Goal: Task Accomplishment & Management: Manage account settings

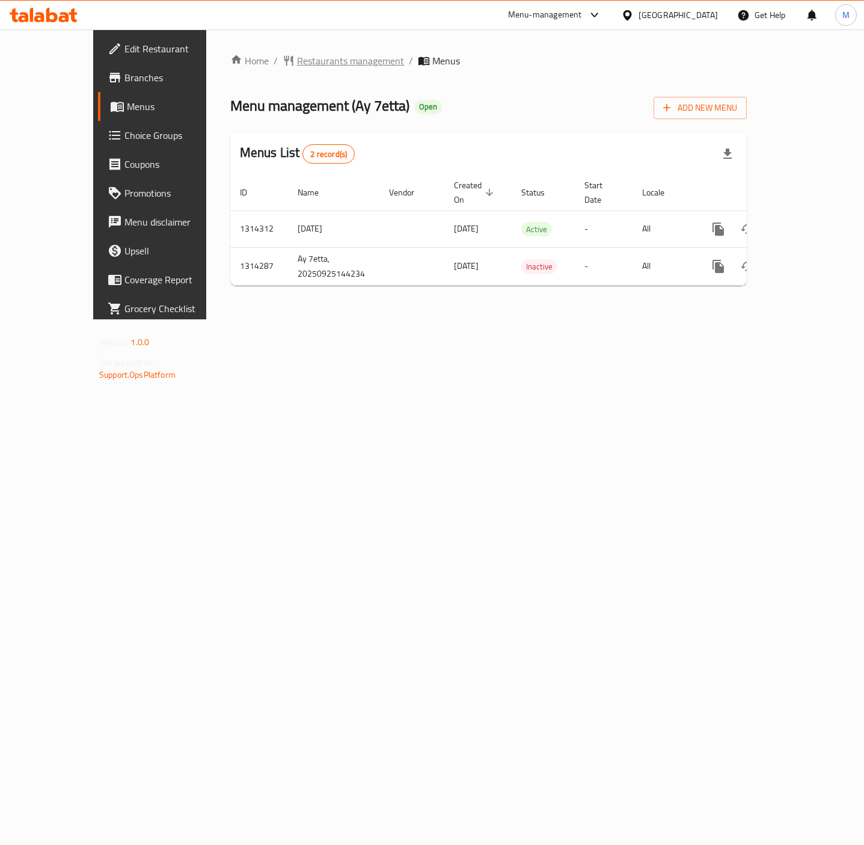
click at [313, 61] on span "Restaurants management" at bounding box center [350, 61] width 107 height 14
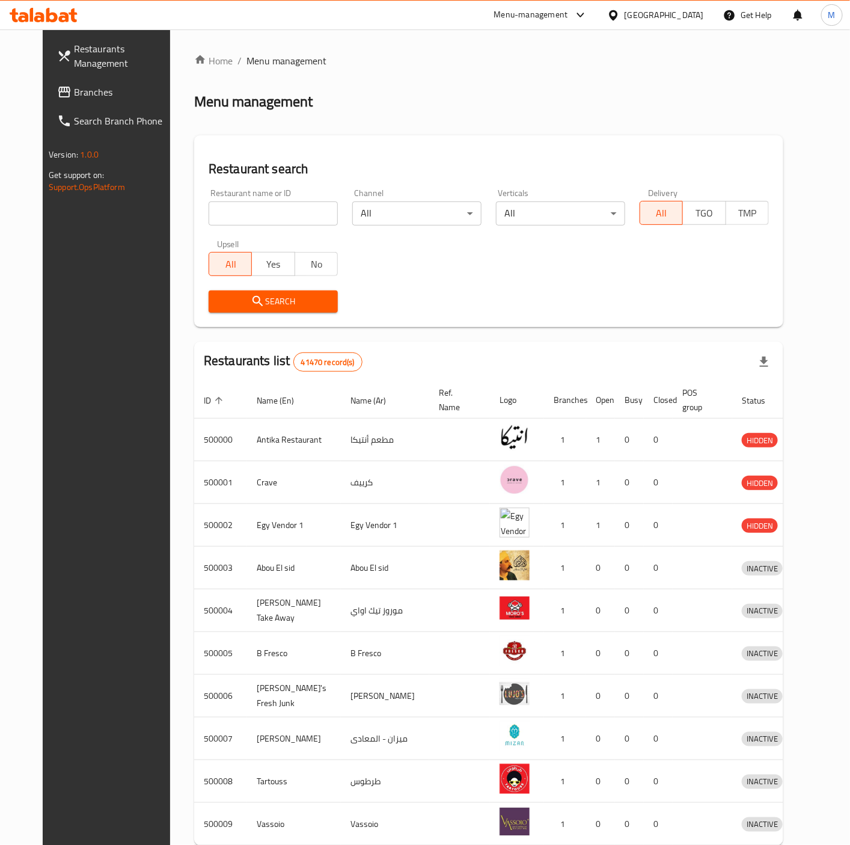
click at [74, 87] on span "Branches" at bounding box center [124, 92] width 101 height 14
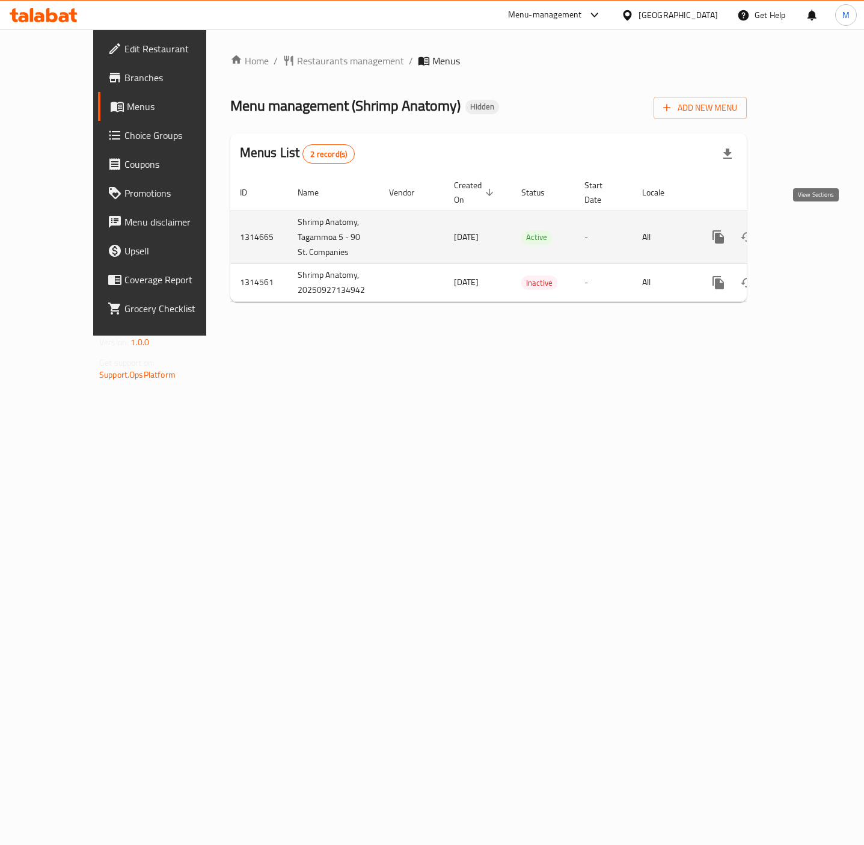
click at [812, 230] on icon "enhanced table" at bounding box center [805, 237] width 14 height 14
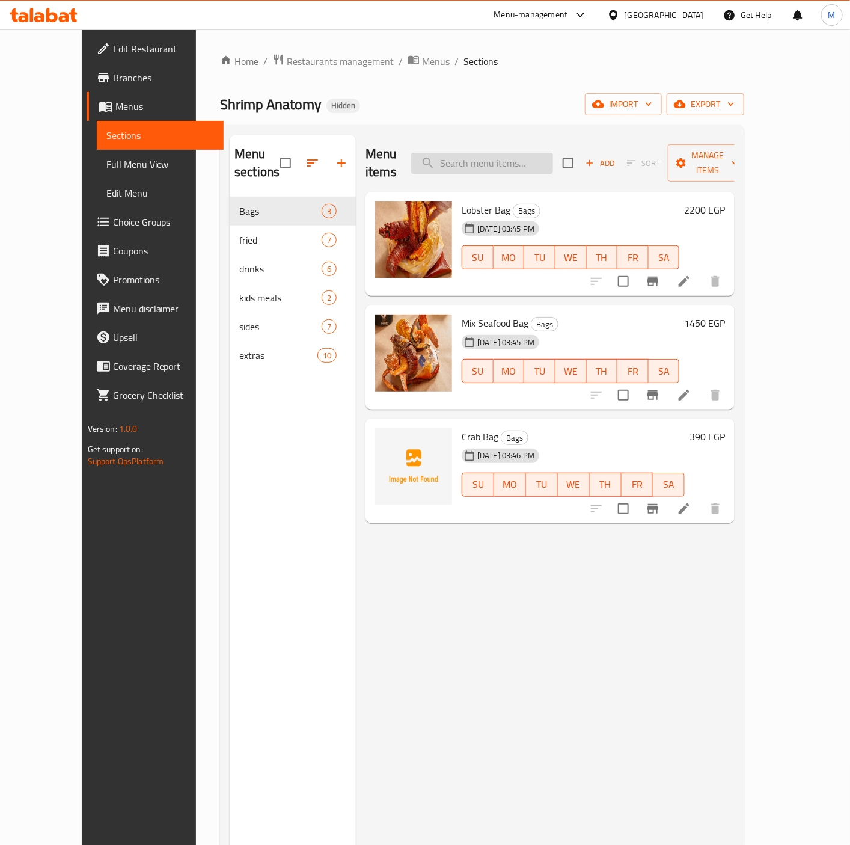
click at [538, 163] on input "search" at bounding box center [482, 163] width 142 height 21
paste input "Shrimp Bag"
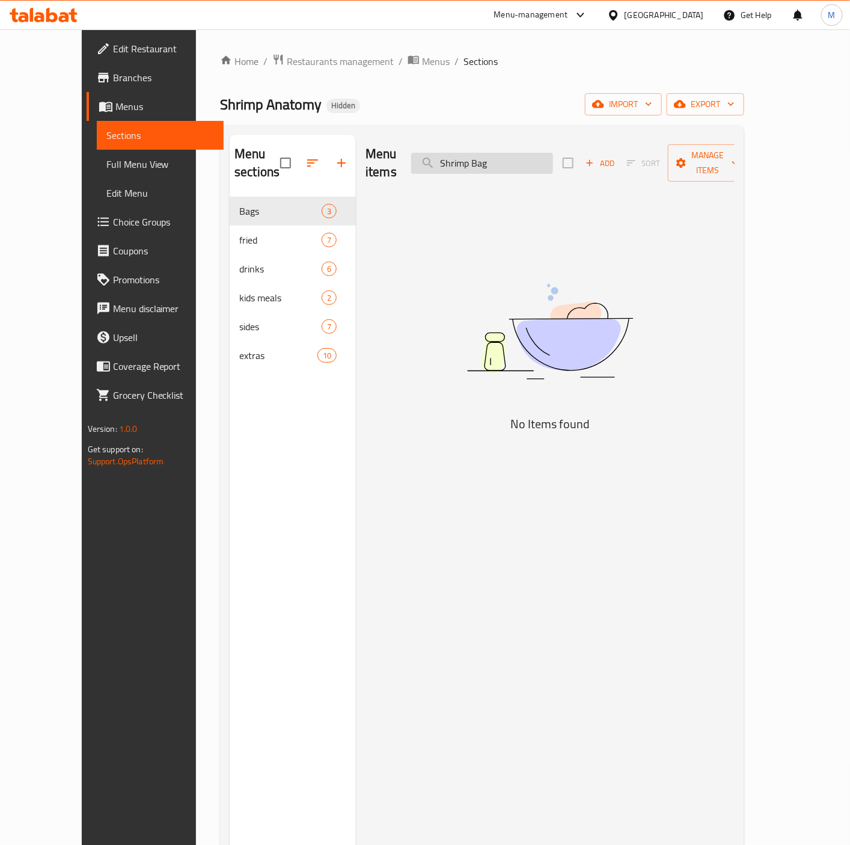
click at [473, 159] on input "Shrimp Bag" at bounding box center [482, 163] width 142 height 21
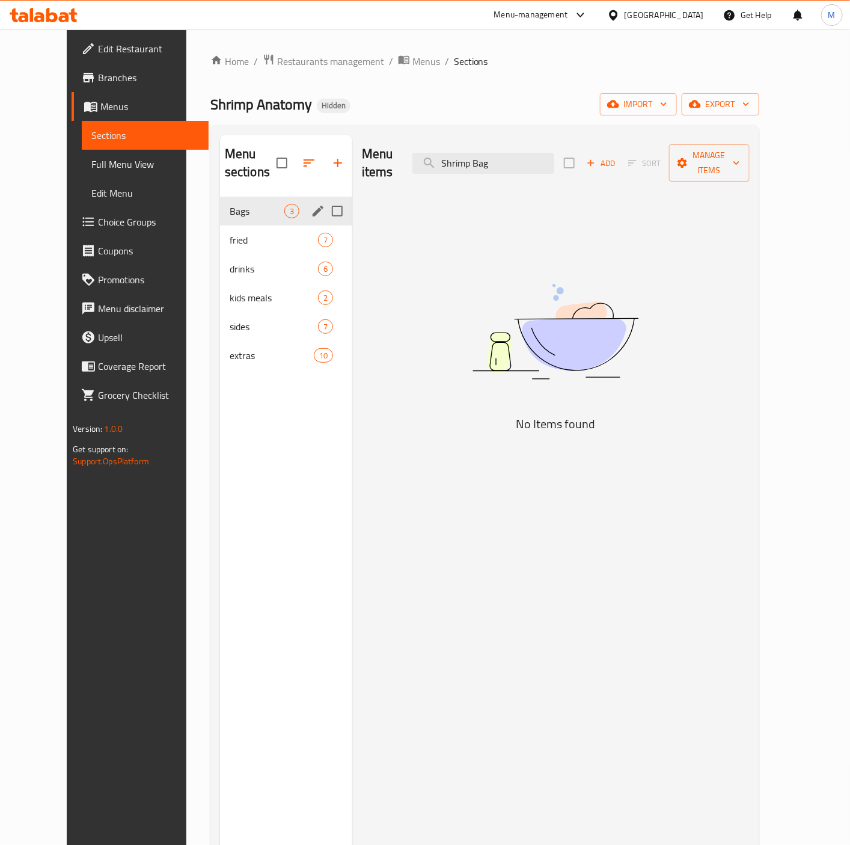
type input "Shrimp Bag"
click at [230, 204] on span "Bags" at bounding box center [257, 211] width 55 height 14
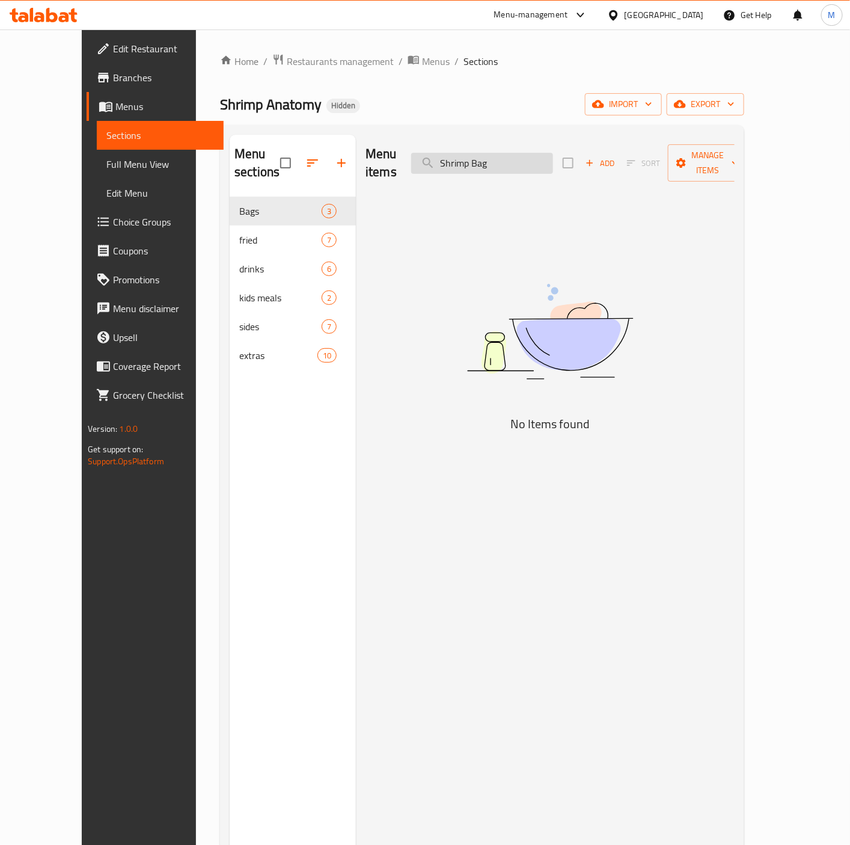
click at [511, 153] on input "Shrimp Bag" at bounding box center [482, 163] width 142 height 21
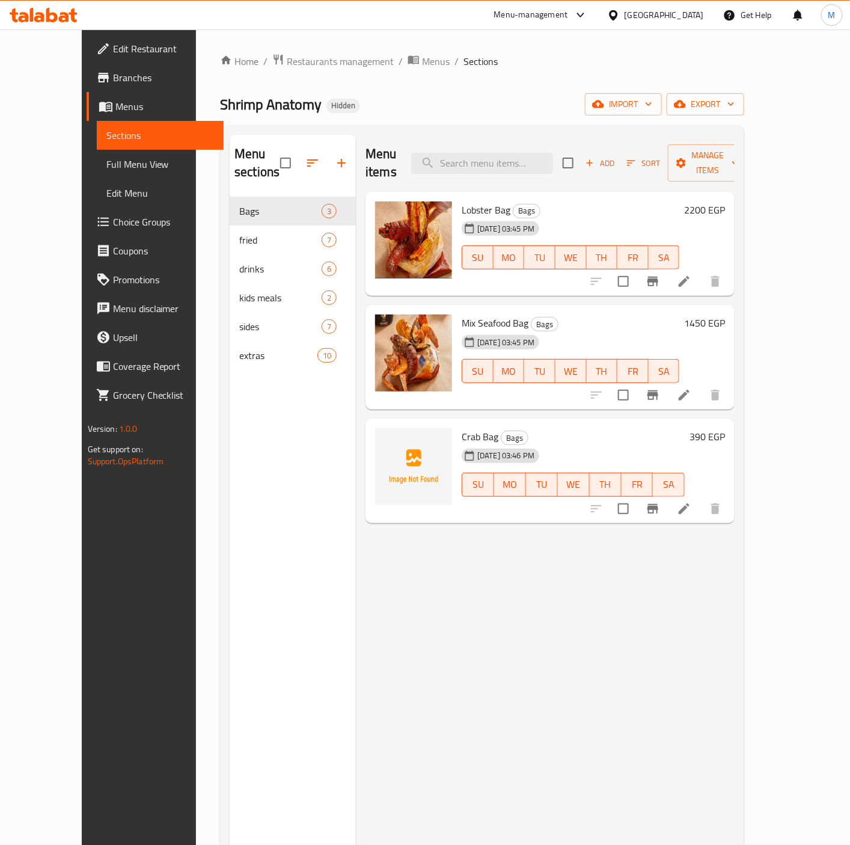
click at [113, 51] on span "Edit Restaurant" at bounding box center [163, 48] width 101 height 14
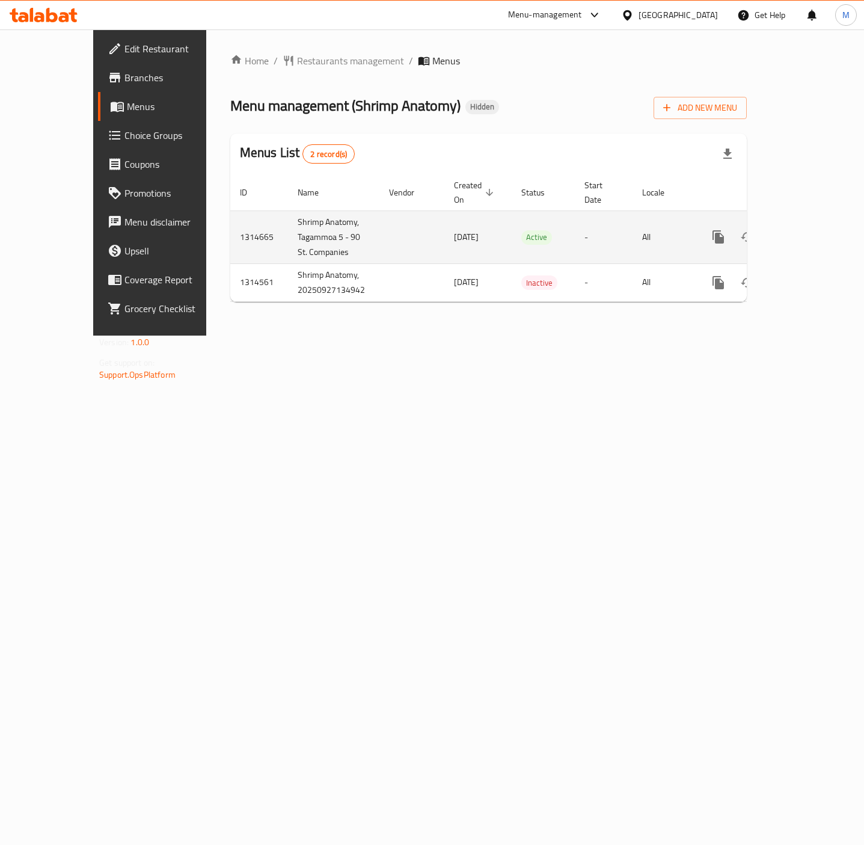
click at [810, 230] on icon "enhanced table" at bounding box center [805, 237] width 14 height 14
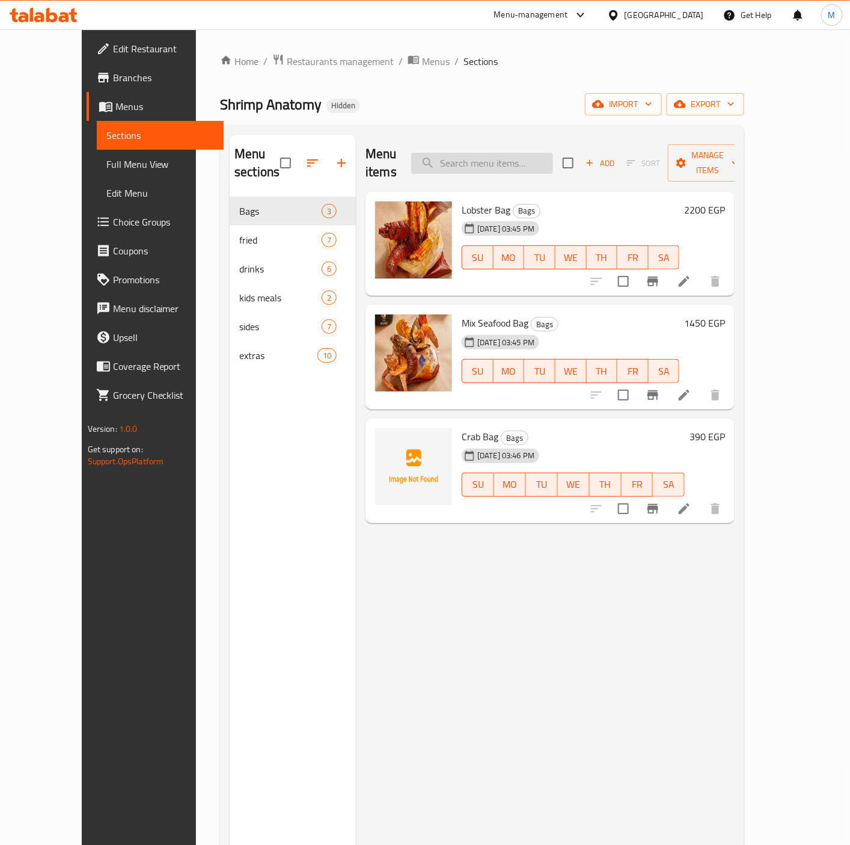
click at [498, 155] on input "search" at bounding box center [482, 163] width 142 height 21
paste input "Shrimp Bag"
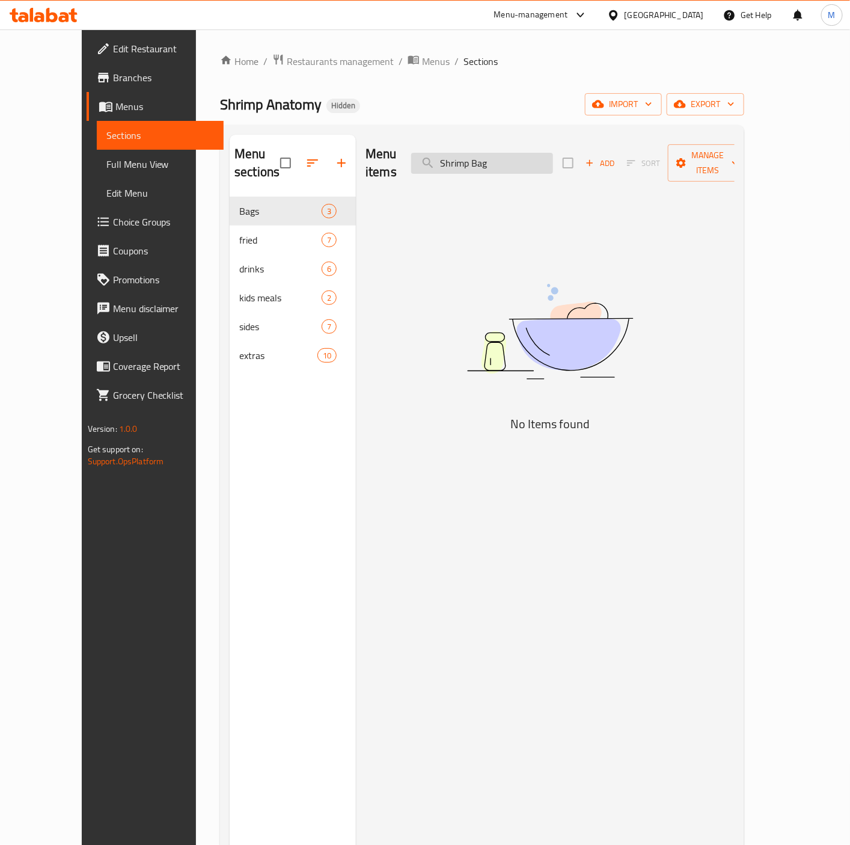
click at [492, 153] on input "Shrimp Bag" at bounding box center [482, 163] width 142 height 21
paste input "Mussles Bag"
click at [505, 154] on input "Mussles BagBag" at bounding box center [482, 163] width 142 height 21
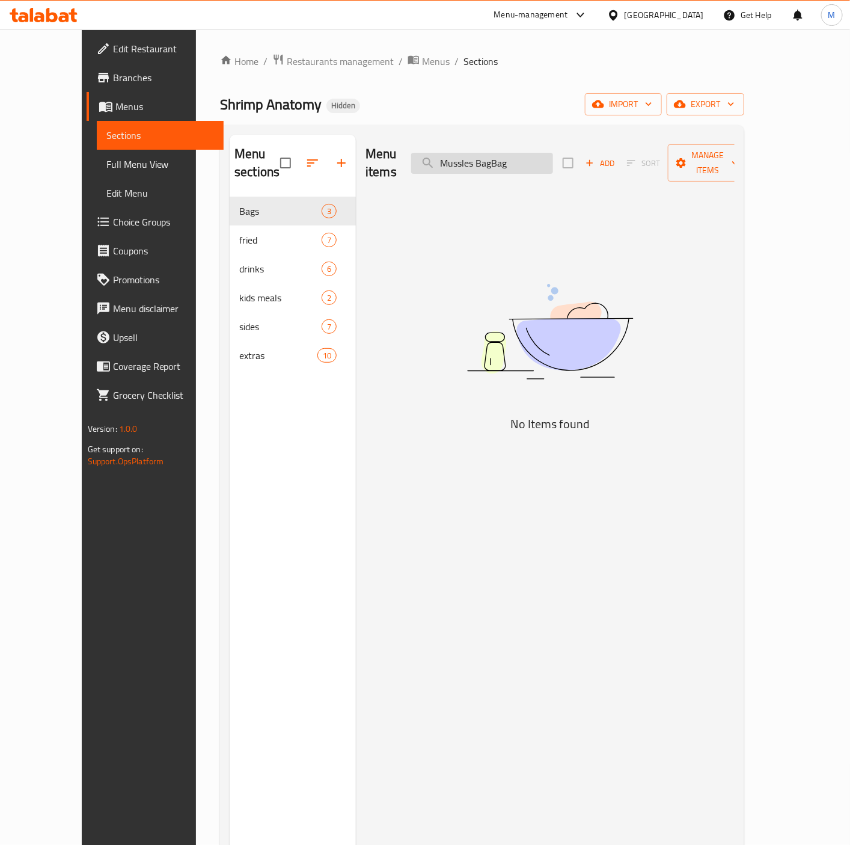
click at [505, 154] on input "Mussles BagBag" at bounding box center [482, 163] width 142 height 21
paste input "search"
click at [488, 158] on input "Mussles Bag" at bounding box center [482, 163] width 142 height 21
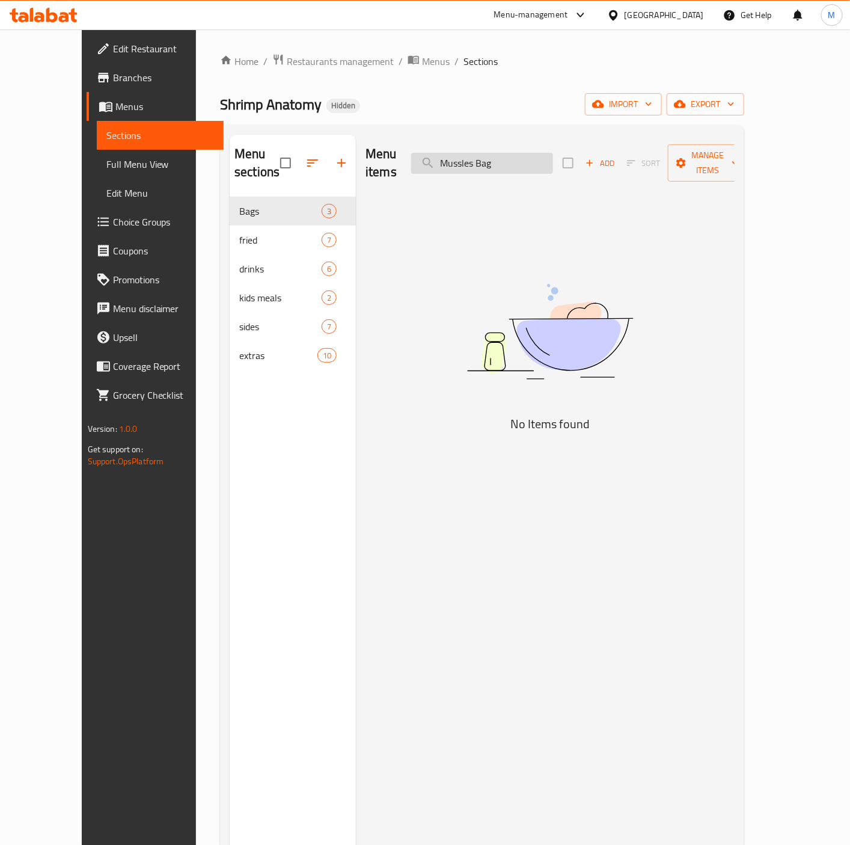
paste input "Crab"
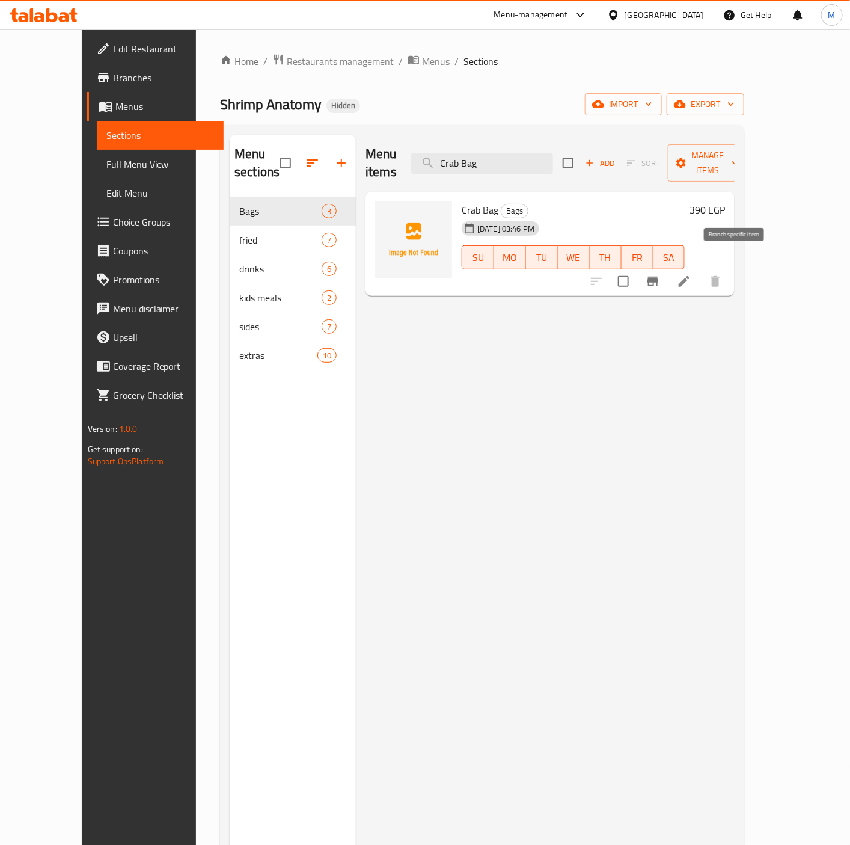
type input "Crab Bag"
click at [658, 277] on icon "Branch-specific-item" at bounding box center [653, 282] width 11 height 10
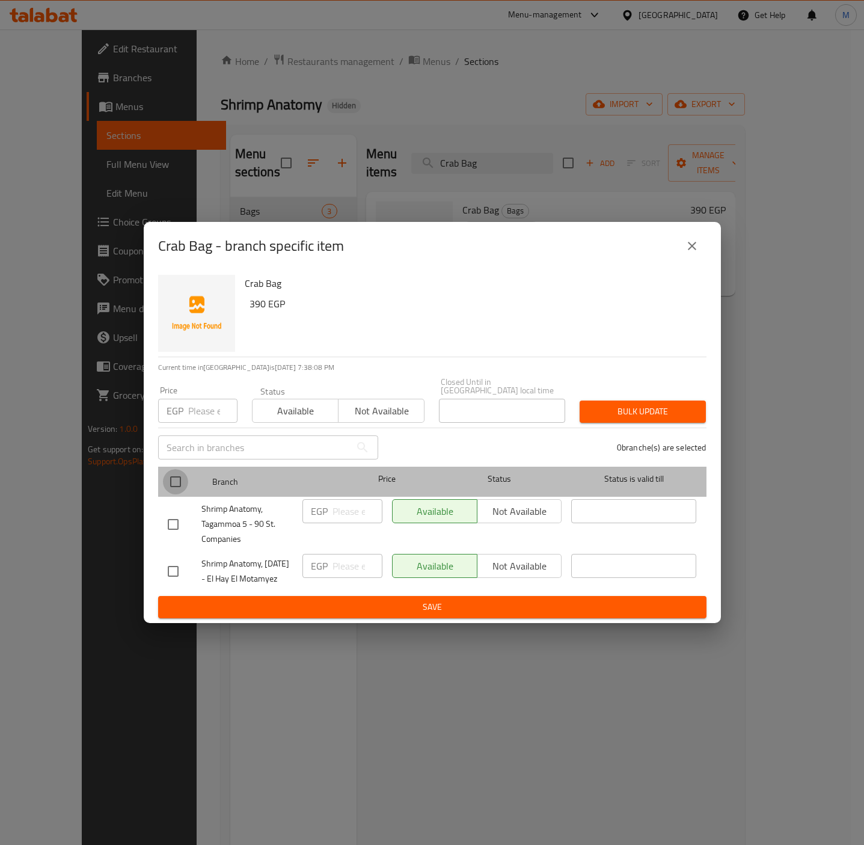
click at [175, 471] on input "checkbox" at bounding box center [175, 481] width 25 height 25
checkbox input "true"
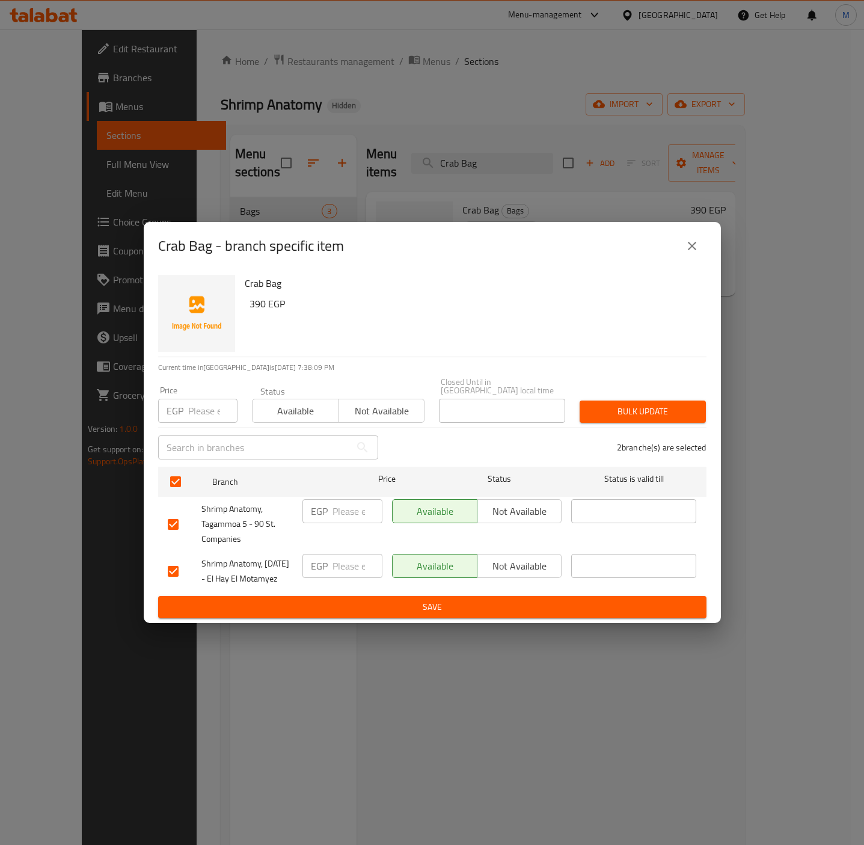
click at [197, 400] on input "number" at bounding box center [212, 411] width 49 height 24
type input "444.6"
click at [691, 239] on icon "close" at bounding box center [692, 246] width 14 height 14
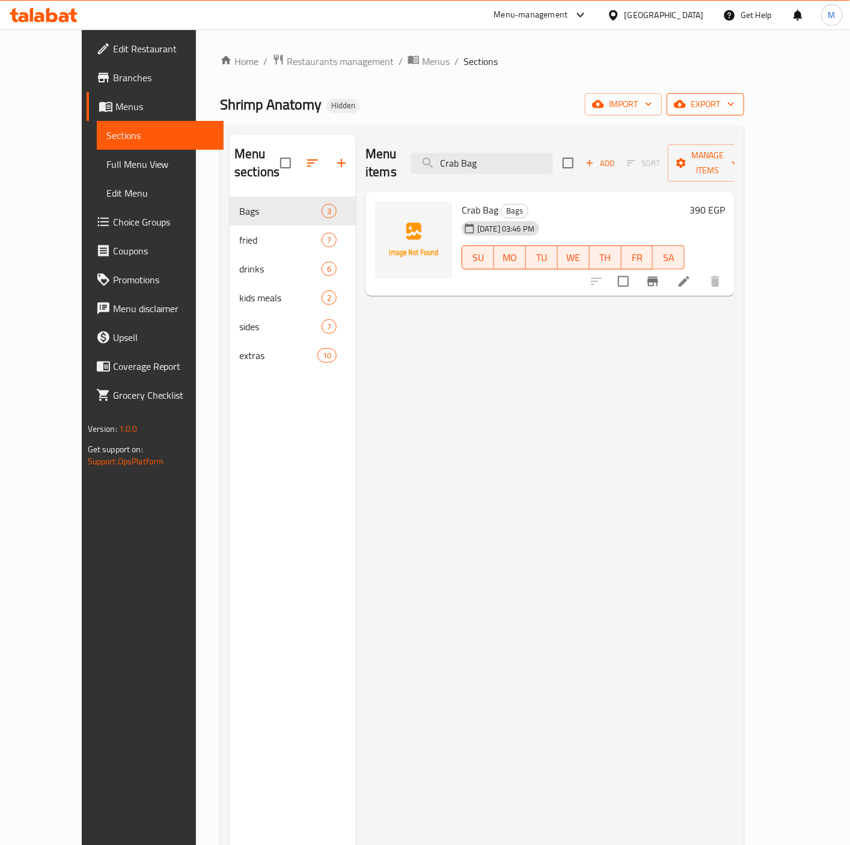
click at [737, 100] on icon "button" at bounding box center [731, 104] width 12 height 12
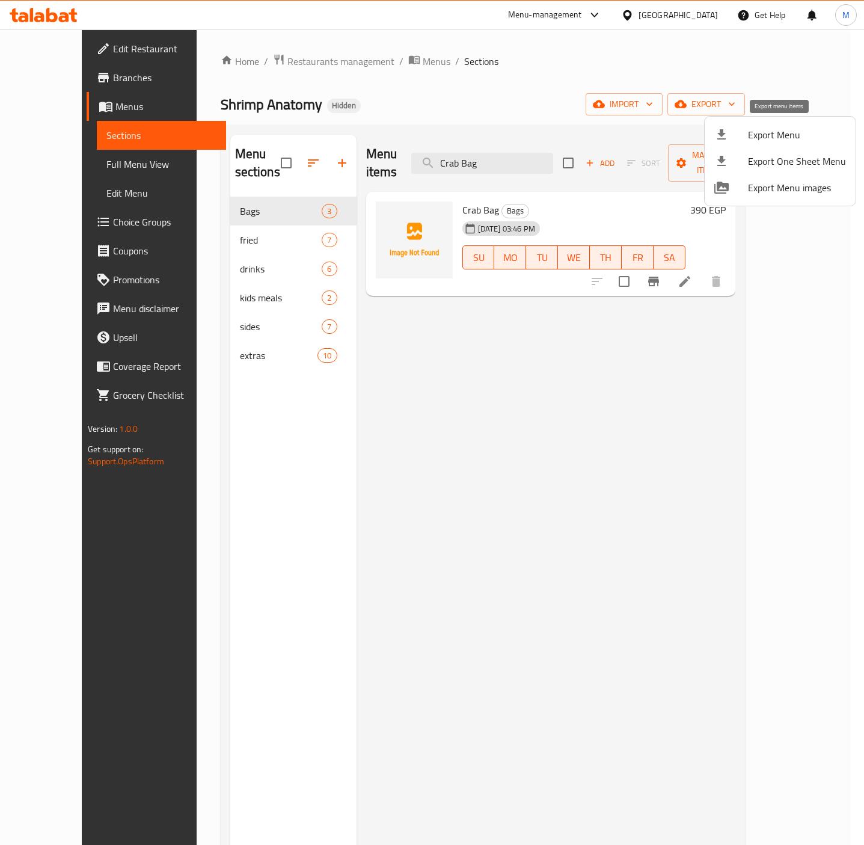
click at [769, 136] on span "Export Menu" at bounding box center [797, 134] width 98 height 14
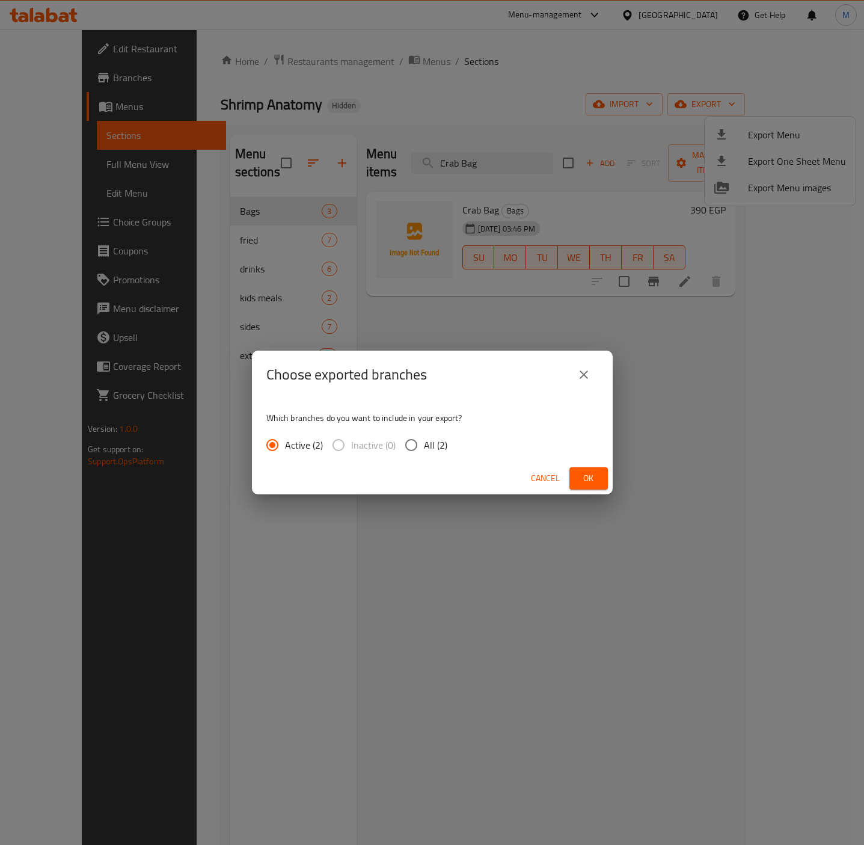
drag, startPoint x: 390, startPoint y: 464, endPoint x: 428, endPoint y: 450, distance: 41.1
click at [401, 462] on div "Cancel Ok" at bounding box center [432, 478] width 361 height 32
drag, startPoint x: 429, startPoint y: 449, endPoint x: 408, endPoint y: 439, distance: 23.4
click at [426, 446] on span "All (2)" at bounding box center [435, 445] width 23 height 14
click at [424, 446] on input "All (2)" at bounding box center [411, 444] width 25 height 25
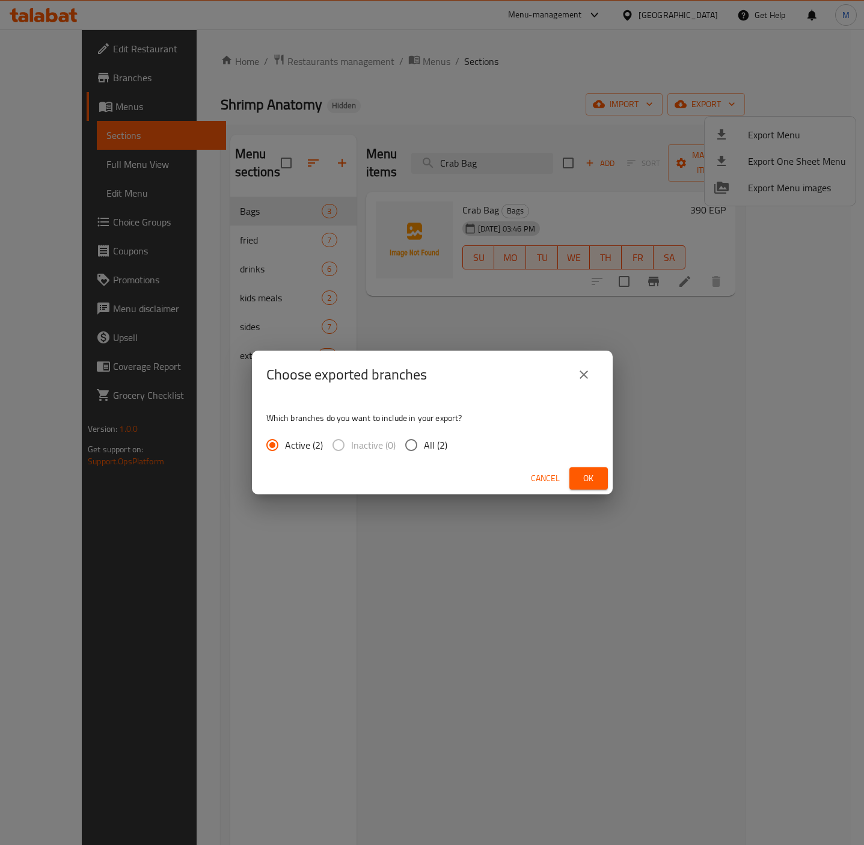
radio input "true"
drag, startPoint x: 408, startPoint y: 439, endPoint x: 557, endPoint y: 465, distance: 151.4
click at [413, 440] on input "All (2)" at bounding box center [411, 444] width 25 height 25
click at [584, 482] on span "Ok" at bounding box center [588, 478] width 19 height 15
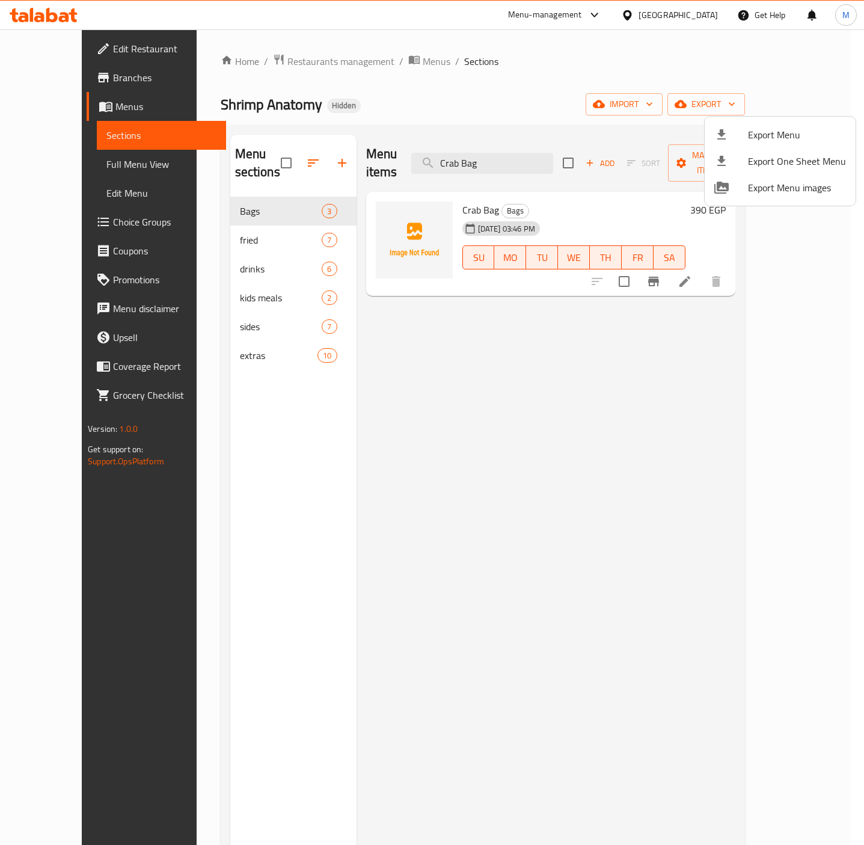
drag, startPoint x: 527, startPoint y: 465, endPoint x: 601, endPoint y: 431, distance: 81.5
click at [527, 465] on div at bounding box center [432, 422] width 864 height 845
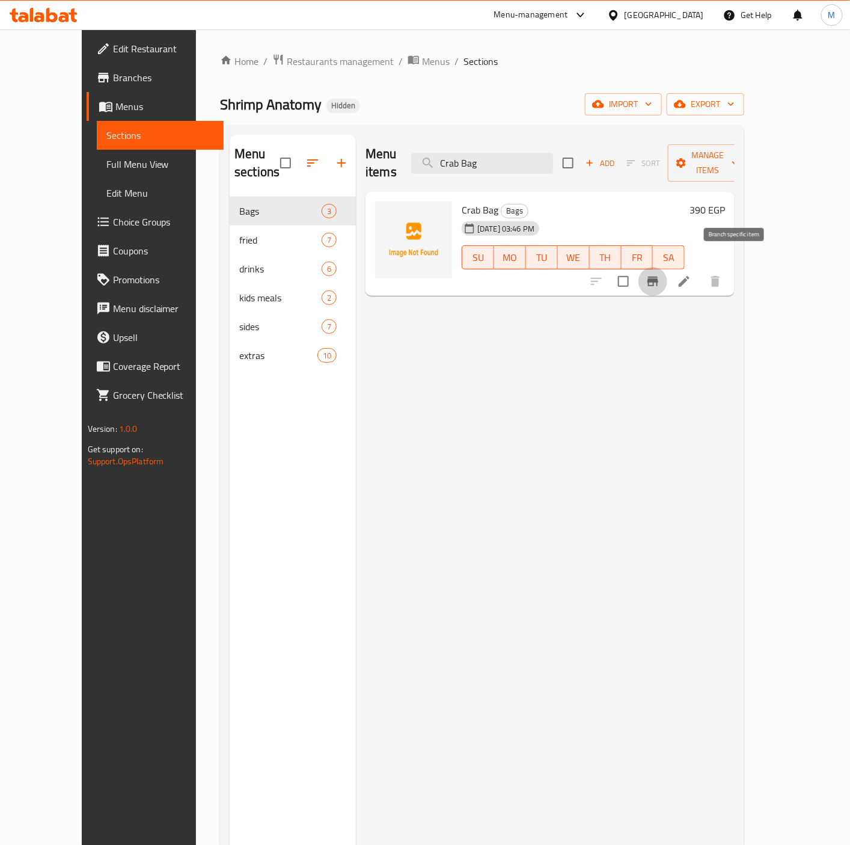
click at [660, 274] on icon "Branch-specific-item" at bounding box center [653, 281] width 14 height 14
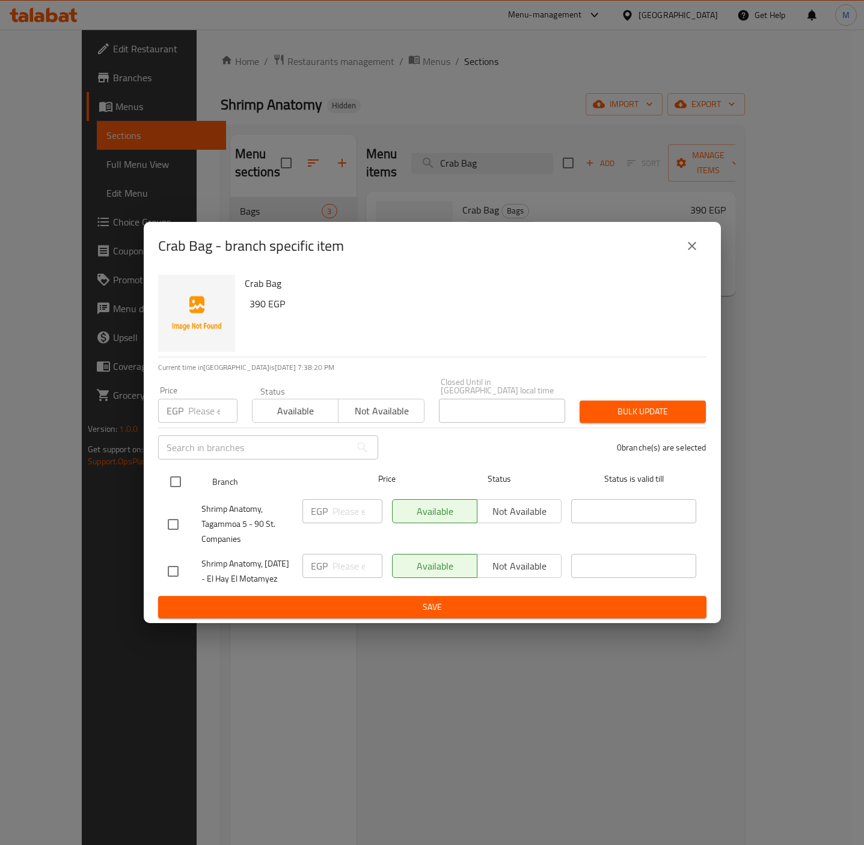
click at [186, 469] on input "checkbox" at bounding box center [175, 481] width 25 height 25
checkbox input "true"
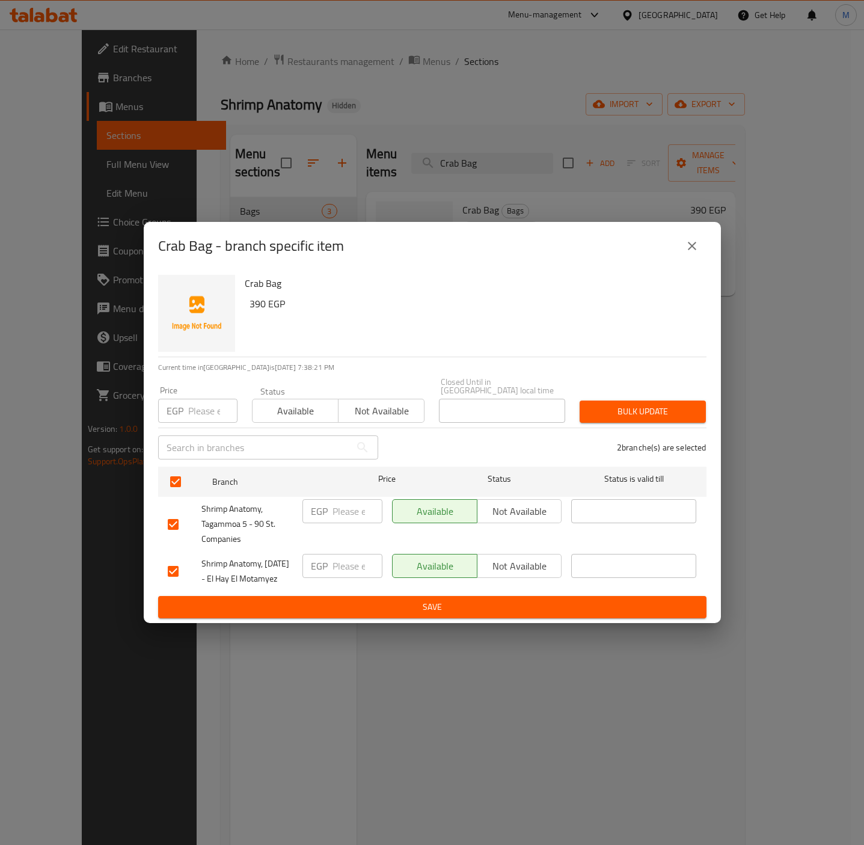
click at [212, 399] on input "number" at bounding box center [212, 411] width 49 height 24
click at [408, 301] on h6 "390 EGP" at bounding box center [473, 303] width 447 height 17
click at [175, 568] on input "checkbox" at bounding box center [173, 571] width 25 height 25
checkbox input "false"
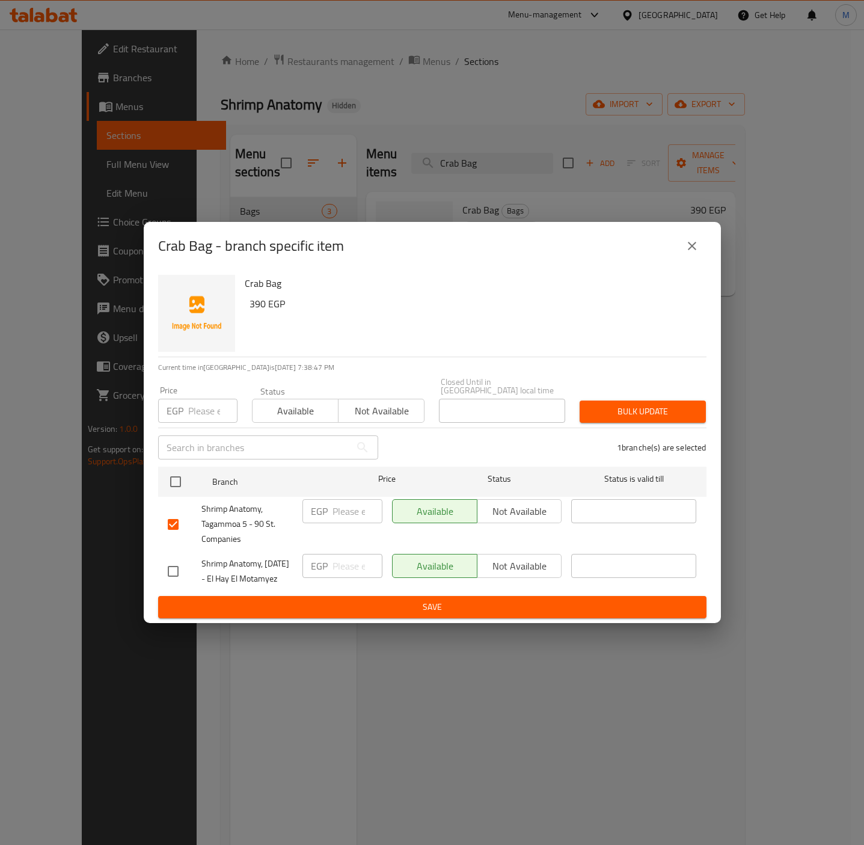
click at [637, 405] on span "Bulk update" at bounding box center [642, 411] width 107 height 15
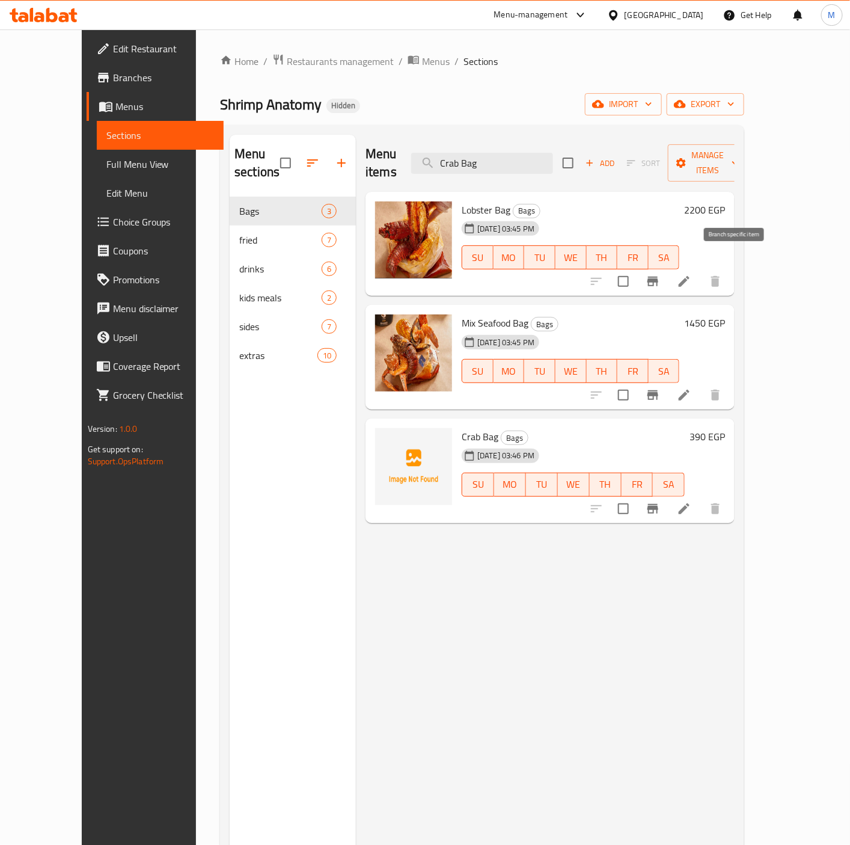
click at [660, 274] on icon "Branch-specific-item" at bounding box center [653, 281] width 14 height 14
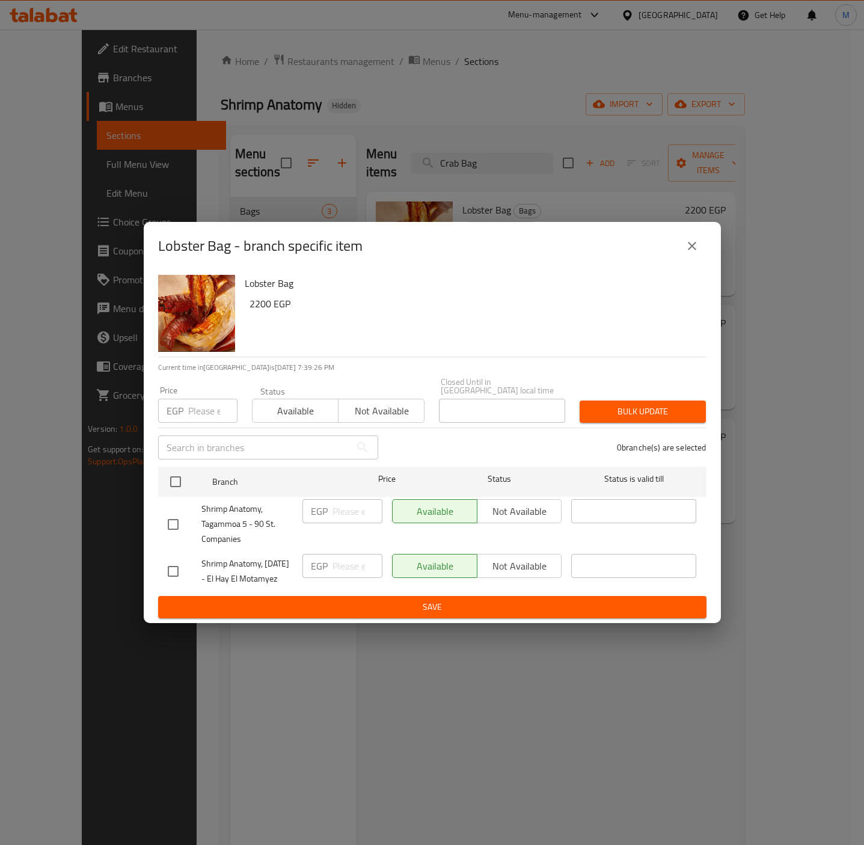
drag, startPoint x: 171, startPoint y: 471, endPoint x: 186, endPoint y: 429, distance: 43.9
click at [171, 469] on input "checkbox" at bounding box center [175, 481] width 25 height 25
checkbox input "true"
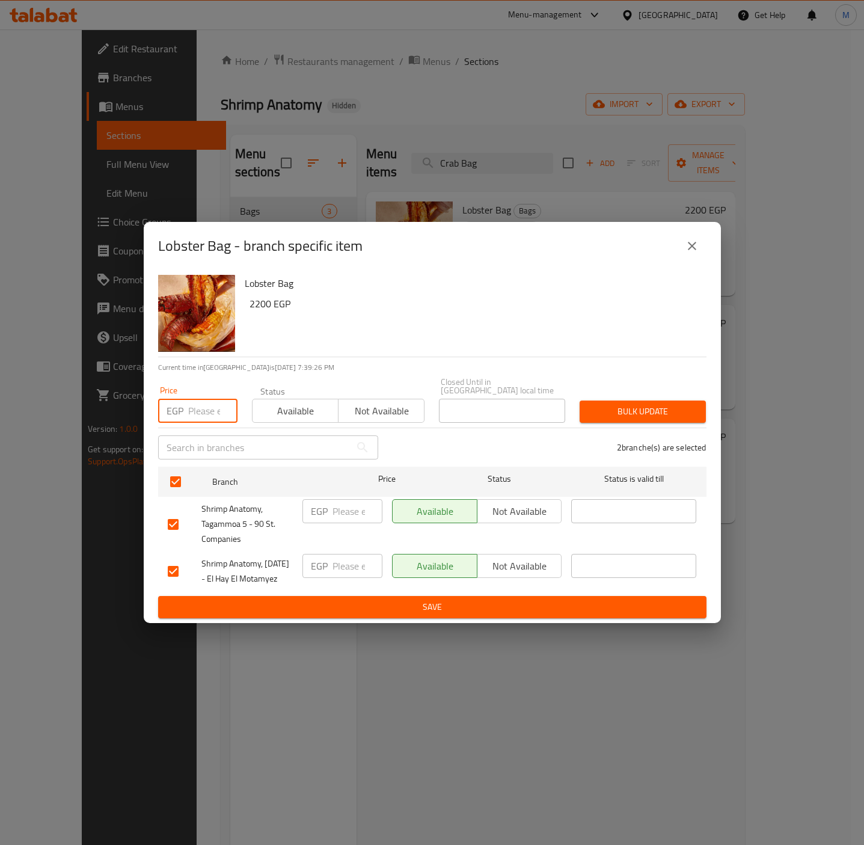
click at [189, 408] on input "number" at bounding box center [212, 411] width 49 height 24
paste input "2508"
type input "2508"
click at [171, 569] on input "checkbox" at bounding box center [173, 571] width 25 height 25
checkbox input "false"
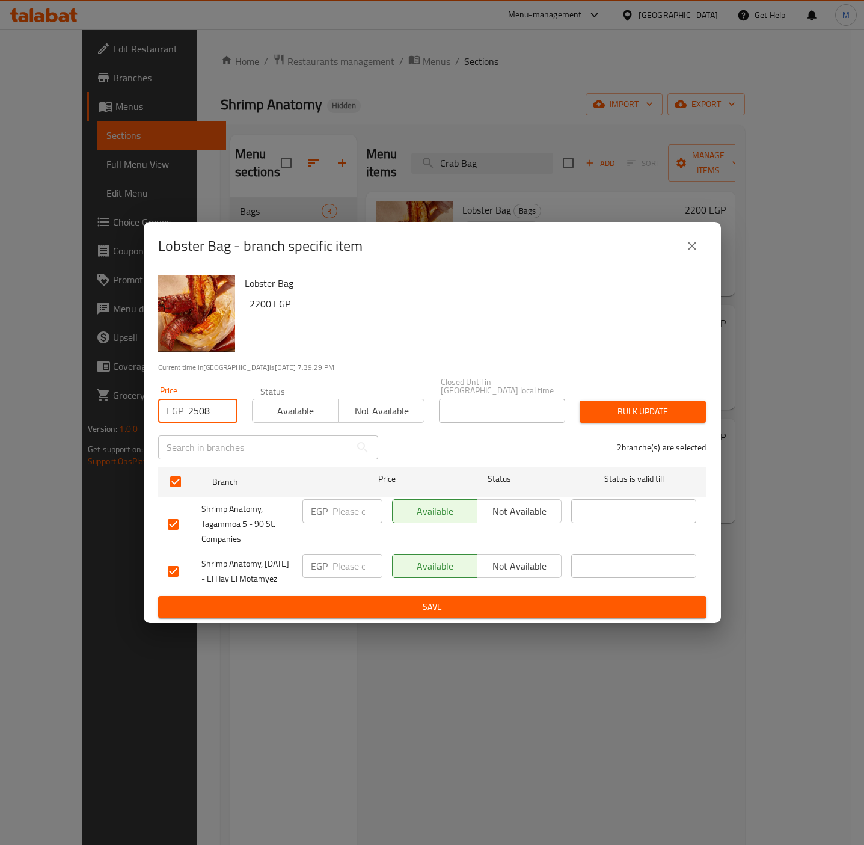
checkbox input "false"
click at [644, 404] on span "Bulk update" at bounding box center [642, 411] width 107 height 15
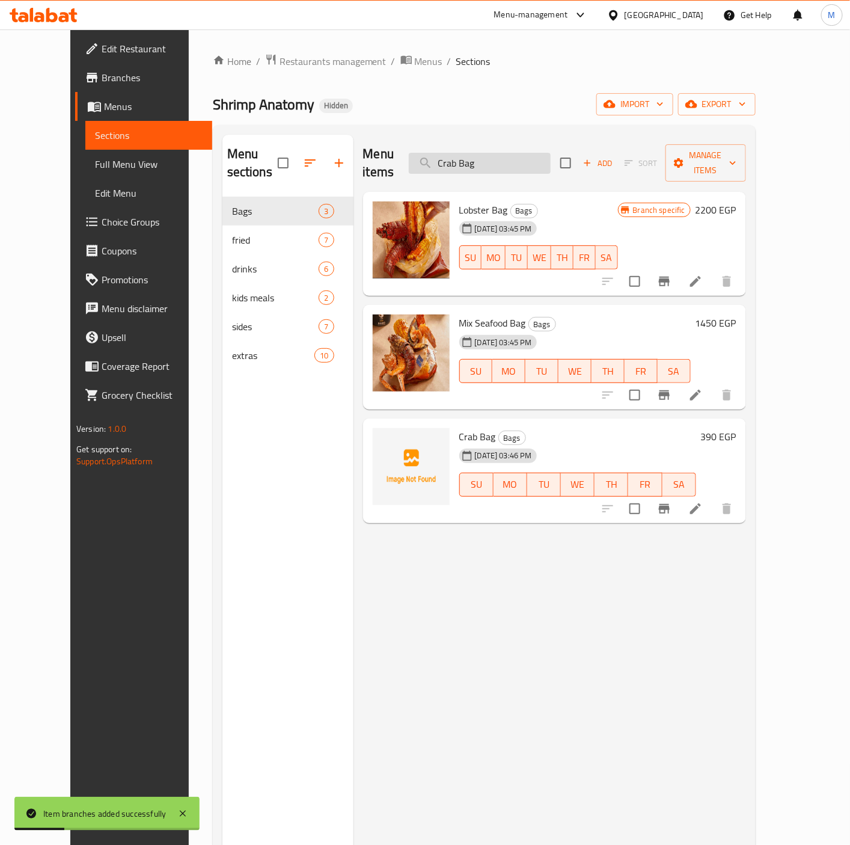
click at [505, 153] on input "Crab Bag" at bounding box center [480, 163] width 142 height 21
paste input "Mix Seafood"
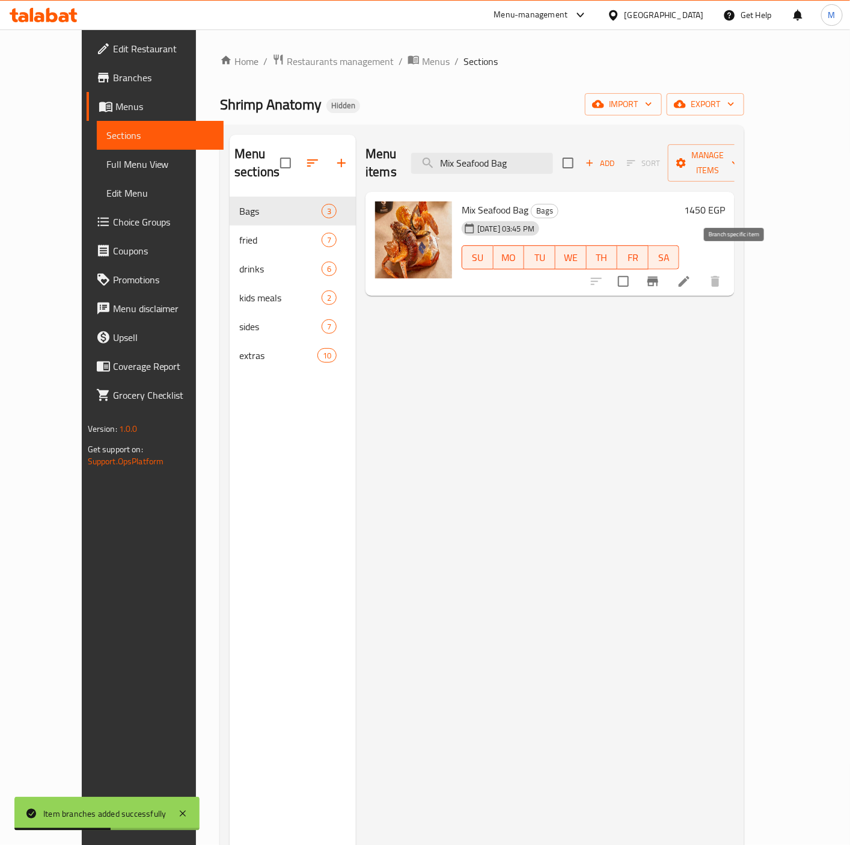
type input "Mix Seafood Bag"
click at [658, 277] on icon "Branch-specific-item" at bounding box center [653, 282] width 11 height 10
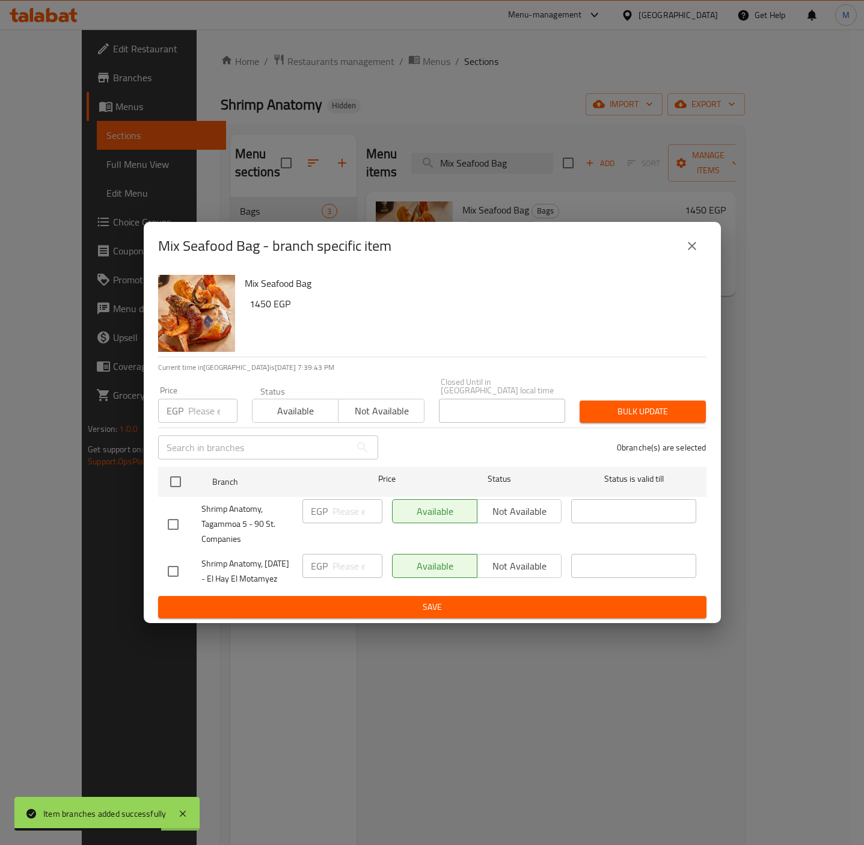
click at [188, 519] on div at bounding box center [185, 524] width 34 height 25
drag, startPoint x: 168, startPoint y: 497, endPoint x: 185, endPoint y: 489, distance: 18.3
click at [168, 498] on div "Shrimp Anatomy, Tagammoa 5 - 90 St. Companies" at bounding box center [230, 524] width 135 height 60
click at [184, 512] on input "checkbox" at bounding box center [173, 524] width 25 height 25
checkbox input "true"
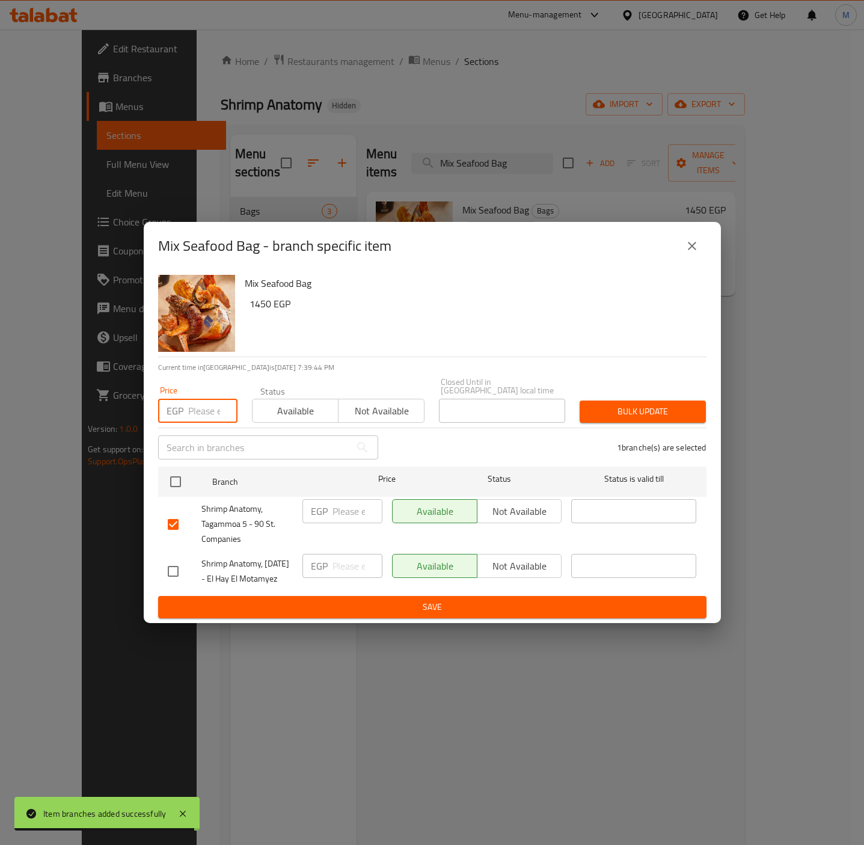
click at [206, 405] on input "number" at bounding box center [212, 411] width 49 height 24
paste input "1596"
type input "1596"
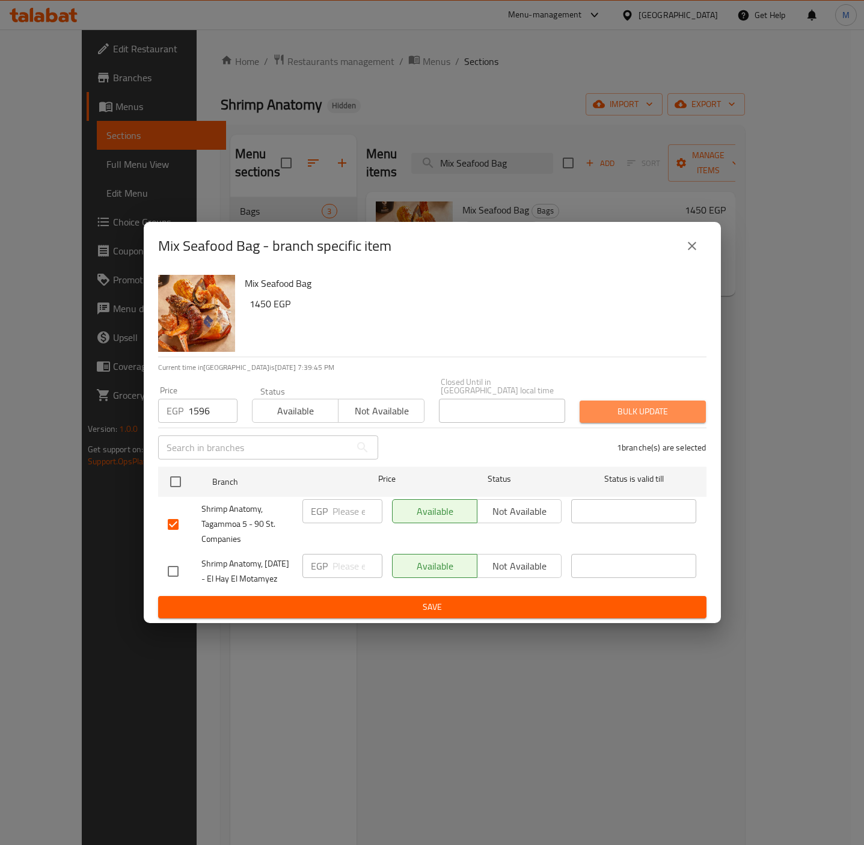
drag, startPoint x: 643, startPoint y: 403, endPoint x: 5, endPoint y: 402, distance: 637.3
click at [644, 404] on span "Bulk update" at bounding box center [642, 411] width 107 height 15
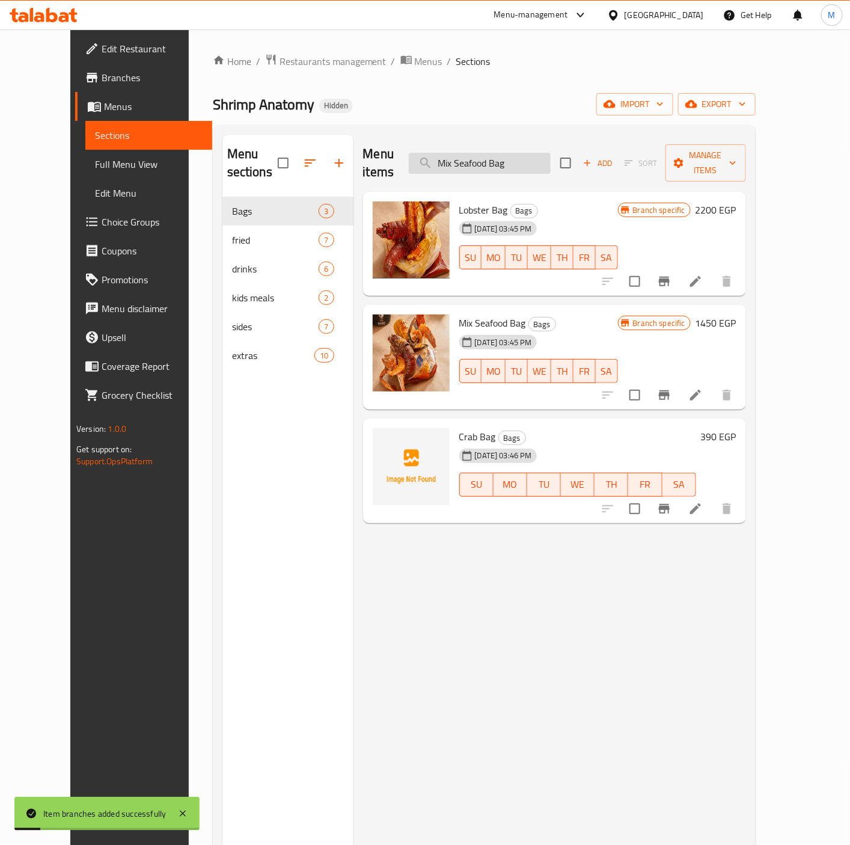
click at [530, 153] on input "Mix Seafood Bag" at bounding box center [480, 163] width 142 height 21
paste input "Fish"
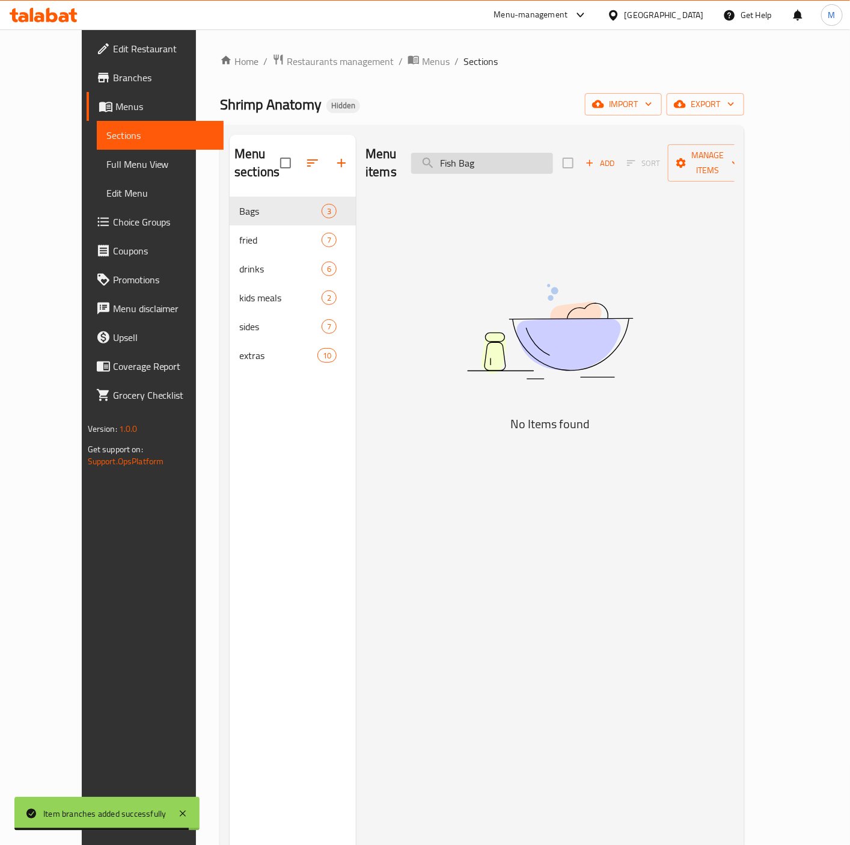
click at [480, 161] on input "Fish Bag" at bounding box center [482, 163] width 142 height 21
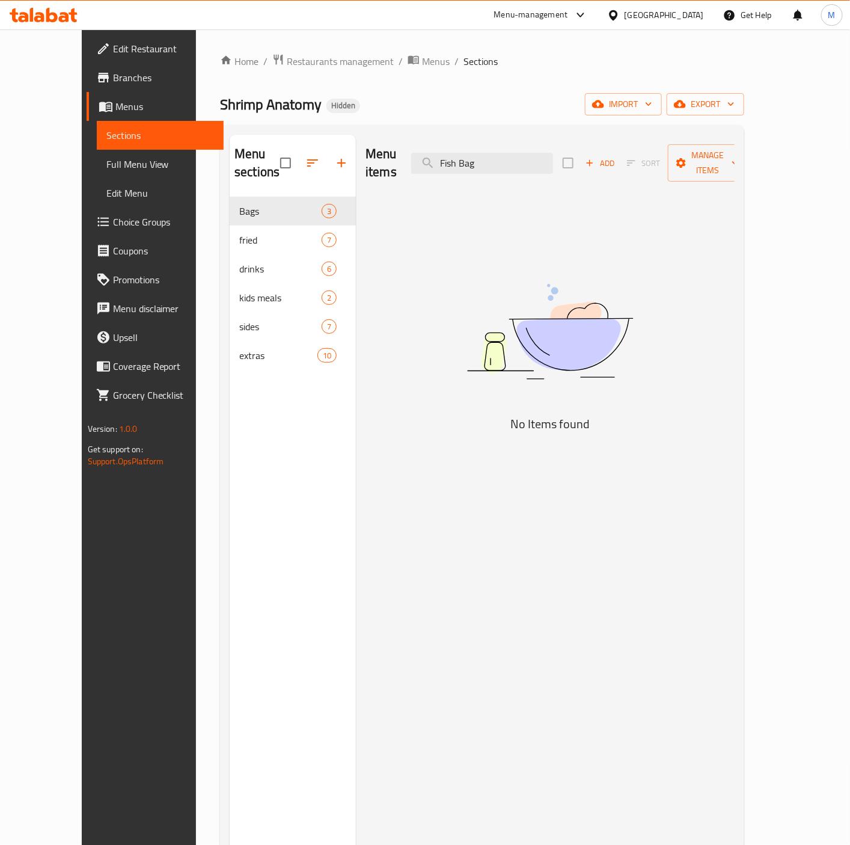
paste input "ried Shrimp Basket"
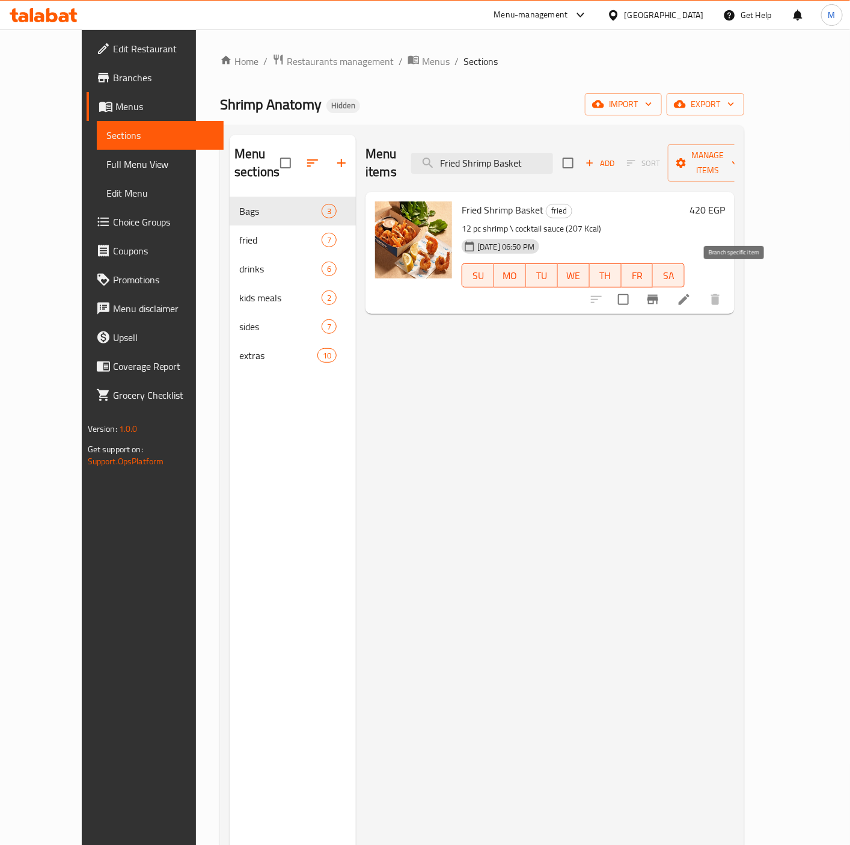
type input "Fried Shrimp Basket"
click at [658, 295] on icon "Branch-specific-item" at bounding box center [653, 300] width 11 height 10
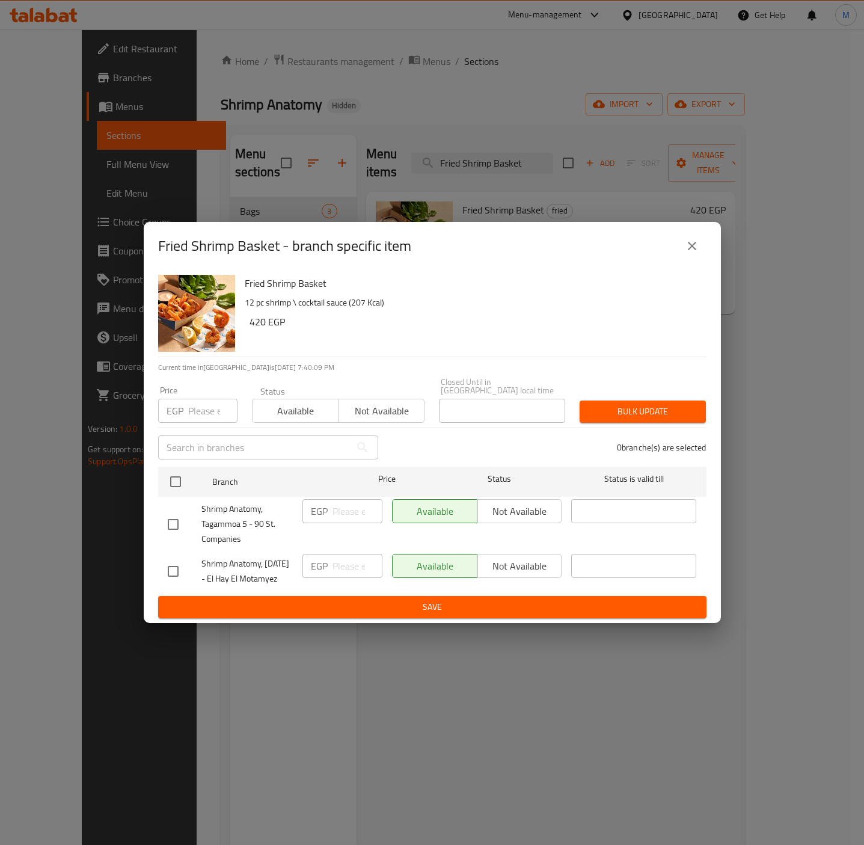
click at [177, 513] on input "checkbox" at bounding box center [173, 524] width 25 height 25
checkbox input "true"
click at [199, 403] on input "number" at bounding box center [212, 411] width 49 height 24
paste input "399"
type input "399"
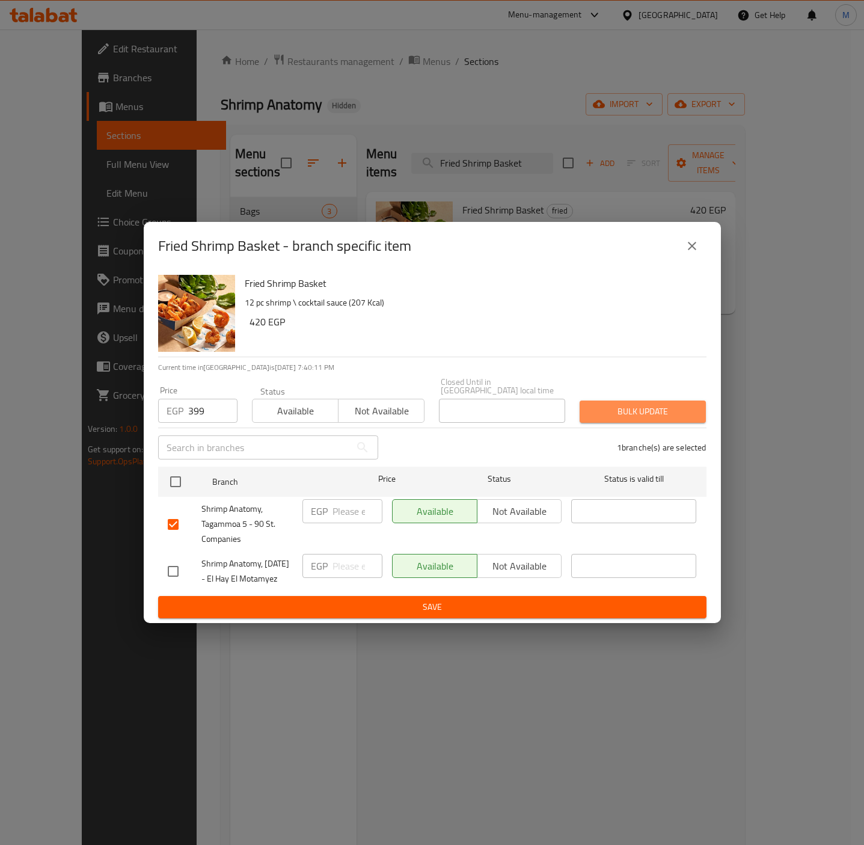
click at [639, 404] on span "Bulk update" at bounding box center [642, 411] width 107 height 15
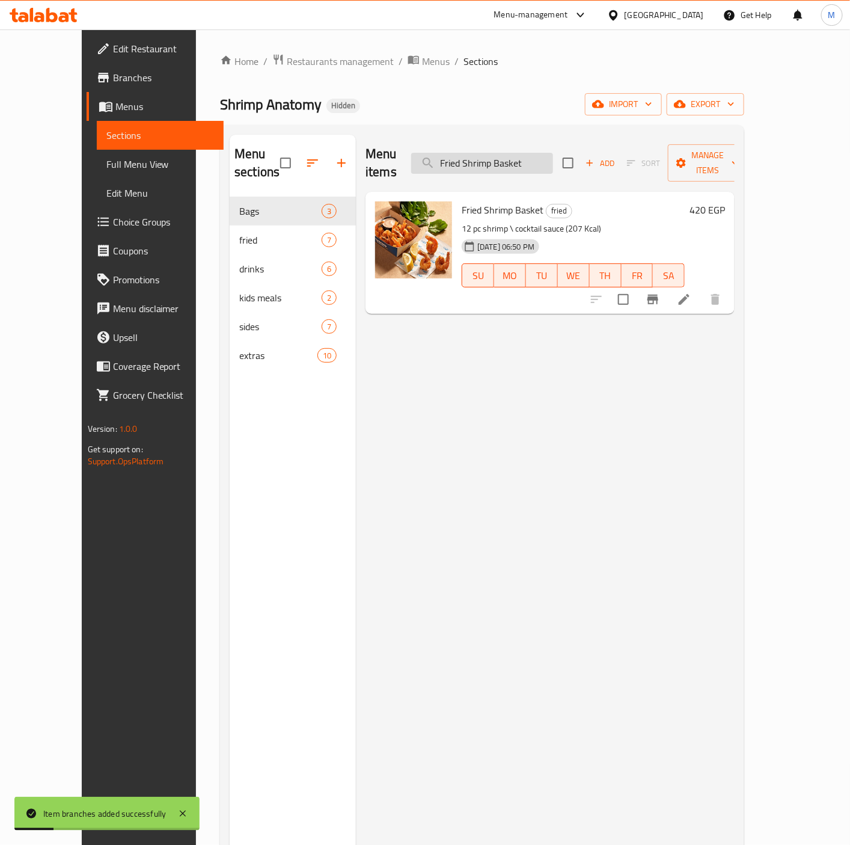
click at [507, 153] on input "Fried Shrimp Basket" at bounding box center [482, 163] width 142 height 21
paste input "Dynamite Shrimp"
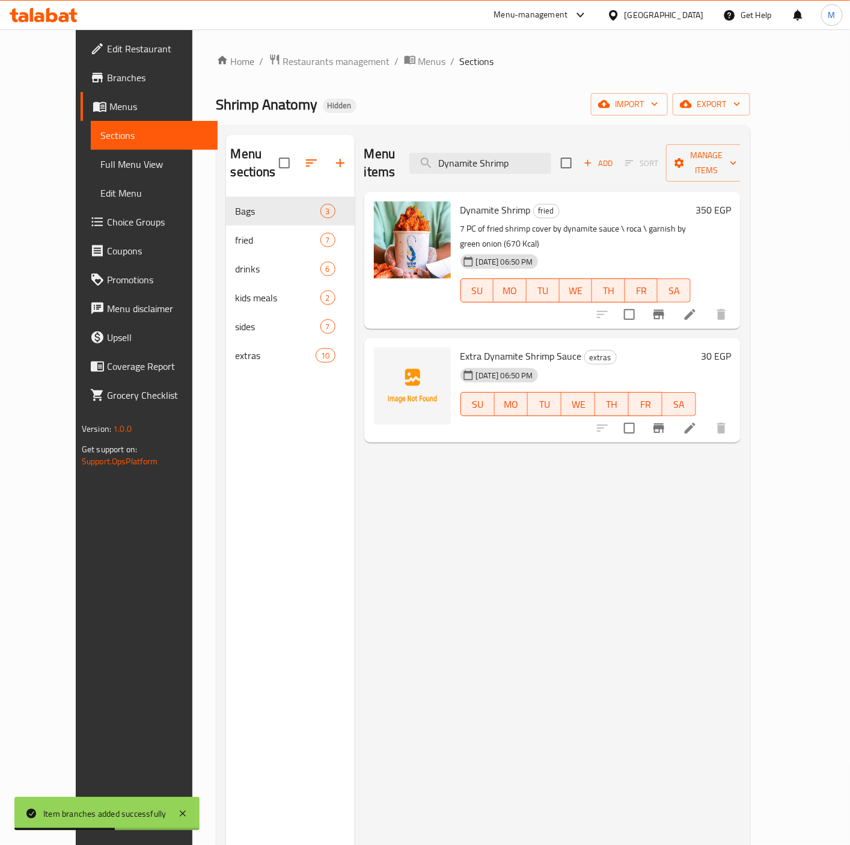
type input "Dynamite Shrimp"
click at [666, 307] on icon "Branch-specific-item" at bounding box center [659, 314] width 14 height 14
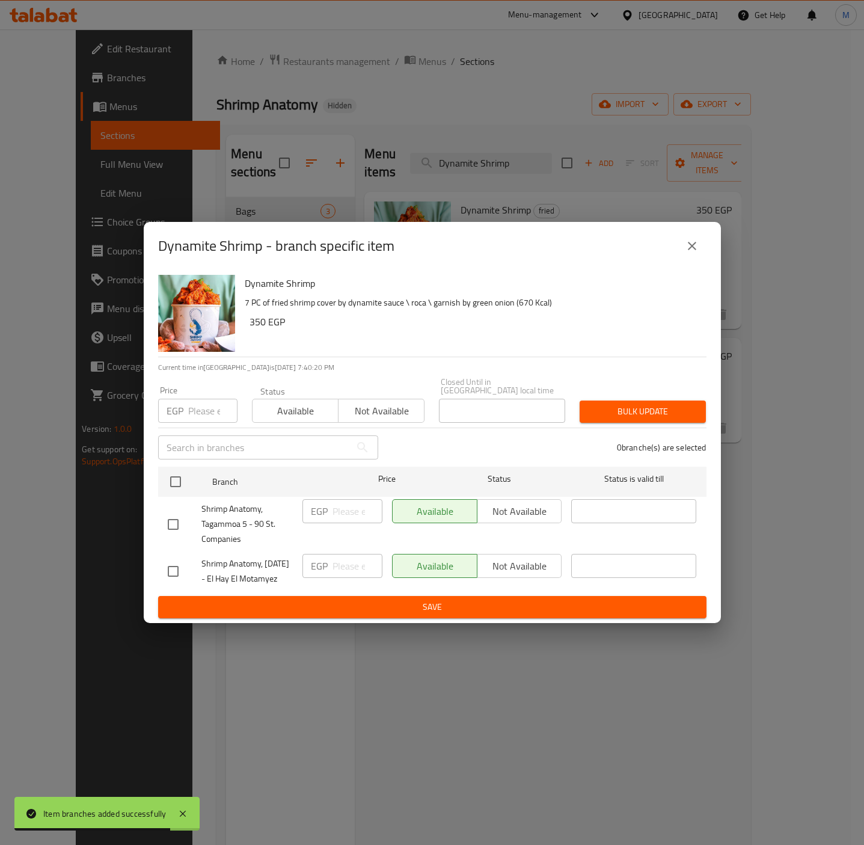
drag, startPoint x: 170, startPoint y: 513, endPoint x: 202, endPoint y: 437, distance: 82.4
click at [174, 513] on input "checkbox" at bounding box center [173, 524] width 25 height 25
checkbox input "true"
click at [204, 406] on input "number" at bounding box center [212, 411] width 49 height 24
paste input "353.4"
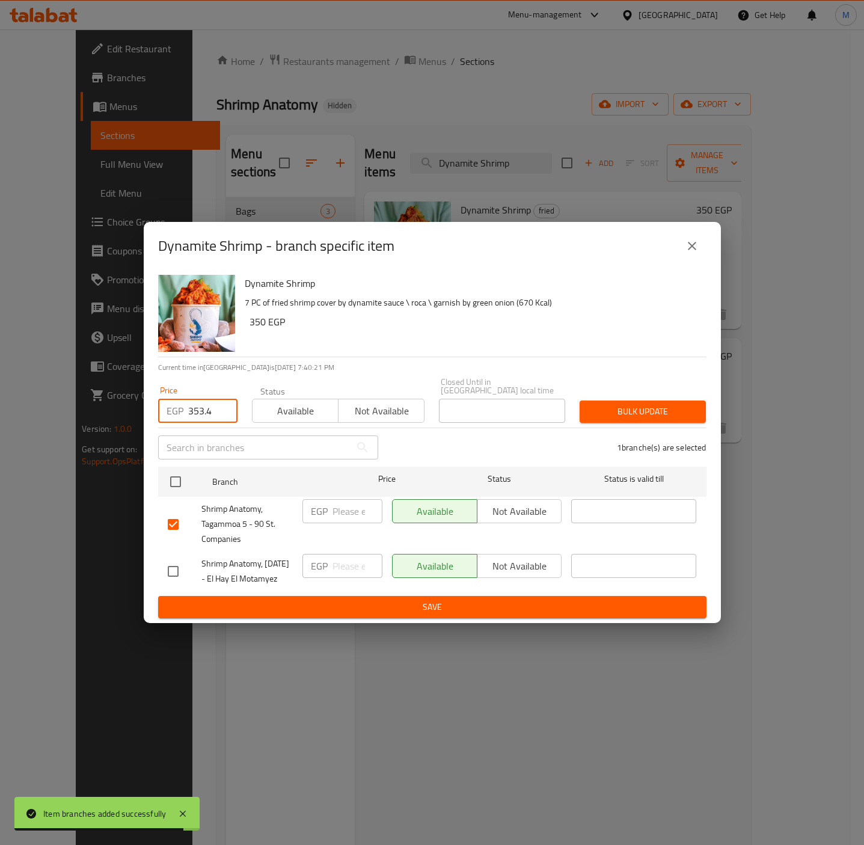
type input "353.4"
drag, startPoint x: 427, startPoint y: 334, endPoint x: 533, endPoint y: 334, distance: 105.2
click at [432, 334] on div "Dynamite Shrimp 7 PC of fried shrimp cover by dynamite sauce \ roca \ garnish b…" at bounding box center [471, 313] width 462 height 87
click at [633, 393] on div "Bulk update" at bounding box center [642, 411] width 141 height 37
drag, startPoint x: 634, startPoint y: 397, endPoint x: 280, endPoint y: 399, distance: 354.1
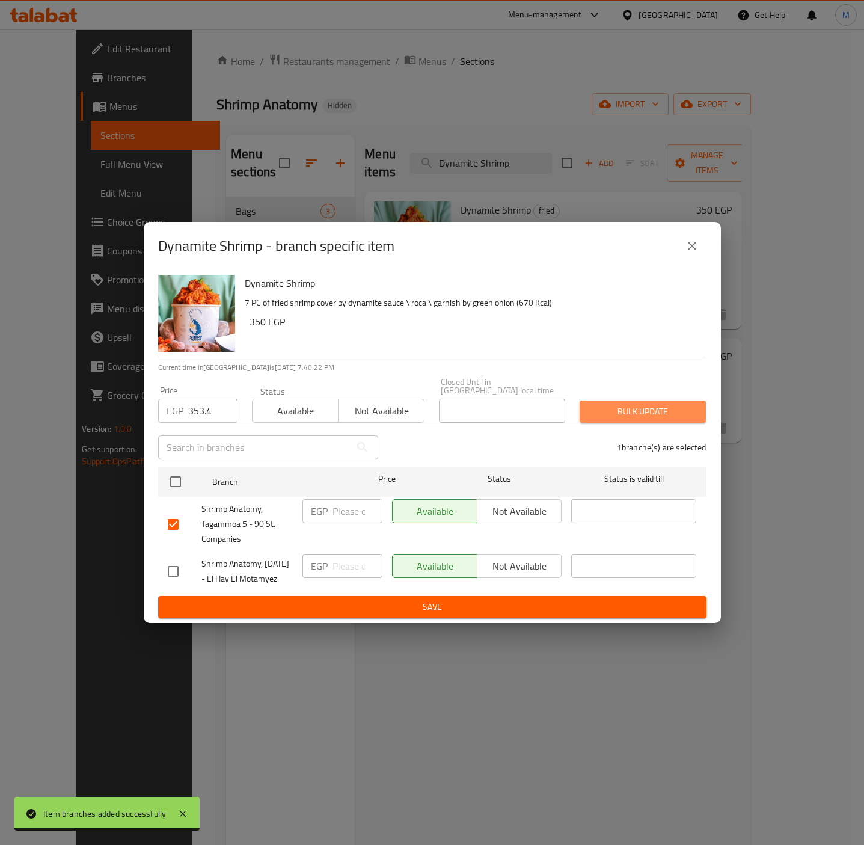
click at [634, 404] on span "Bulk update" at bounding box center [642, 411] width 107 height 15
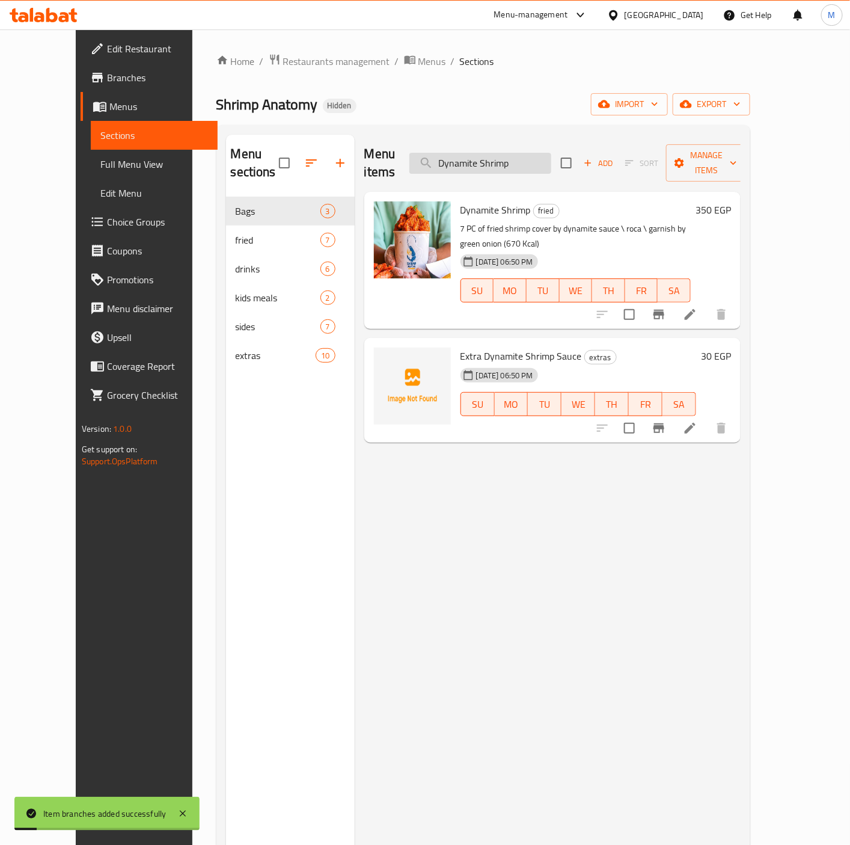
click at [519, 153] on input "Dynamite Shrimp" at bounding box center [480, 163] width 142 height 21
paste input "Fish & Chips"
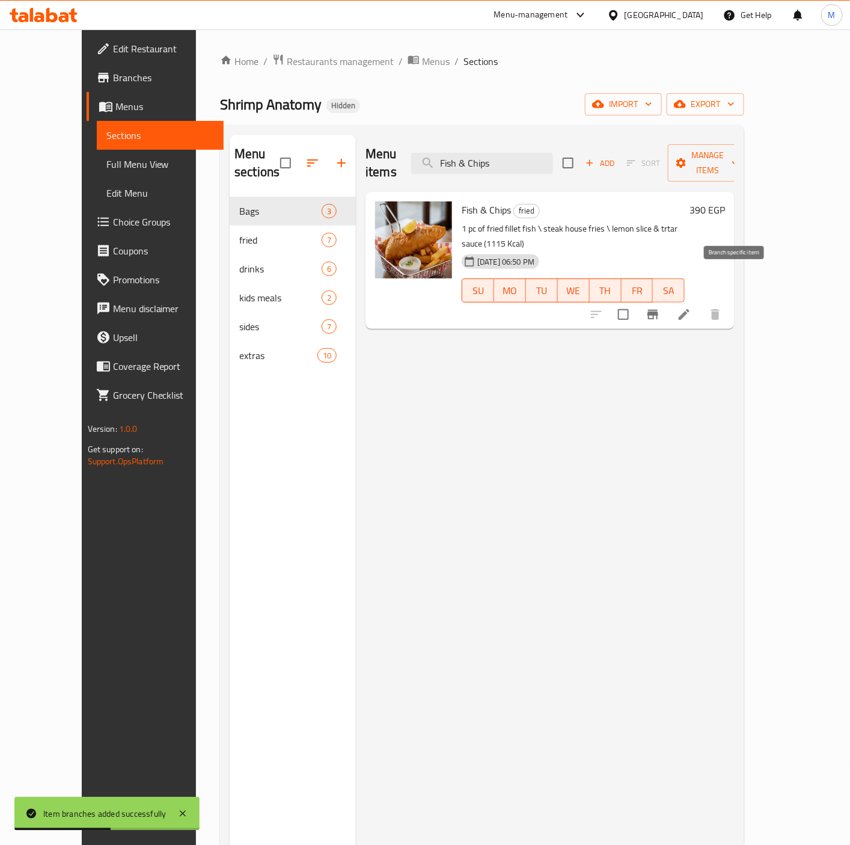
type input "Fish & Chips"
click at [660, 307] on icon "Branch-specific-item" at bounding box center [653, 314] width 14 height 14
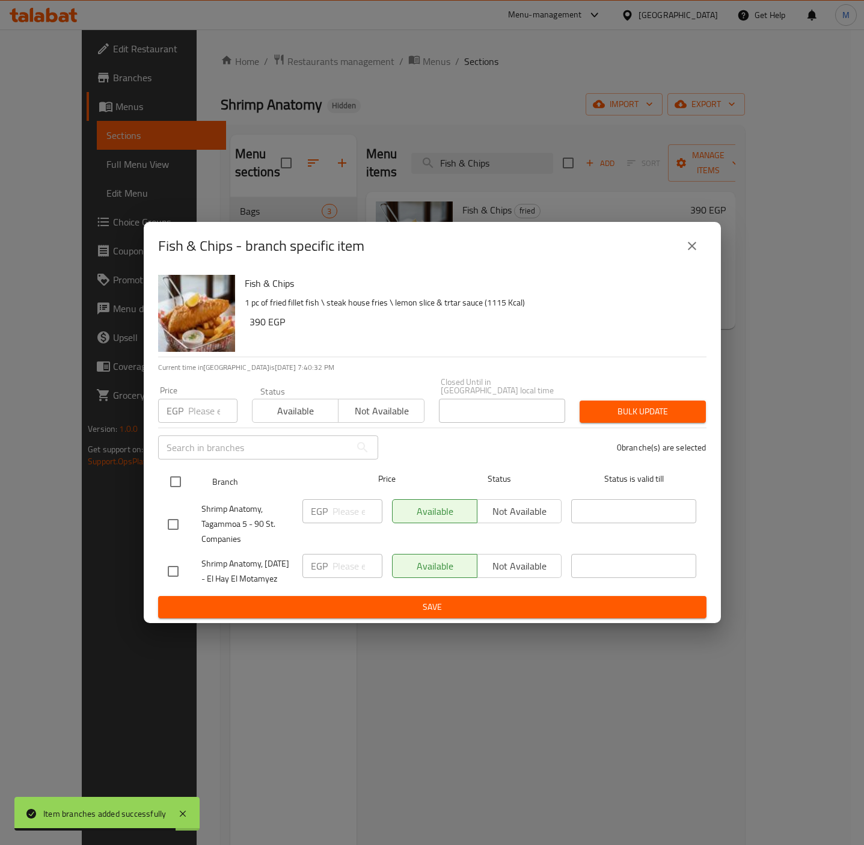
drag, startPoint x: 167, startPoint y: 515, endPoint x: 201, endPoint y: 453, distance: 70.3
click at [168, 512] on input "checkbox" at bounding box center [173, 524] width 25 height 25
checkbox input "true"
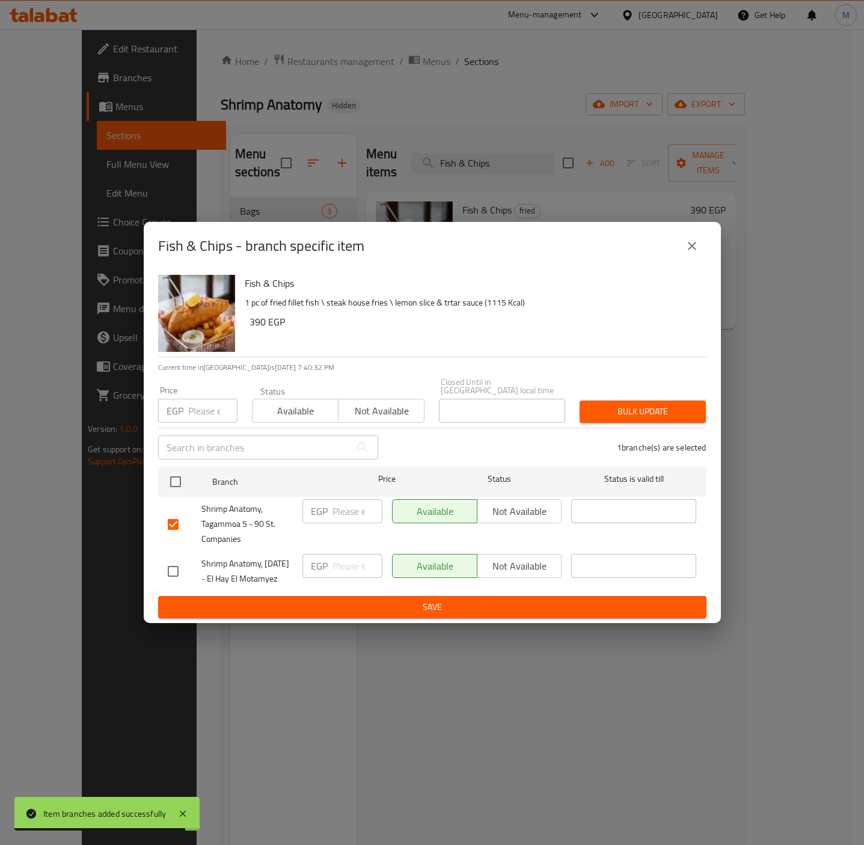
click at [204, 408] on input "number" at bounding box center [212, 411] width 49 height 24
paste input "444.6"
type input "444.6"
drag, startPoint x: 426, startPoint y: 332, endPoint x: 448, endPoint y: 329, distance: 21.9
click at [433, 331] on div "Fish & Chips 1 pc of fried fillet fish \ steak house fries \ lemon slice & trta…" at bounding box center [471, 313] width 462 height 87
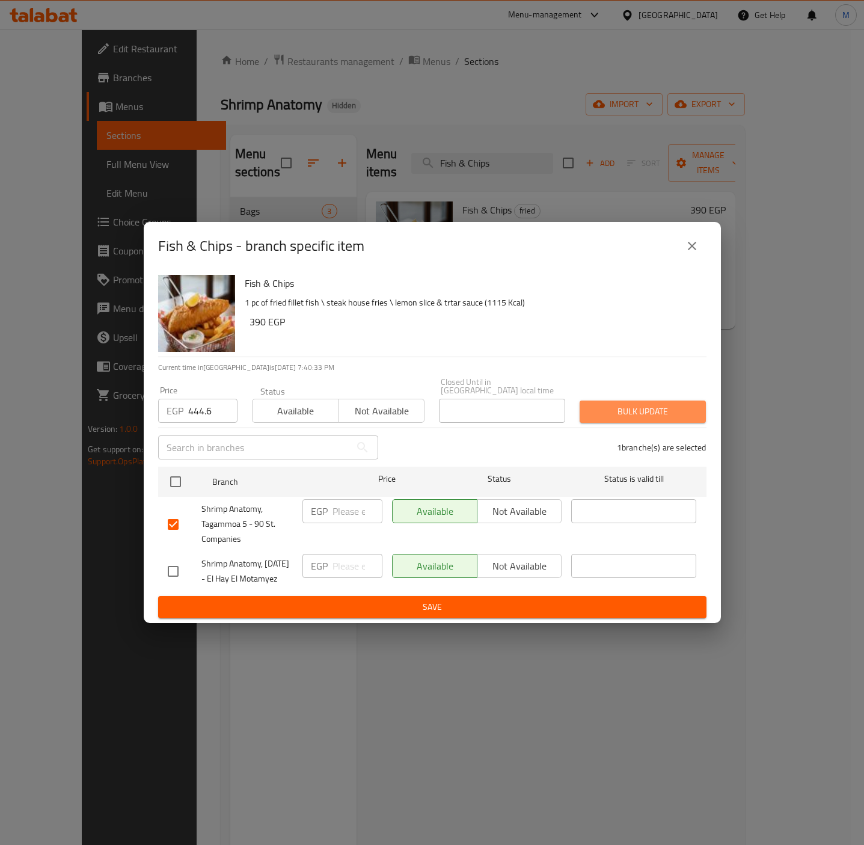
click at [658, 404] on span "Bulk update" at bounding box center [642, 411] width 107 height 15
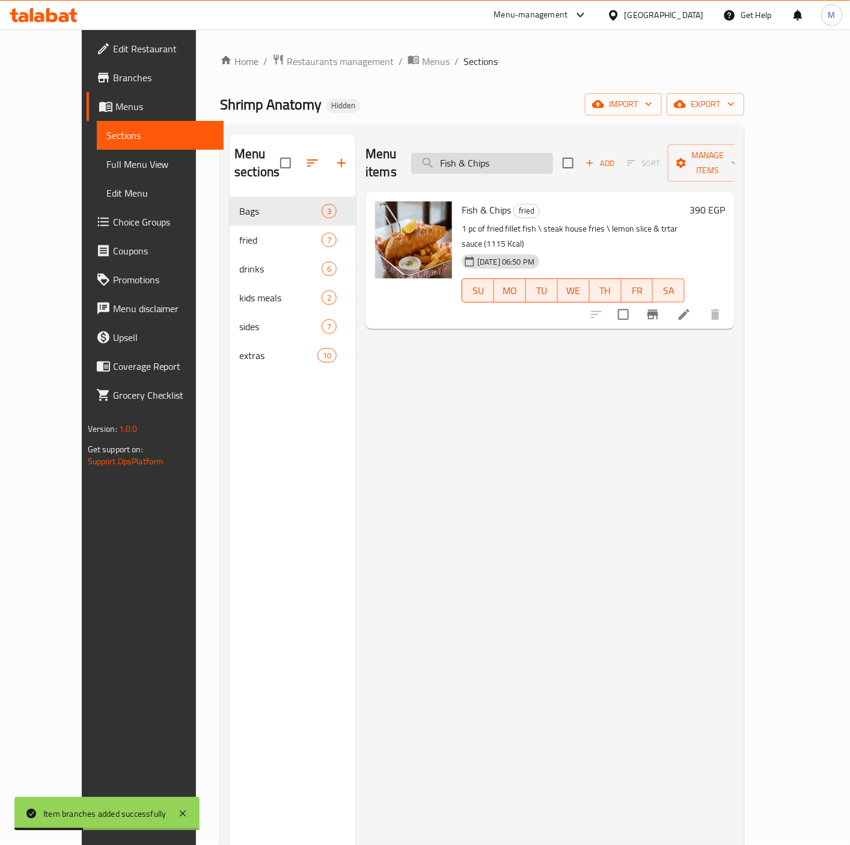
click at [504, 159] on input "Fish & Chips" at bounding box center [482, 163] width 142 height 21
paste input "ried Calamri Basket"
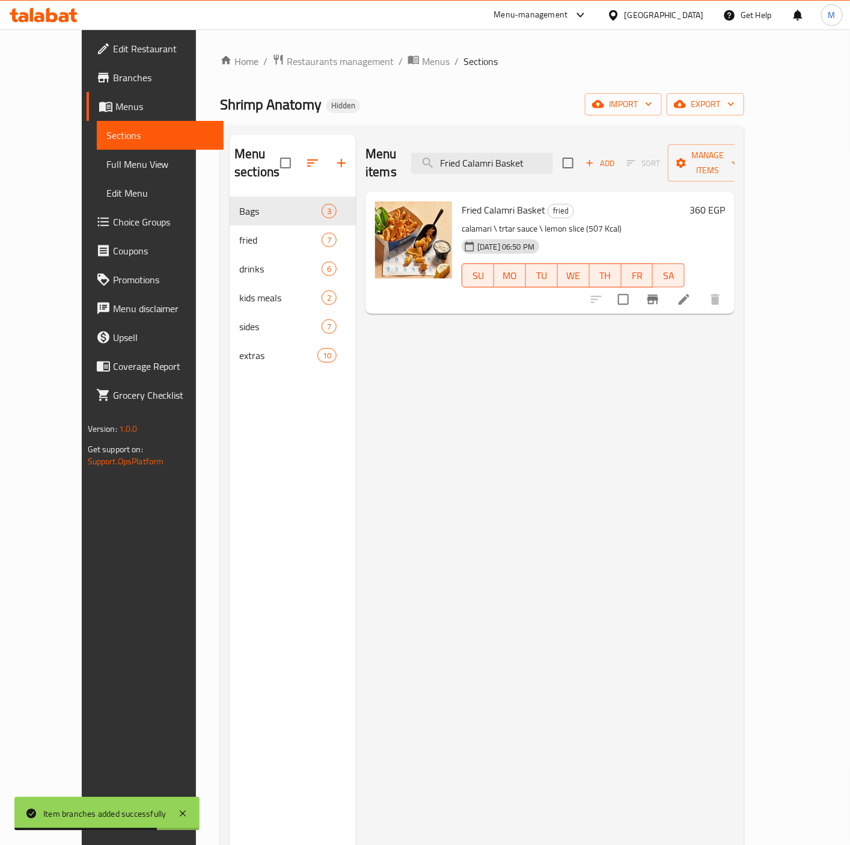
type input "Fried Calamri Basket"
click at [658, 295] on icon "Branch-specific-item" at bounding box center [653, 300] width 11 height 10
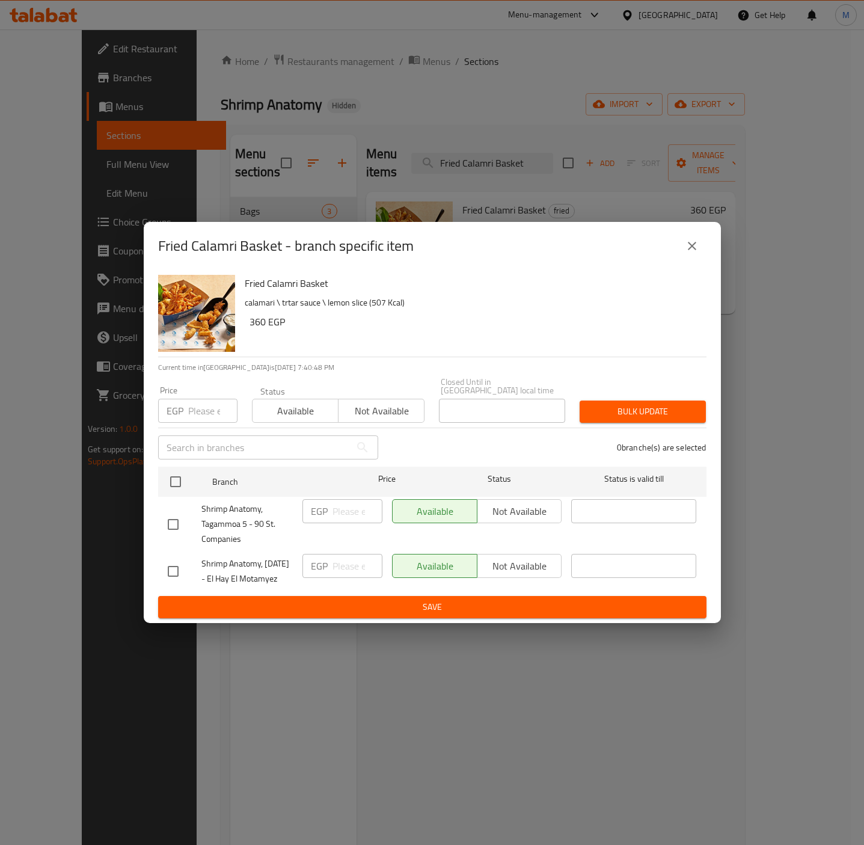
click at [179, 512] on input "checkbox" at bounding box center [173, 524] width 25 height 25
checkbox input "true"
click at [209, 411] on div "Price EGP Price" at bounding box center [198, 404] width 94 height 51
click at [204, 401] on input "number" at bounding box center [212, 411] width 49 height 24
paste input "410.4"
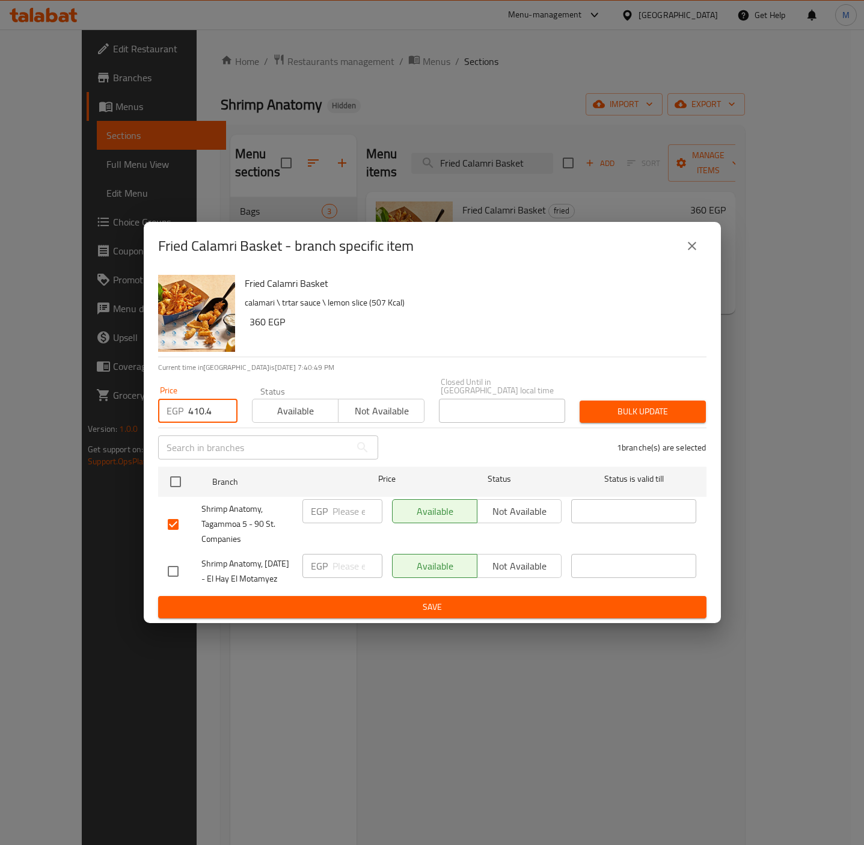
type input "410.4"
drag, startPoint x: 399, startPoint y: 314, endPoint x: 552, endPoint y: 375, distance: 165.1
click at [399, 314] on h6 "360 EGP" at bounding box center [473, 321] width 447 height 17
click at [615, 404] on span "Bulk update" at bounding box center [642, 411] width 107 height 15
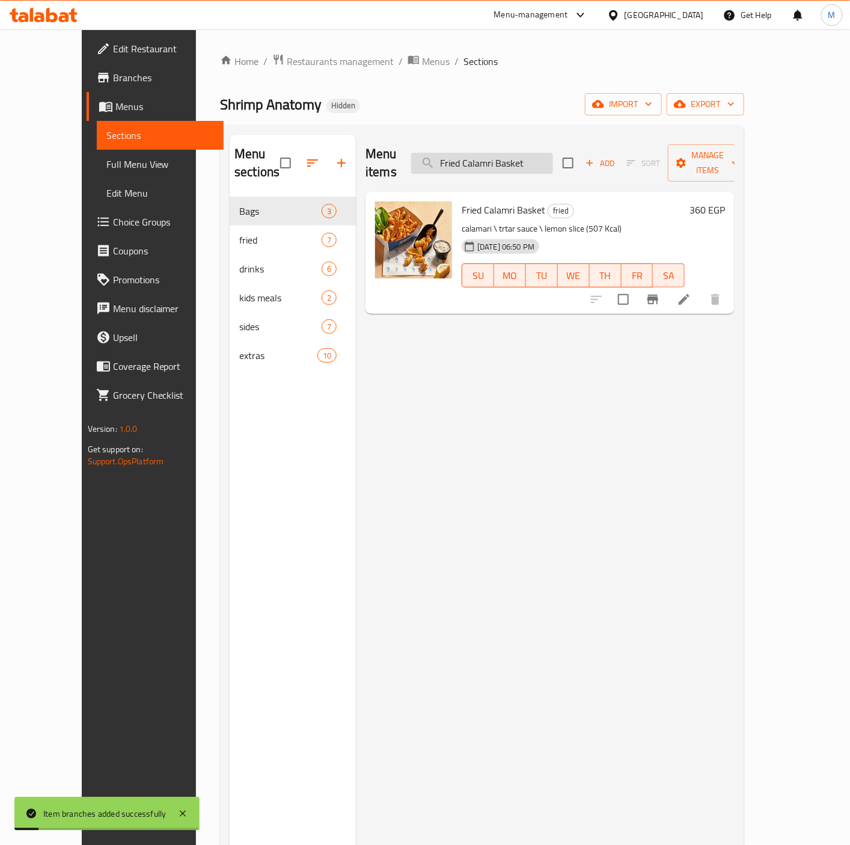
click at [519, 153] on input "Fried Calamri Basket" at bounding box center [482, 163] width 142 height 21
paste input "Mix Fried Seafood"
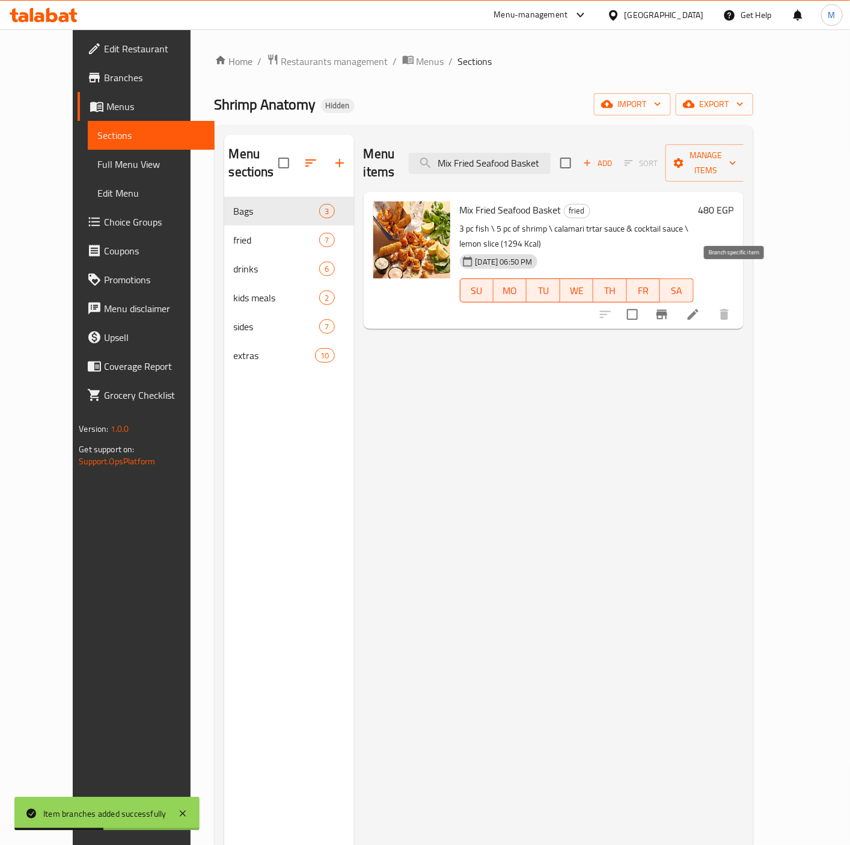
type input "Mix Fried Seafood Basket"
click at [676, 300] on button "Branch-specific-item" at bounding box center [662, 314] width 29 height 29
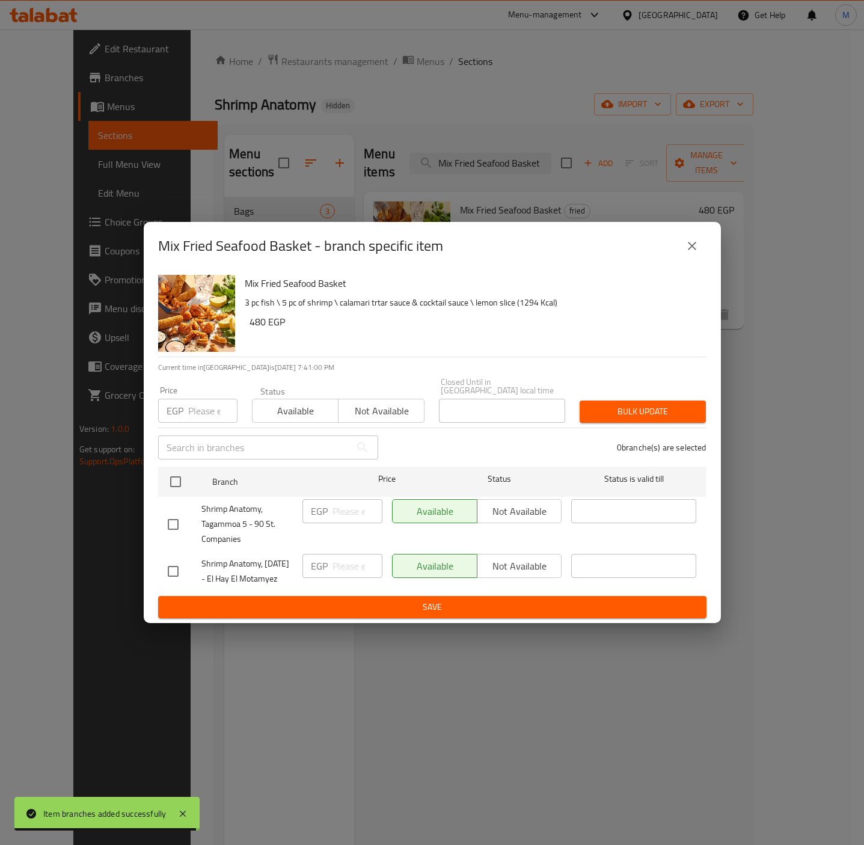
click at [179, 512] on input "checkbox" at bounding box center [173, 524] width 25 height 25
checkbox input "true"
click at [203, 399] on input "number" at bounding box center [212, 411] width 49 height 24
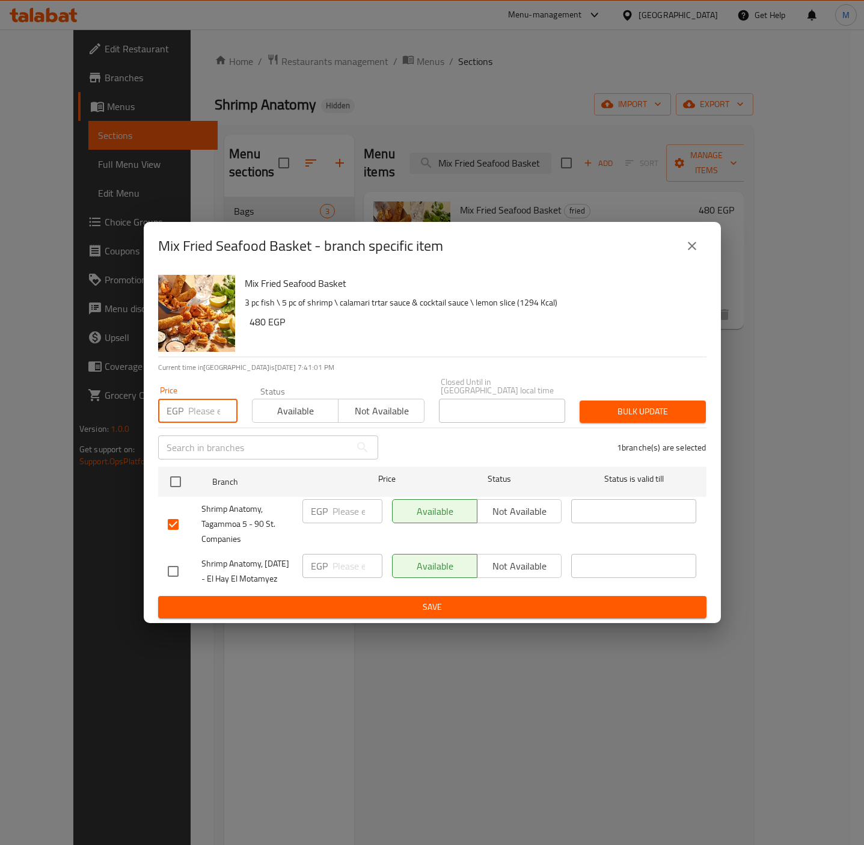
paste input "444.6"
type input "444.6"
click at [631, 393] on div "Bulk update" at bounding box center [642, 411] width 141 height 37
click at [627, 404] on span "Bulk update" at bounding box center [642, 411] width 107 height 15
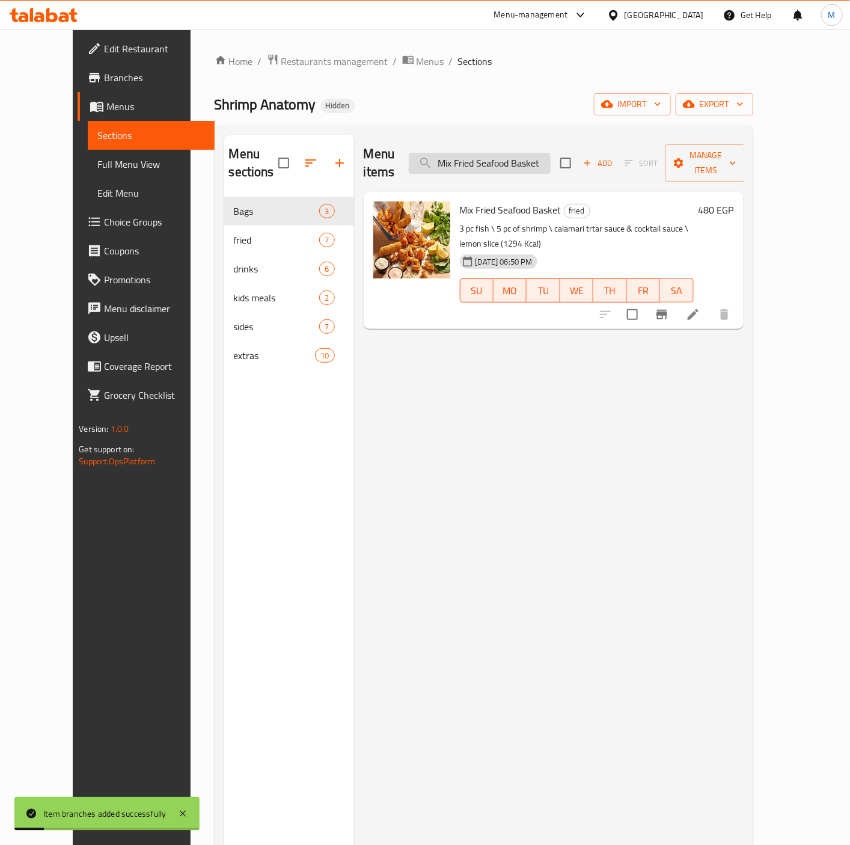
click at [527, 158] on input "Mix Fried Seafood Basket" at bounding box center [480, 163] width 142 height 21
paste input "Fried Fish"
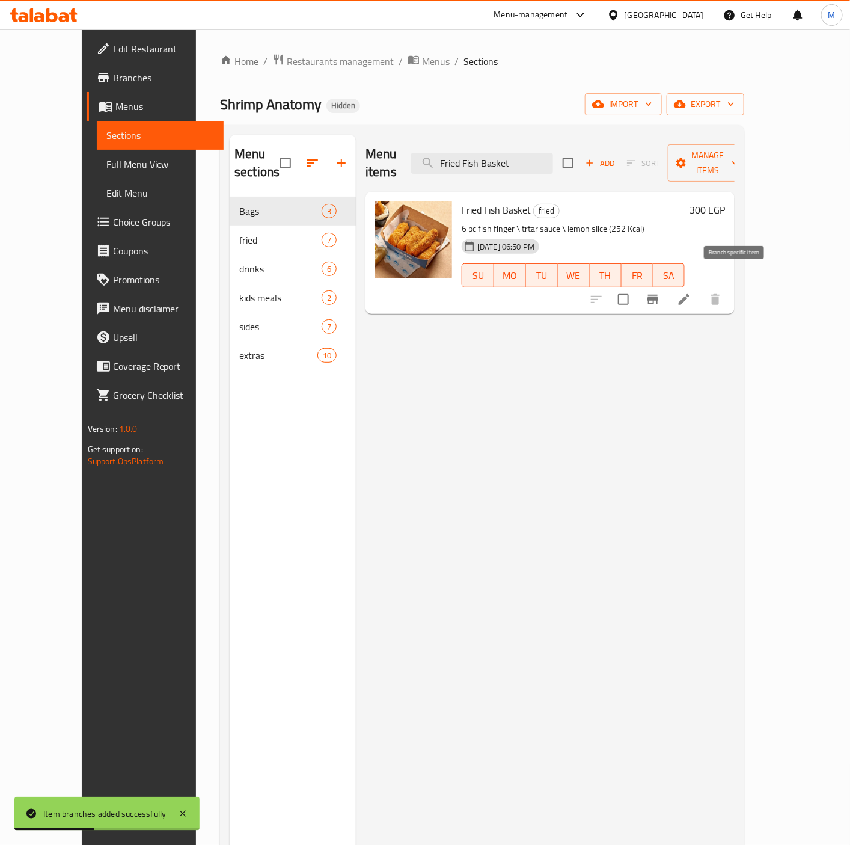
type input "Fried Fish Basket"
click at [658, 295] on icon "Branch-specific-item" at bounding box center [653, 300] width 11 height 10
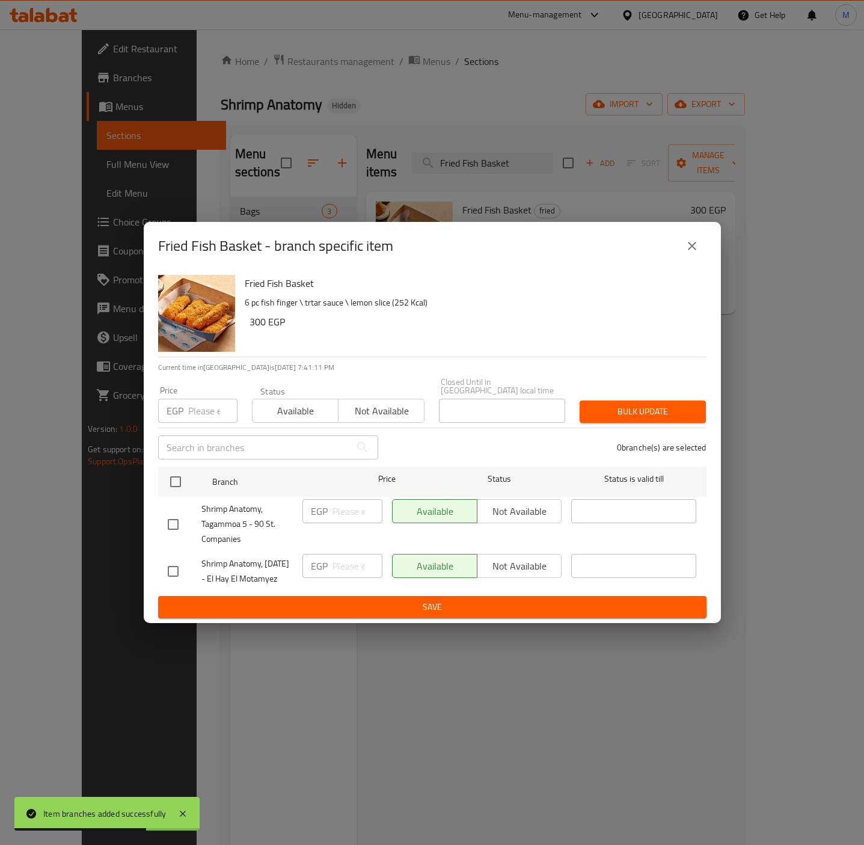
click at [177, 515] on input "checkbox" at bounding box center [173, 524] width 25 height 25
checkbox input "true"
click at [207, 406] on input "number" at bounding box center [212, 411] width 49 height 24
paste input "330.6"
type input "330.6"
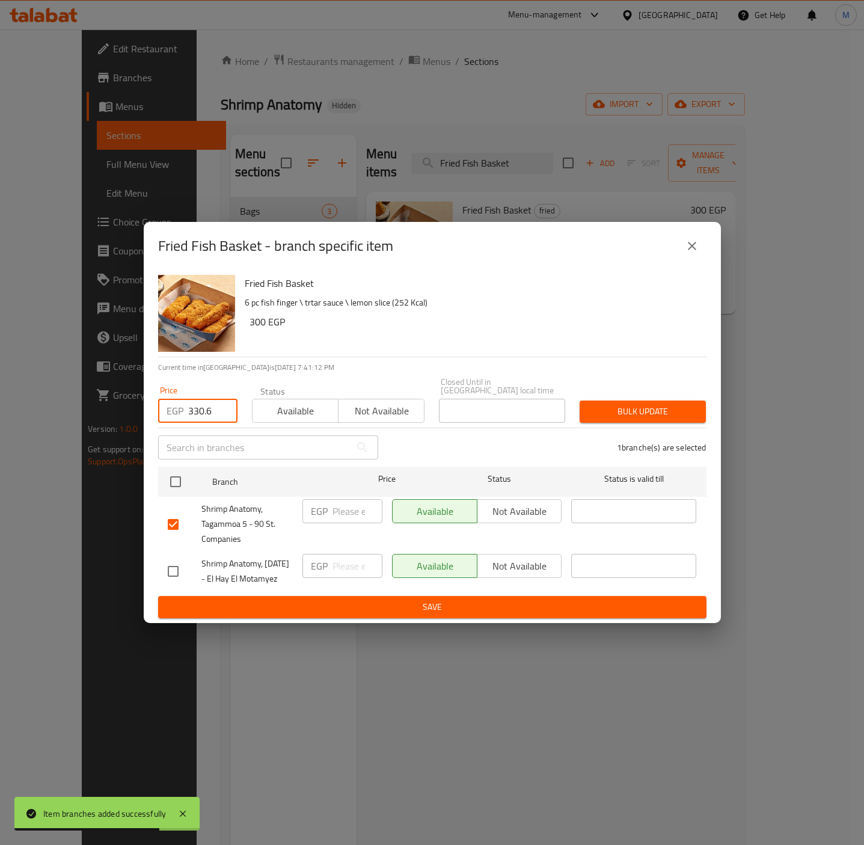
drag, startPoint x: 424, startPoint y: 307, endPoint x: 540, endPoint y: 352, distance: 124.5
click at [424, 305] on p "6 pc fish finger \ trtar sauce \ lemon slice (252 Kcal)" at bounding box center [471, 302] width 452 height 15
click at [644, 404] on span "Bulk update" at bounding box center [642, 411] width 107 height 15
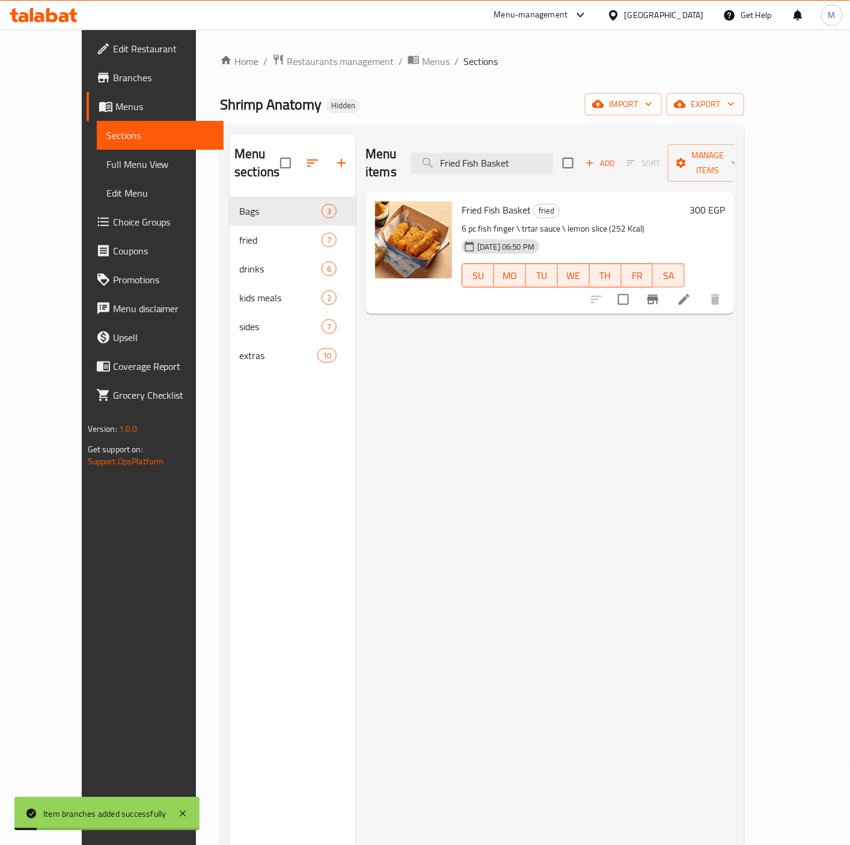
click at [492, 168] on div "Menu items Fried Fish Basket Add Sort Manage items" at bounding box center [550, 163] width 369 height 57
click at [497, 156] on input "Fried Fish Basket" at bounding box center [482, 163] width 142 height 21
paste input "Chicken Tenders"
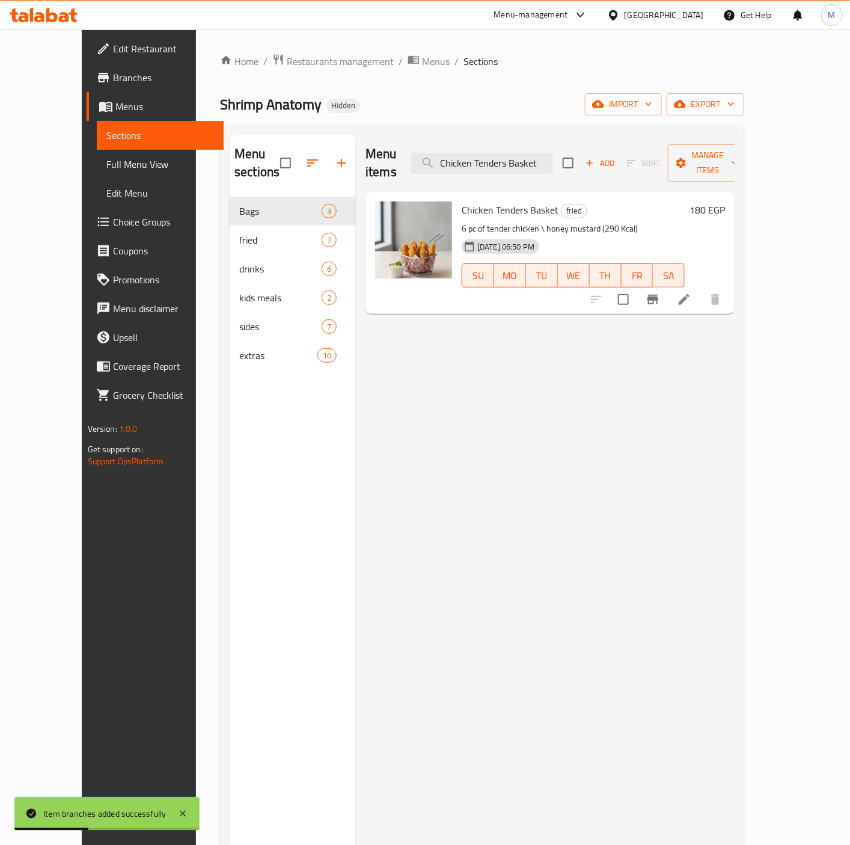
type input "Chicken Tenders Basket"
click at [658, 295] on icon "Branch-specific-item" at bounding box center [653, 300] width 11 height 10
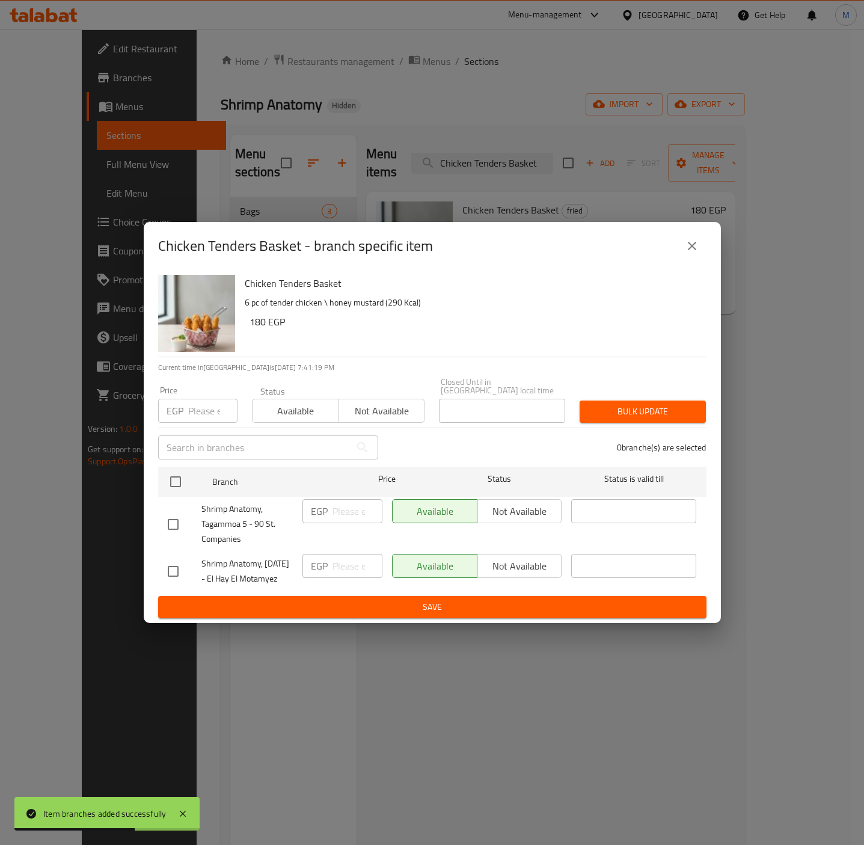
click at [168, 515] on input "checkbox" at bounding box center [173, 524] width 25 height 25
checkbox input "true"
click at [213, 399] on input "number" at bounding box center [212, 411] width 49 height 24
paste input "205.2"
type input "205.2"
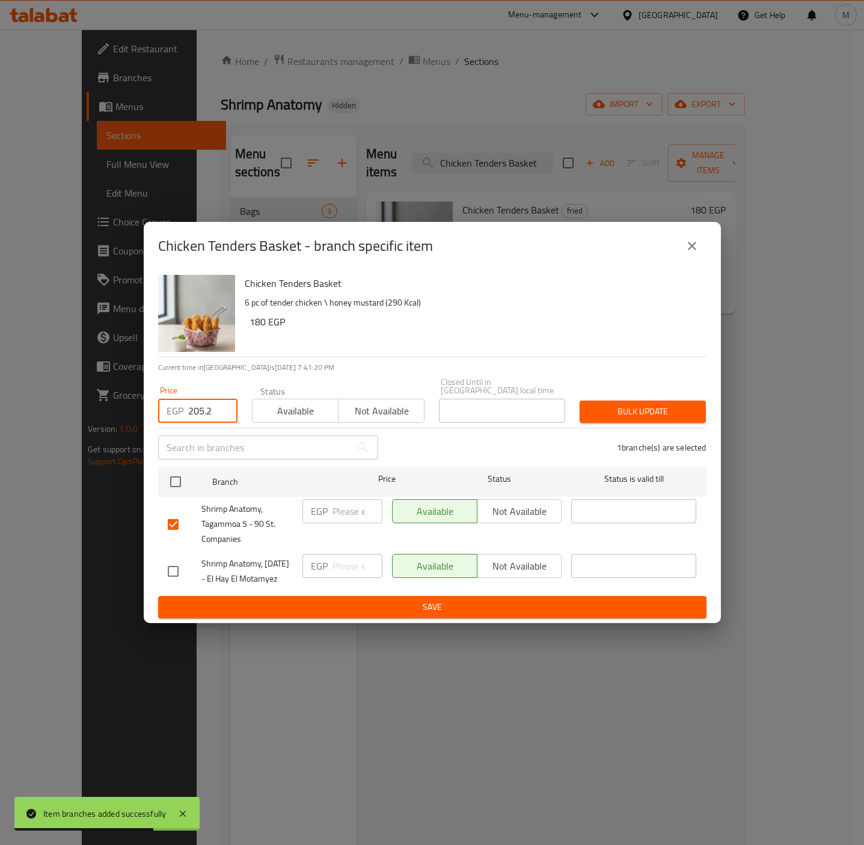
click at [471, 323] on h6 "180 EGP" at bounding box center [473, 321] width 447 height 17
click at [633, 404] on span "Bulk update" at bounding box center [642, 411] width 107 height 15
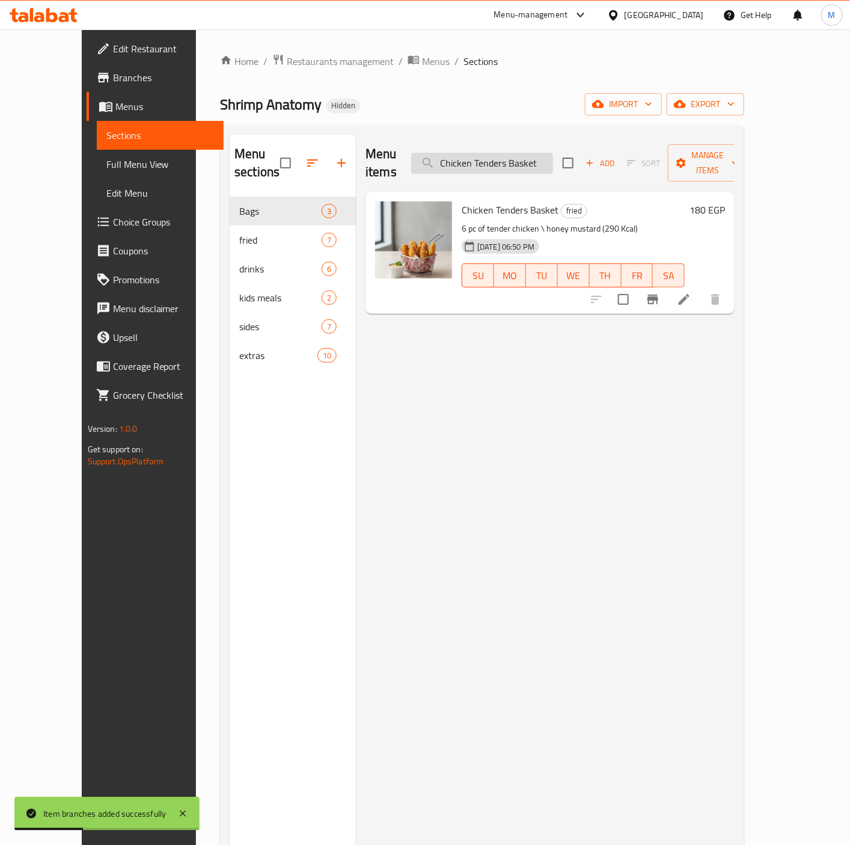
click at [511, 161] on input "Chicken Tenders Basket" at bounding box center [482, 163] width 142 height 21
click at [510, 159] on input "Chicken Tenders Basket" at bounding box center [482, 163] width 142 height 21
paste input "V7"
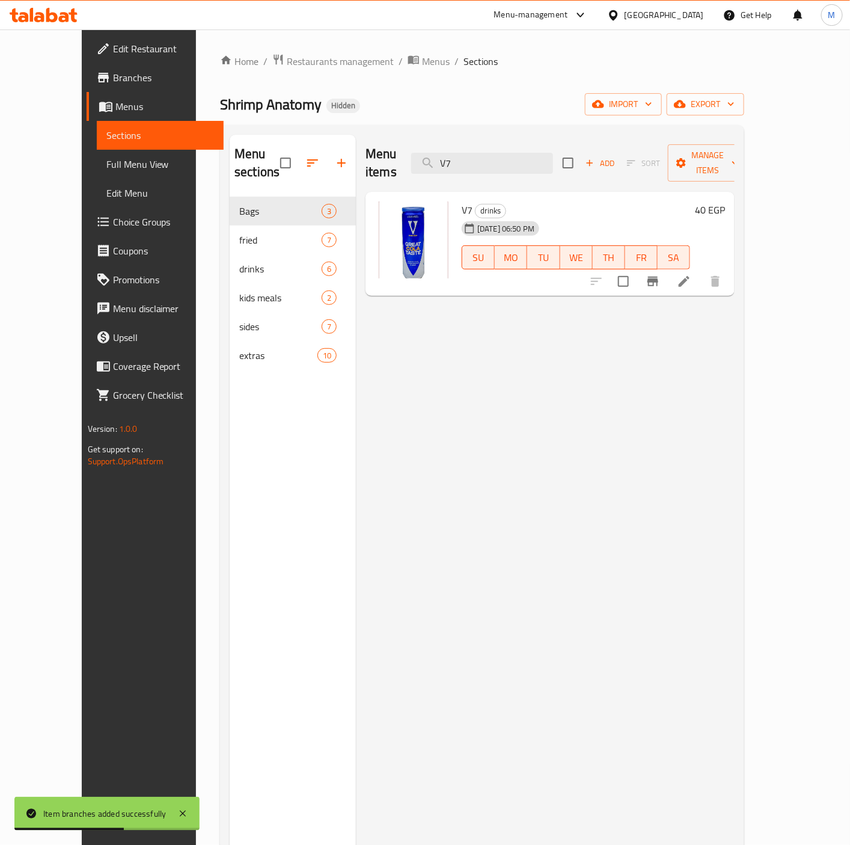
type input "V7"
click at [658, 277] on icon "Branch-specific-item" at bounding box center [653, 282] width 11 height 10
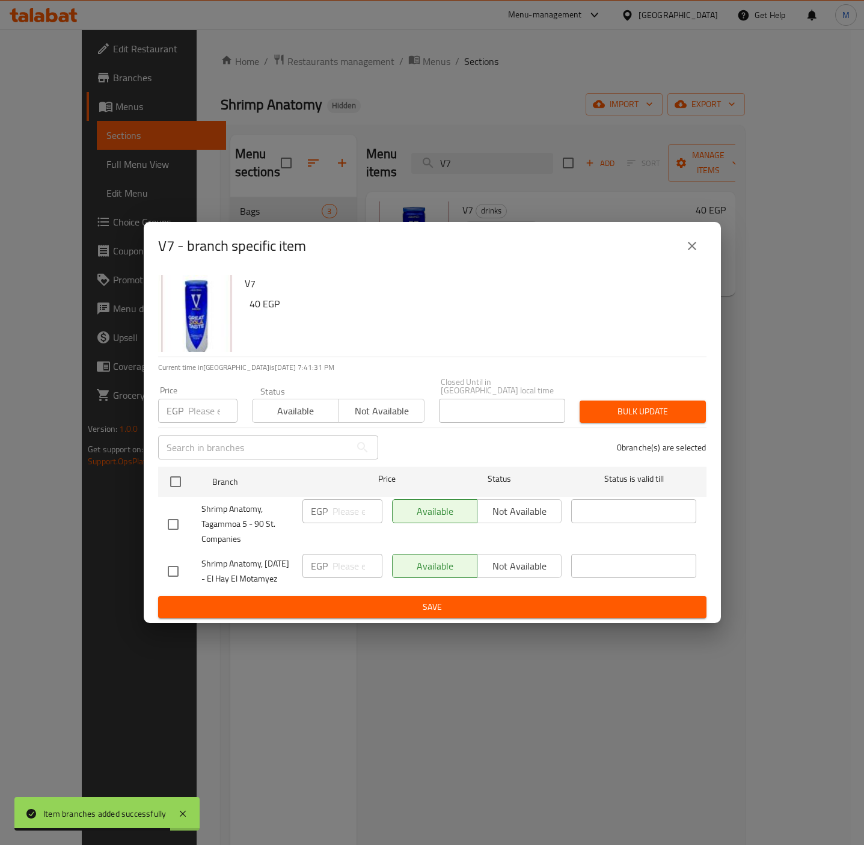
drag, startPoint x: 165, startPoint y: 514, endPoint x: 204, endPoint y: 493, distance: 44.4
click at [165, 514] on input "checkbox" at bounding box center [173, 524] width 25 height 25
checkbox input "true"
click at [210, 408] on input "number" at bounding box center [212, 411] width 49 height 24
paste input "45.6"
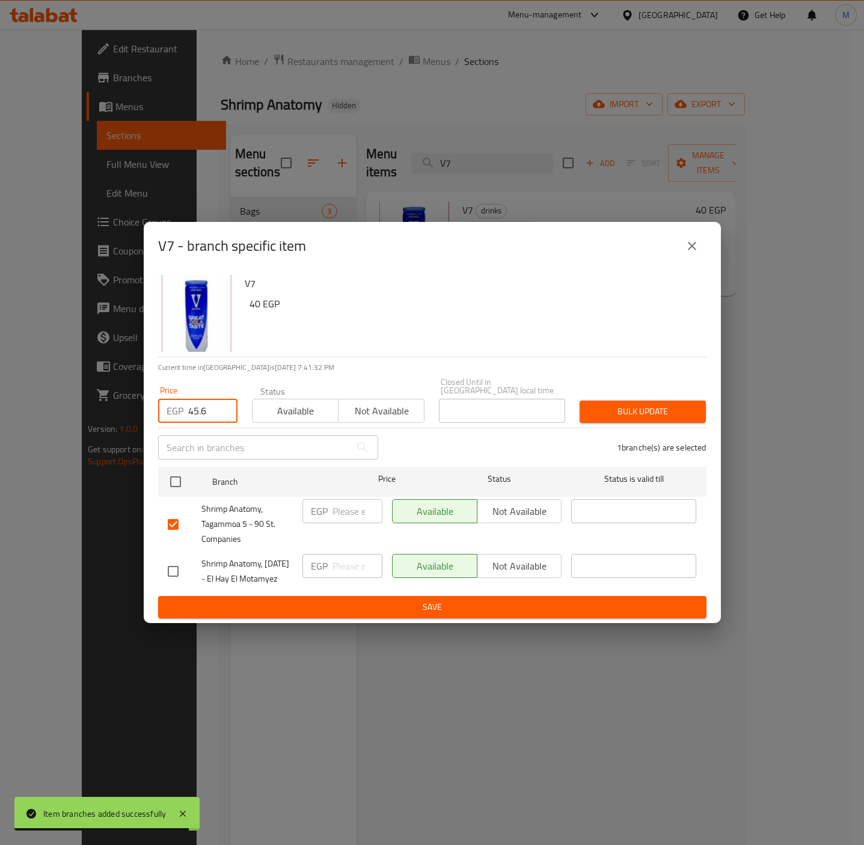
type input "45.6"
click at [373, 334] on div "V7 40 EGP" at bounding box center [471, 313] width 462 height 87
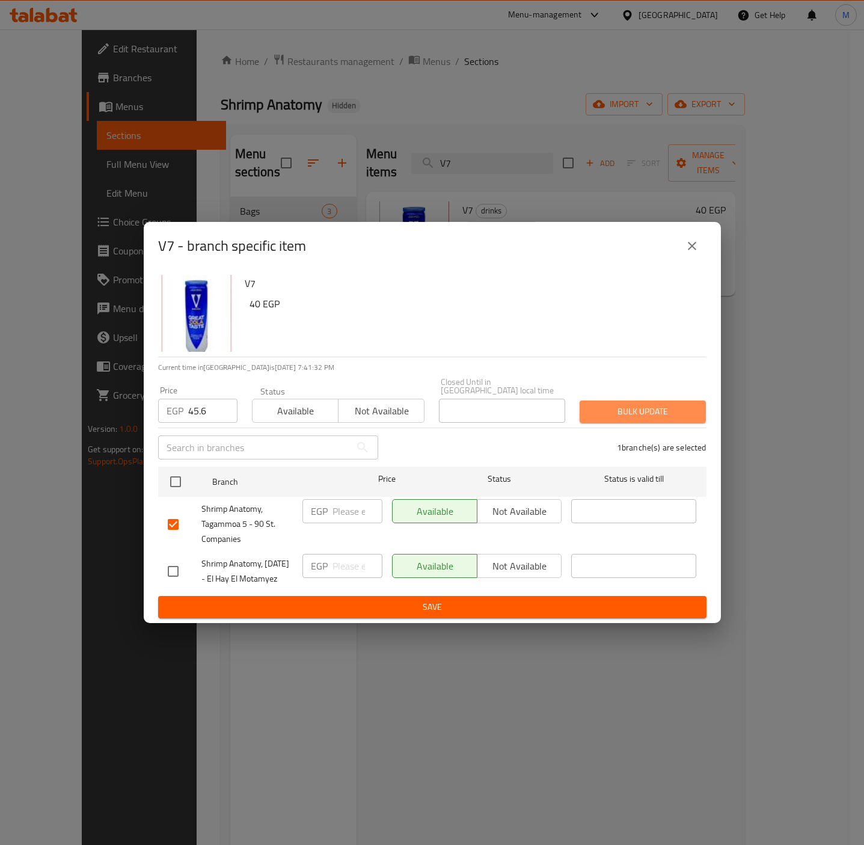
click at [594, 404] on span "Bulk update" at bounding box center [642, 411] width 107 height 15
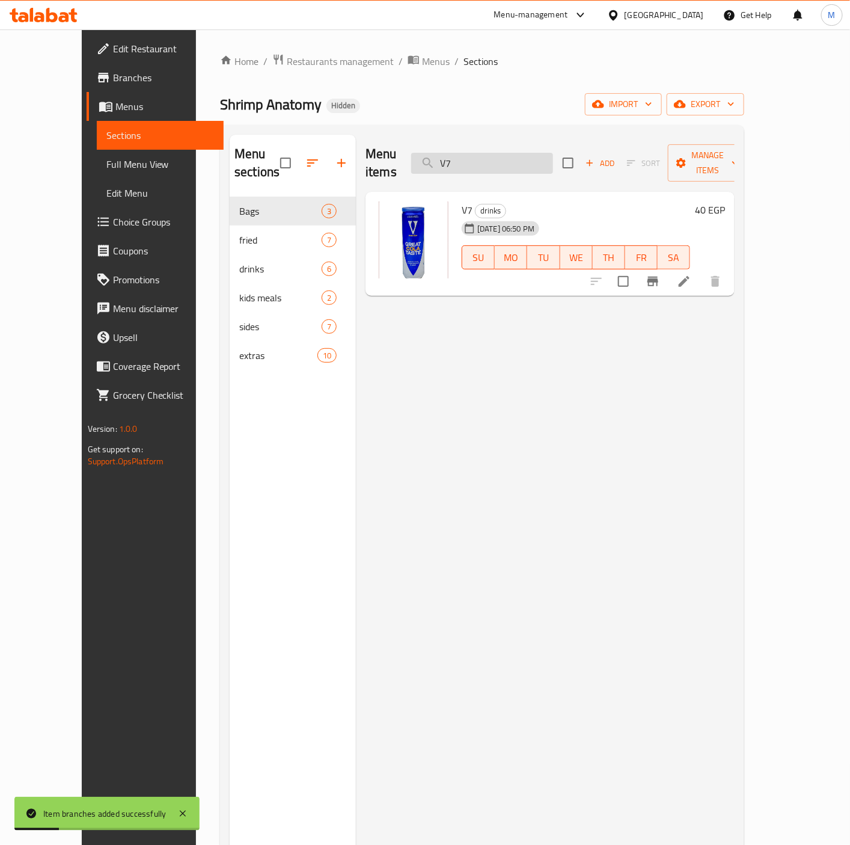
click at [521, 159] on input "V7" at bounding box center [482, 163] width 142 height 21
paste input "Soft Drinks"
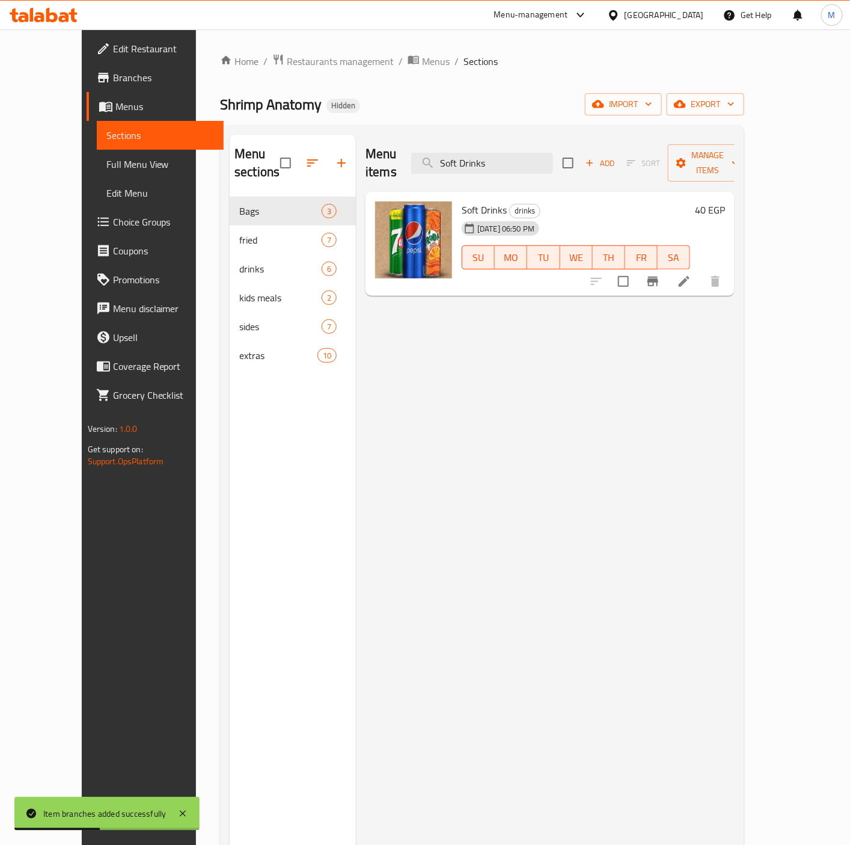
type input "Soft Drinks"
click at [658, 277] on icon "Branch-specific-item" at bounding box center [653, 282] width 11 height 10
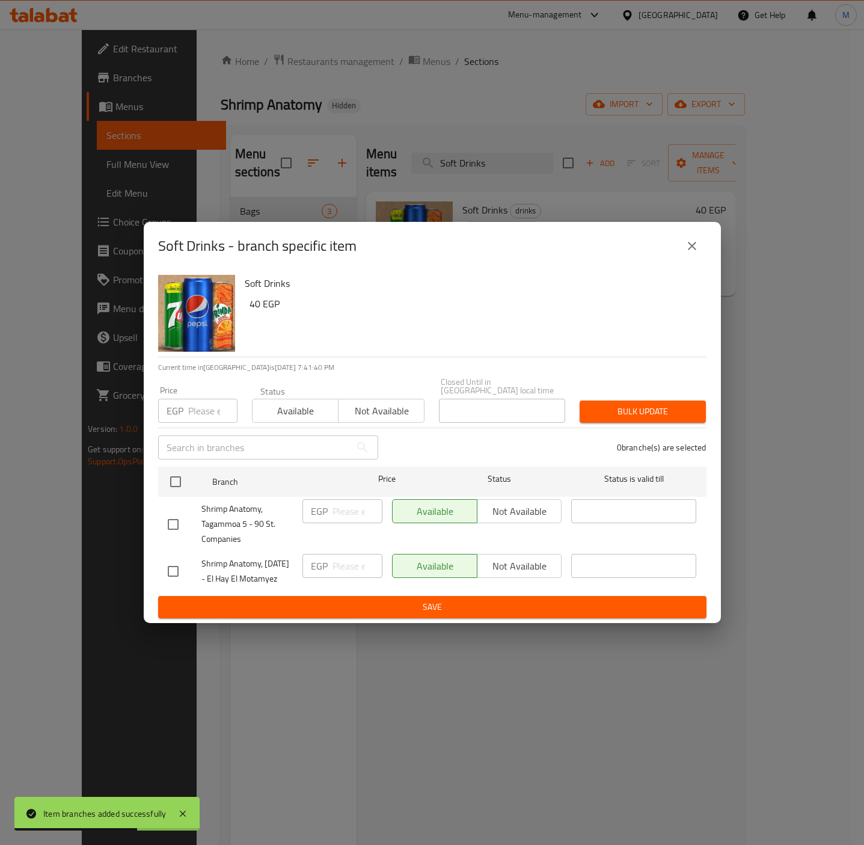
drag, startPoint x: 174, startPoint y: 507, endPoint x: 189, endPoint y: 492, distance: 21.3
click at [174, 512] on input "checkbox" at bounding box center [173, 524] width 25 height 25
checkbox input "true"
click at [204, 399] on input "number" at bounding box center [212, 411] width 49 height 24
paste input "45.6"
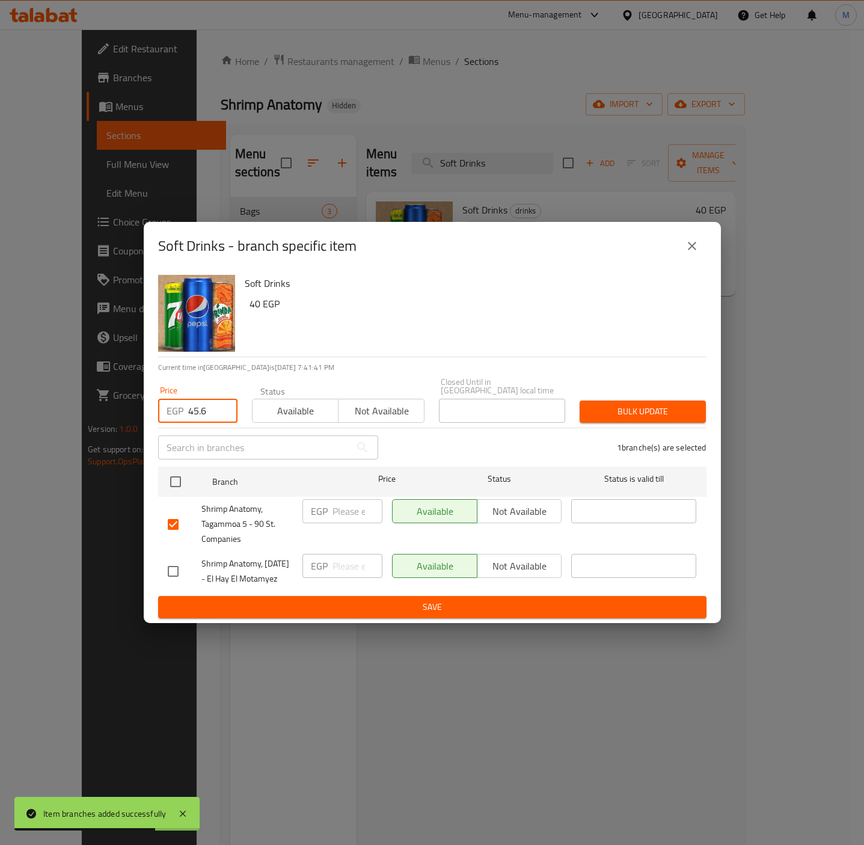
type input "45.6"
drag, startPoint x: 392, startPoint y: 327, endPoint x: 487, endPoint y: 346, distance: 96.9
click at [400, 327] on div "Soft Drinks 40 EGP" at bounding box center [471, 313] width 462 height 87
click at [627, 404] on span "Bulk update" at bounding box center [642, 411] width 107 height 15
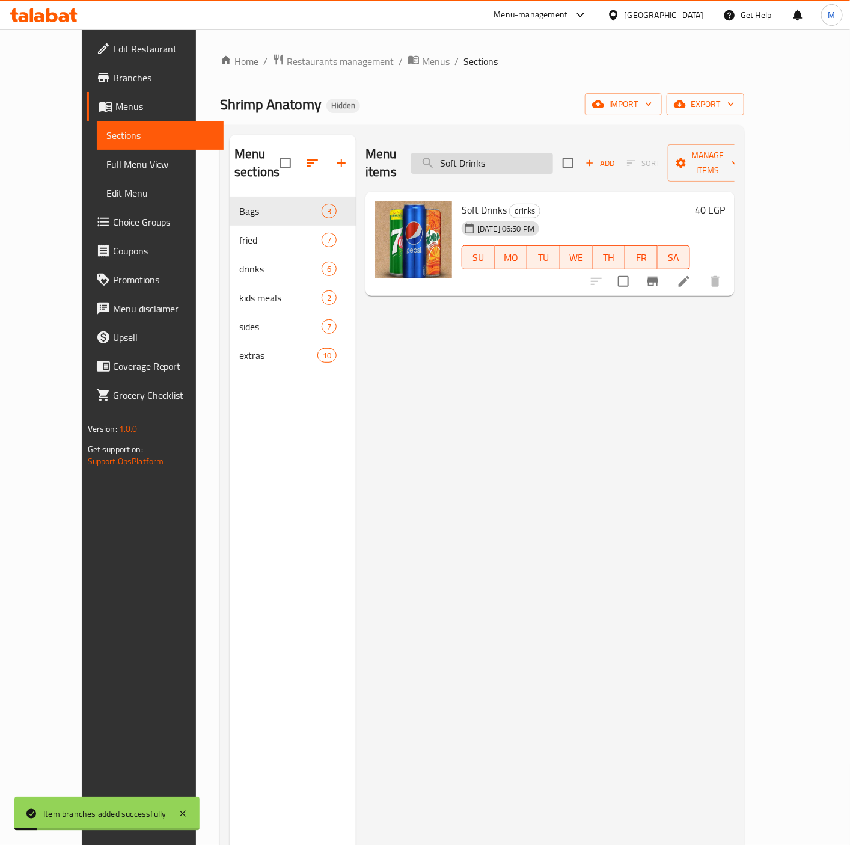
click at [495, 159] on input "Soft Drinks" at bounding box center [482, 163] width 142 height 21
paste input "flo water"
type input "flo water"
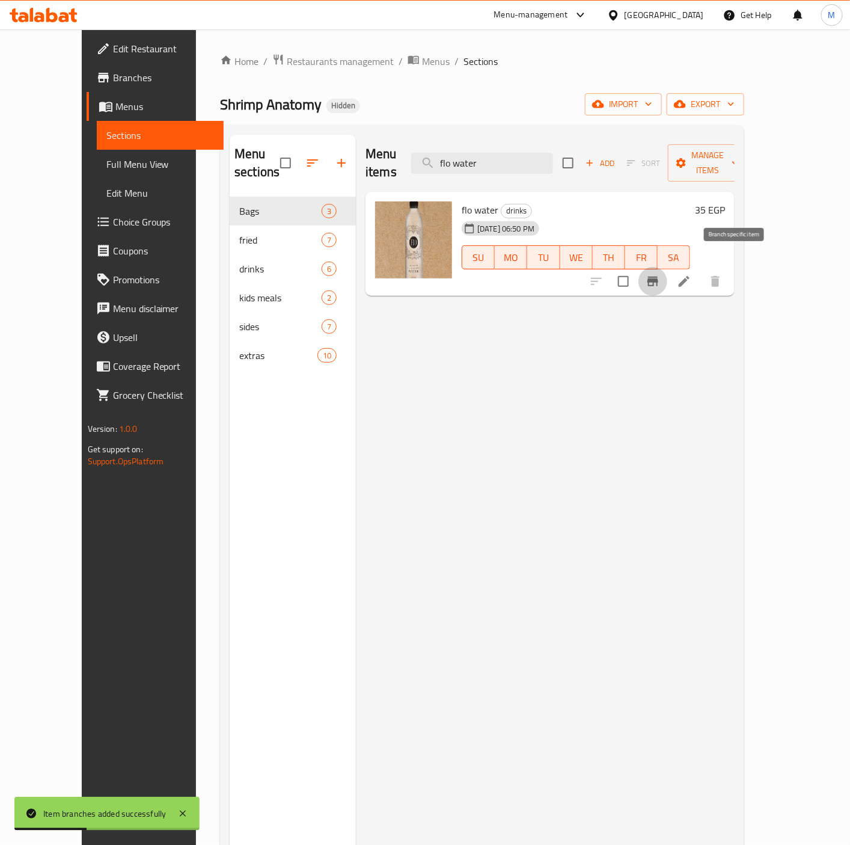
click at [660, 274] on icon "Branch-specific-item" at bounding box center [653, 281] width 14 height 14
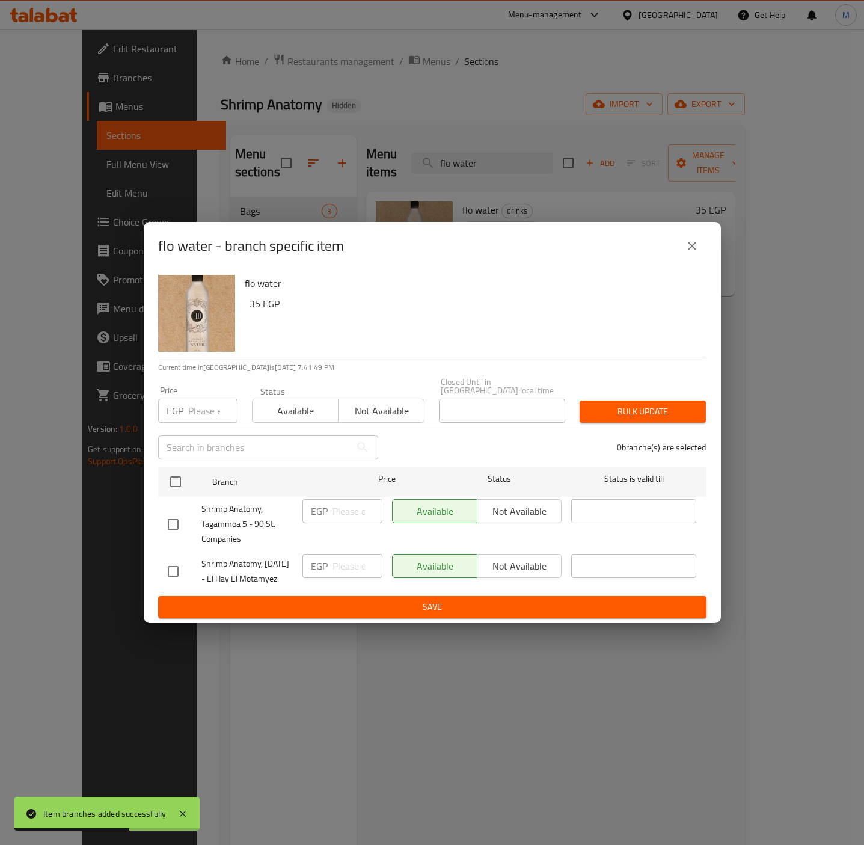
drag, startPoint x: 175, startPoint y: 507, endPoint x: 219, endPoint y: 443, distance: 78.4
click at [175, 512] on input "checkbox" at bounding box center [173, 524] width 25 height 25
checkbox input "true"
click at [207, 402] on input "number" at bounding box center [212, 411] width 49 height 24
paste input "39.9"
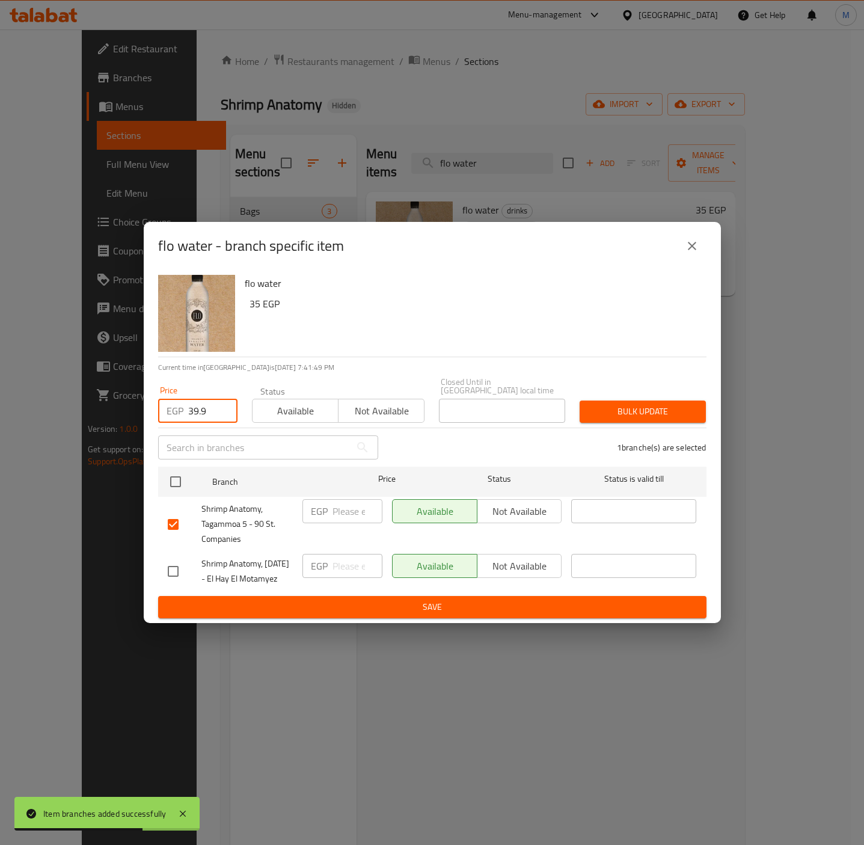
type input "39.9"
click at [417, 313] on div "flo water 35 EGP" at bounding box center [471, 313] width 462 height 87
click at [626, 400] on button "Bulk update" at bounding box center [643, 411] width 126 height 22
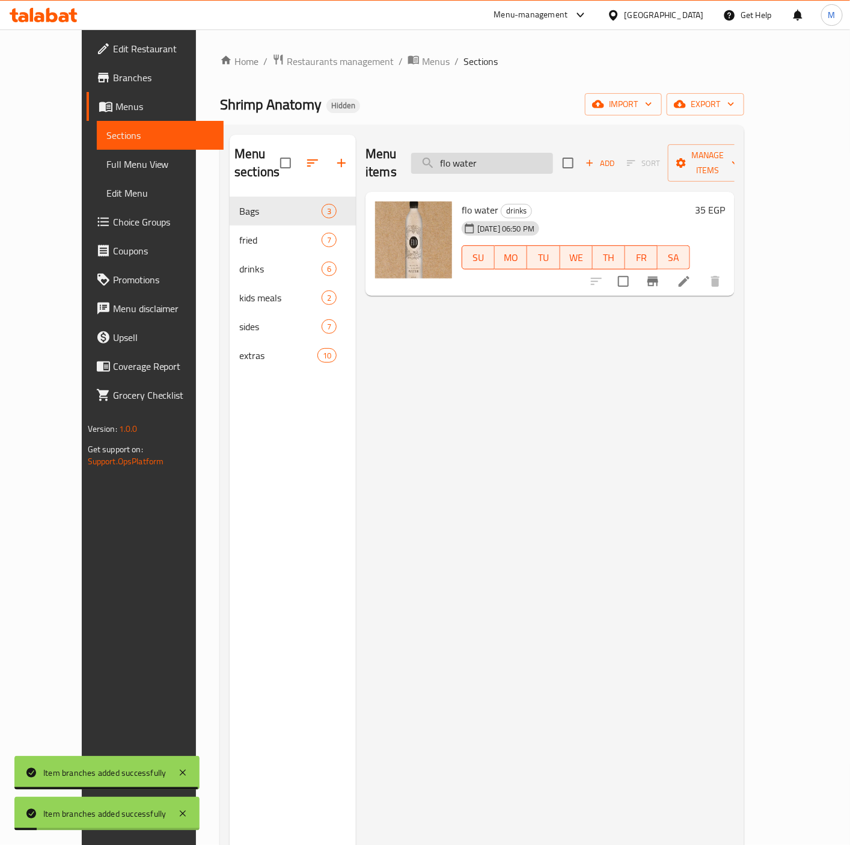
click at [491, 153] on input "flo water" at bounding box center [482, 163] width 142 height 21
click at [498, 153] on input "flo water" at bounding box center [482, 163] width 142 height 21
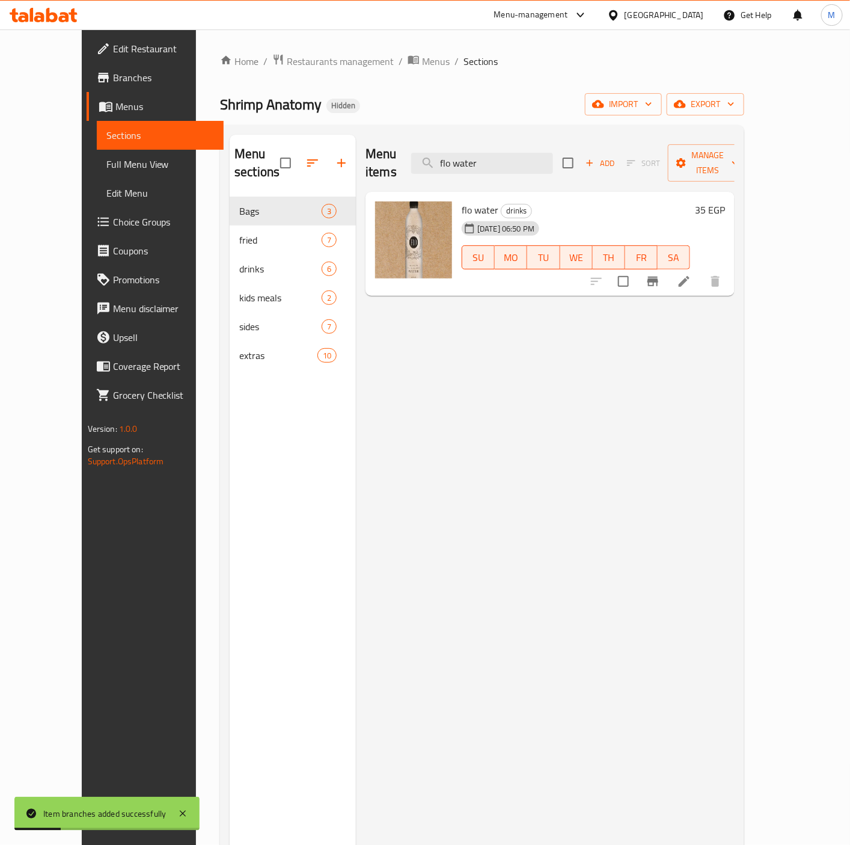
paste input "Barbican"
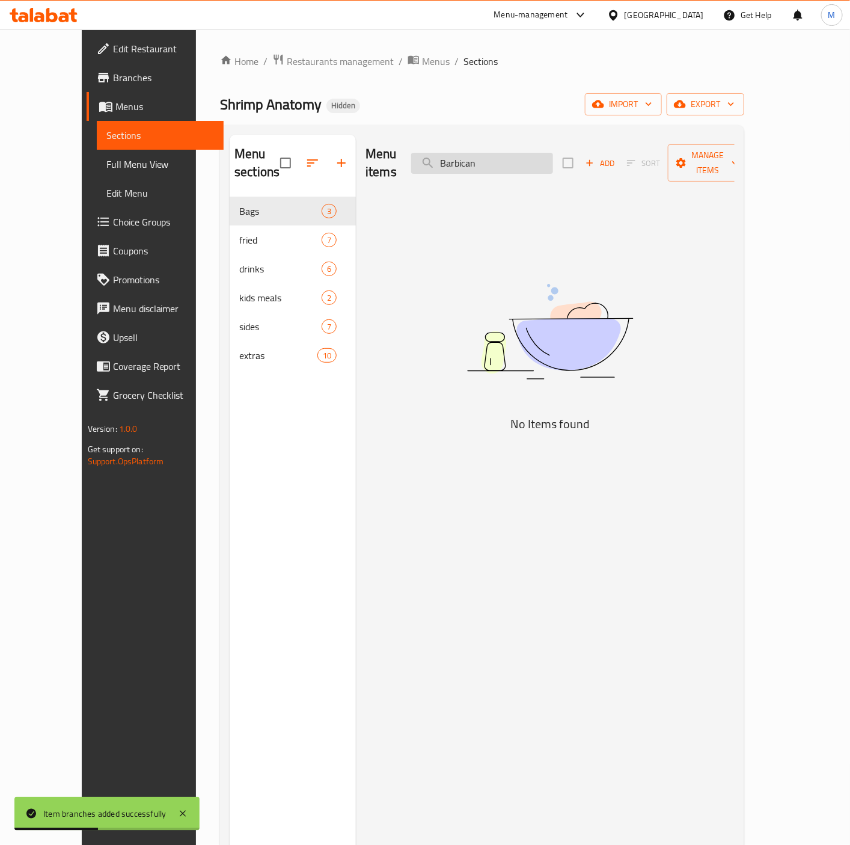
click at [471, 154] on input "Barbican" at bounding box center [482, 163] width 142 height 21
click at [553, 161] on input "Barbican" at bounding box center [482, 163] width 142 height 21
click at [512, 159] on input "[PERSON_NAME]" at bounding box center [482, 163] width 142 height 21
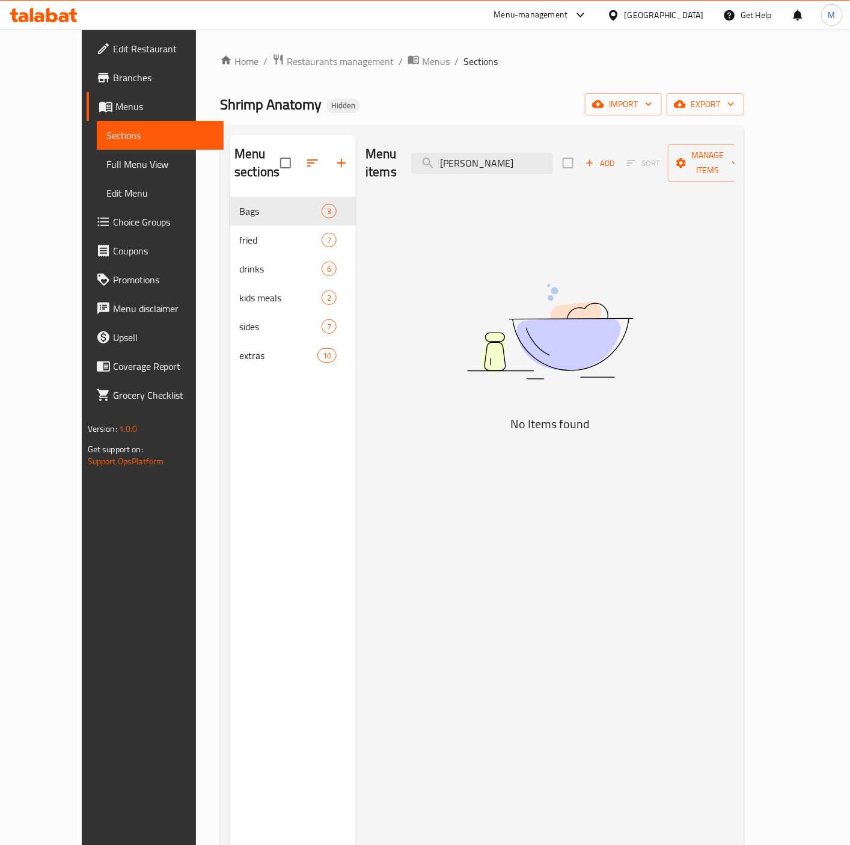
paste input "Ice Tea"
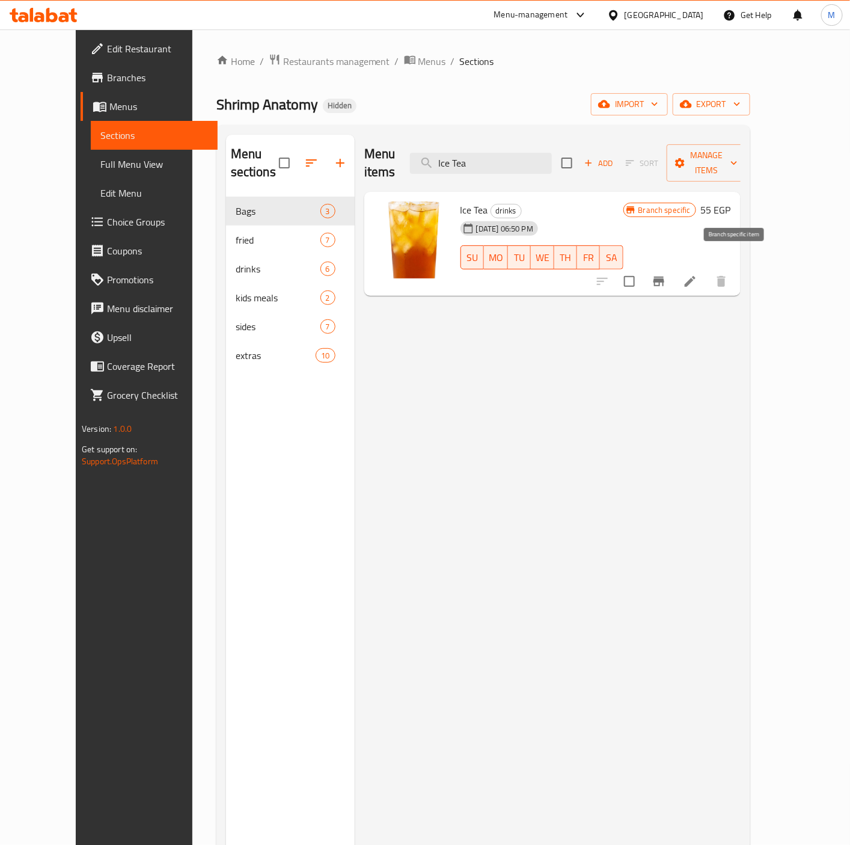
type input "Ice Tea"
click at [666, 274] on icon "Branch-specific-item" at bounding box center [659, 281] width 14 height 14
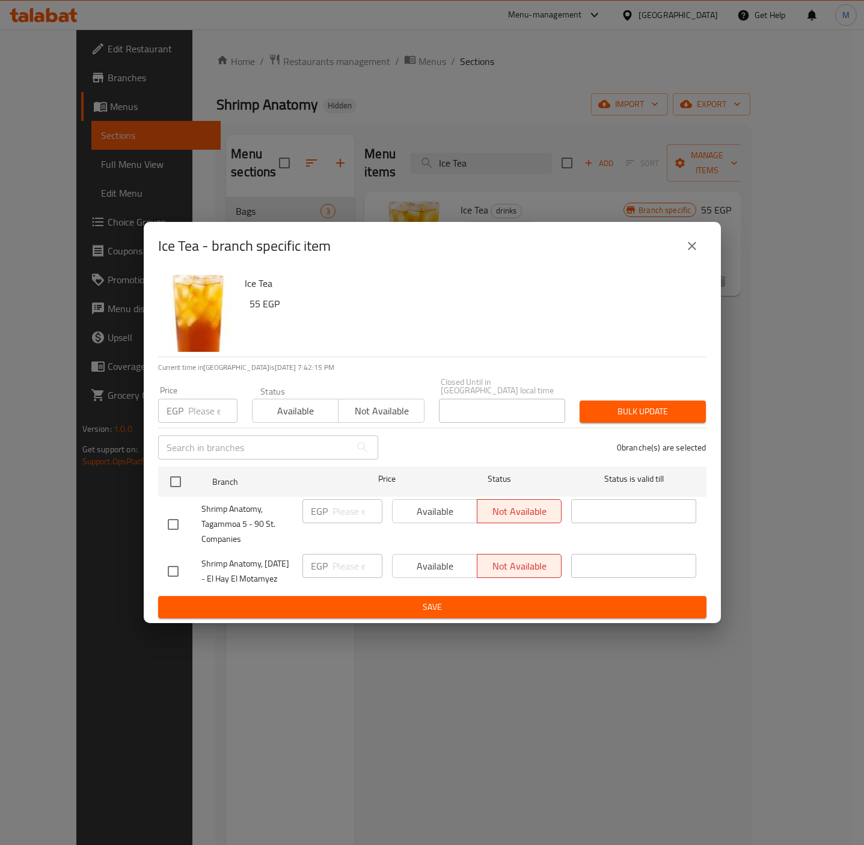
click at [179, 512] on input "checkbox" at bounding box center [173, 524] width 25 height 25
checkbox input "true"
click at [204, 411] on div "Price EGP Price" at bounding box center [198, 404] width 94 height 51
click at [211, 399] on input "number" at bounding box center [212, 411] width 49 height 24
paste input "68.4"
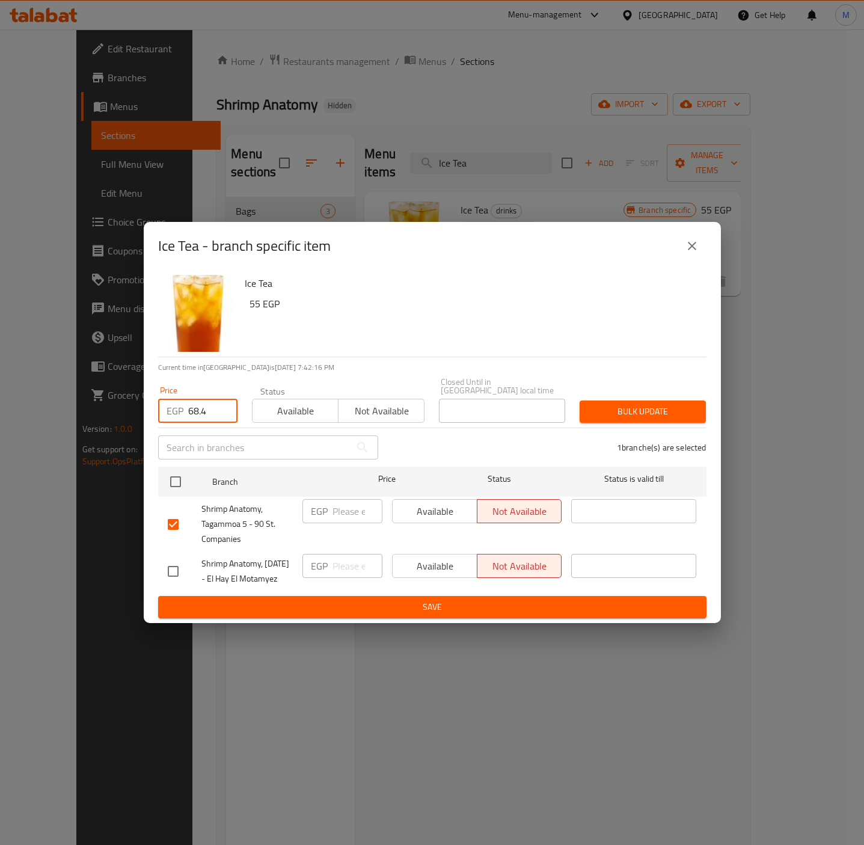
type input "68.4"
click at [491, 312] on div "Ice Tea 55 EGP" at bounding box center [471, 313] width 462 height 87
drag, startPoint x: 630, startPoint y: 385, endPoint x: 640, endPoint y: 395, distance: 14.5
click at [633, 393] on div "Bulk update" at bounding box center [642, 411] width 141 height 37
click at [640, 404] on span "Bulk update" at bounding box center [642, 411] width 107 height 15
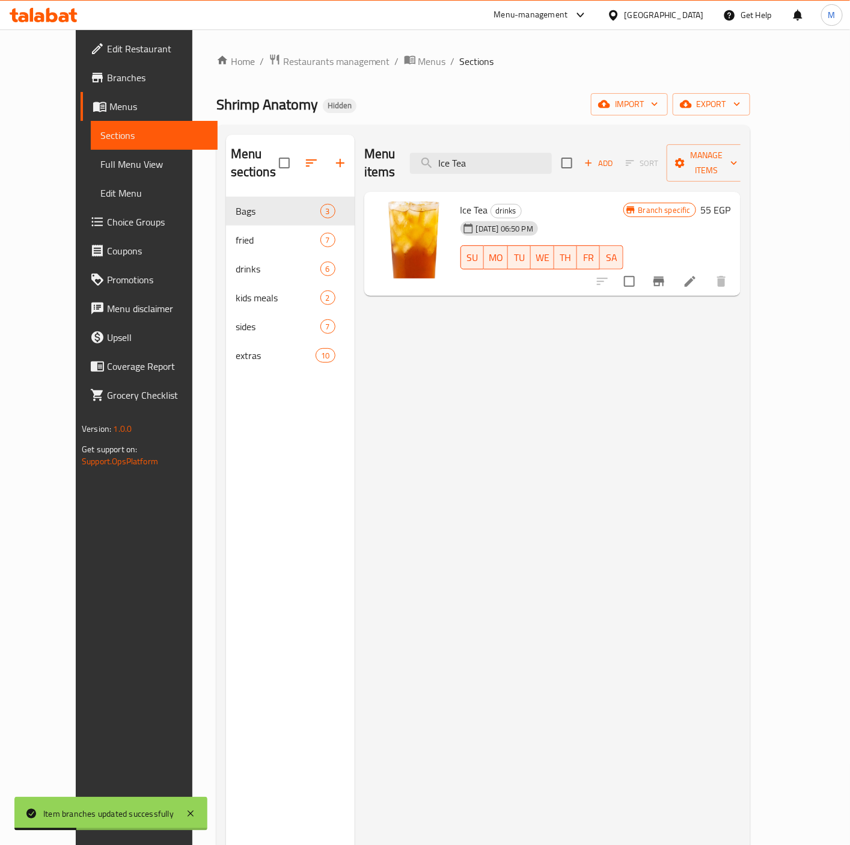
click at [707, 271] on li at bounding box center [690, 282] width 34 height 22
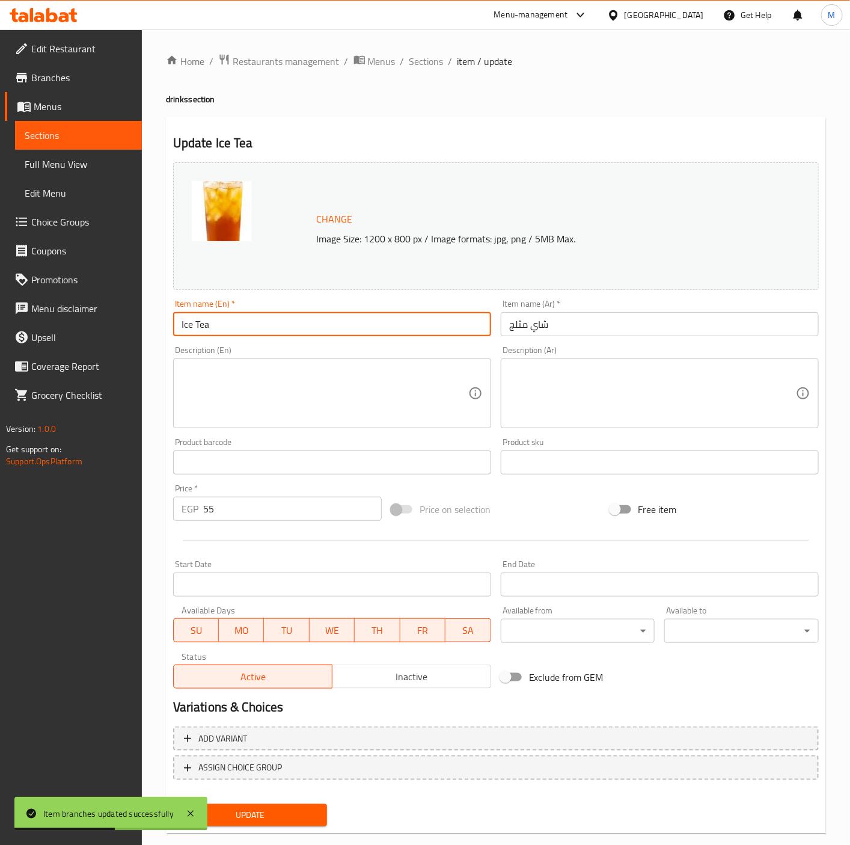
drag, startPoint x: 235, startPoint y: 326, endPoint x: 33, endPoint y: 253, distance: 215.1
click at [47, 314] on div "Edit Restaurant Branches Menus Sections Full Menu View Edit Menu Choice Groups …" at bounding box center [425, 448] width 850 height 838
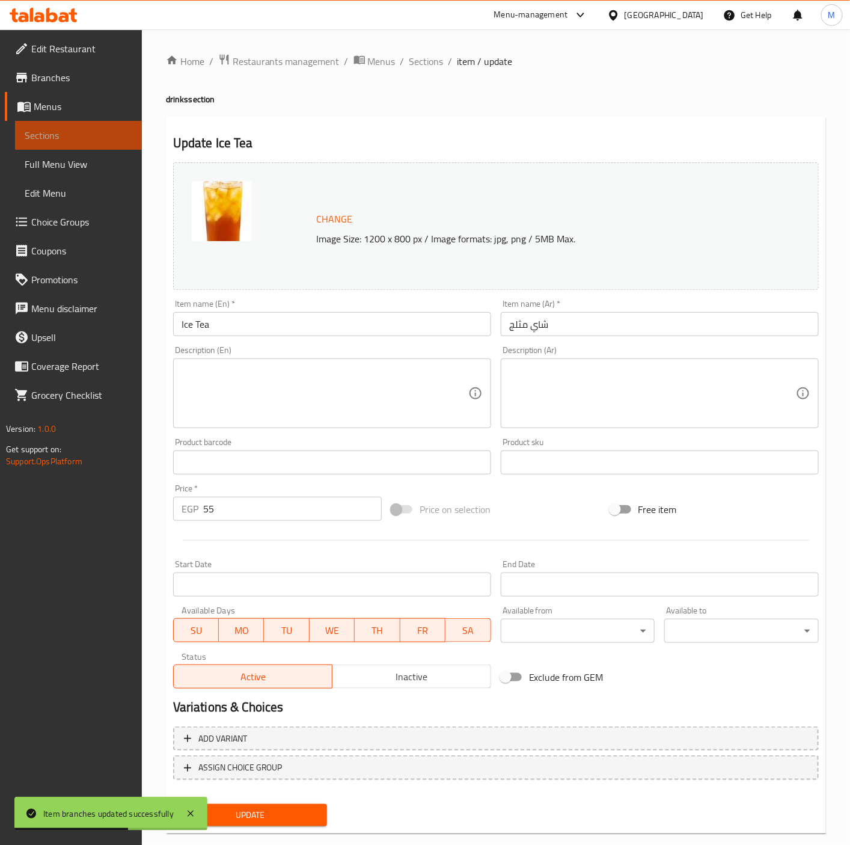
click at [51, 141] on span "Sections" at bounding box center [79, 135] width 108 height 14
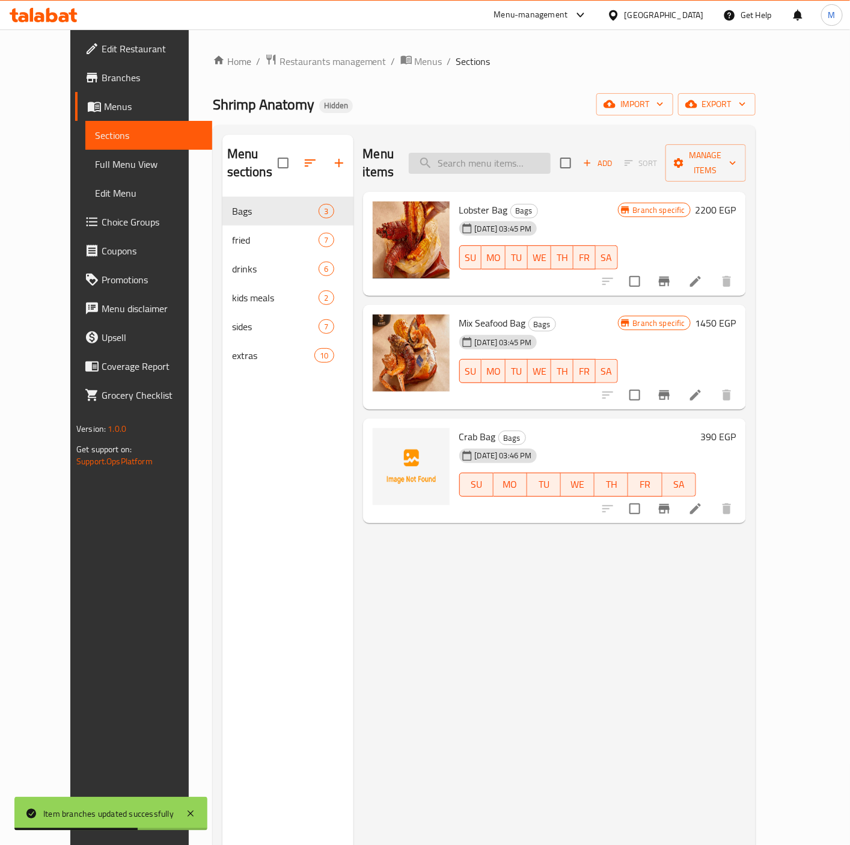
click at [474, 153] on input "search" at bounding box center [480, 163] width 142 height 21
paste input "Ice Tea"
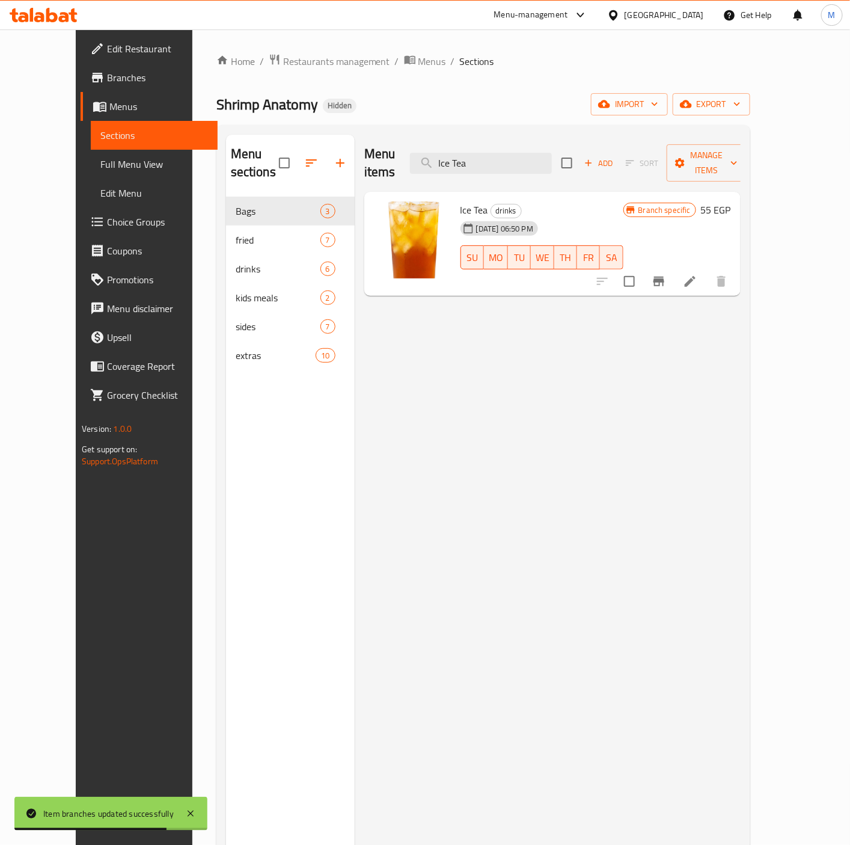
type input "Ice Tea"
click at [666, 274] on icon "Branch-specific-item" at bounding box center [659, 281] width 14 height 14
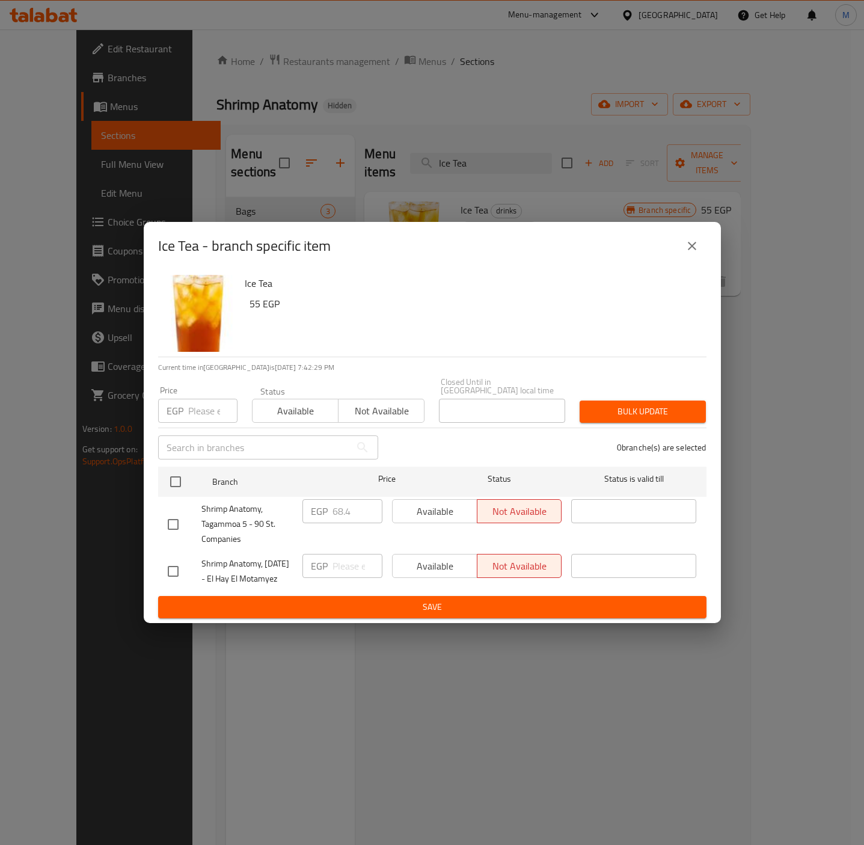
click at [164, 512] on input "checkbox" at bounding box center [173, 524] width 25 height 25
checkbox input "true"
click at [206, 399] on input "number" at bounding box center [212, 411] width 49 height 24
paste input "62.7"
type input "62.7"
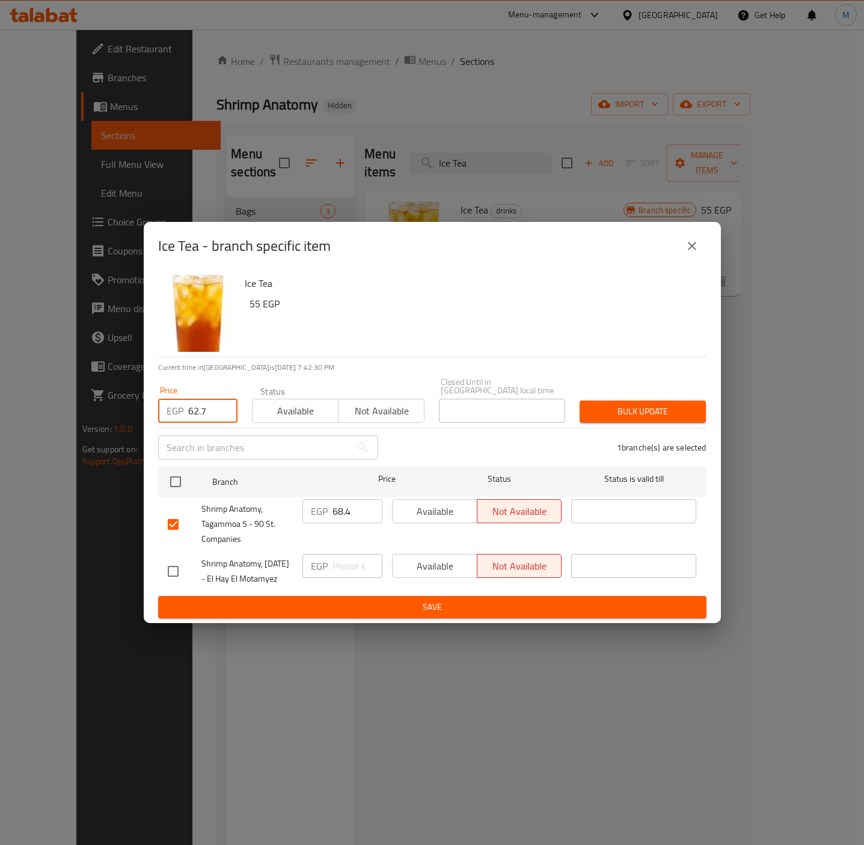
click at [388, 316] on div "Ice Tea 55 EGP" at bounding box center [471, 313] width 462 height 87
click at [603, 404] on span "Bulk update" at bounding box center [642, 411] width 107 height 15
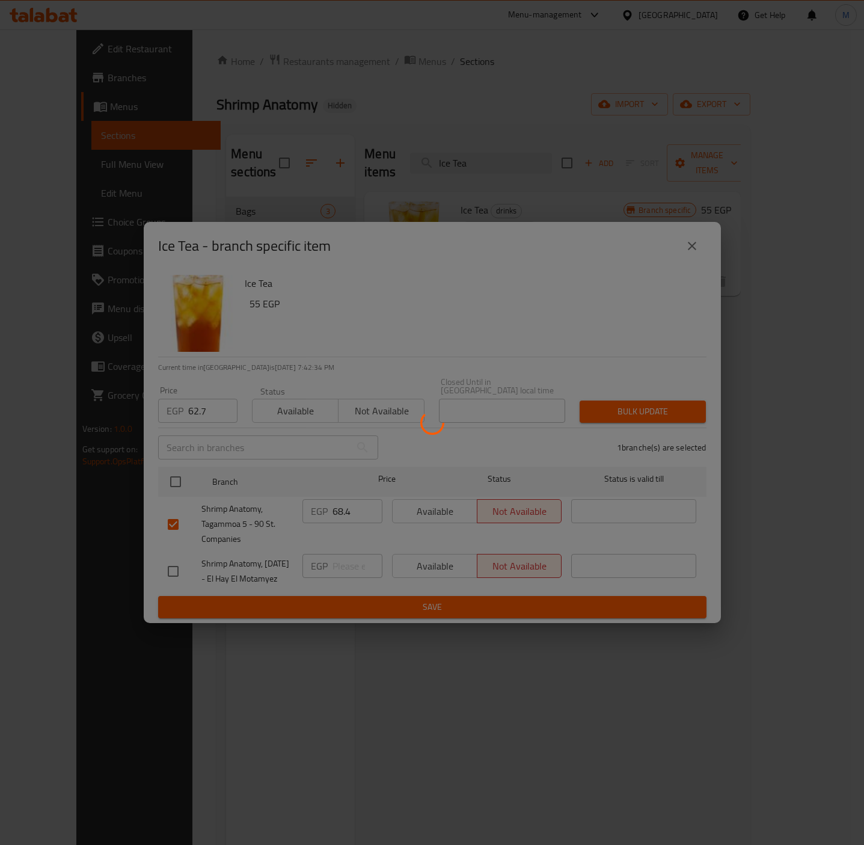
drag, startPoint x: 413, startPoint y: 709, endPoint x: 473, endPoint y: 491, distance: 226.4
click at [414, 705] on div at bounding box center [432, 422] width 864 height 845
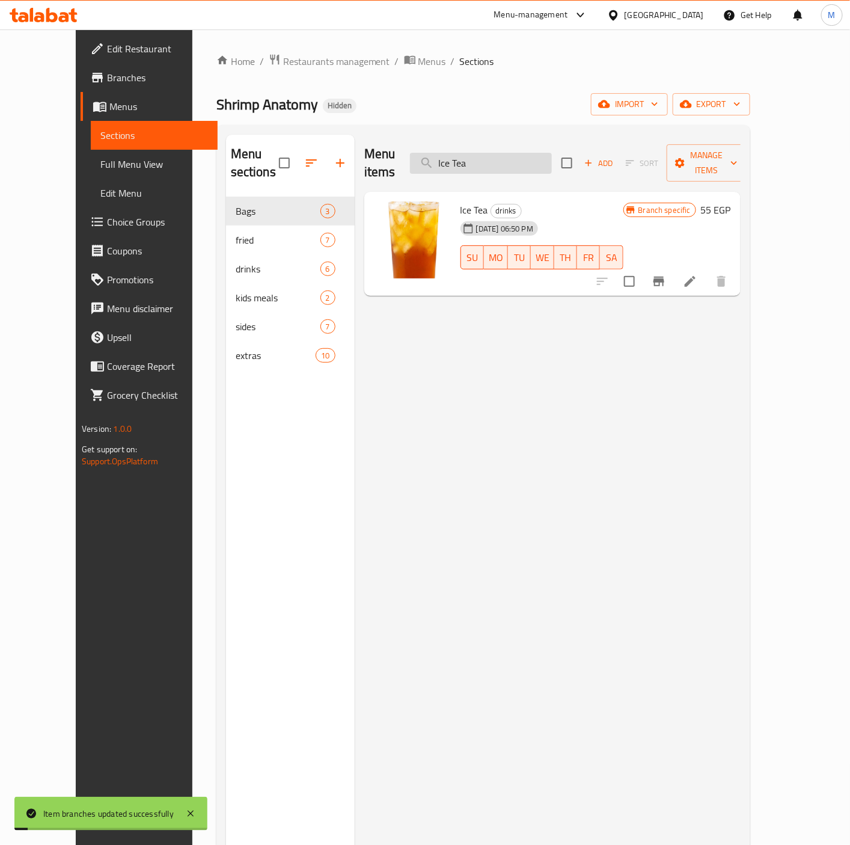
click at [511, 153] on input "Ice Tea" at bounding box center [481, 163] width 142 height 21
paste input "Sparkling Water"
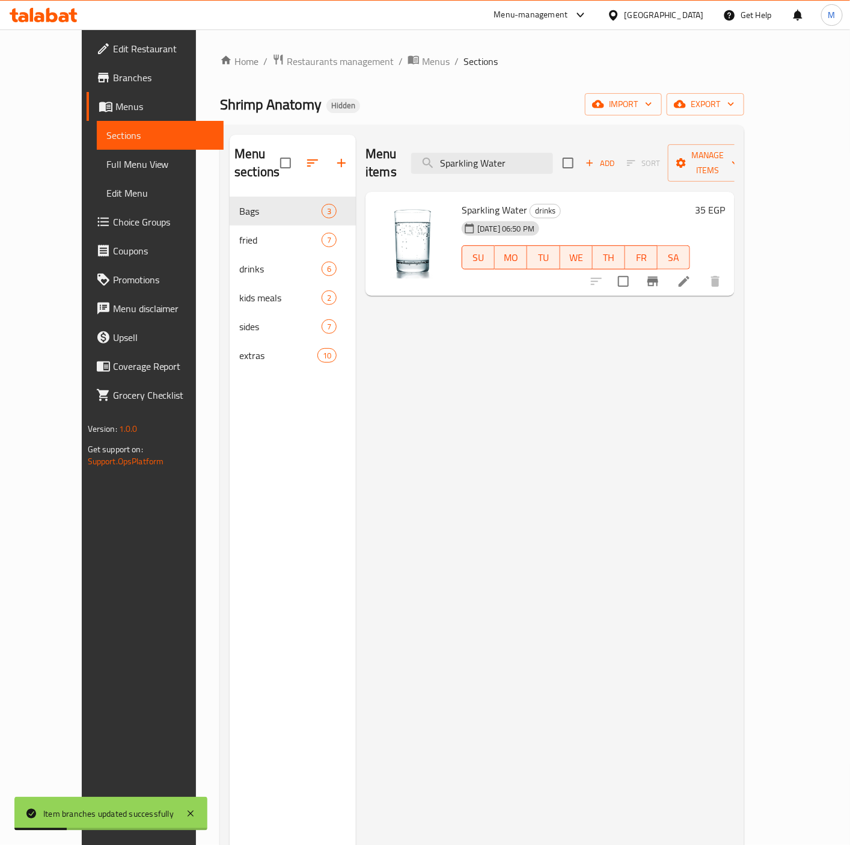
type input "Sparkling Water"
click at [660, 274] on icon "Branch-specific-item" at bounding box center [653, 281] width 14 height 14
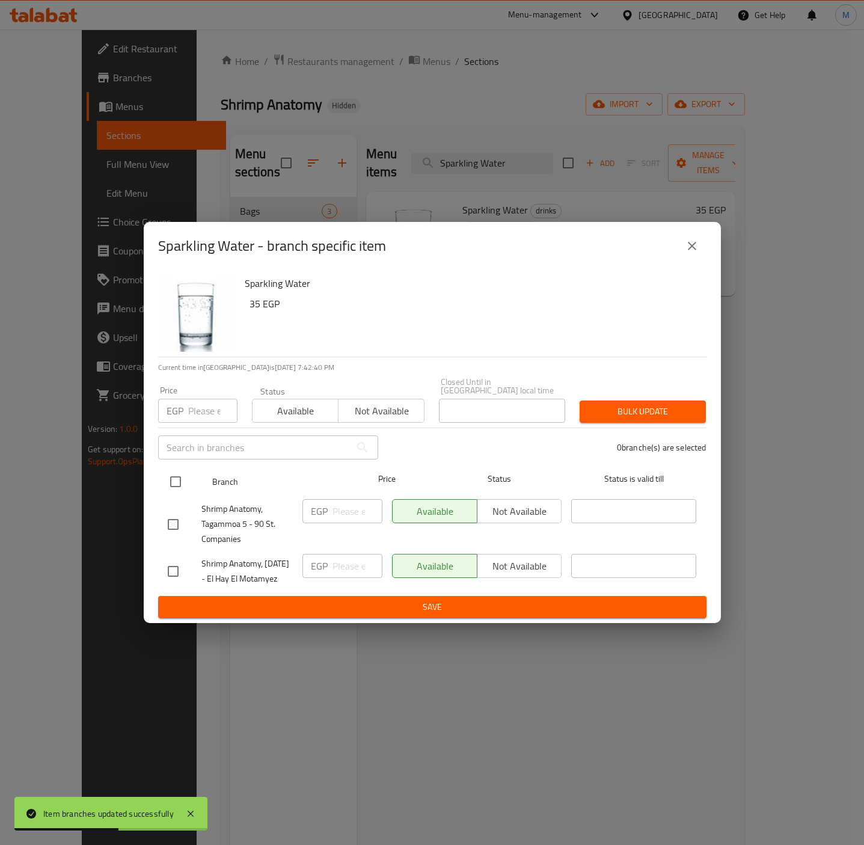
drag, startPoint x: 176, startPoint y: 515, endPoint x: 189, endPoint y: 471, distance: 45.4
click at [176, 515] on input "checkbox" at bounding box center [173, 524] width 25 height 25
checkbox input "true"
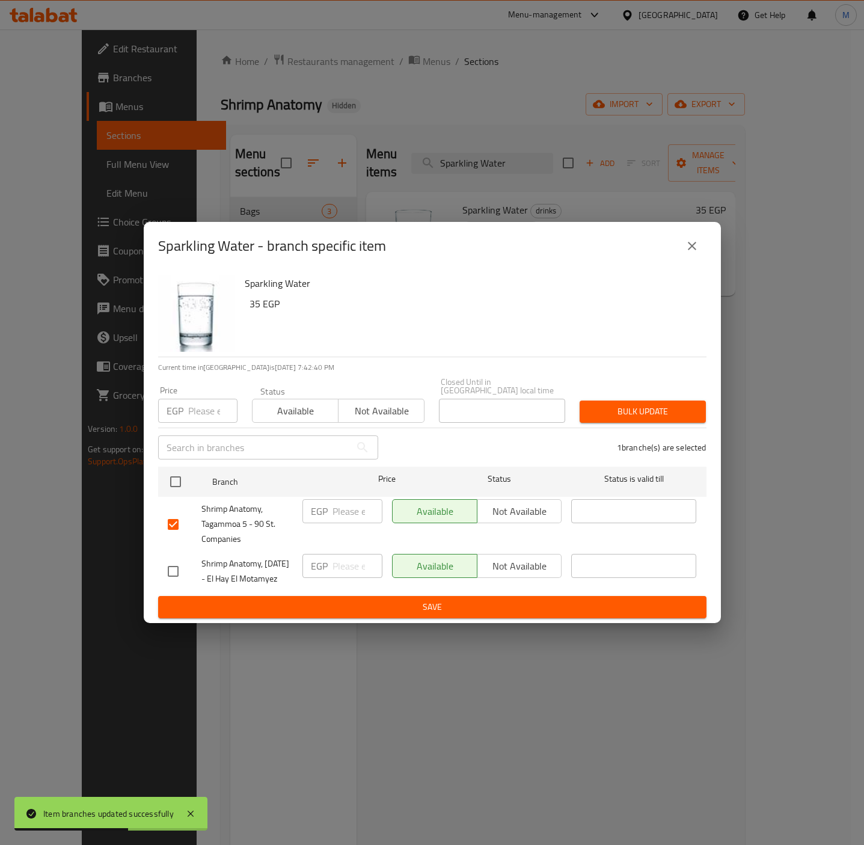
click at [200, 408] on input "number" at bounding box center [212, 411] width 49 height 24
paste input "39.9"
type input "39.9"
drag, startPoint x: 401, startPoint y: 308, endPoint x: 507, endPoint y: 343, distance: 111.2
click at [406, 308] on h6 "35 EGP" at bounding box center [473, 303] width 447 height 17
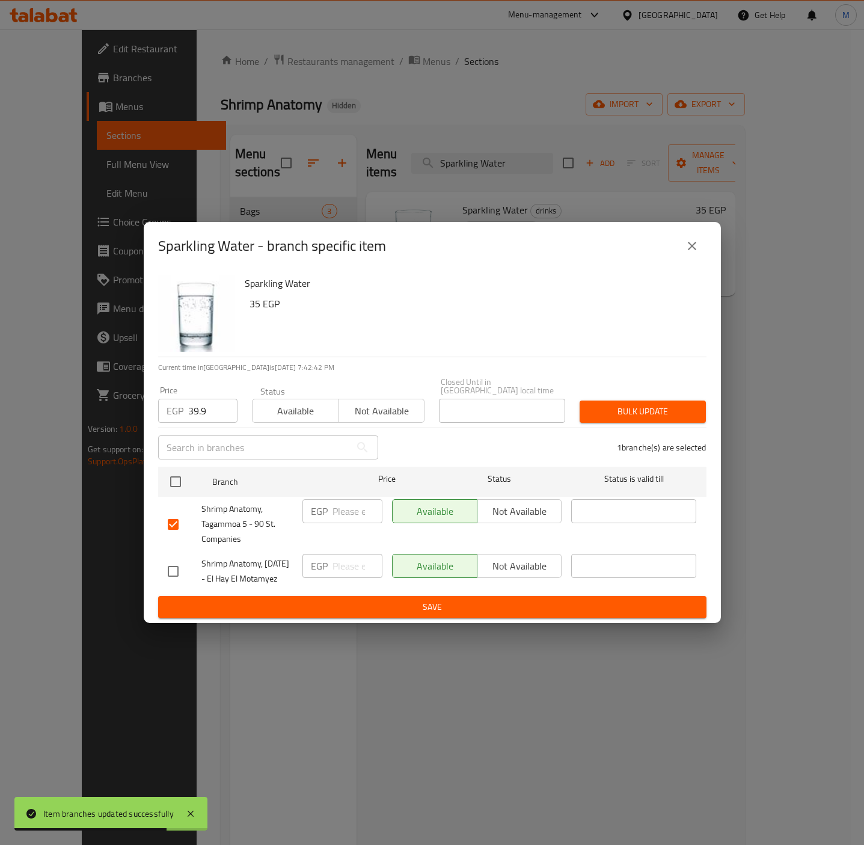
click at [634, 404] on span "Bulk update" at bounding box center [642, 411] width 107 height 15
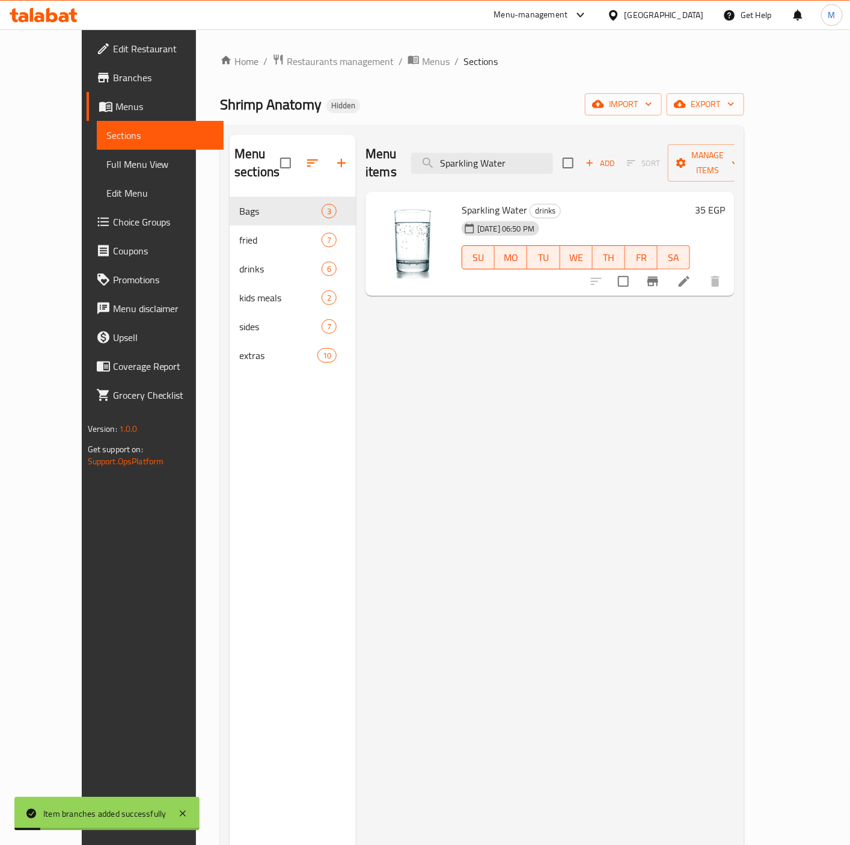
click at [514, 516] on div "Menu items Sparkling Water Add Sort Manage items Sparkling Water drinks [DATE] …" at bounding box center [545, 557] width 379 height 845
click at [496, 162] on input "Sparkling Water" at bounding box center [482, 163] width 142 height 21
paste input "search"
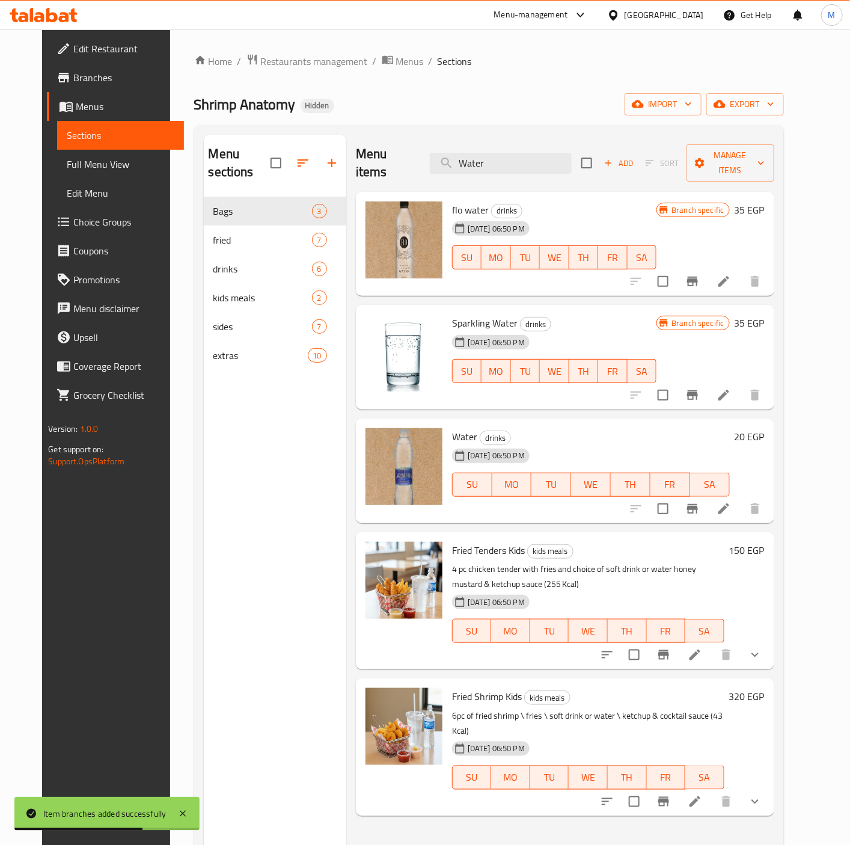
type input "Water"
click at [700, 501] on icon "Branch-specific-item" at bounding box center [692, 508] width 14 height 14
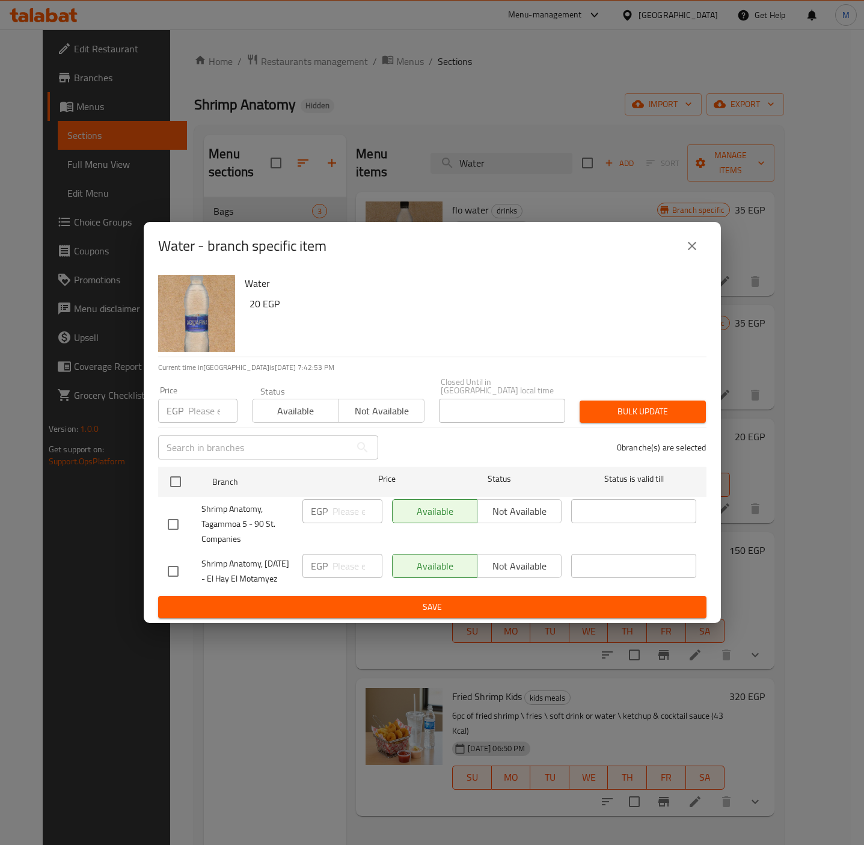
drag, startPoint x: 189, startPoint y: 514, endPoint x: 179, endPoint y: 510, distance: 10.8
click at [188, 514] on div at bounding box center [185, 524] width 34 height 25
click at [179, 512] on input "checkbox" at bounding box center [173, 524] width 25 height 25
checkbox input "true"
click at [183, 403] on p "EGP" at bounding box center [175, 410] width 17 height 14
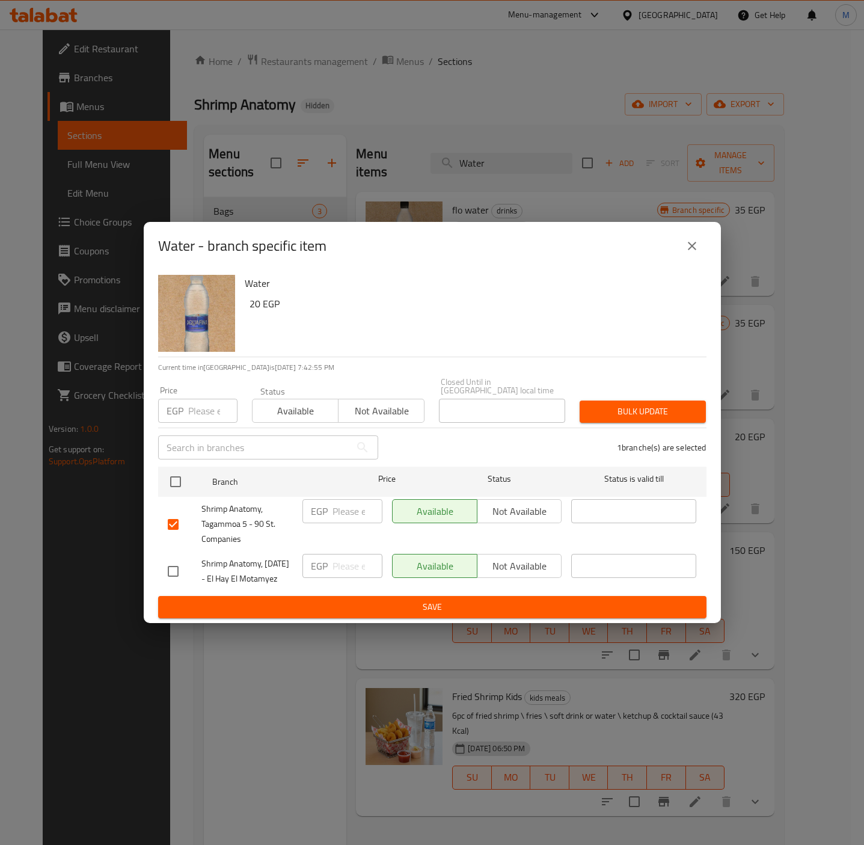
click at [204, 399] on input "number" at bounding box center [212, 411] width 49 height 24
click at [414, 301] on h6 "20 EGP" at bounding box center [473, 303] width 447 height 17
click at [197, 399] on input "number" at bounding box center [212, 411] width 49 height 24
drag, startPoint x: 197, startPoint y: 397, endPoint x: 390, endPoint y: 332, distance: 204.4
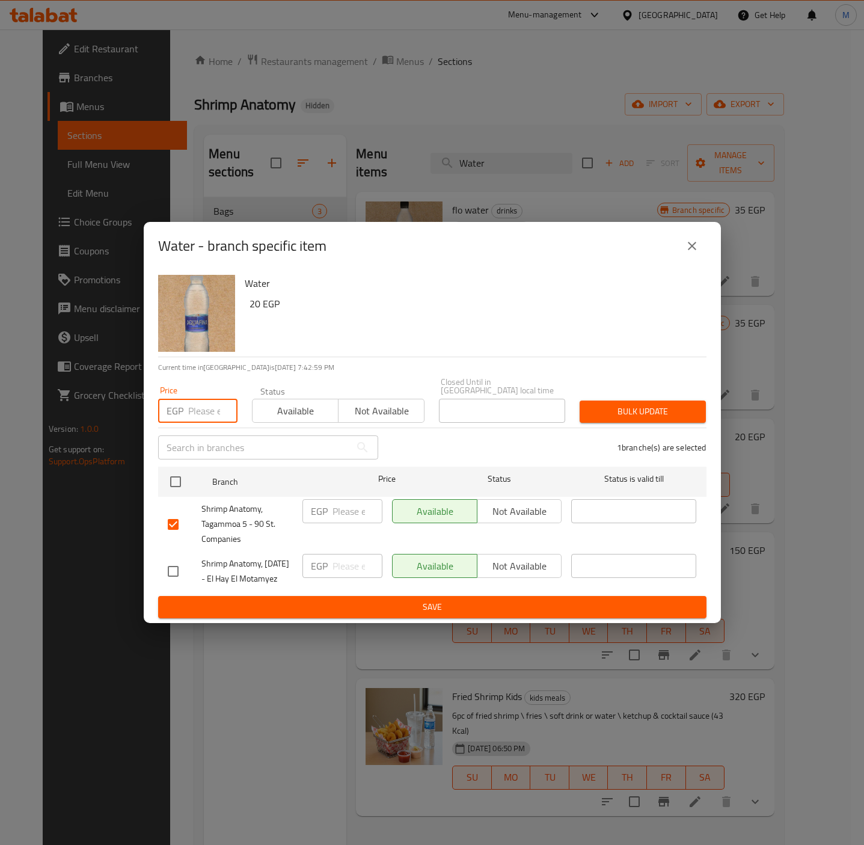
click at [197, 399] on input "number" at bounding box center [212, 411] width 49 height 24
paste input "22.8"
type input "22.8"
drag, startPoint x: 409, startPoint y: 322, endPoint x: 489, endPoint y: 354, distance: 86.3
click at [411, 321] on div "Water 20 EGP" at bounding box center [471, 313] width 462 height 87
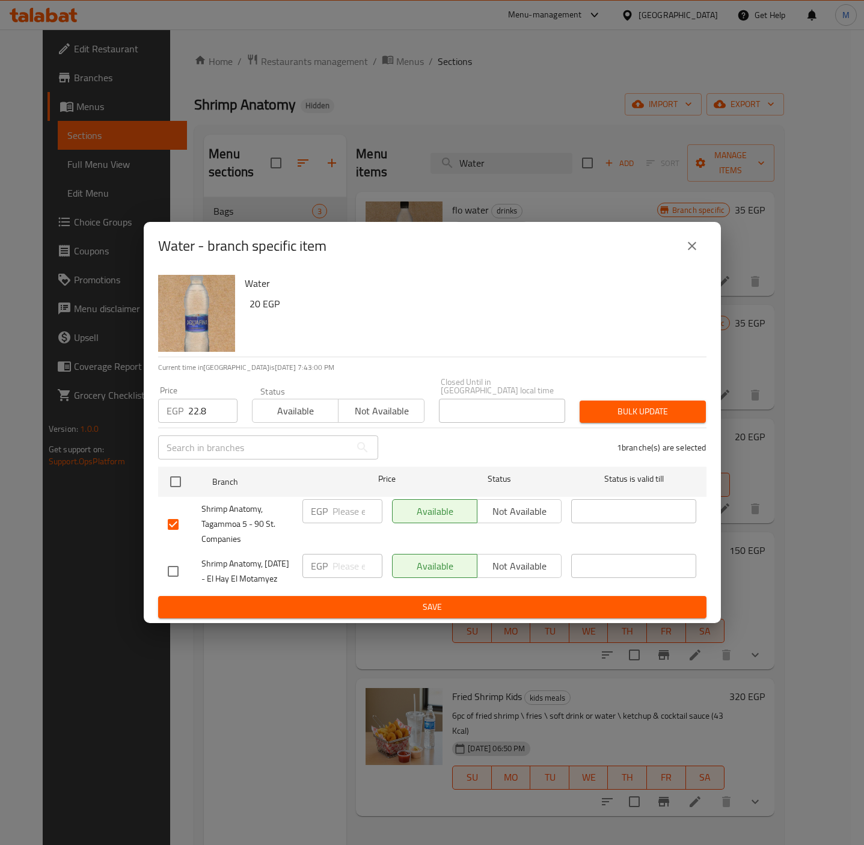
click at [611, 404] on span "Bulk update" at bounding box center [642, 411] width 107 height 15
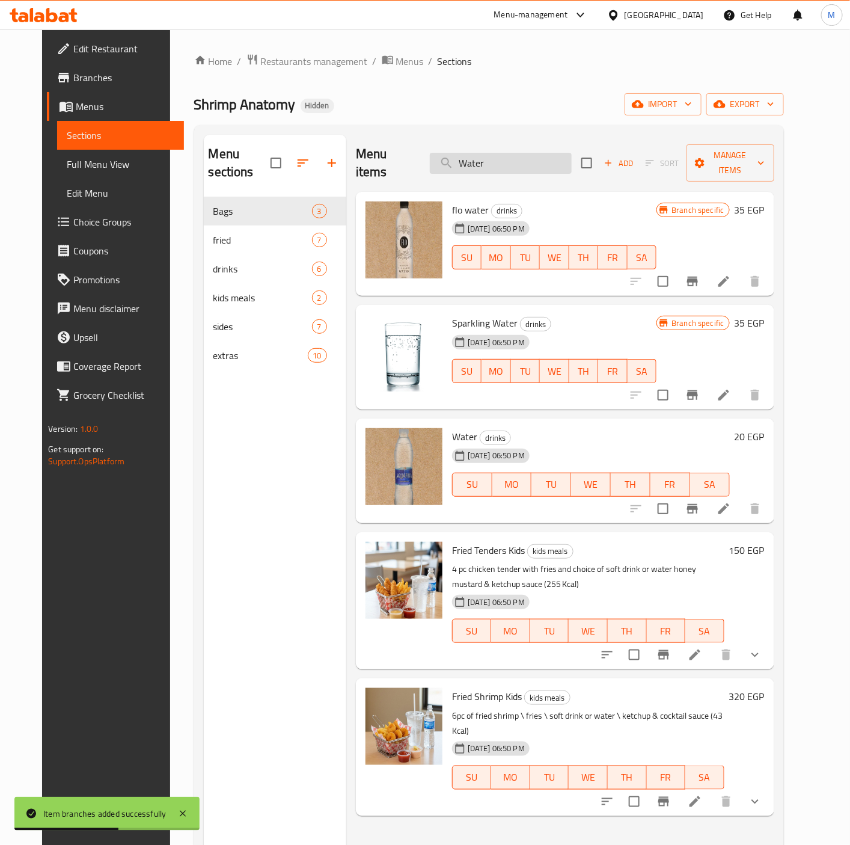
click at [516, 159] on input "Water" at bounding box center [501, 163] width 142 height 21
paste input "Fried Tenders Kids"
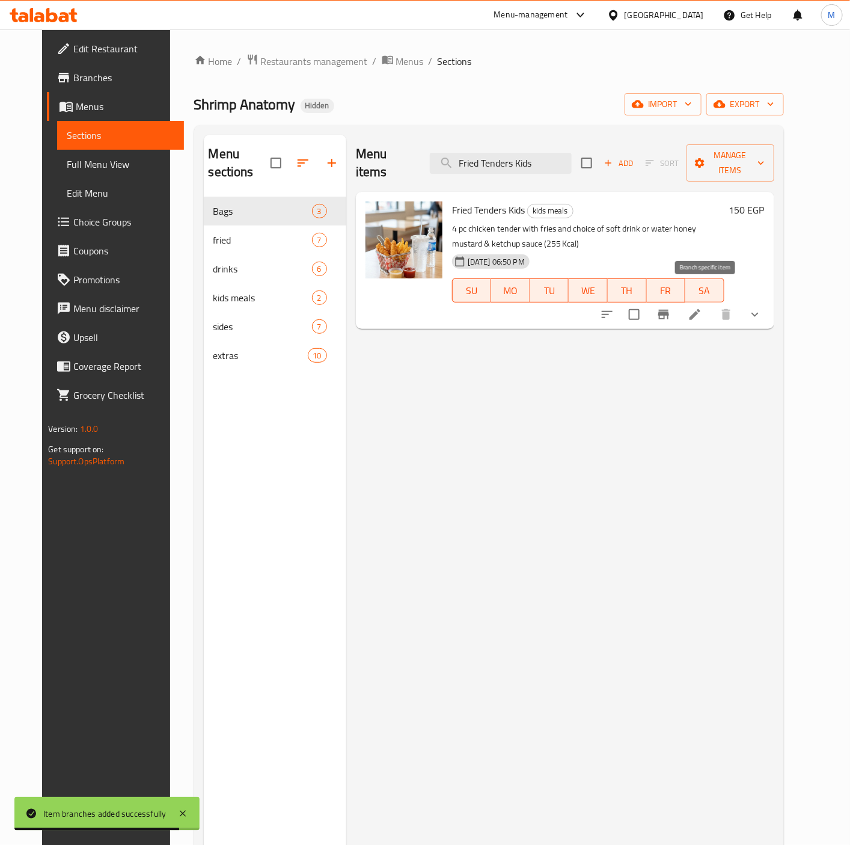
type input "Fried Tenders Kids"
click at [669, 310] on icon "Branch-specific-item" at bounding box center [663, 315] width 11 height 10
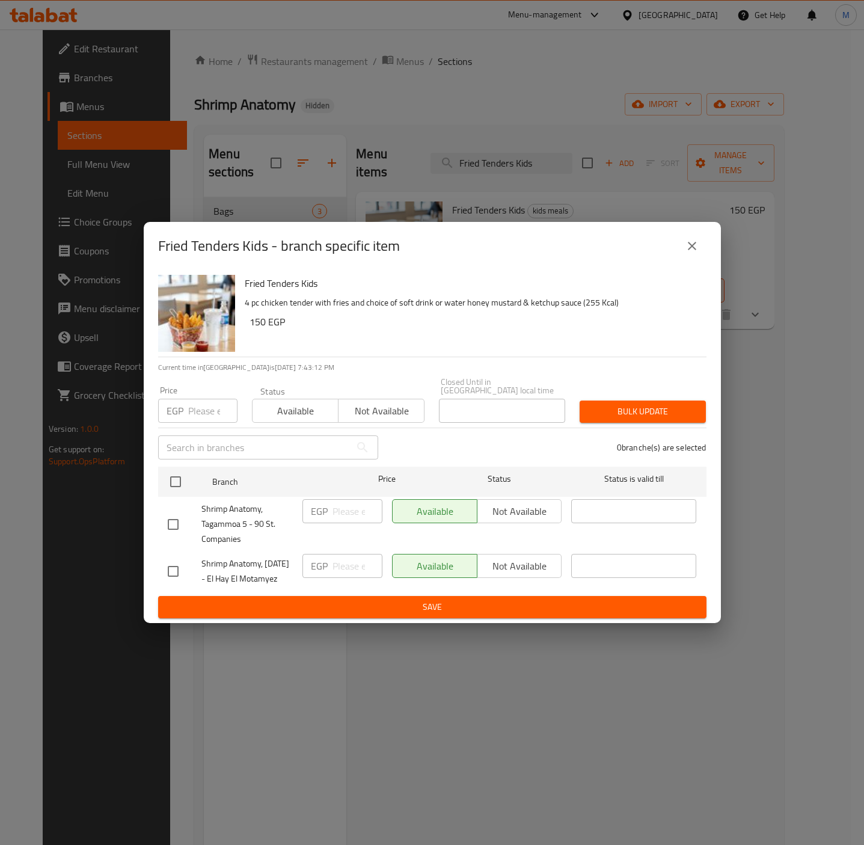
drag, startPoint x: 177, startPoint y: 510, endPoint x: 183, endPoint y: 495, distance: 16.7
click at [177, 512] on input "checkbox" at bounding box center [173, 524] width 25 height 25
checkbox input "true"
click at [208, 406] on input "number" at bounding box center [212, 411] width 49 height 24
paste input "171"
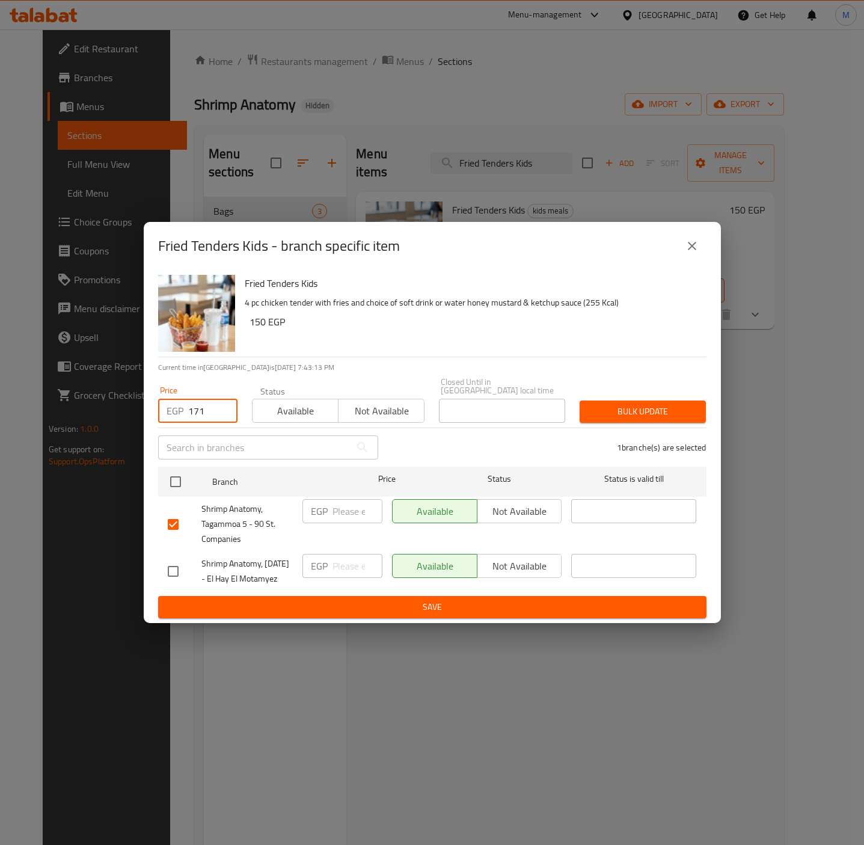
type input "171"
click at [493, 298] on p "4 pc chicken tender with fries and choice of soft drink or water honey mustard …" at bounding box center [471, 302] width 452 height 15
click at [648, 404] on span "Bulk update" at bounding box center [642, 411] width 107 height 15
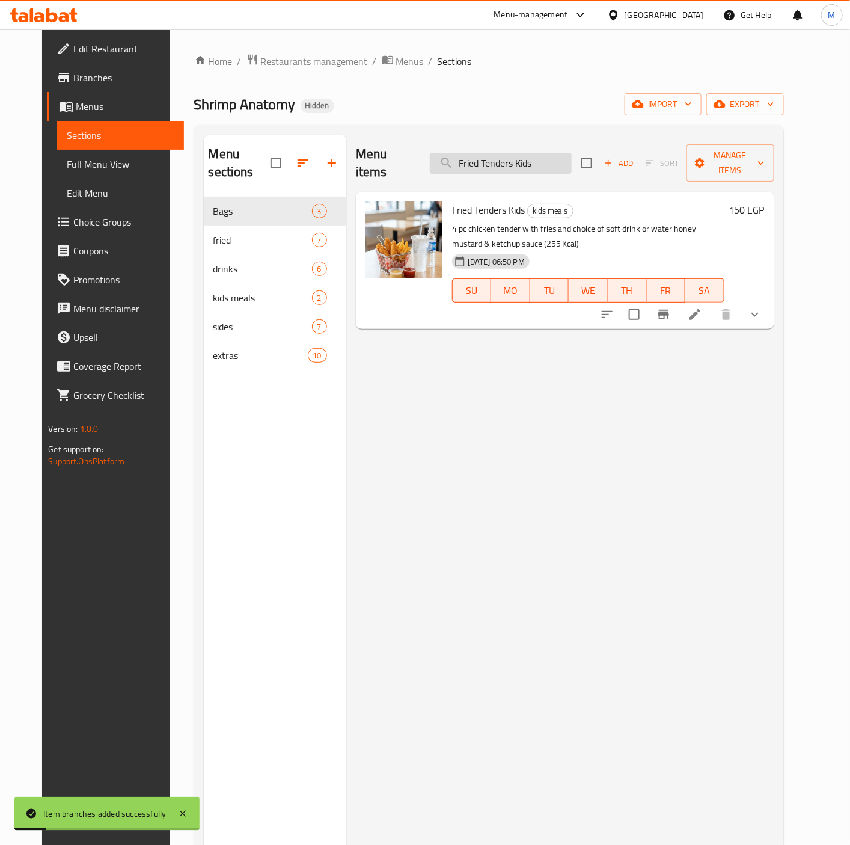
click at [523, 153] on input "Fried Tenders Kids" at bounding box center [501, 163] width 142 height 21
paste input "Shrimp"
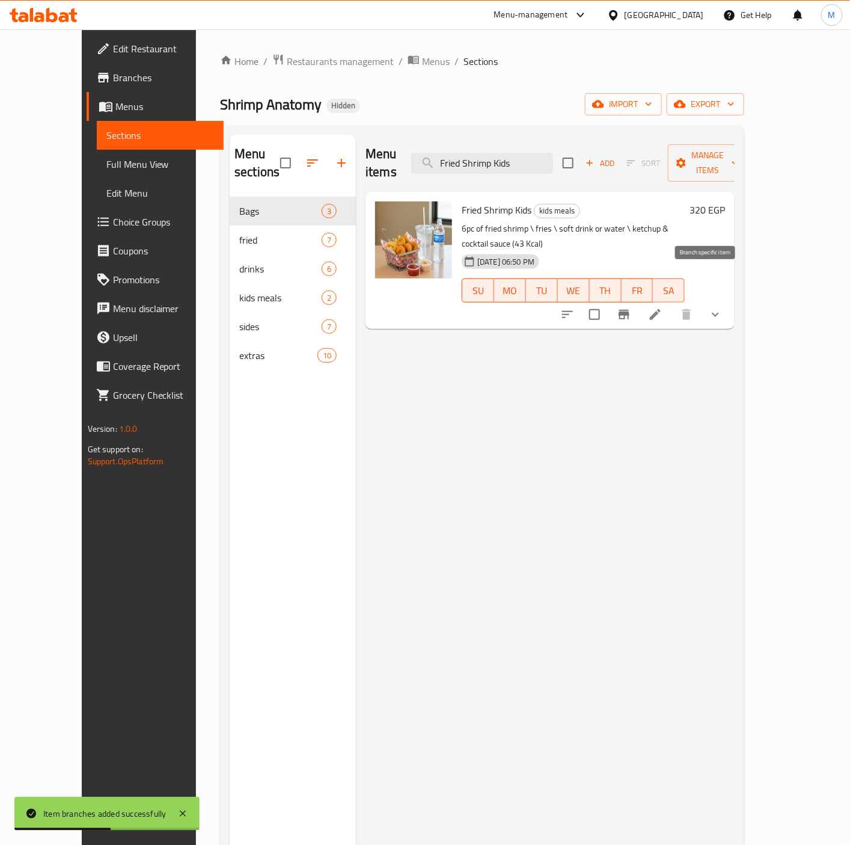
type input "Fried Shrimp Kids"
click at [630, 310] on icon "Branch-specific-item" at bounding box center [624, 315] width 11 height 10
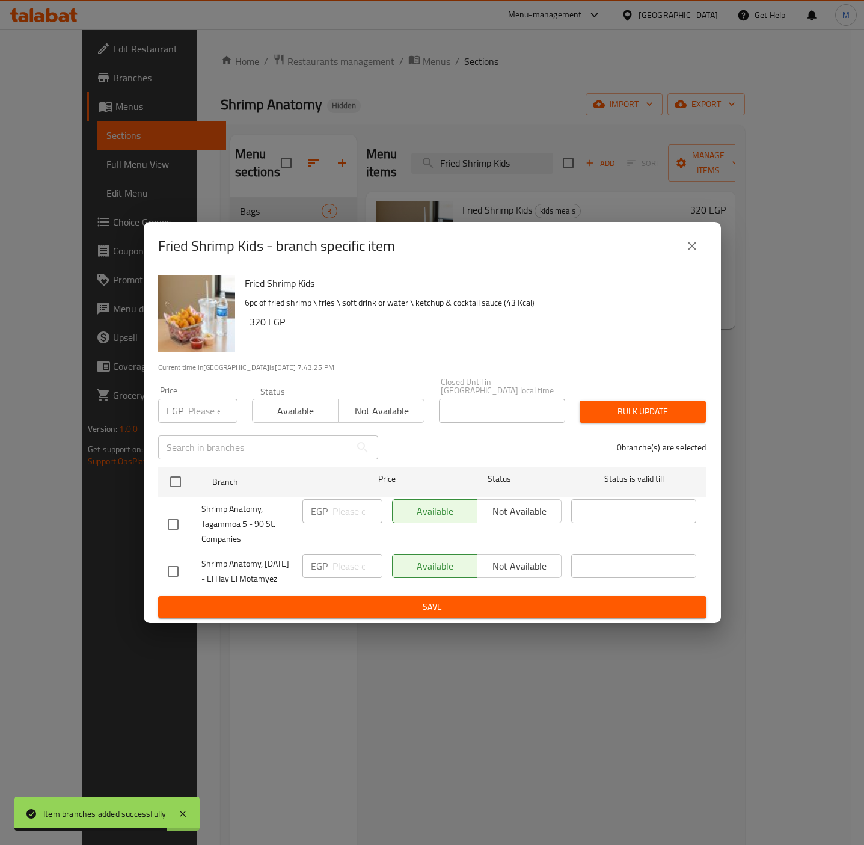
click at [180, 512] on input "checkbox" at bounding box center [173, 524] width 25 height 25
checkbox input "true"
click at [197, 411] on div "Price EGP Price" at bounding box center [198, 404] width 94 height 51
click at [197, 406] on input "number" at bounding box center [212, 411] width 49 height 24
paste input "364.8"
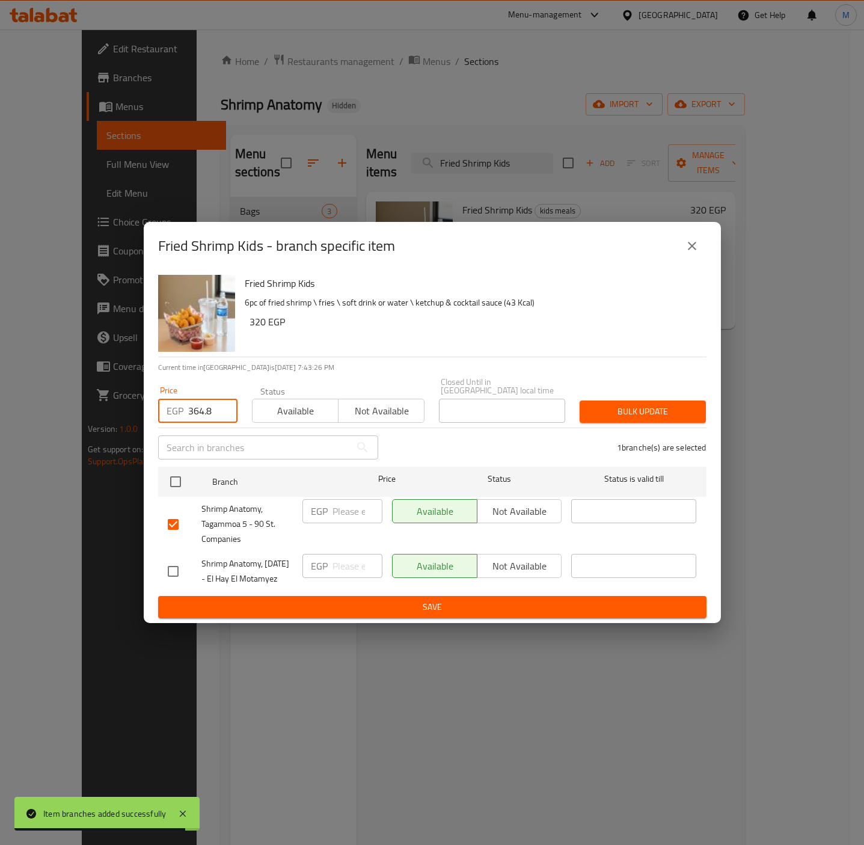
type input "364.8"
click at [396, 332] on div "Fried Shrimp Kids 6pc of fried shrimp \ fries \ soft drink or water \ ketchup &…" at bounding box center [471, 313] width 462 height 87
click at [613, 404] on span "Bulk update" at bounding box center [642, 411] width 107 height 15
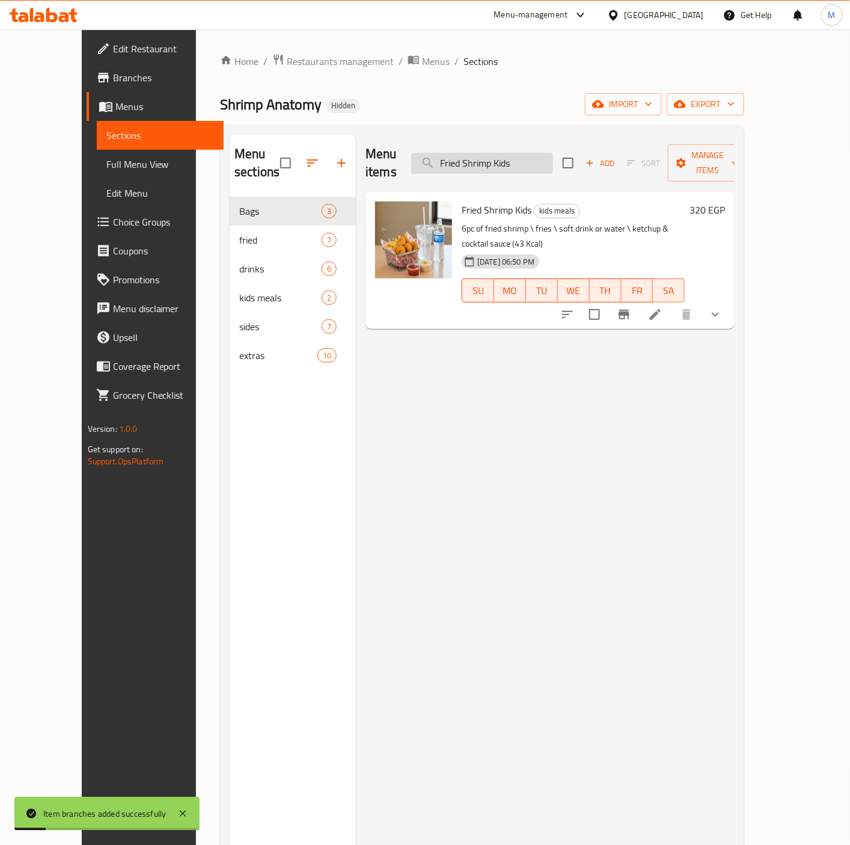
click at [496, 158] on input "Fried Shrimp Kids" at bounding box center [482, 163] width 142 height 21
paste input "Shrimp Bag"
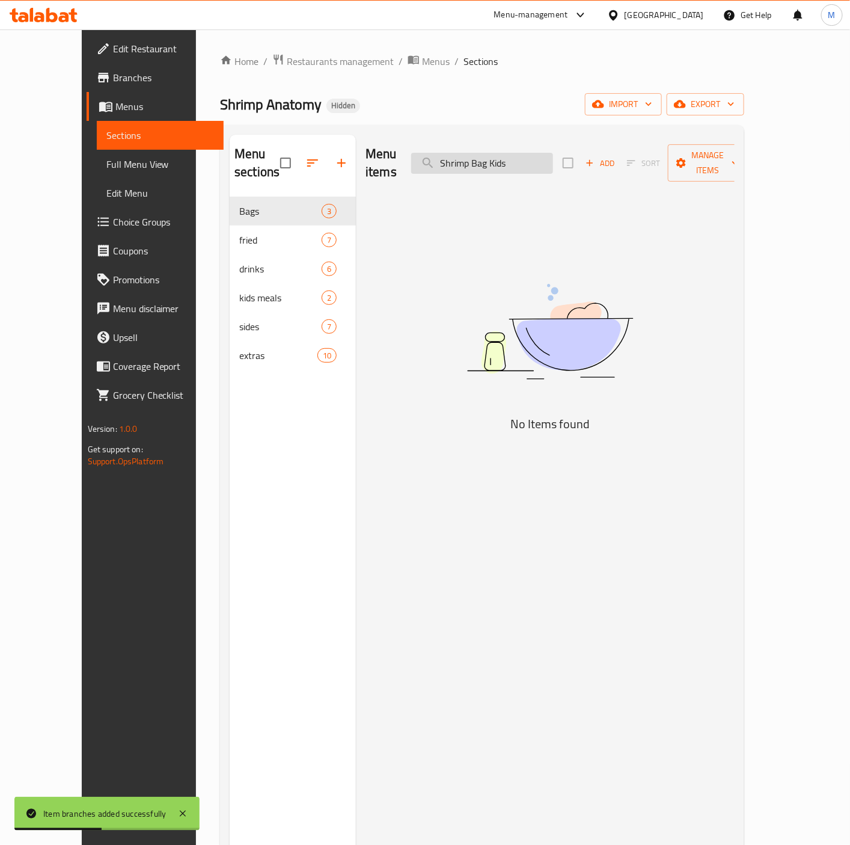
click at [543, 156] on input "Shrimp Bag Kids" at bounding box center [482, 163] width 142 height 21
paste input "search"
click at [485, 153] on input "Shrimp Bag Kids" at bounding box center [482, 163] width 142 height 21
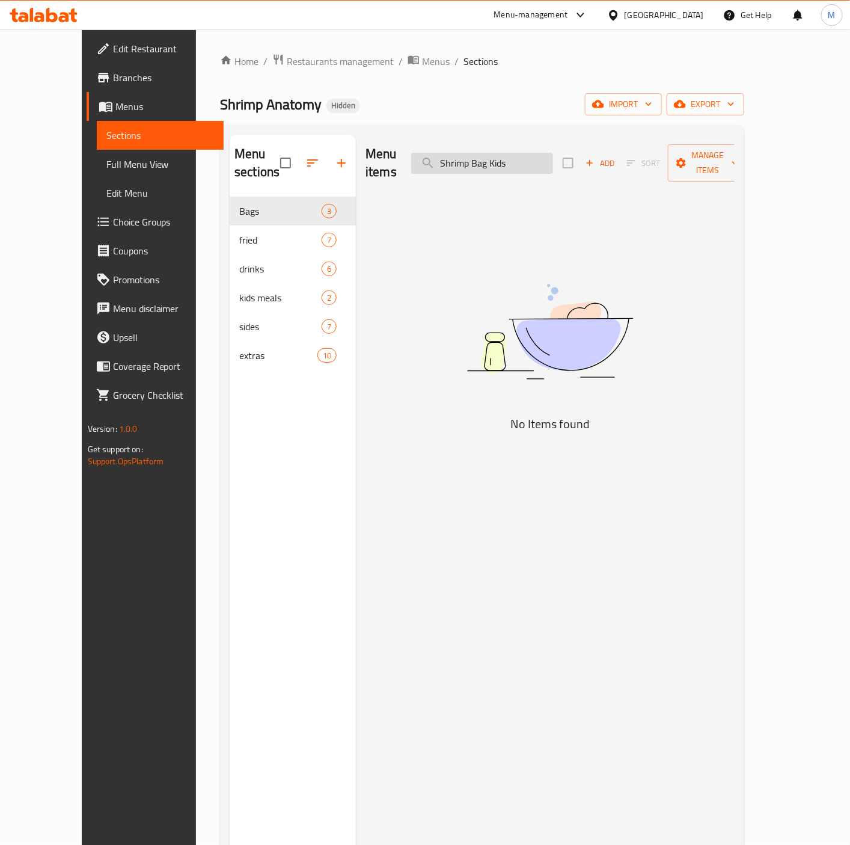
click at [485, 153] on input "Shrimp Bag Kids" at bounding box center [482, 163] width 142 height 21
paste input "Basmati Rice"
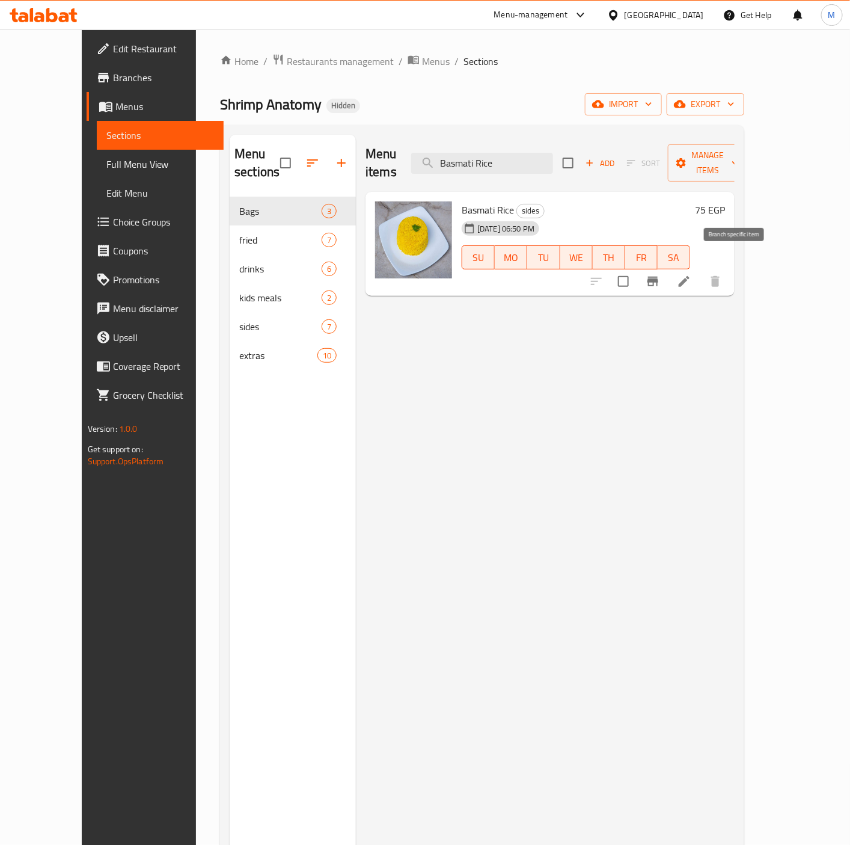
type input "Basmati Rice"
click at [658, 277] on icon "Branch-specific-item" at bounding box center [653, 282] width 11 height 10
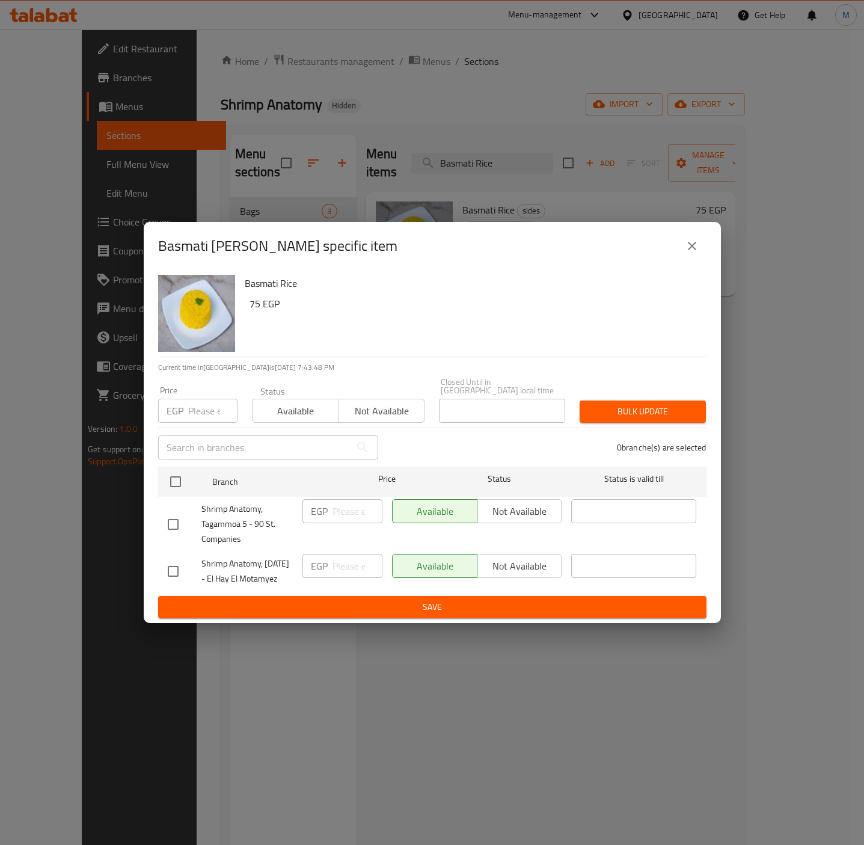
click at [177, 518] on input "checkbox" at bounding box center [173, 524] width 25 height 25
checkbox input "true"
click at [204, 408] on input "number" at bounding box center [212, 411] width 49 height 24
paste input "85.5"
type input "85.5"
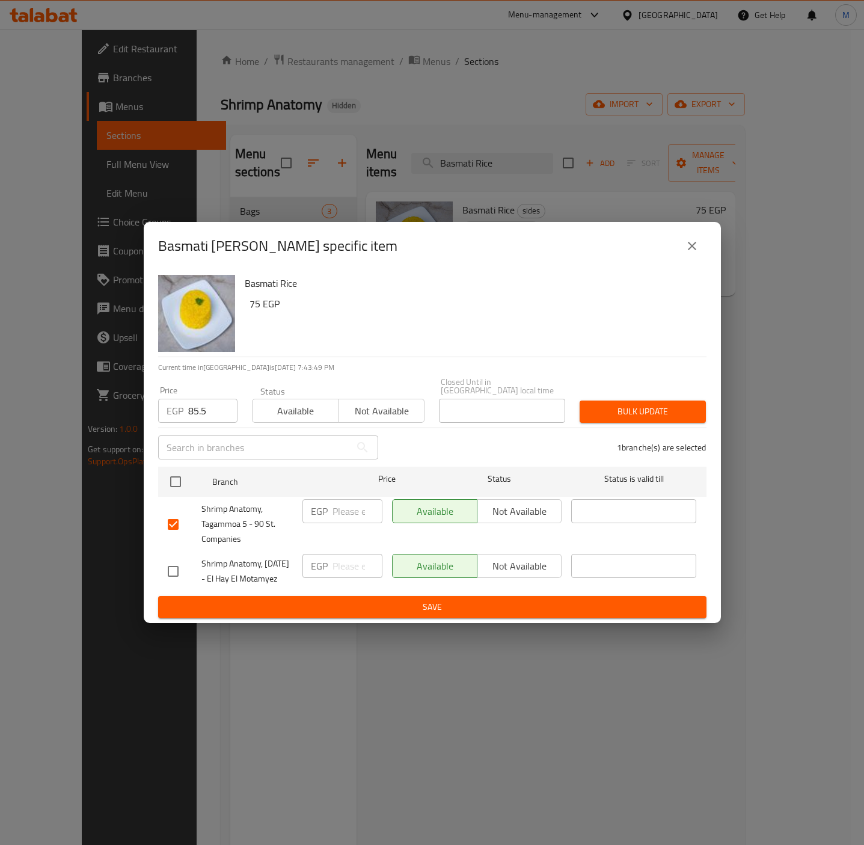
drag, startPoint x: 418, startPoint y: 323, endPoint x: 553, endPoint y: 384, distance: 147.2
click at [421, 323] on div "Basmati Rice 75 EGP" at bounding box center [471, 313] width 462 height 87
click at [642, 404] on span "Bulk update" at bounding box center [642, 411] width 107 height 15
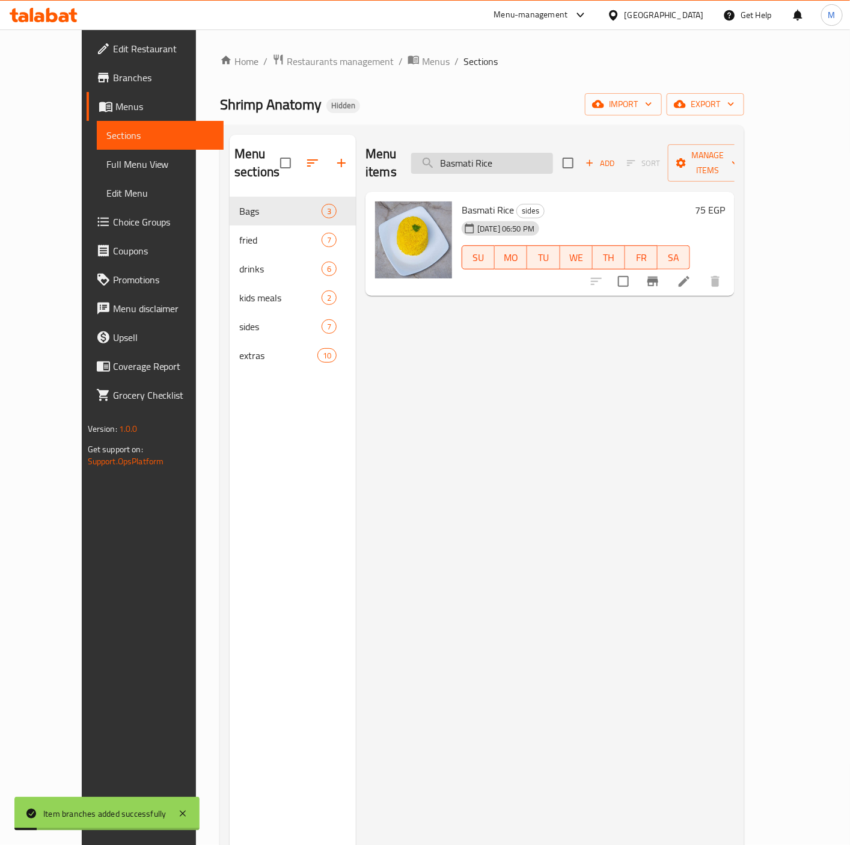
click at [509, 153] on input "Basmati Rice" at bounding box center [482, 163] width 142 height 21
paste input "Anatomy Fries"
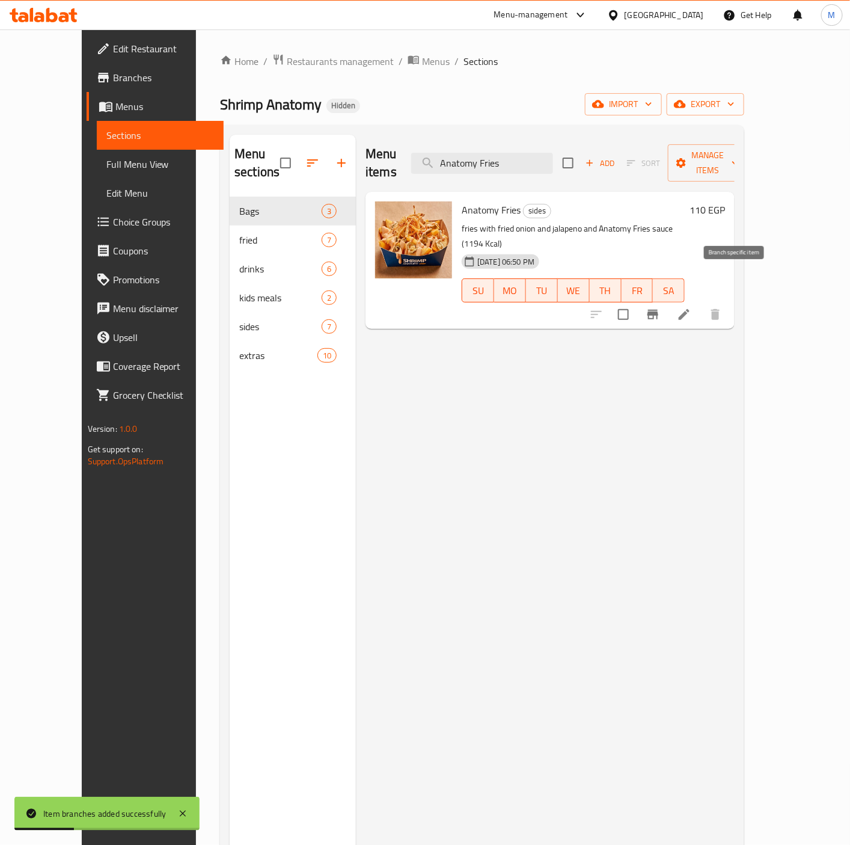
type input "Anatomy Fries"
click at [658, 310] on icon "Branch-specific-item" at bounding box center [653, 315] width 11 height 10
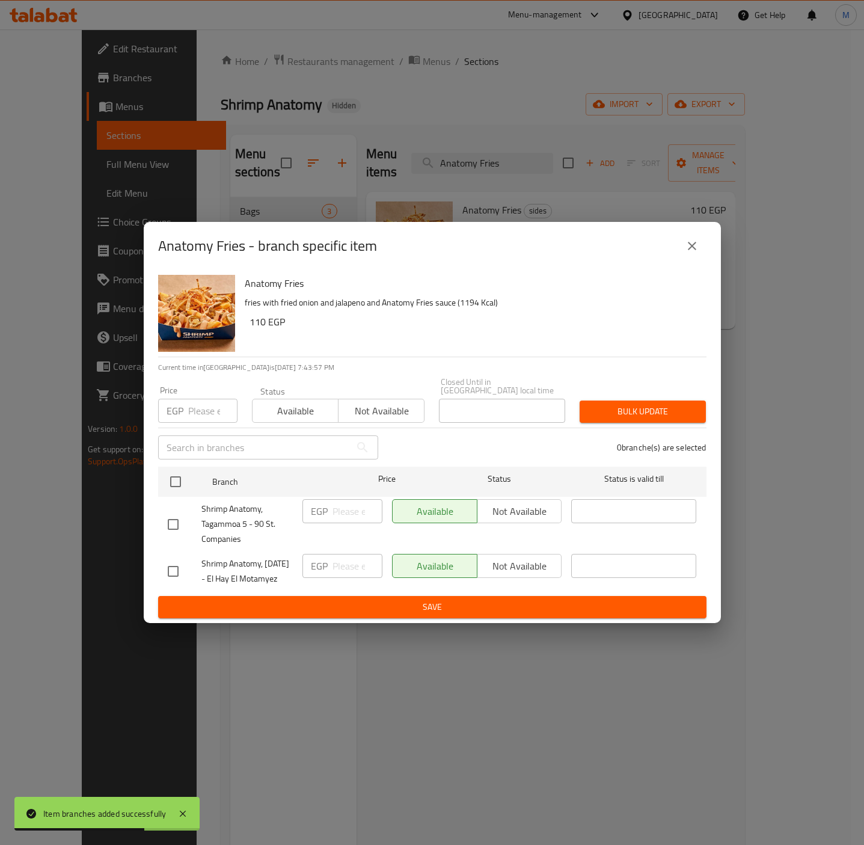
drag, startPoint x: 168, startPoint y: 512, endPoint x: 210, endPoint y: 420, distance: 100.9
click at [179, 512] on input "checkbox" at bounding box center [173, 524] width 25 height 25
checkbox input "true"
click at [204, 402] on input "number" at bounding box center [212, 411] width 49 height 24
paste input "125.4"
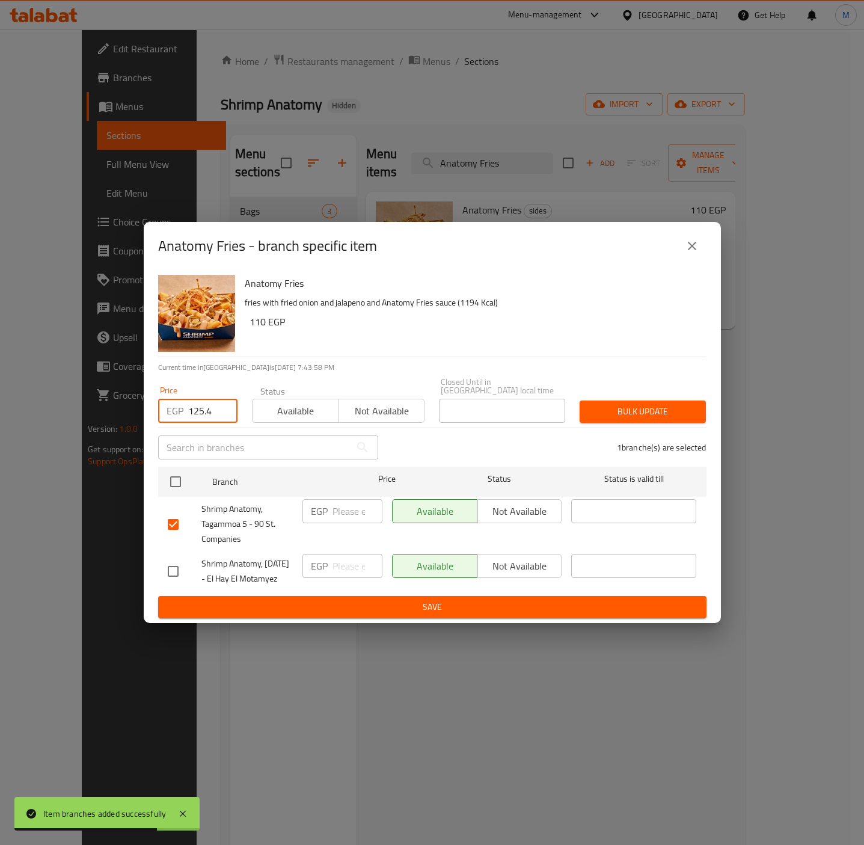
type input "125.4"
drag, startPoint x: 355, startPoint y: 343, endPoint x: 485, endPoint y: 388, distance: 137.7
click at [356, 342] on div "Anatomy Fries fries with fried onion and jalapeno and Anatomy Fries sauce (1194…" at bounding box center [471, 313] width 462 height 87
click at [613, 404] on span "Bulk update" at bounding box center [642, 411] width 107 height 15
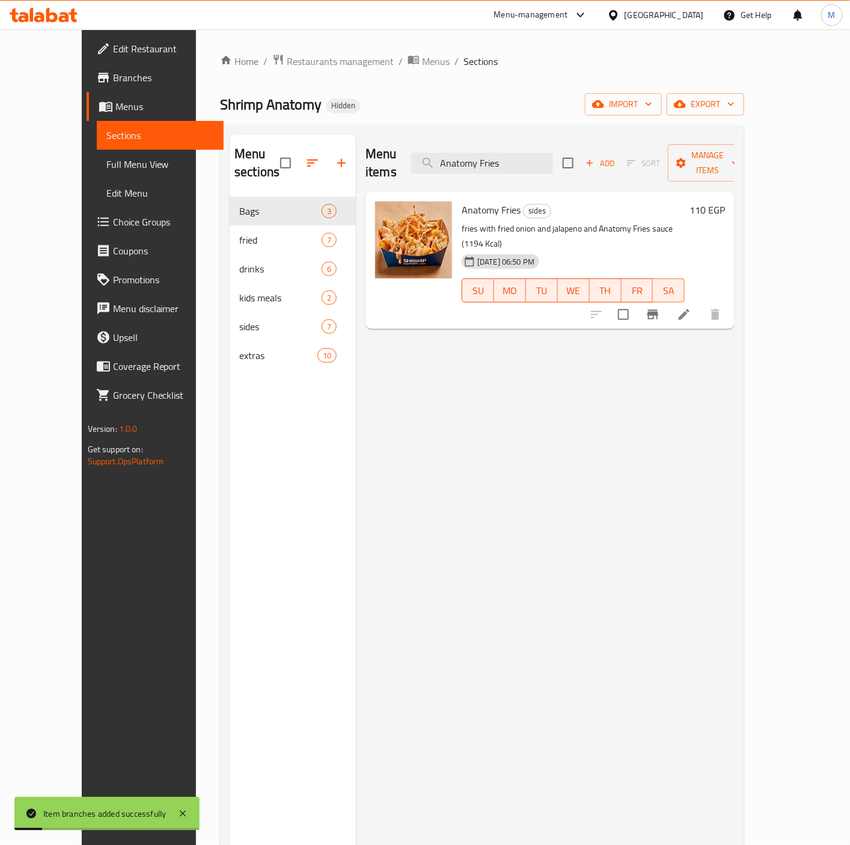
click at [503, 142] on div "Menu items Anatomy Fries Add Sort Manage items" at bounding box center [550, 163] width 369 height 57
click at [505, 154] on input "Anatomy Fries" at bounding box center [482, 163] width 142 height 21
paste input "Shrimp Anatomy Soup"
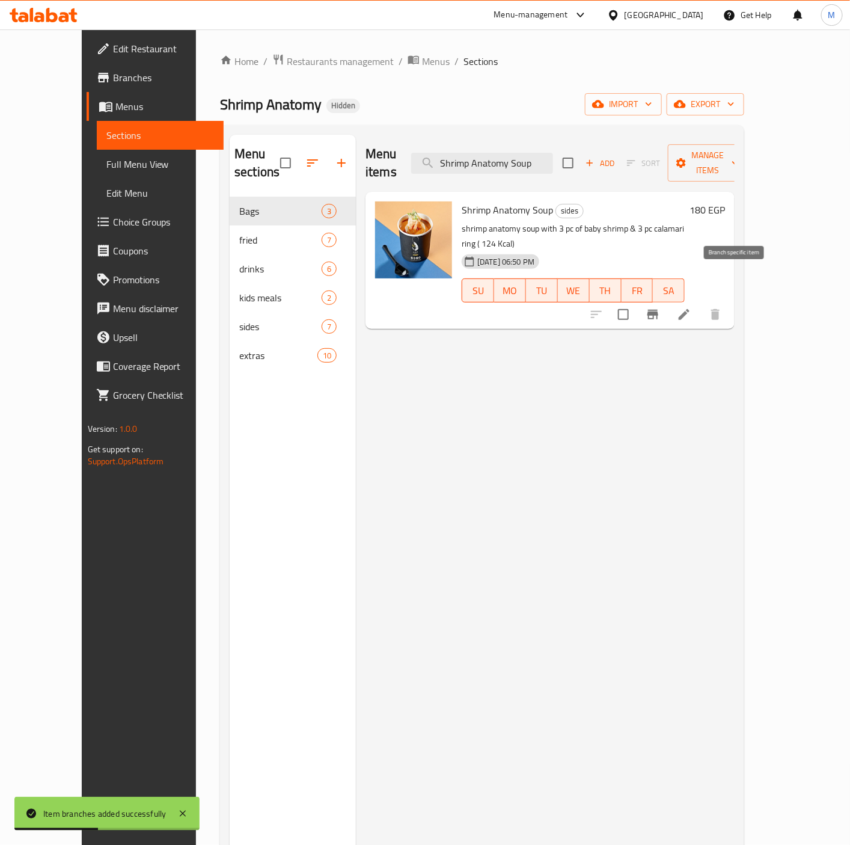
type input "Shrimp Anatomy Soup"
click at [658, 310] on icon "Branch-specific-item" at bounding box center [653, 315] width 11 height 10
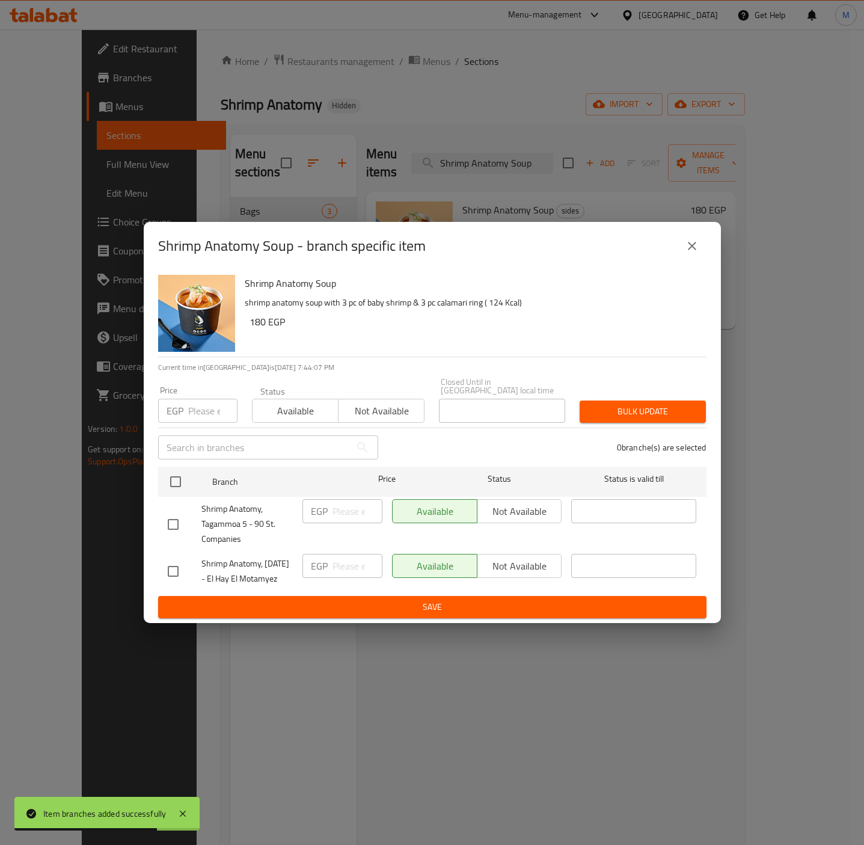
click at [177, 512] on input "checkbox" at bounding box center [173, 524] width 25 height 25
checkbox input "true"
click at [207, 399] on input "number" at bounding box center [212, 411] width 49 height 24
paste input "193.8"
type input "193.8"
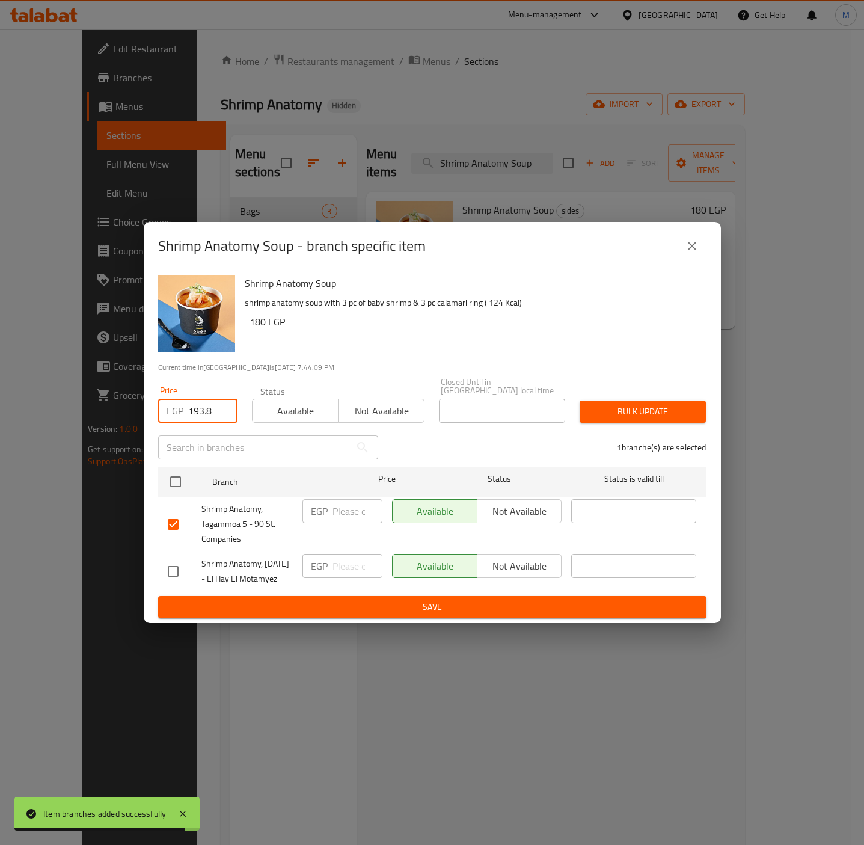
click at [455, 314] on h6 "180 EGP" at bounding box center [473, 321] width 447 height 17
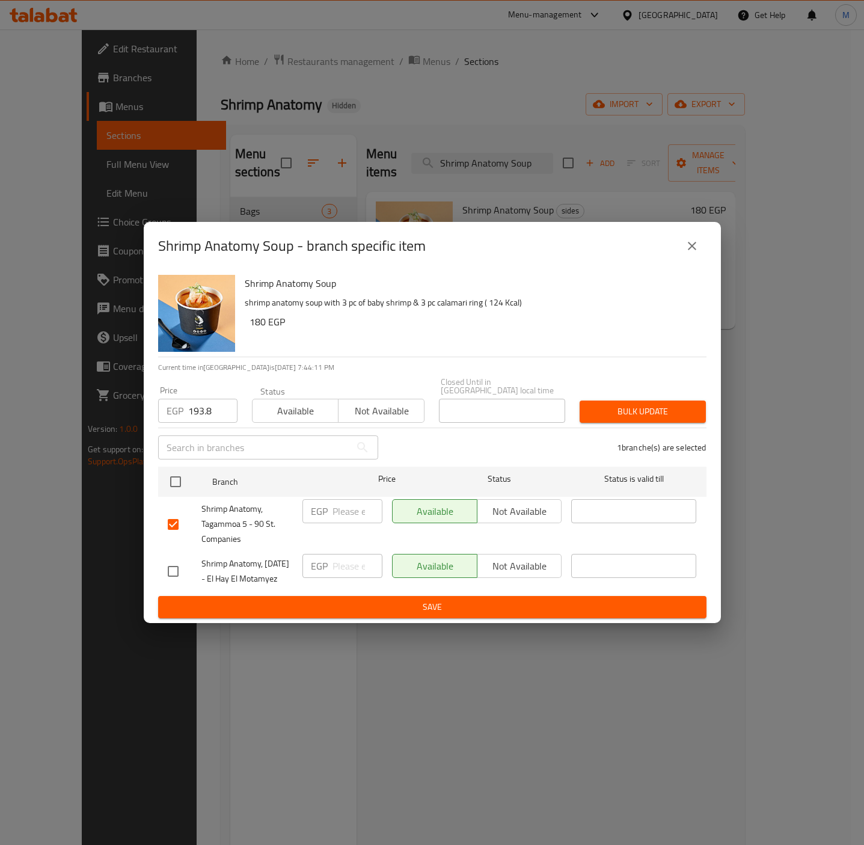
click at [641, 404] on span "Bulk update" at bounding box center [642, 411] width 107 height 15
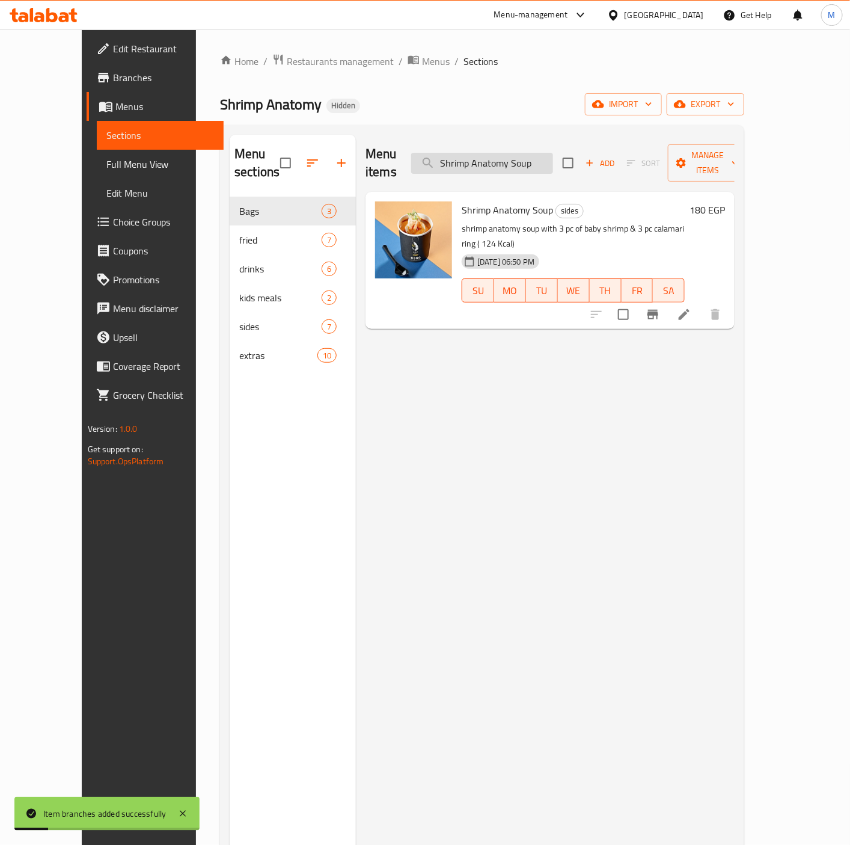
click at [504, 159] on input "Shrimp Anatomy Soup" at bounding box center [482, 163] width 142 height 21
paste input "Wedges Fries"
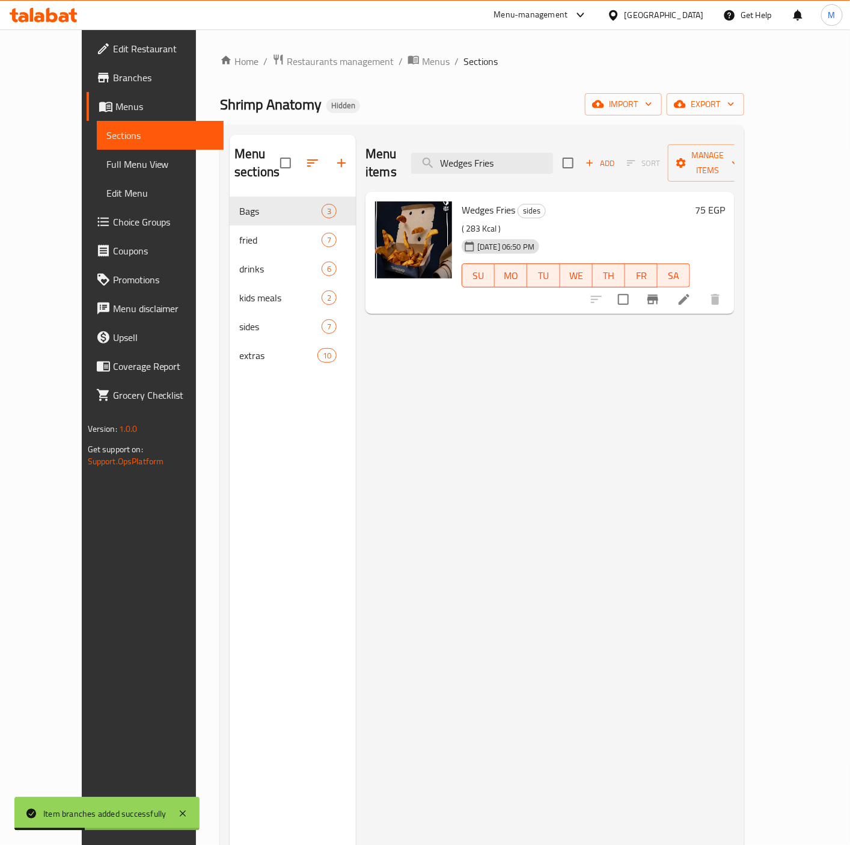
type input "Wedges Fries"
click at [660, 292] on icon "Branch-specific-item" at bounding box center [653, 299] width 14 height 14
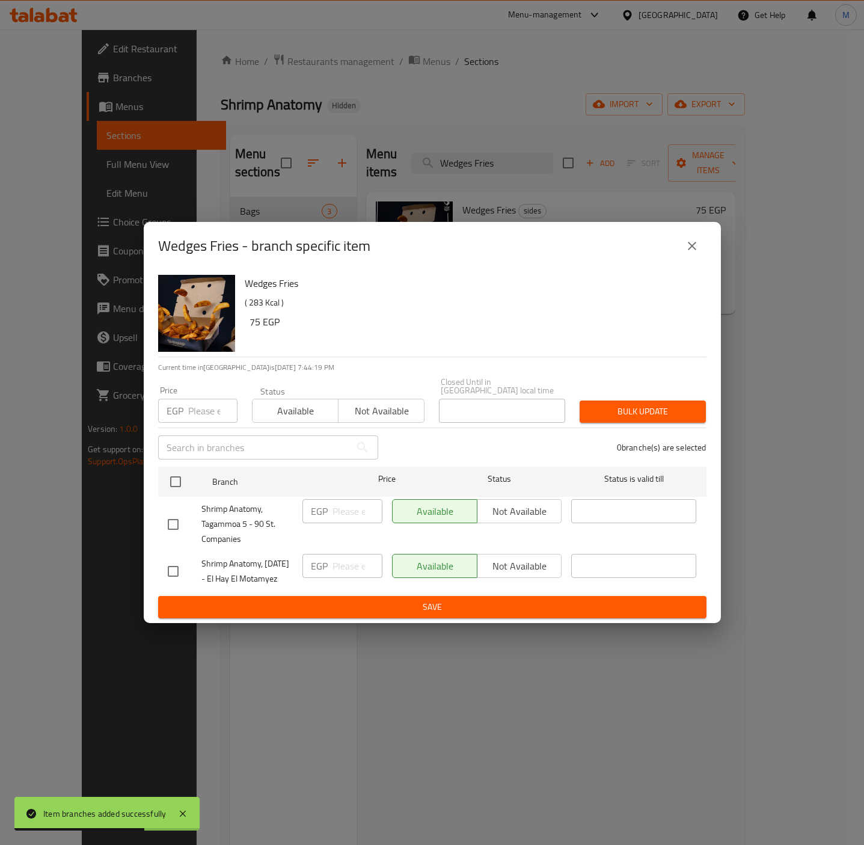
click at [179, 521] on input "checkbox" at bounding box center [173, 524] width 25 height 25
checkbox input "true"
click at [209, 409] on input "number" at bounding box center [212, 411] width 49 height 24
paste input "68.4"
type input "68.4"
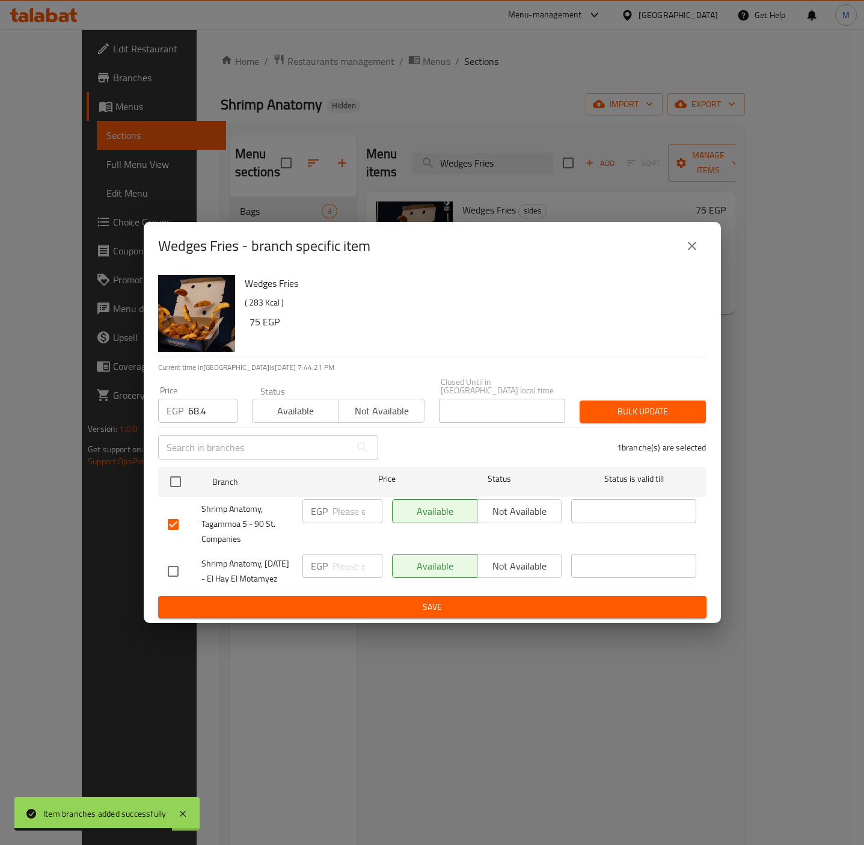
click at [515, 296] on p "( 283 Kcal )" at bounding box center [471, 302] width 452 height 15
click at [644, 404] on span "Bulk update" at bounding box center [642, 411] width 107 height 15
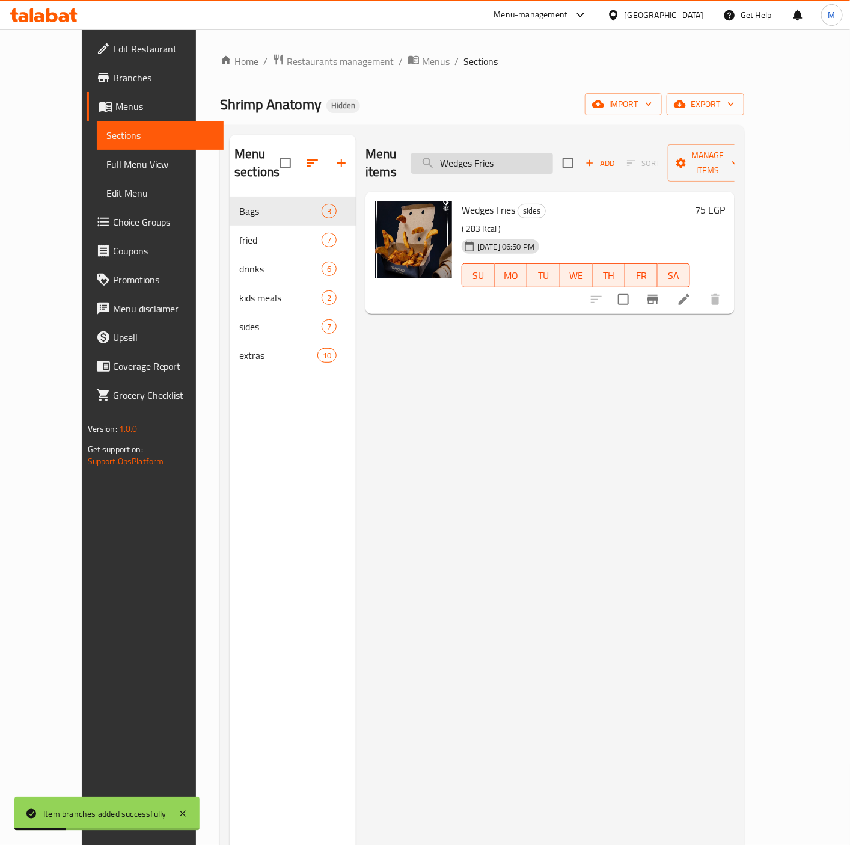
click at [524, 153] on input "Wedges Fries" at bounding box center [482, 163] width 142 height 21
paste input "Roca Salad"
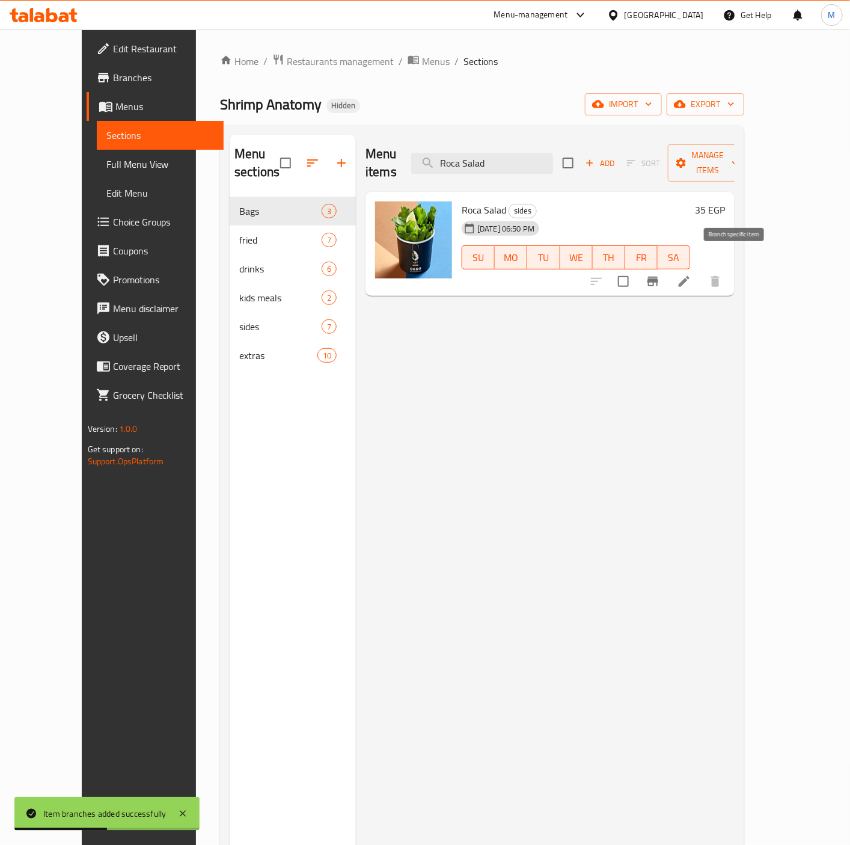
type input "Roca Salad"
click at [658, 277] on icon "Branch-specific-item" at bounding box center [653, 282] width 11 height 10
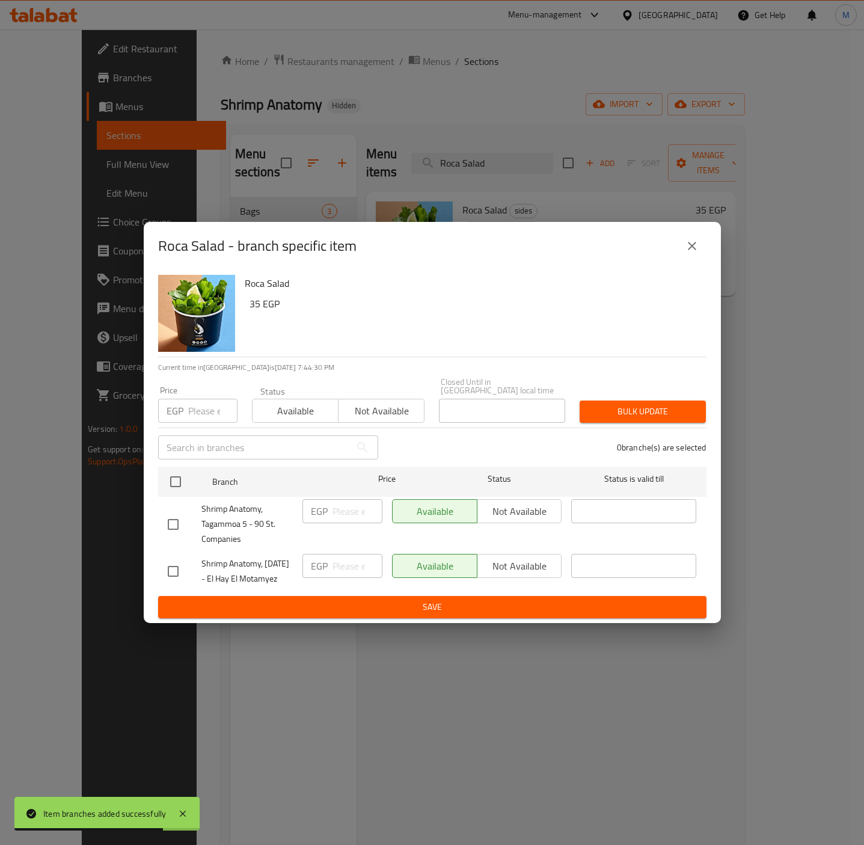
click at [170, 512] on input "checkbox" at bounding box center [173, 524] width 25 height 25
checkbox input "true"
click at [204, 405] on input "number" at bounding box center [212, 411] width 49 height 24
paste input "39.9"
type input "39.9"
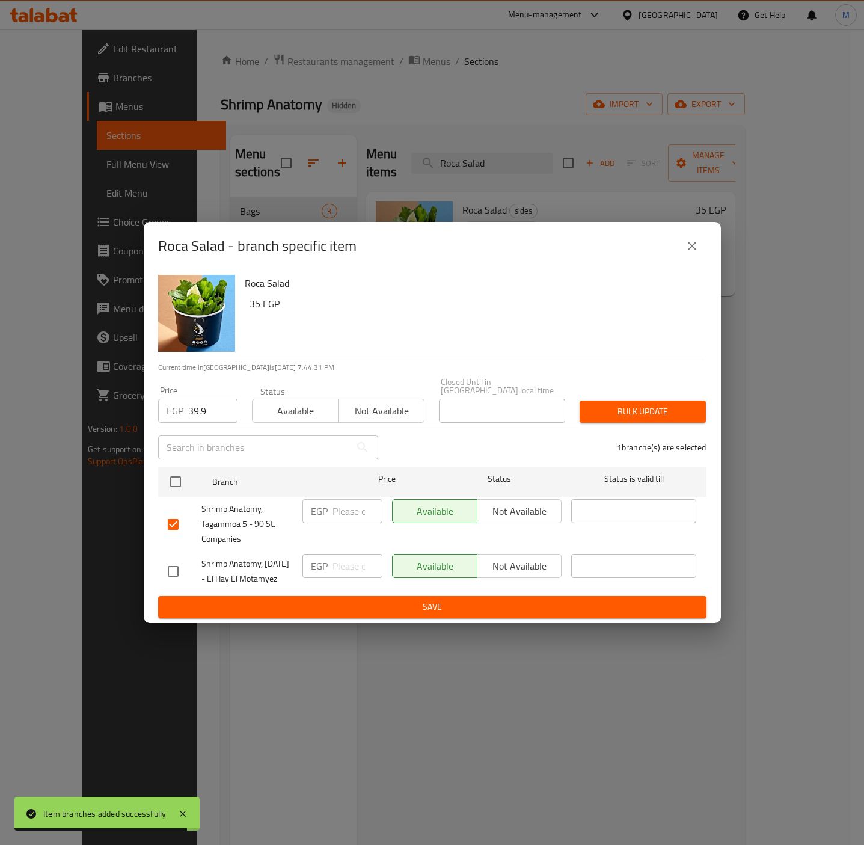
click at [422, 323] on div "Roca Salad 35 EGP" at bounding box center [471, 313] width 462 height 87
click at [630, 404] on span "Bulk update" at bounding box center [642, 411] width 107 height 15
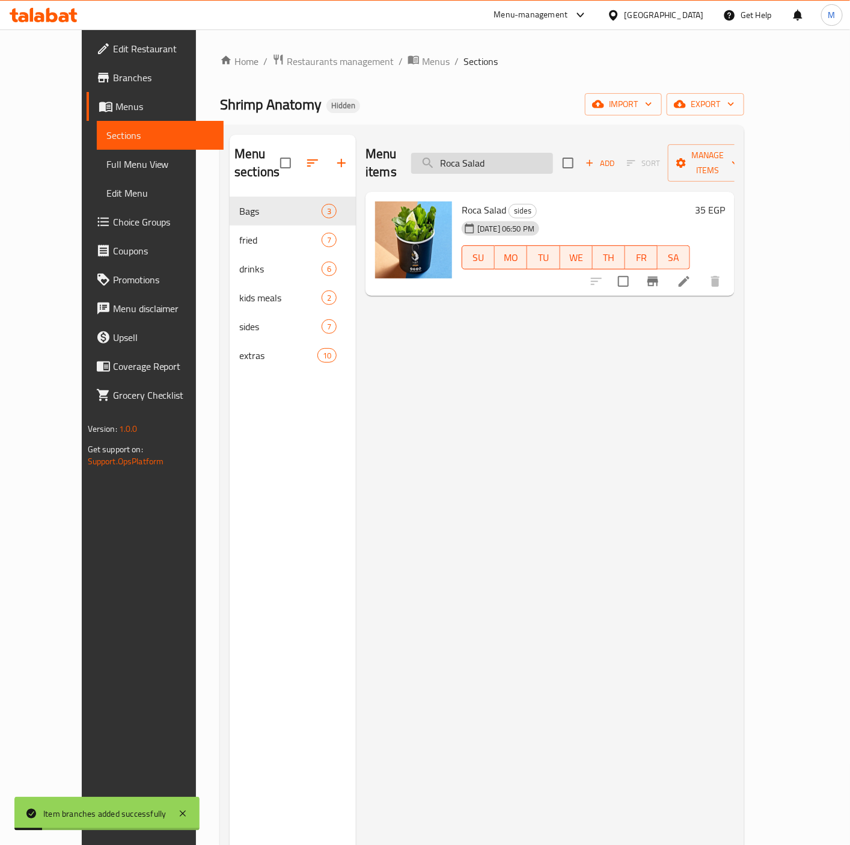
click at [478, 153] on input "Roca Salad" at bounding box center [482, 163] width 142 height 21
paste input "Cajun Fries"
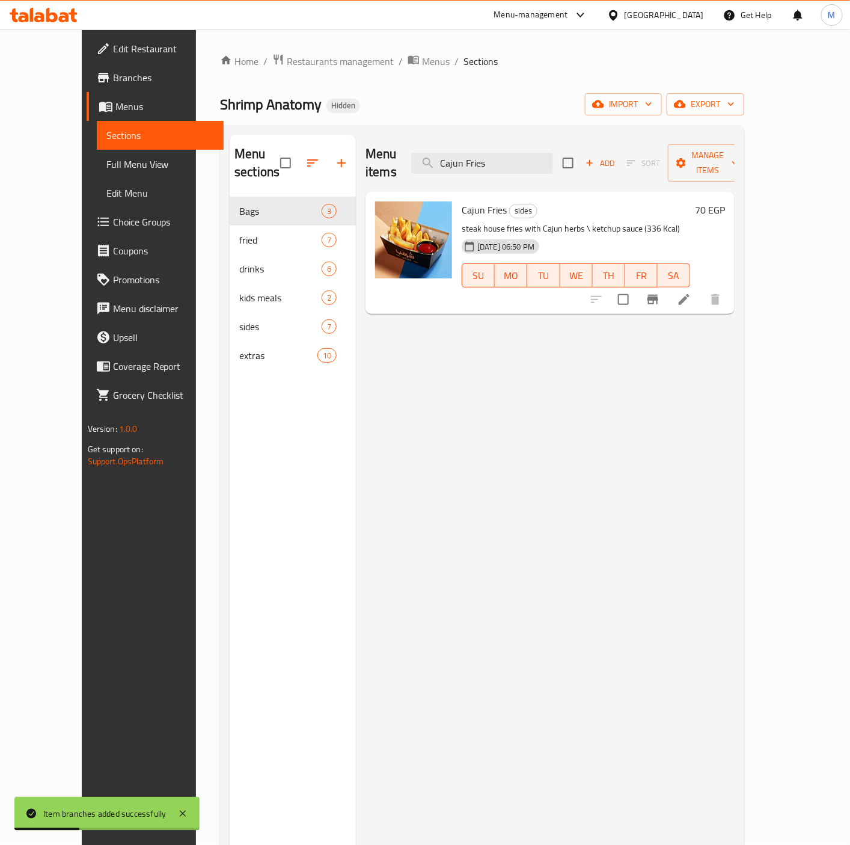
type input "Cajun Fries"
click at [660, 292] on icon "Branch-specific-item" at bounding box center [653, 299] width 14 height 14
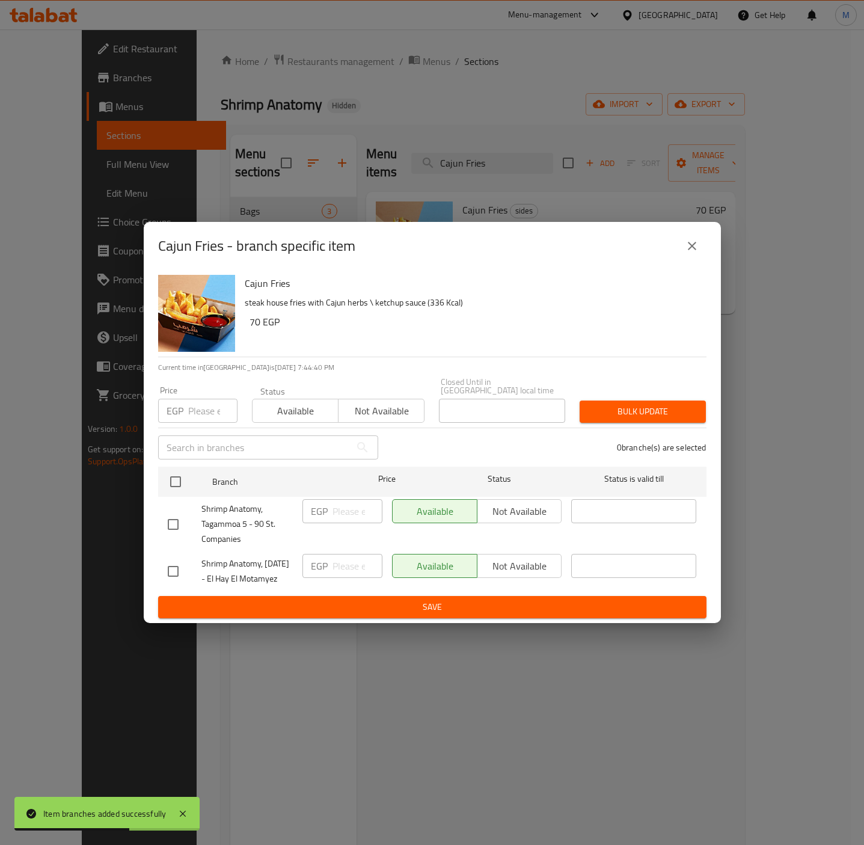
click at [180, 513] on input "checkbox" at bounding box center [173, 524] width 25 height 25
checkbox input "true"
click at [202, 408] on input "number" at bounding box center [212, 411] width 49 height 24
paste input "68.4"
type input "68.4"
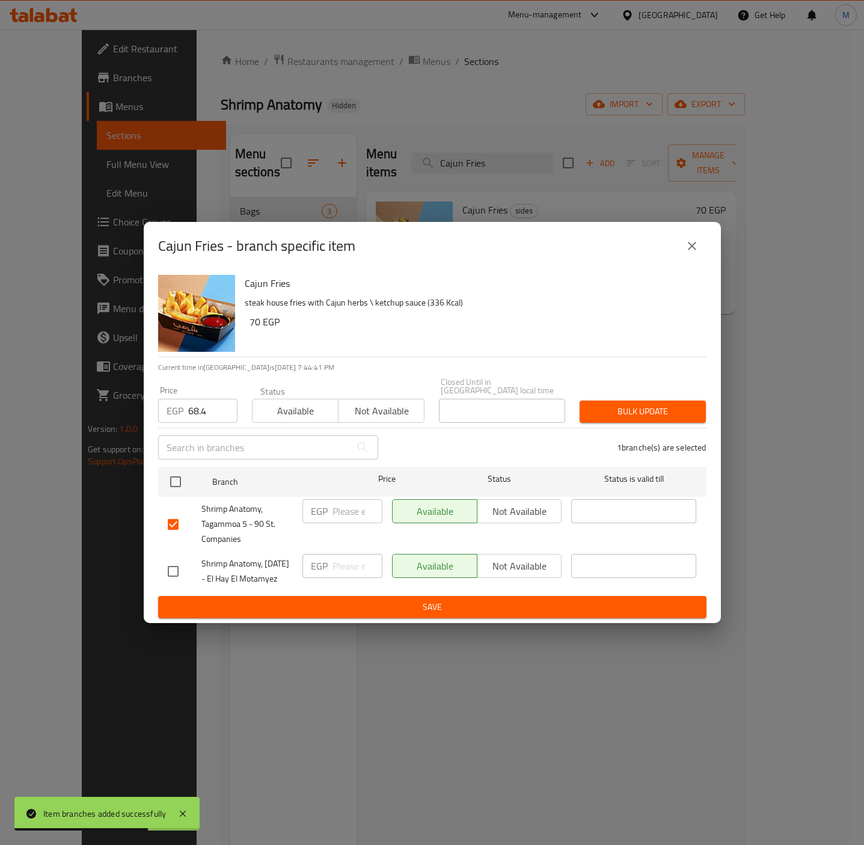
drag, startPoint x: 390, startPoint y: 319, endPoint x: 593, endPoint y: 405, distance: 220.4
click at [392, 318] on h6 "70 EGP" at bounding box center [473, 321] width 447 height 17
click at [641, 406] on span "Bulk update" at bounding box center [642, 411] width 107 height 15
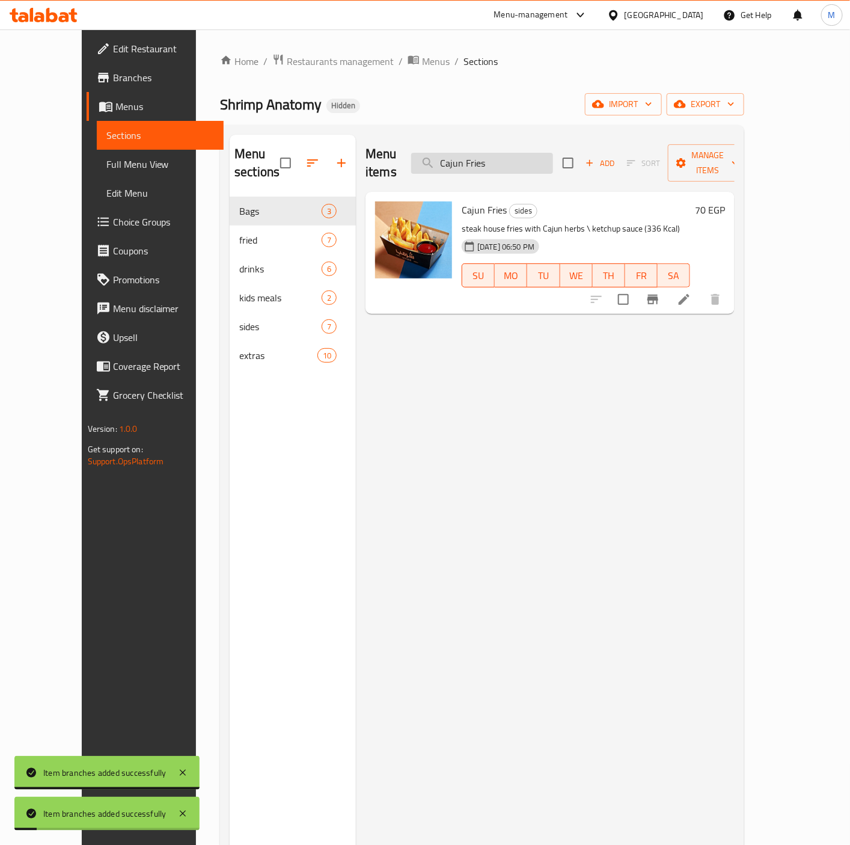
click at [525, 164] on input "Cajun Fries" at bounding box center [482, 163] width 142 height 21
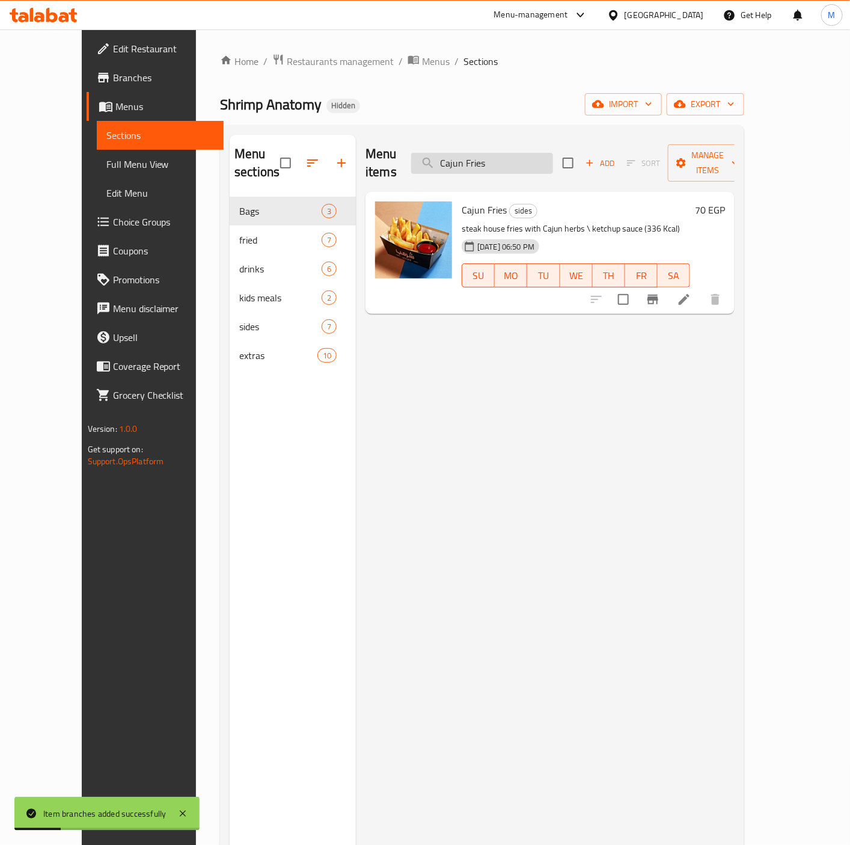
paste input "Steamed Rice"
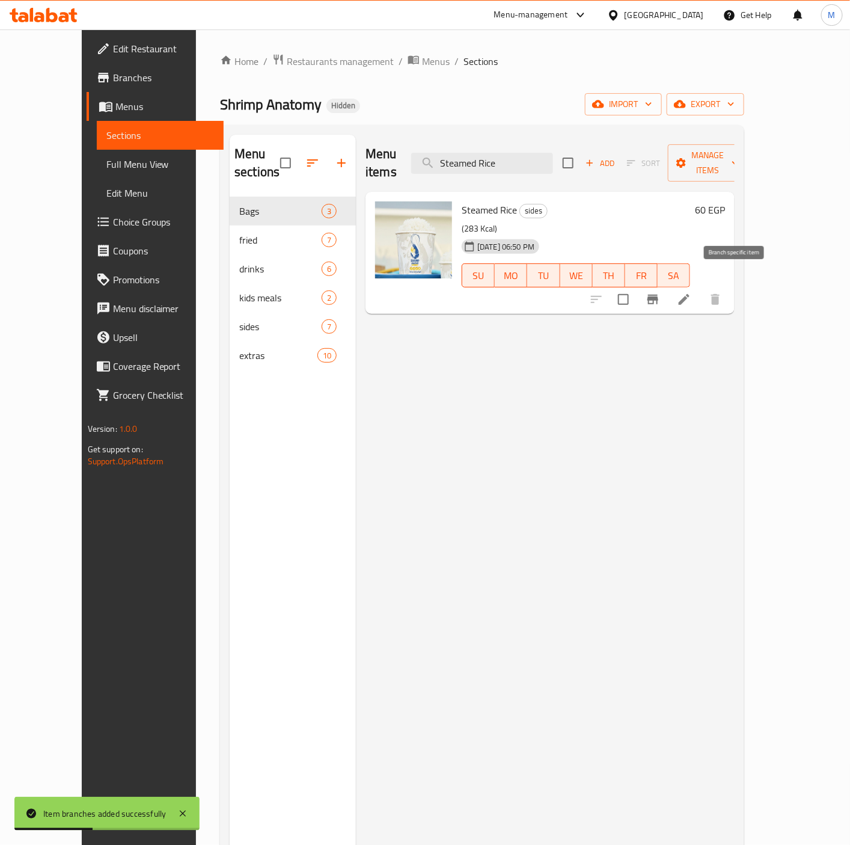
type input "Steamed Rice"
click at [658, 295] on icon "Branch-specific-item" at bounding box center [653, 300] width 11 height 10
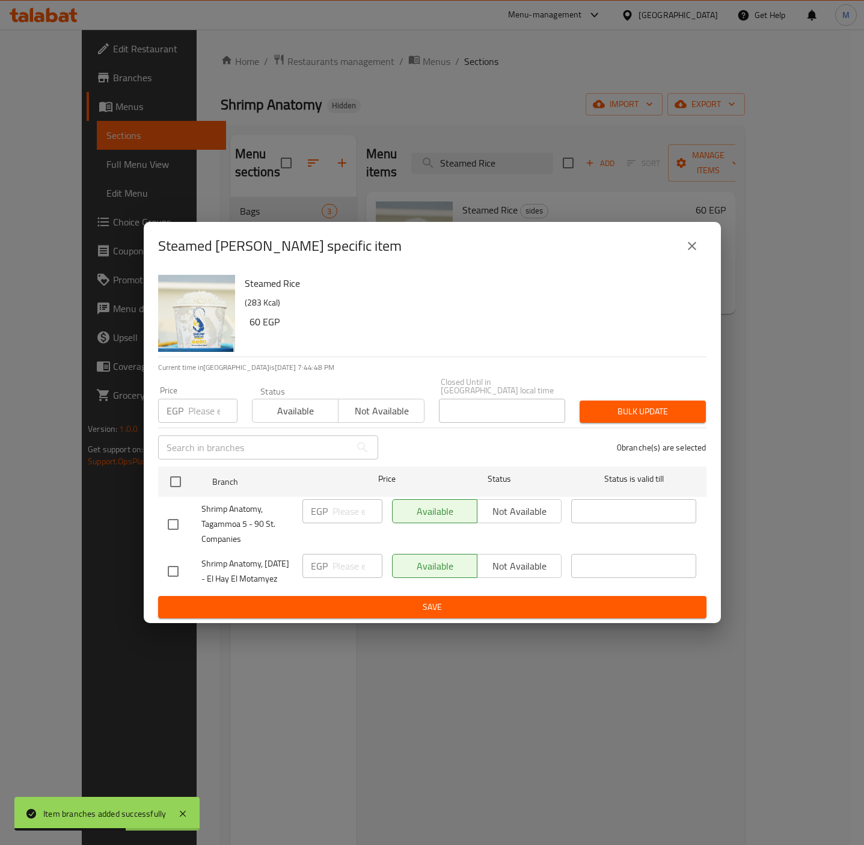
drag, startPoint x: 186, startPoint y: 399, endPoint x: 204, endPoint y: 394, distance: 18.8
click at [188, 399] on div "EGP Price" at bounding box center [197, 411] width 79 height 24
paste input "62.7"
type input "62.7"
click at [420, 323] on h6 "60 EGP" at bounding box center [473, 321] width 447 height 17
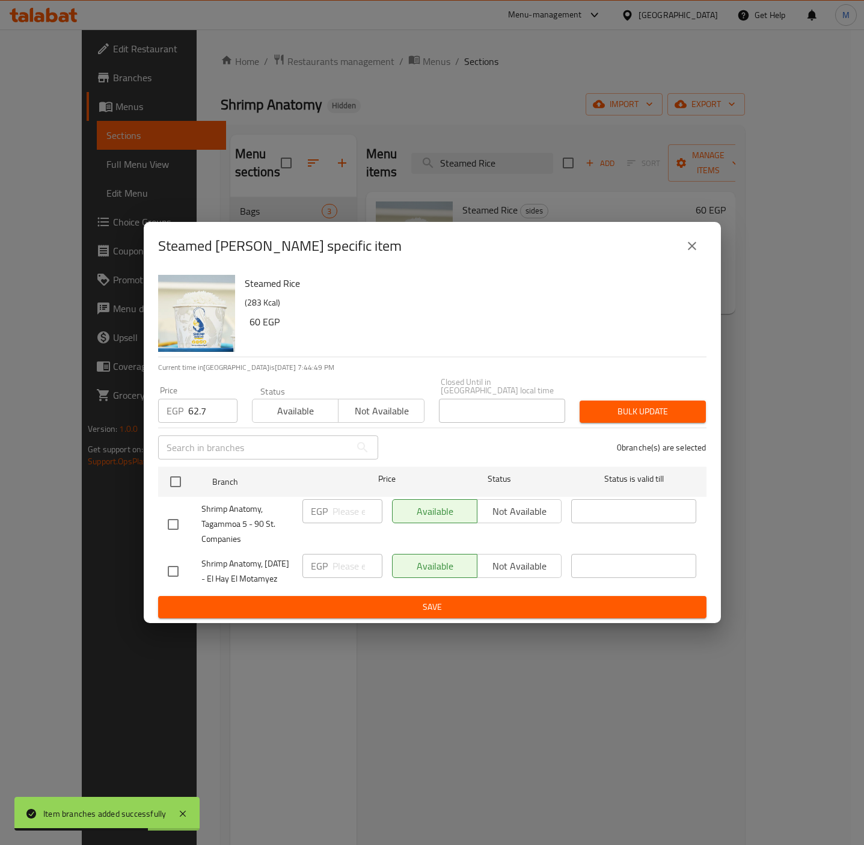
click at [181, 512] on input "checkbox" at bounding box center [173, 524] width 25 height 25
checkbox input "true"
click at [694, 404] on span "Bulk update" at bounding box center [642, 411] width 107 height 15
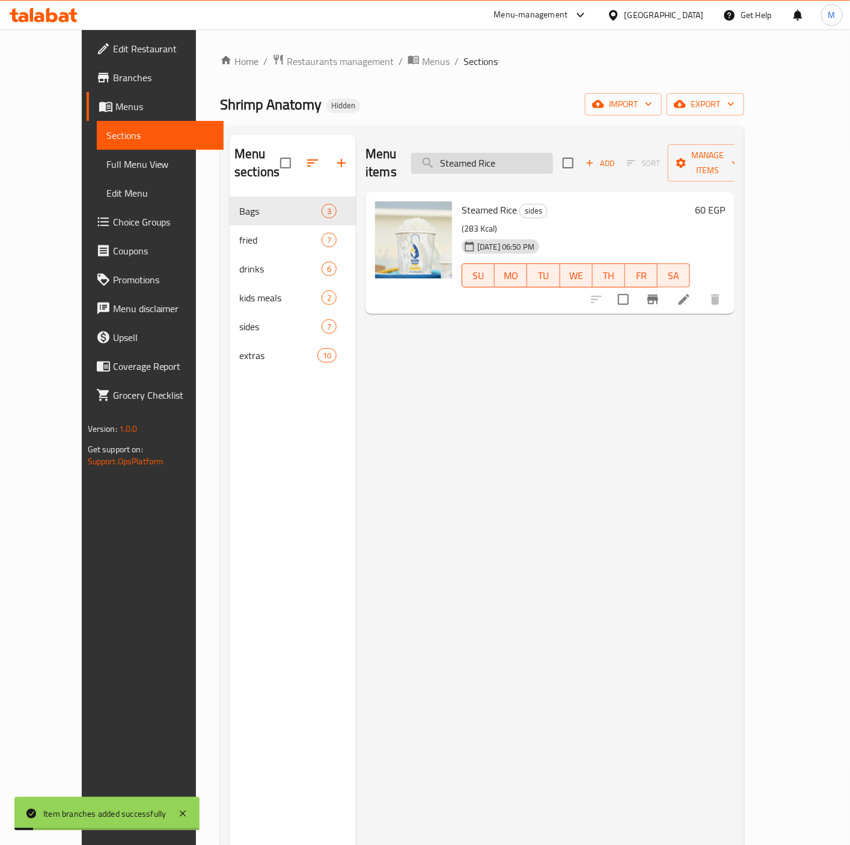
click at [500, 159] on input "Steamed Rice" at bounding box center [482, 163] width 142 height 21
paste input "Corn (2 halves)"
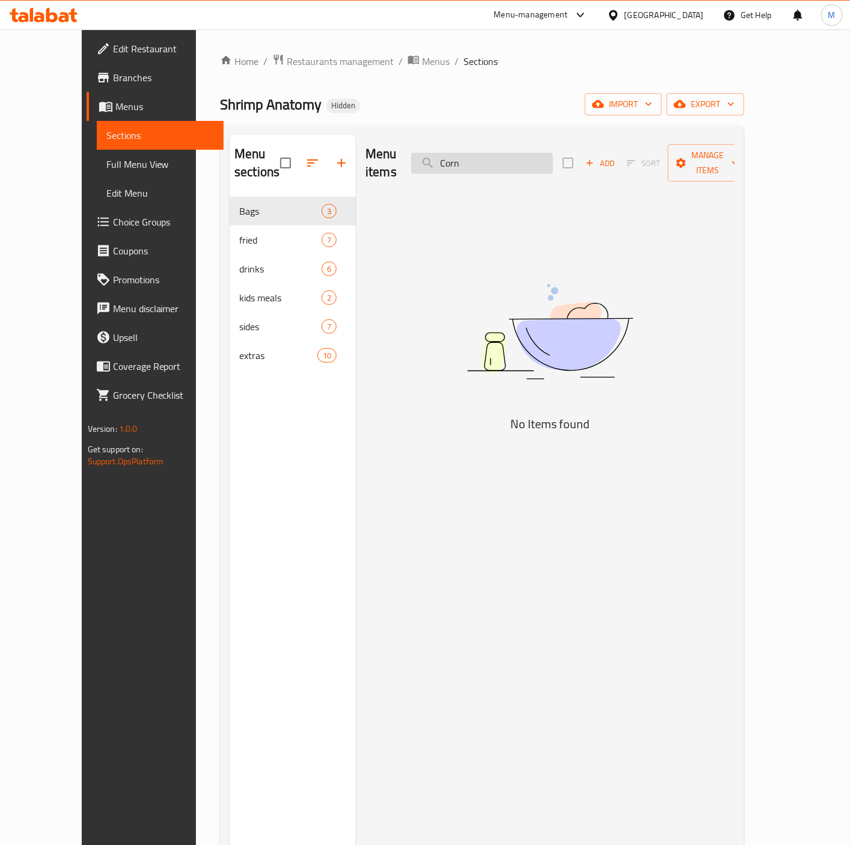
click at [525, 161] on input "Corn" at bounding box center [482, 163] width 142 height 21
paste input "Extra curry sauce"
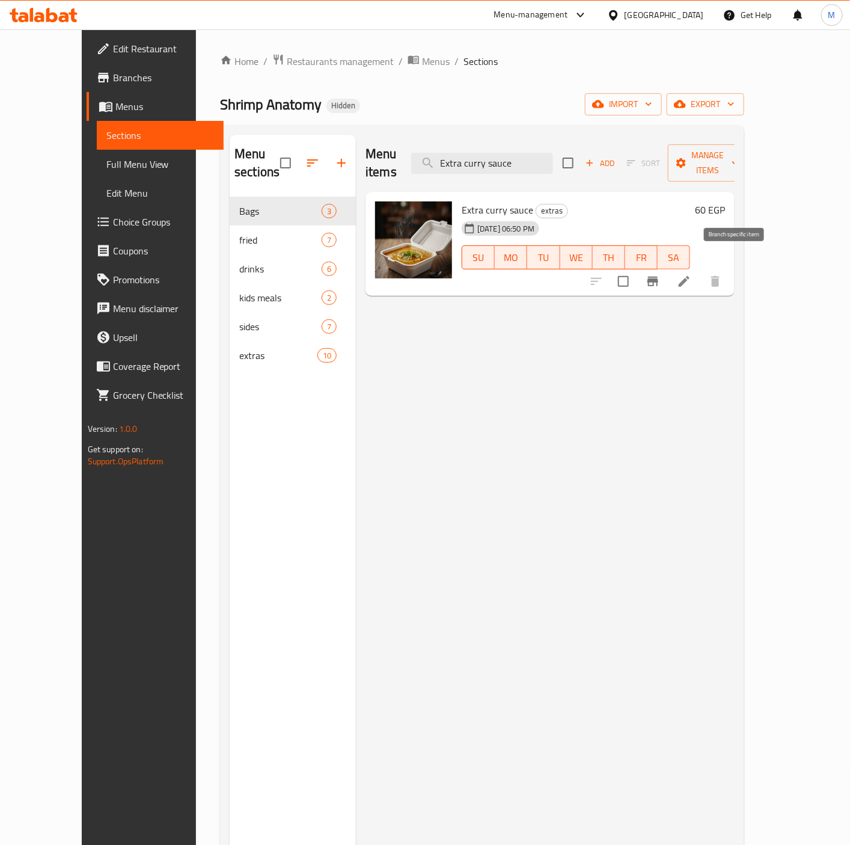
type input "Extra curry sauce"
click at [658, 277] on icon "Branch-specific-item" at bounding box center [653, 282] width 11 height 10
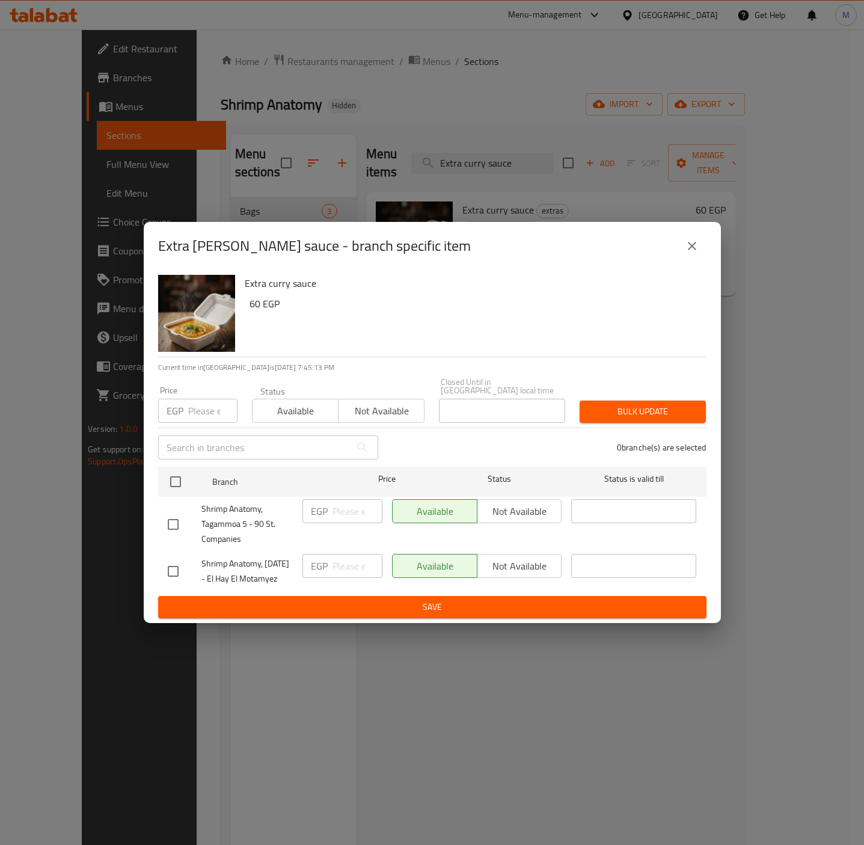
drag, startPoint x: 181, startPoint y: 518, endPoint x: 195, endPoint y: 486, distance: 34.7
click at [181, 518] on input "checkbox" at bounding box center [173, 524] width 25 height 25
checkbox input "true"
click at [202, 410] on input "number" at bounding box center [212, 411] width 49 height 24
paste input "68.4"
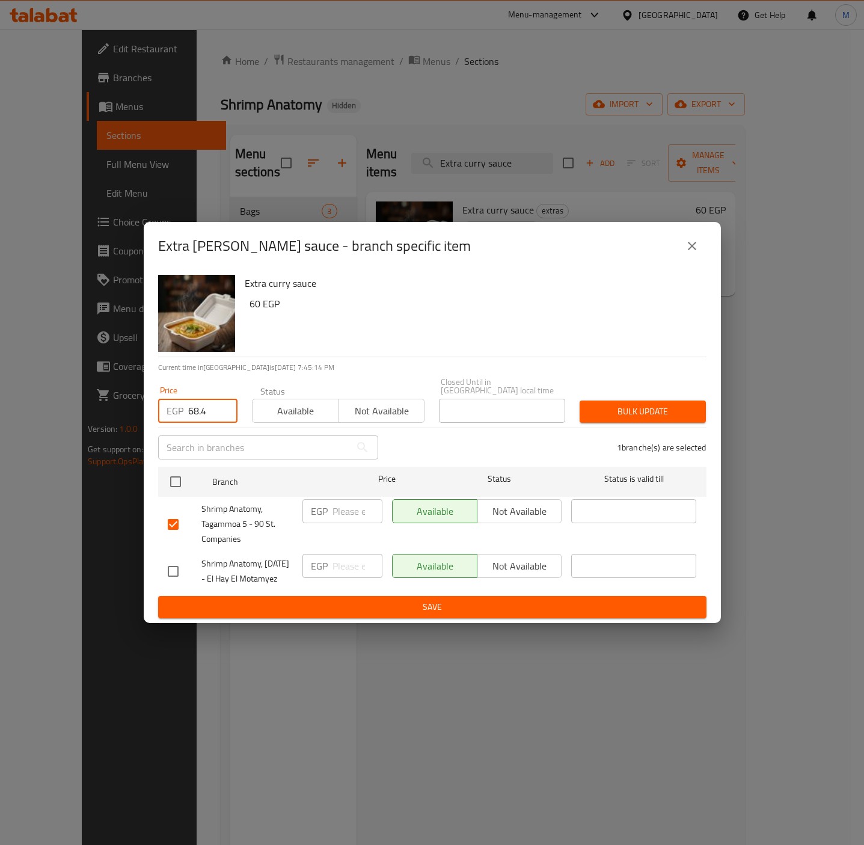
type input "68.4"
click at [378, 299] on h6 "60 EGP" at bounding box center [473, 303] width 447 height 17
click at [620, 404] on span "Bulk update" at bounding box center [642, 411] width 107 height 15
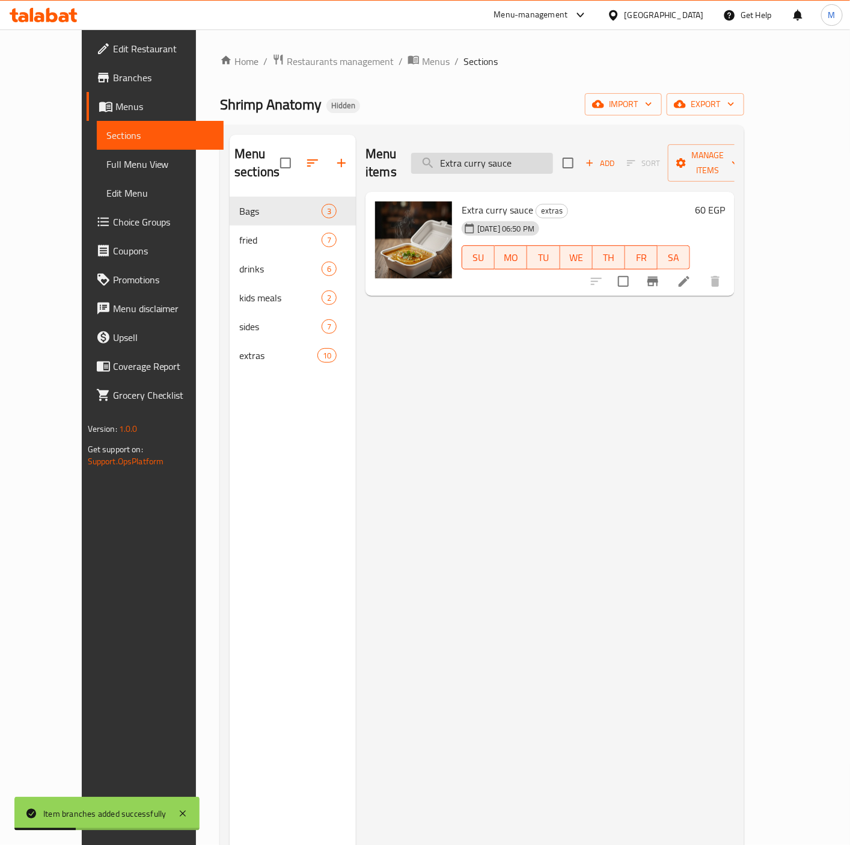
click at [510, 161] on input "Extra curry sauce" at bounding box center [482, 163] width 142 height 21
paste input "[MEDICAL_DATA] S"
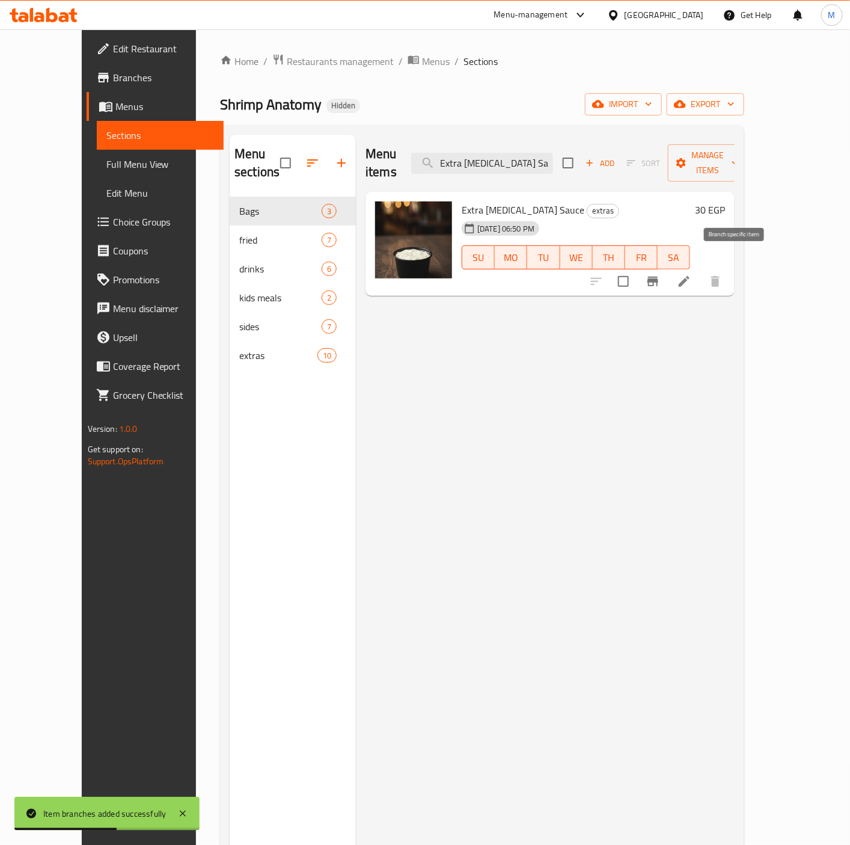
type input "Extra [MEDICAL_DATA] Sauce"
click at [660, 274] on icon "Branch-specific-item" at bounding box center [653, 281] width 14 height 14
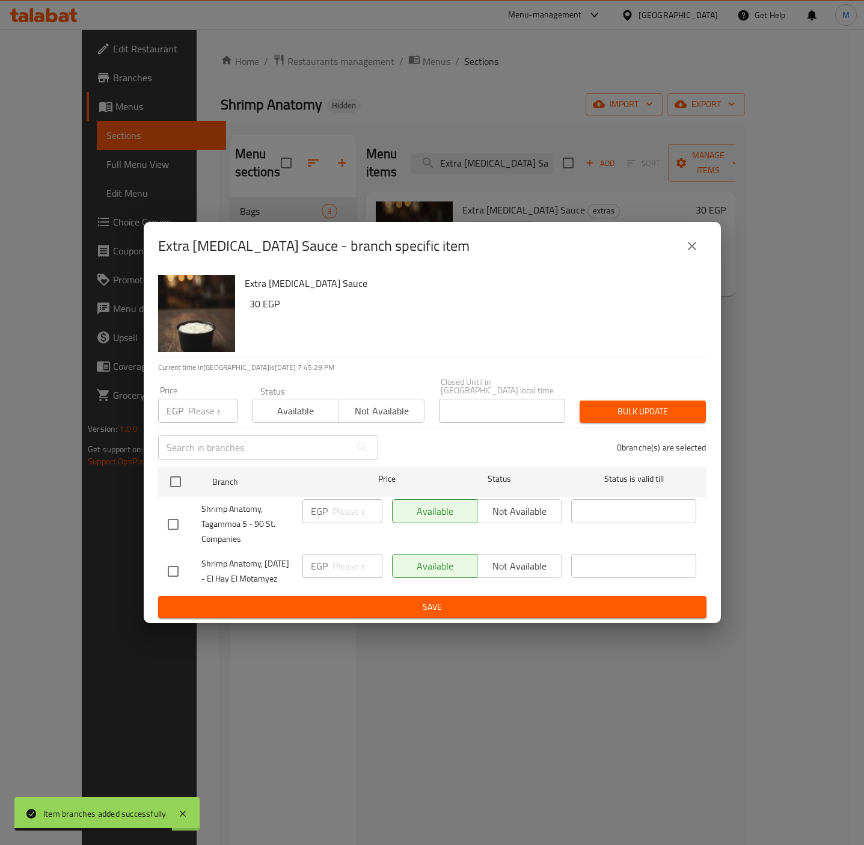
drag, startPoint x: 179, startPoint y: 516, endPoint x: 181, endPoint y: 507, distance: 9.2
click at [179, 516] on input "checkbox" at bounding box center [173, 524] width 25 height 25
checkbox input "true"
click at [204, 400] on input "number" at bounding box center [212, 411] width 49 height 24
paste input "34.2"
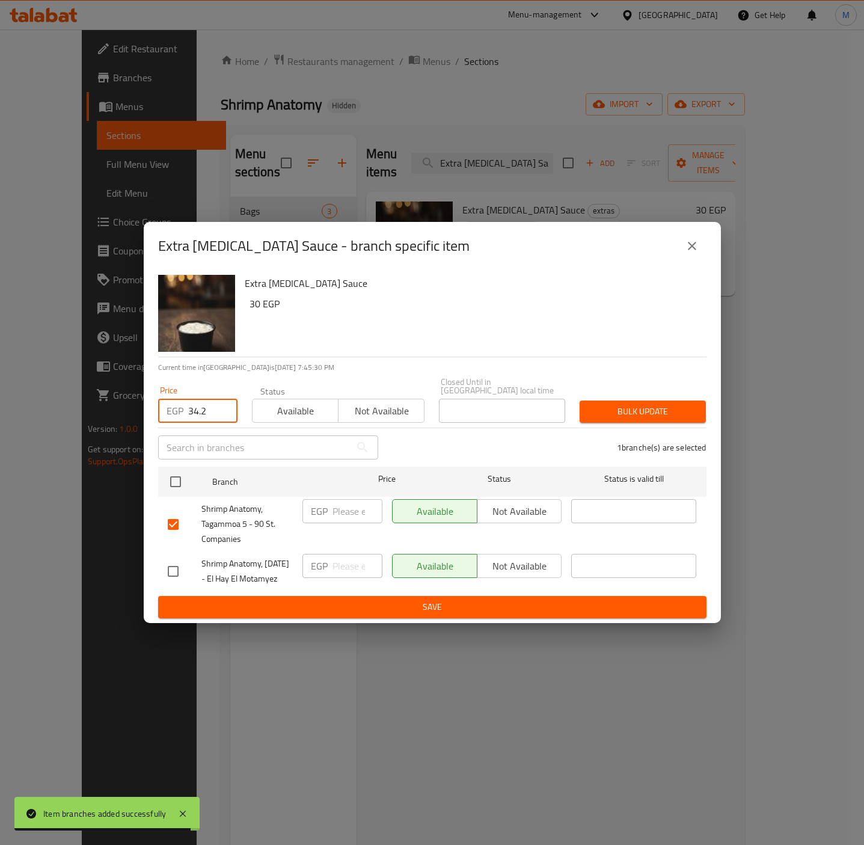
type input "34.2"
click at [379, 320] on div "Extra [MEDICAL_DATA] Sauce 30 EGP" at bounding box center [471, 313] width 462 height 87
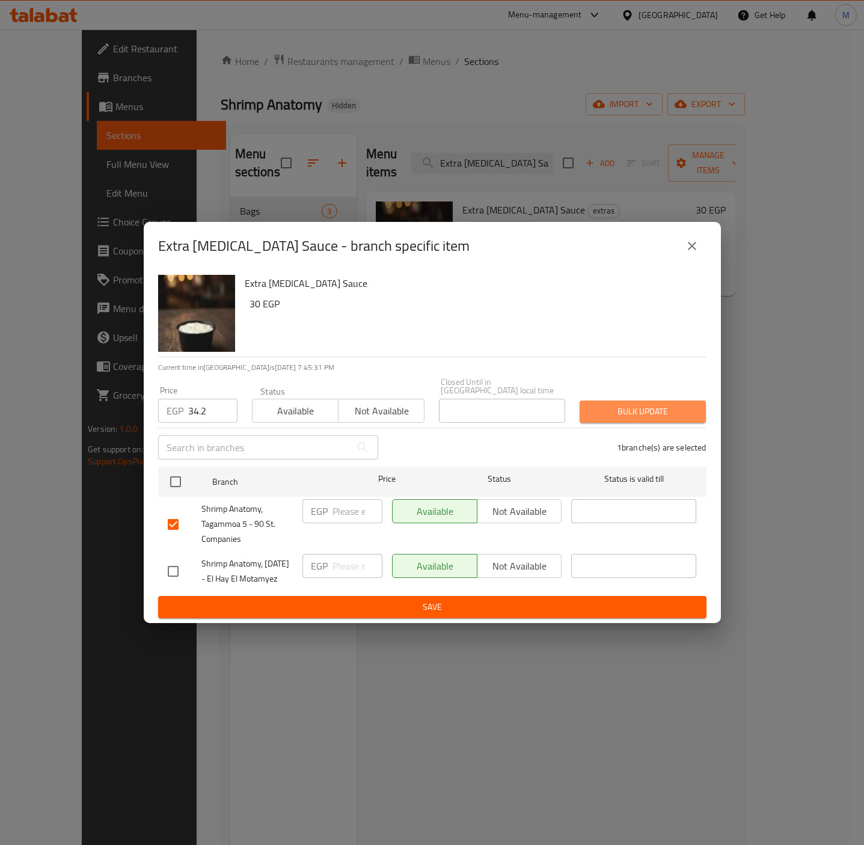
click at [624, 408] on button "Bulk update" at bounding box center [643, 411] width 126 height 22
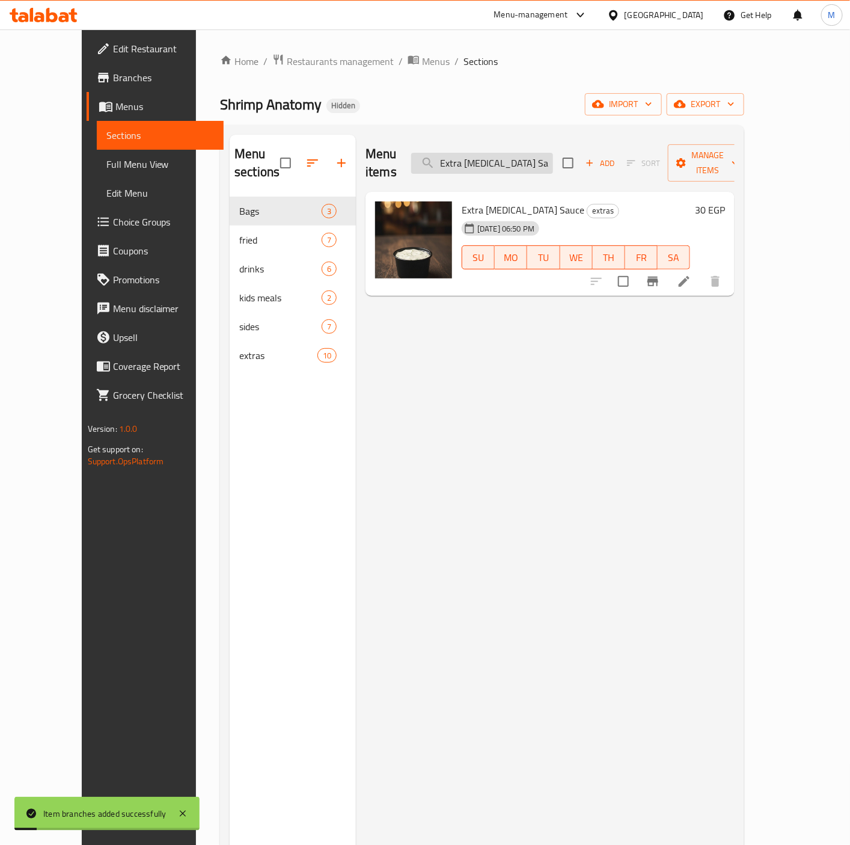
click at [507, 162] on input "Extra [MEDICAL_DATA] Sauce" at bounding box center [482, 163] width 142 height 21
paste input "honey mustard"
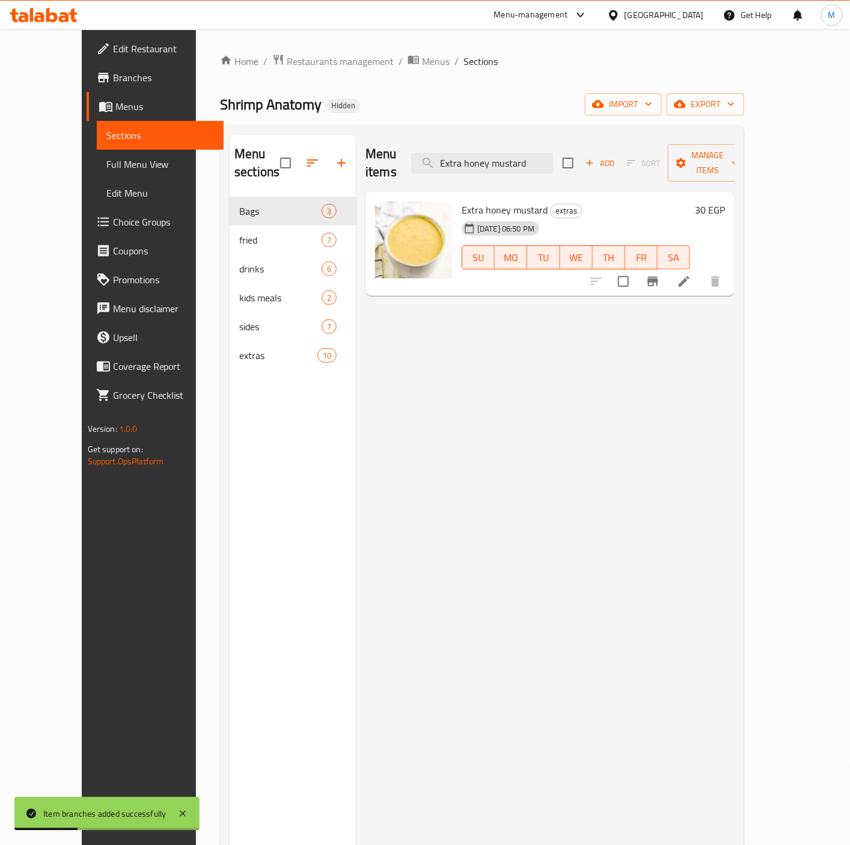
type input "Extra honey mustard"
click at [658, 277] on icon "Branch-specific-item" at bounding box center [653, 282] width 11 height 10
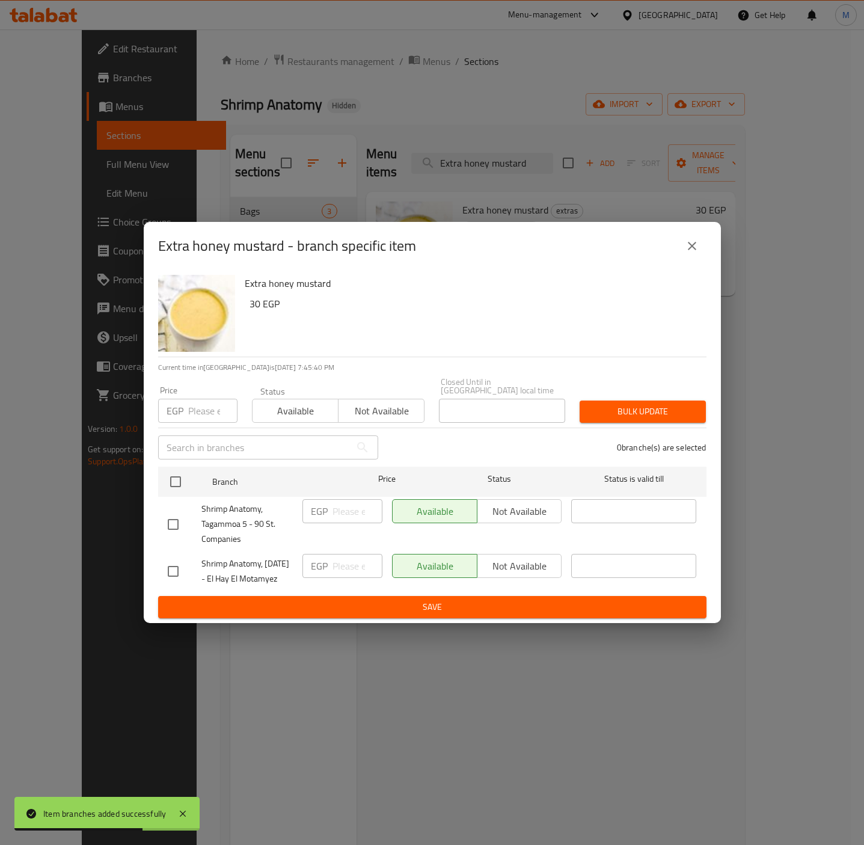
drag, startPoint x: 165, startPoint y: 507, endPoint x: 194, endPoint y: 492, distance: 32.3
click at [166, 512] on input "checkbox" at bounding box center [173, 524] width 25 height 25
checkbox input "true"
click at [216, 399] on input "number" at bounding box center [212, 411] width 49 height 24
paste input "34.2"
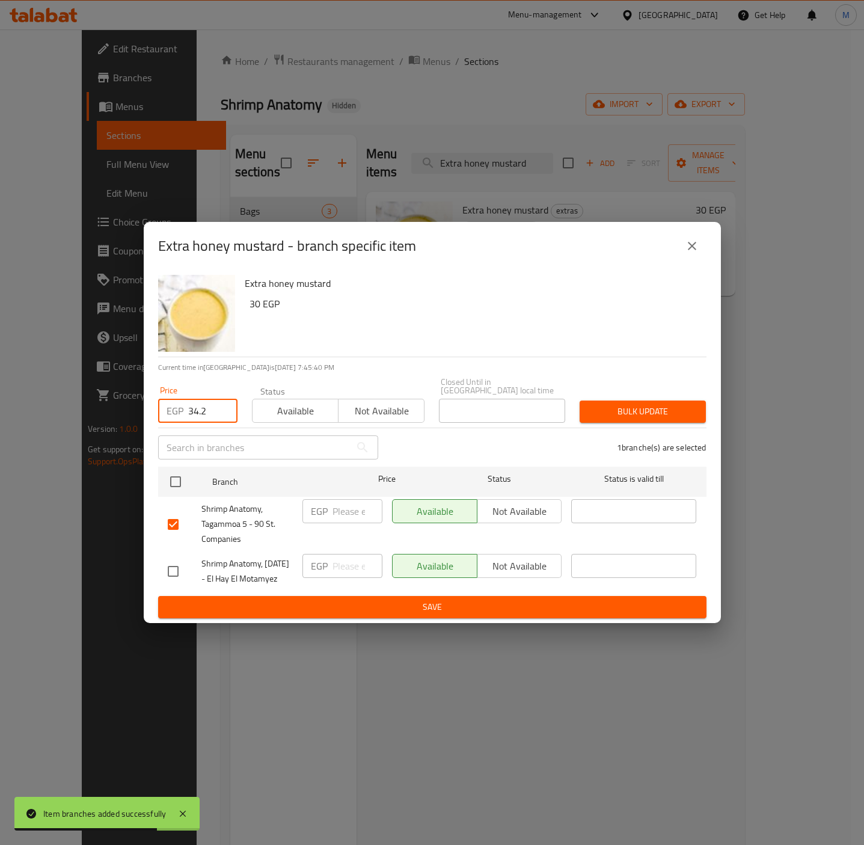
type input "34.2"
click at [424, 295] on h6 "30 EGP" at bounding box center [473, 303] width 447 height 17
click at [611, 404] on span "Bulk update" at bounding box center [642, 411] width 107 height 15
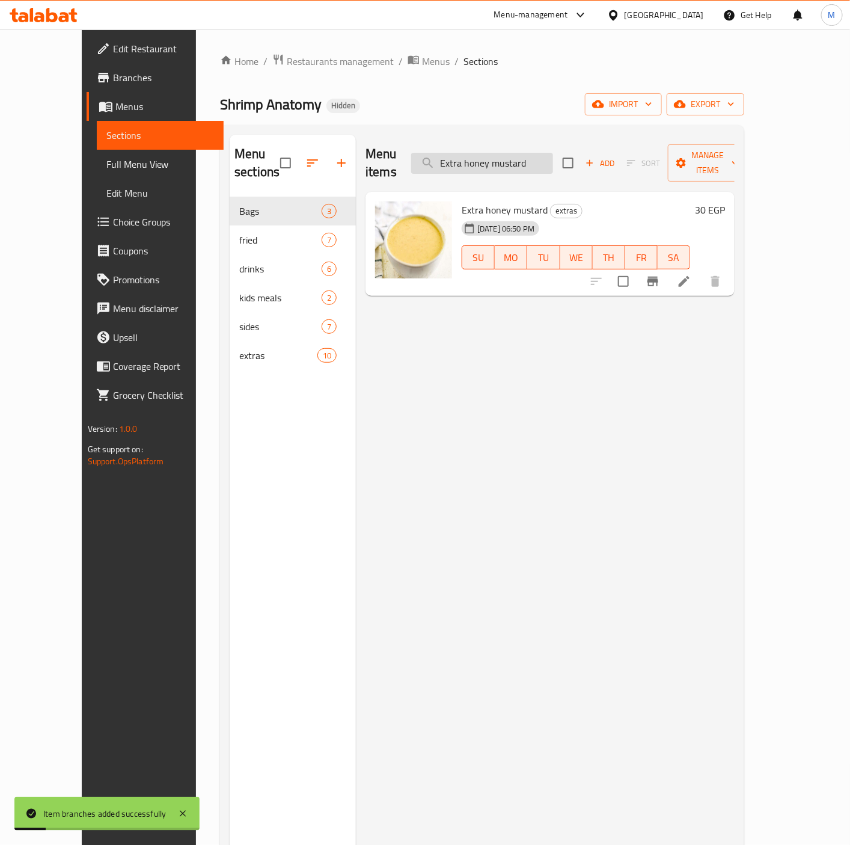
click at [501, 153] on input "Extra honey mustard" at bounding box center [482, 163] width 142 height 21
paste input "Dynamite Shrimp Sauce"
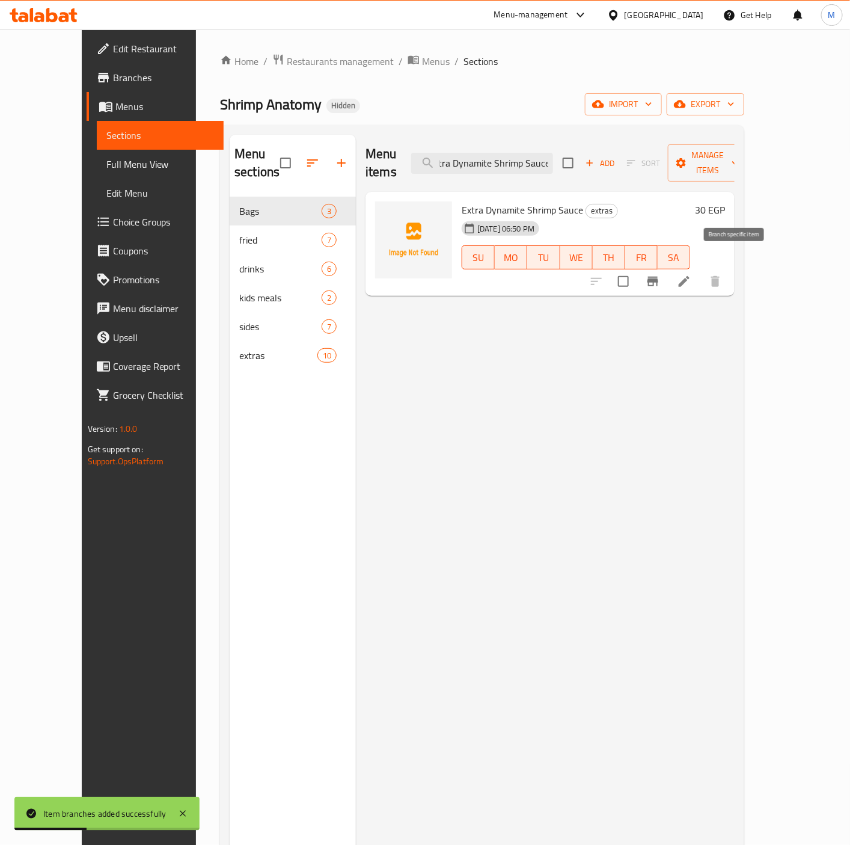
type input "Extra Dynamite Shrimp Sauce"
click at [658, 277] on icon "Branch-specific-item" at bounding box center [653, 282] width 11 height 10
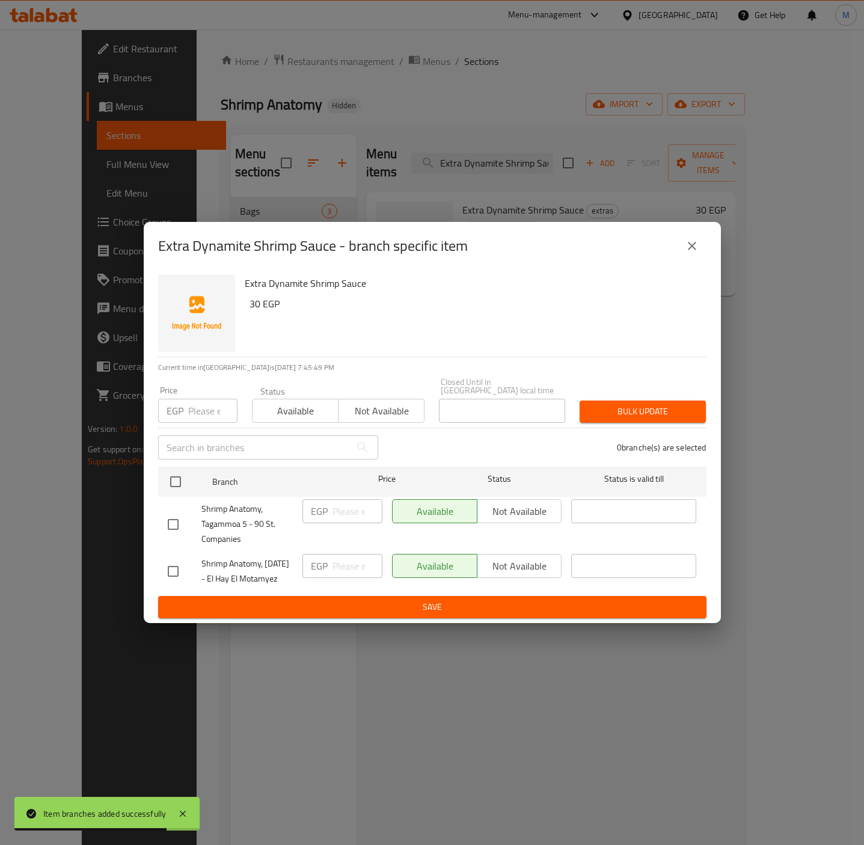
drag, startPoint x: 176, startPoint y: 516, endPoint x: 224, endPoint y: 424, distance: 104.6
click at [175, 516] on input "checkbox" at bounding box center [173, 524] width 25 height 25
checkbox input "true"
click at [195, 399] on input "number" at bounding box center [212, 411] width 49 height 24
paste input "34.2"
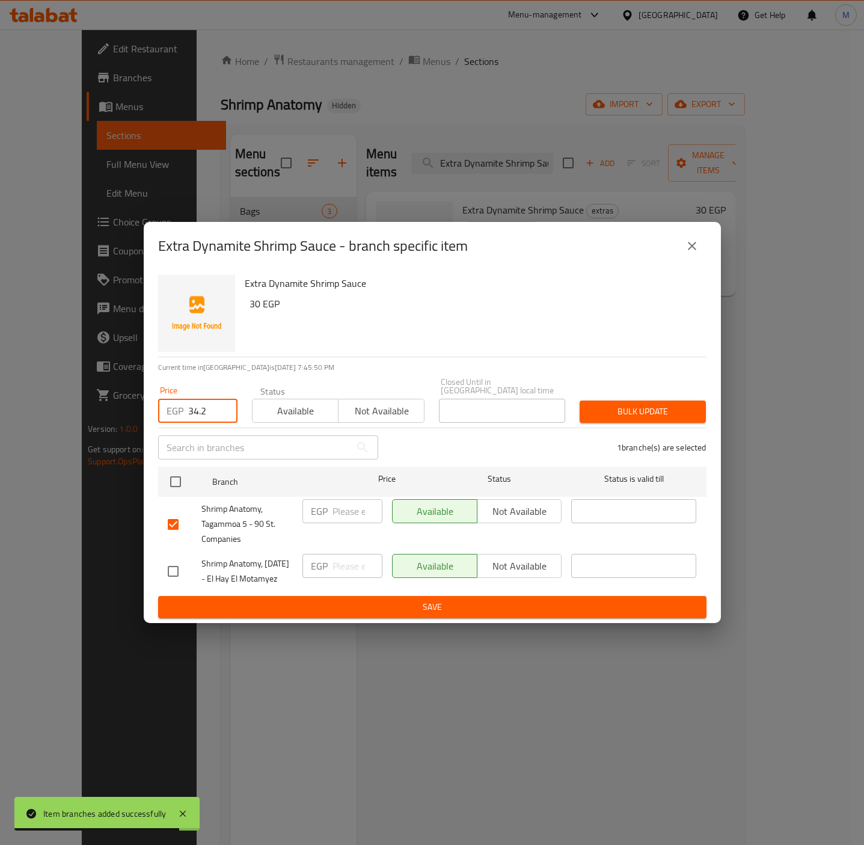
type input "34.2"
click at [427, 287] on h6 "Extra Dynamite Shrimp Sauce" at bounding box center [471, 283] width 452 height 17
click at [625, 404] on span "Bulk update" at bounding box center [642, 411] width 107 height 15
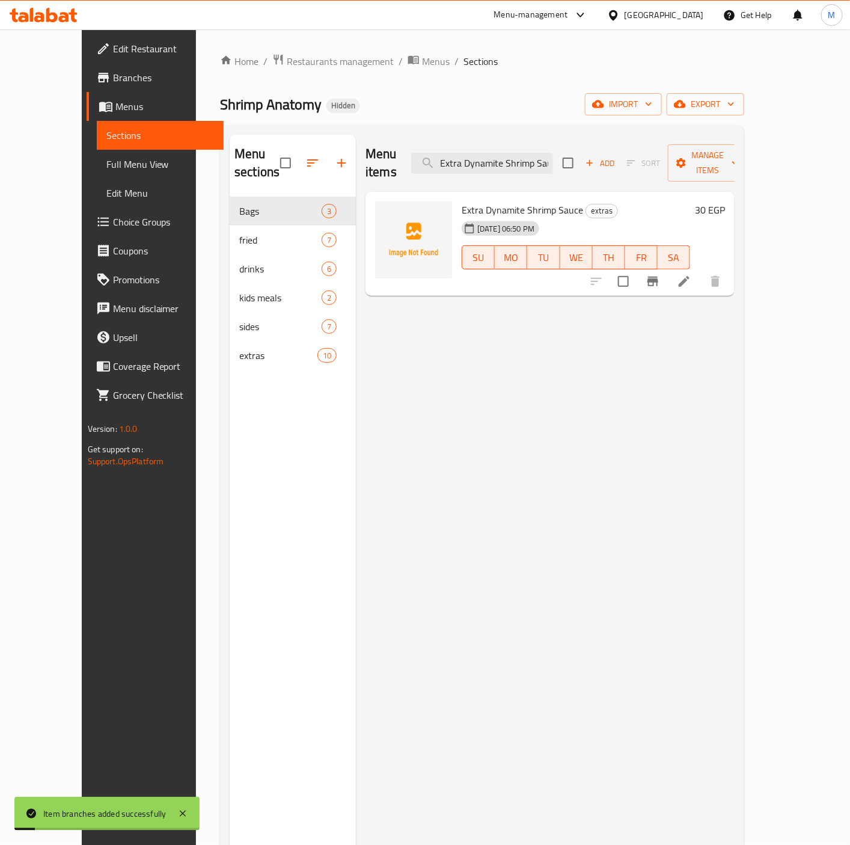
drag, startPoint x: 524, startPoint y: 565, endPoint x: 550, endPoint y: 277, distance: 289.2
click at [529, 545] on div "Menu items Extra Dynamite Shrimp Sauce Add Sort Manage items Extra Dynamite Shr…" at bounding box center [545, 557] width 379 height 845
click at [529, 153] on input "Extra Dynamite Shrimp Sauce" at bounding box center [482, 163] width 142 height 21
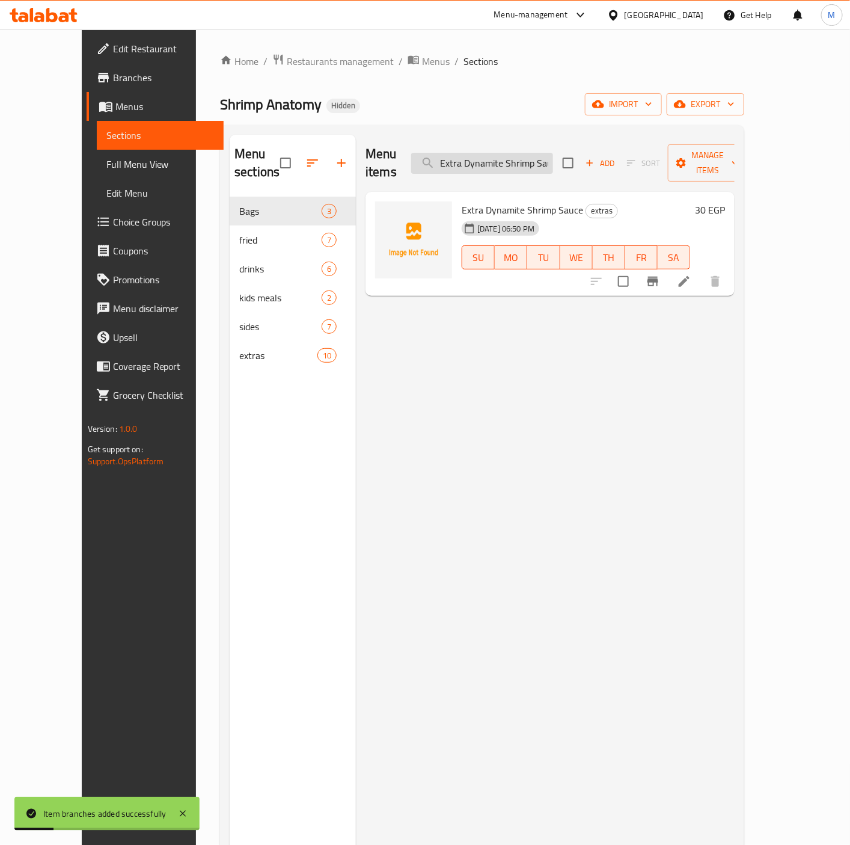
paste input "cocktail s"
type input "Extra cocktail sauce"
click at [660, 274] on icon "Branch-specific-item" at bounding box center [653, 281] width 14 height 14
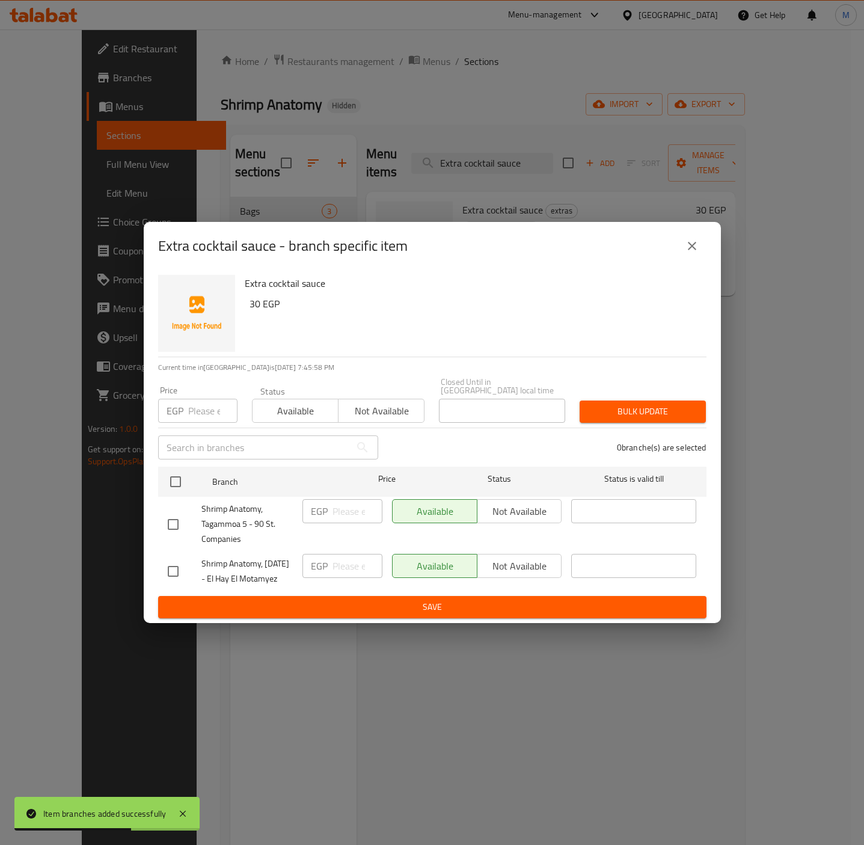
click at [168, 512] on input "checkbox" at bounding box center [173, 524] width 25 height 25
checkbox input "true"
click at [213, 399] on input "number" at bounding box center [212, 411] width 49 height 24
paste input "34.2"
type input "34.2"
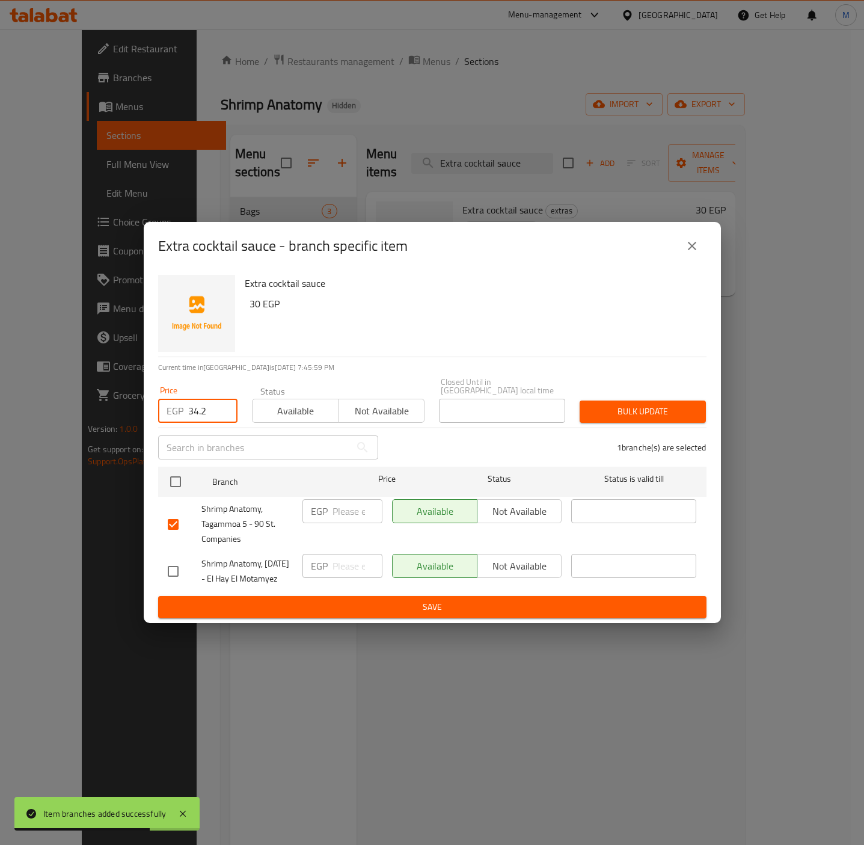
click at [446, 289] on div "Extra cocktail sauce 30 EGP" at bounding box center [471, 313] width 462 height 87
click at [637, 393] on div "Bulk update" at bounding box center [642, 411] width 141 height 37
click at [637, 404] on span "Bulk update" at bounding box center [642, 411] width 107 height 15
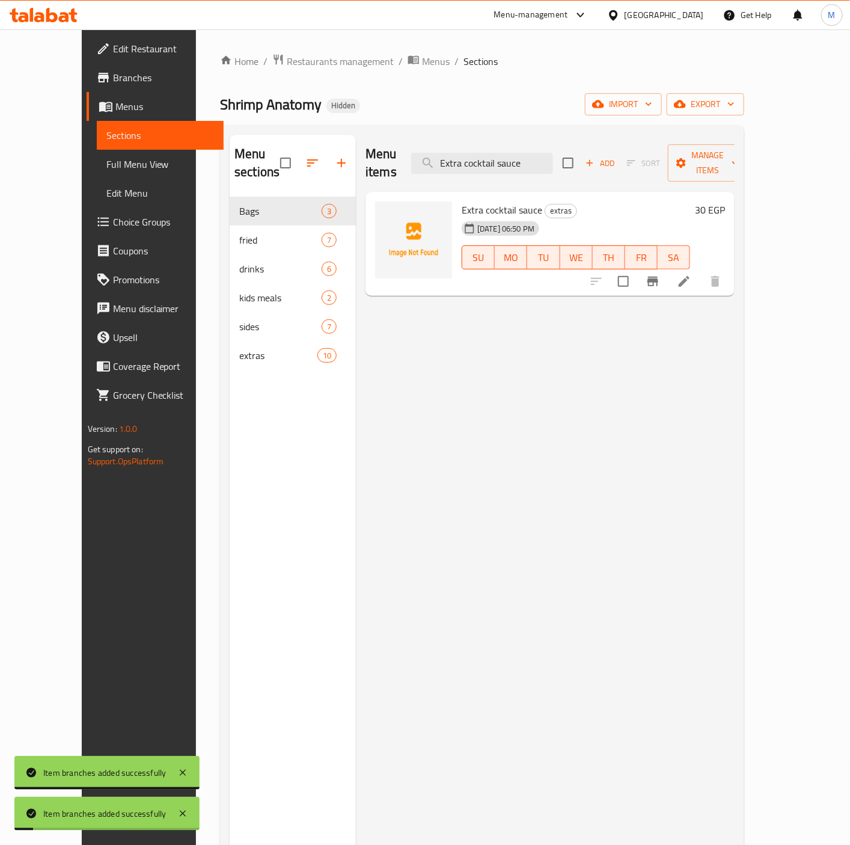
drag, startPoint x: 505, startPoint y: 529, endPoint x: 532, endPoint y: 438, distance: 94.2
click at [509, 515] on div "Menu items Extra cocktail sauce Add Sort Manage items Extra cocktail sauce extr…" at bounding box center [545, 557] width 379 height 845
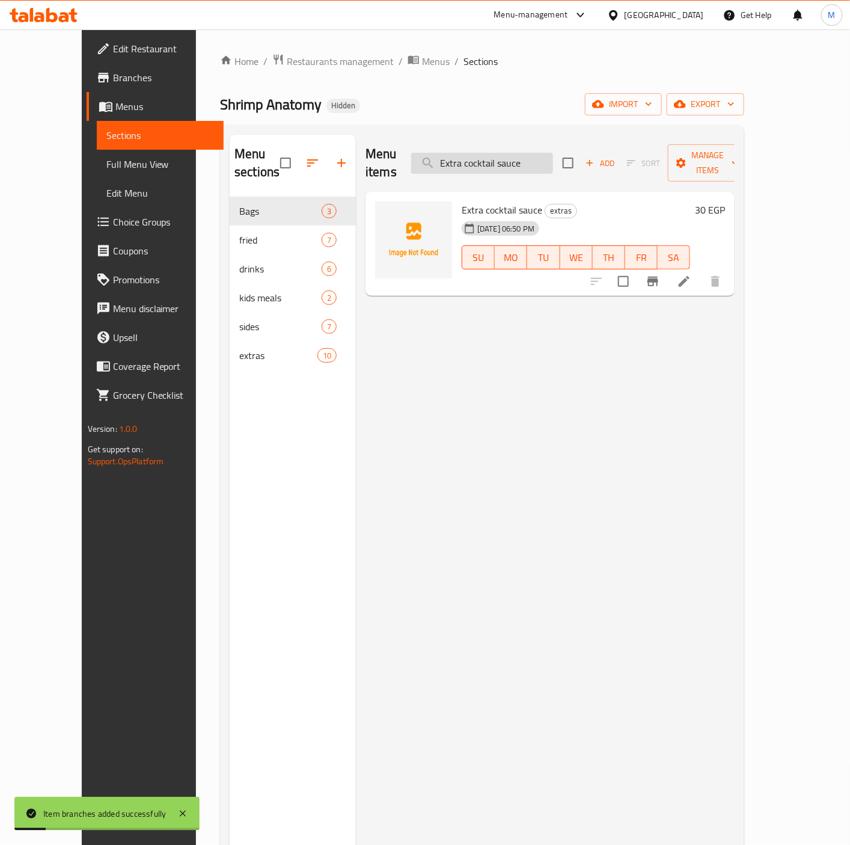
click at [501, 158] on input "Extra cocktail sauce" at bounding box center [482, 163] width 142 height 21
click at [500, 157] on input "Extra cocktail sauce" at bounding box center [482, 163] width 142 height 21
paste input "Anatomy"
type input "Extra Anatomy sauce"
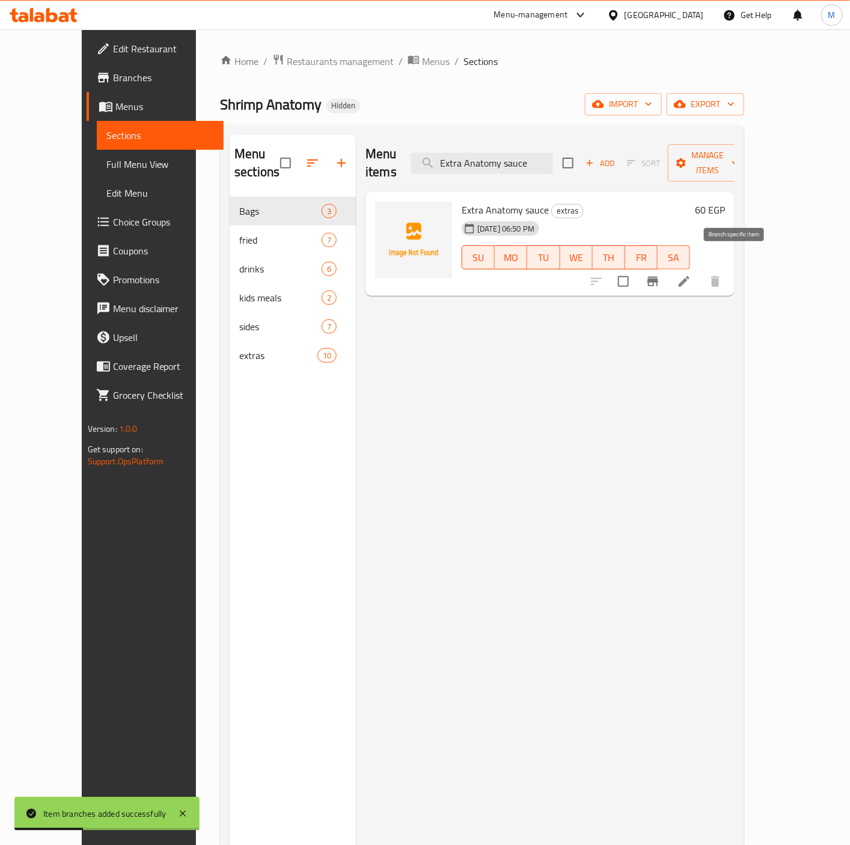
click at [658, 277] on icon "Branch-specific-item" at bounding box center [653, 282] width 11 height 10
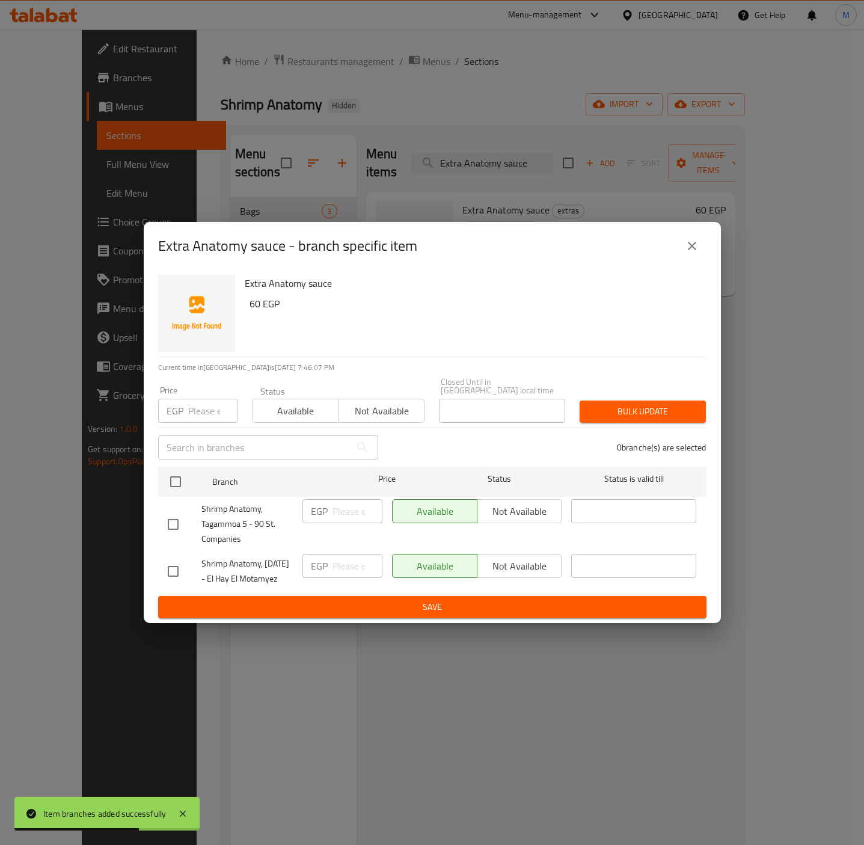
drag, startPoint x: 176, startPoint y: 513, endPoint x: 197, endPoint y: 429, distance: 86.3
click at [175, 512] on input "checkbox" at bounding box center [173, 524] width 25 height 25
checkbox input "true"
click at [200, 401] on input "number" at bounding box center [212, 411] width 49 height 24
paste input "68.4"
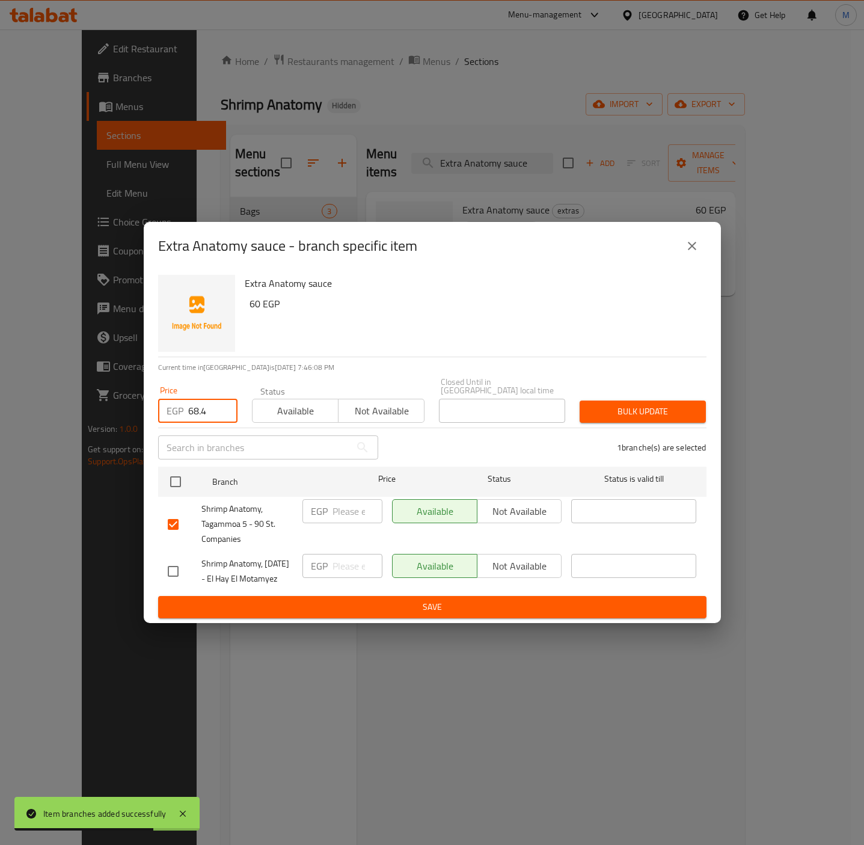
type input "68.4"
click at [471, 255] on div "Extra Anatomy sauce - branch specific item" at bounding box center [432, 245] width 548 height 29
click at [639, 404] on span "Bulk update" at bounding box center [642, 411] width 107 height 15
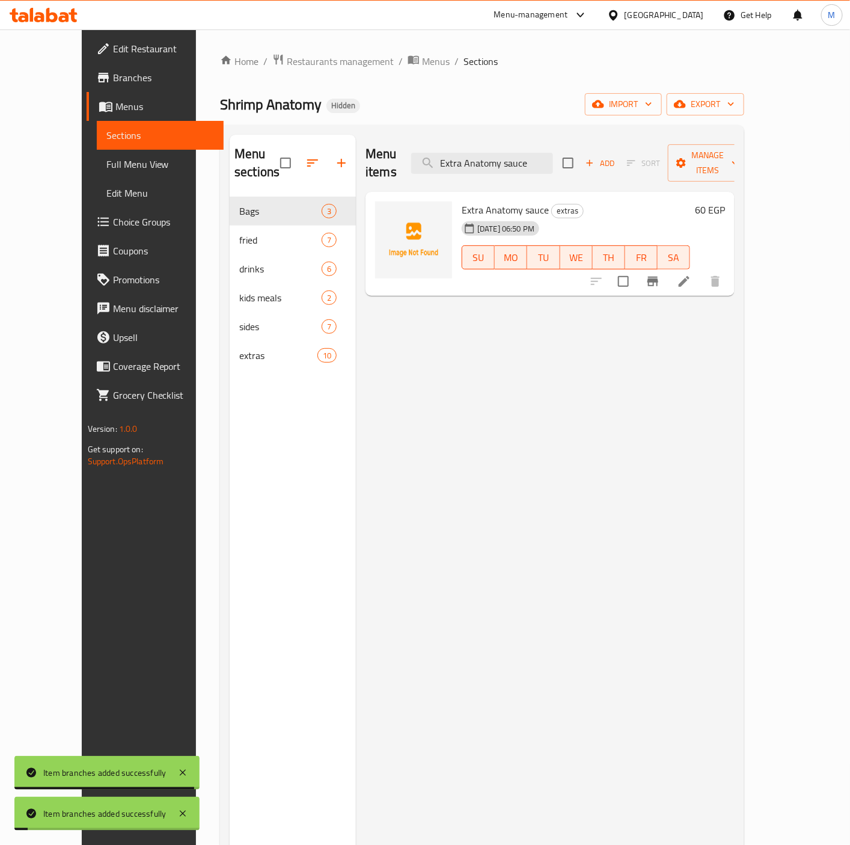
drag, startPoint x: 460, startPoint y: 572, endPoint x: 568, endPoint y: 325, distance: 269.8
click at [466, 563] on div "Menu items Extra Anatomy sauce Add Sort Manage items Extra Anatomy sauce extras…" at bounding box center [545, 557] width 379 height 845
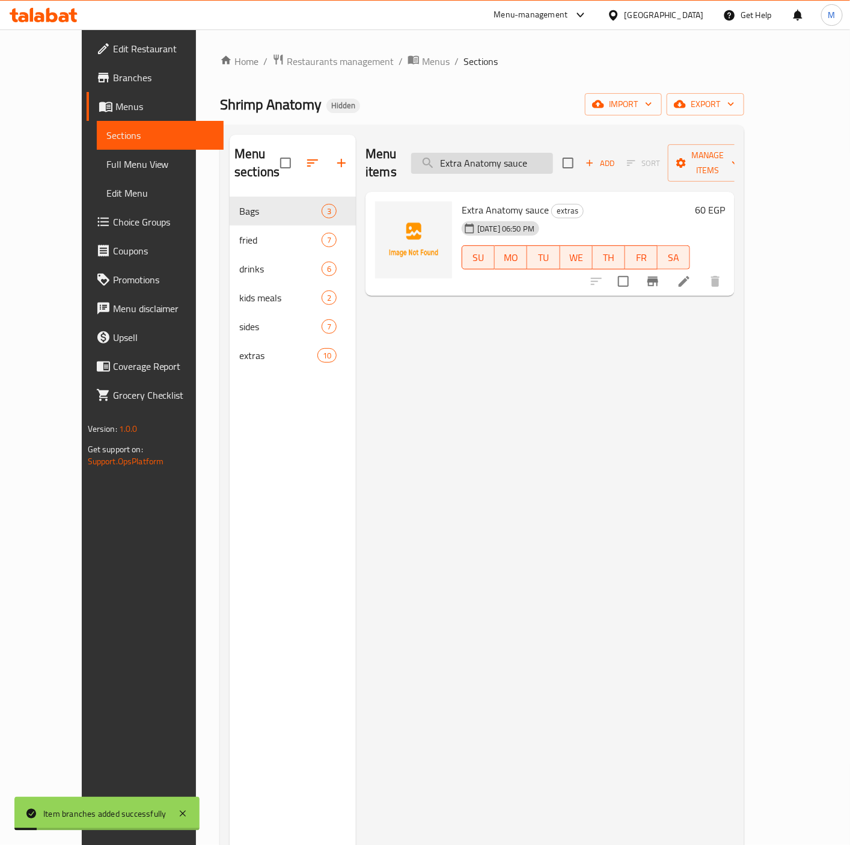
click at [525, 144] on div "Menu items Extra Anatomy sauce Add Sort Manage items" at bounding box center [550, 163] width 369 height 57
click at [525, 153] on input "Extra Anatomy sauce" at bounding box center [482, 163] width 142 height 21
paste input "Cream& herbs"
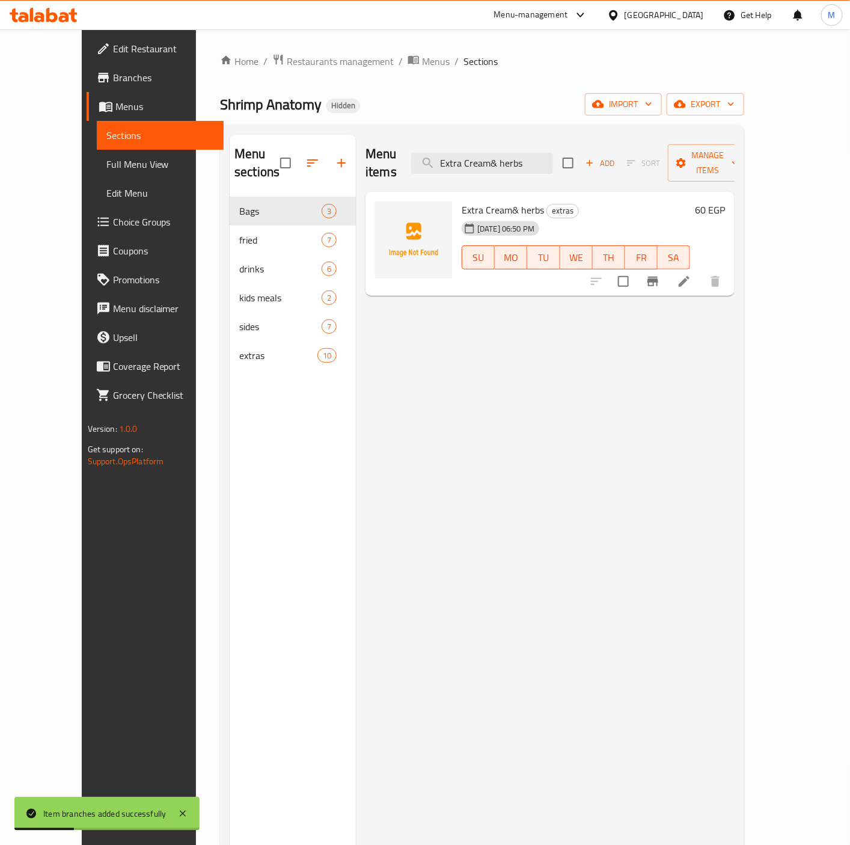
type input "Extra Cream& herbs"
click at [667, 269] on button "Branch-specific-item" at bounding box center [653, 281] width 29 height 29
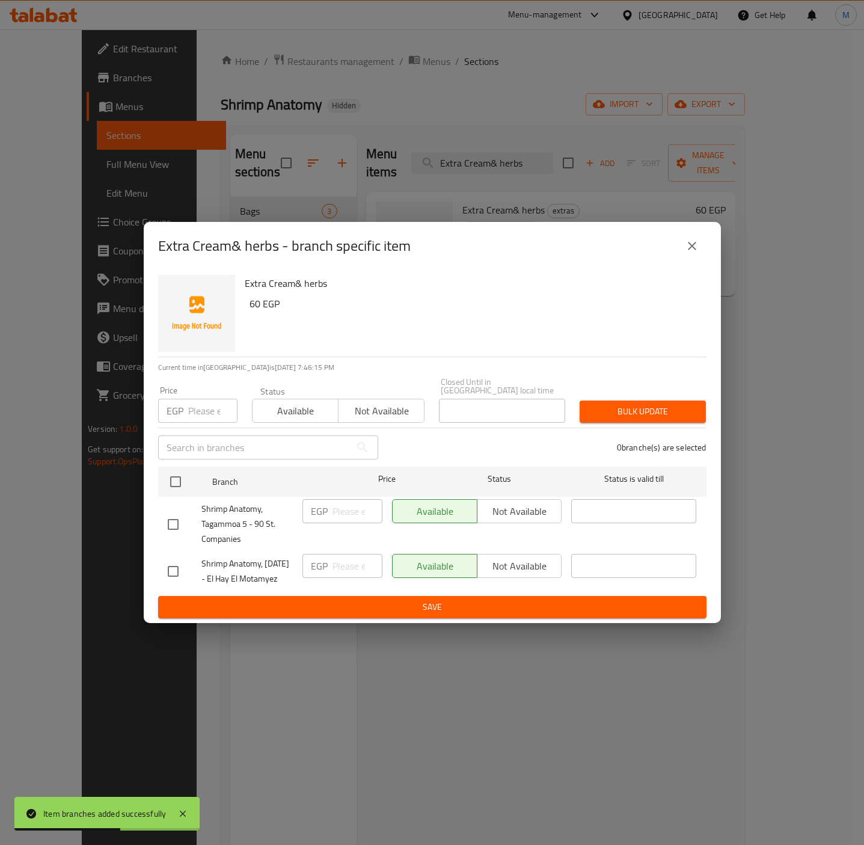
drag, startPoint x: 170, startPoint y: 514, endPoint x: 176, endPoint y: 489, distance: 25.4
click at [170, 512] on input "checkbox" at bounding box center [173, 524] width 25 height 25
checkbox input "true"
click at [197, 399] on input "number" at bounding box center [212, 411] width 49 height 24
paste input "68.4"
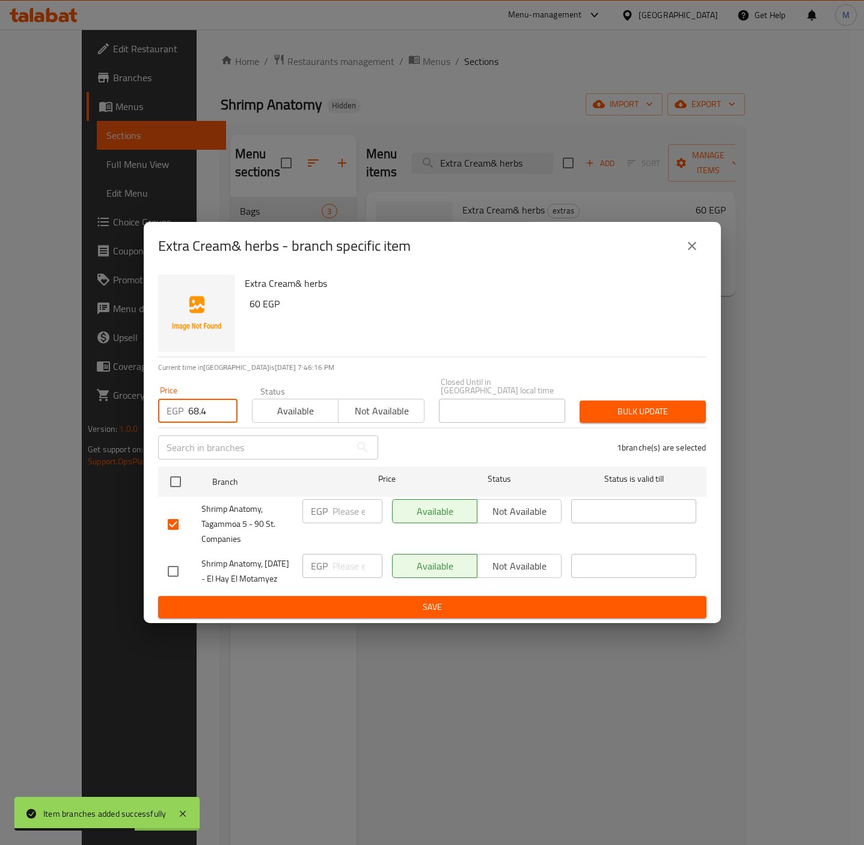
type input "68.4"
click at [534, 287] on h6 "Extra Cream& herbs" at bounding box center [471, 283] width 452 height 17
click at [671, 404] on span "Bulk update" at bounding box center [642, 411] width 107 height 15
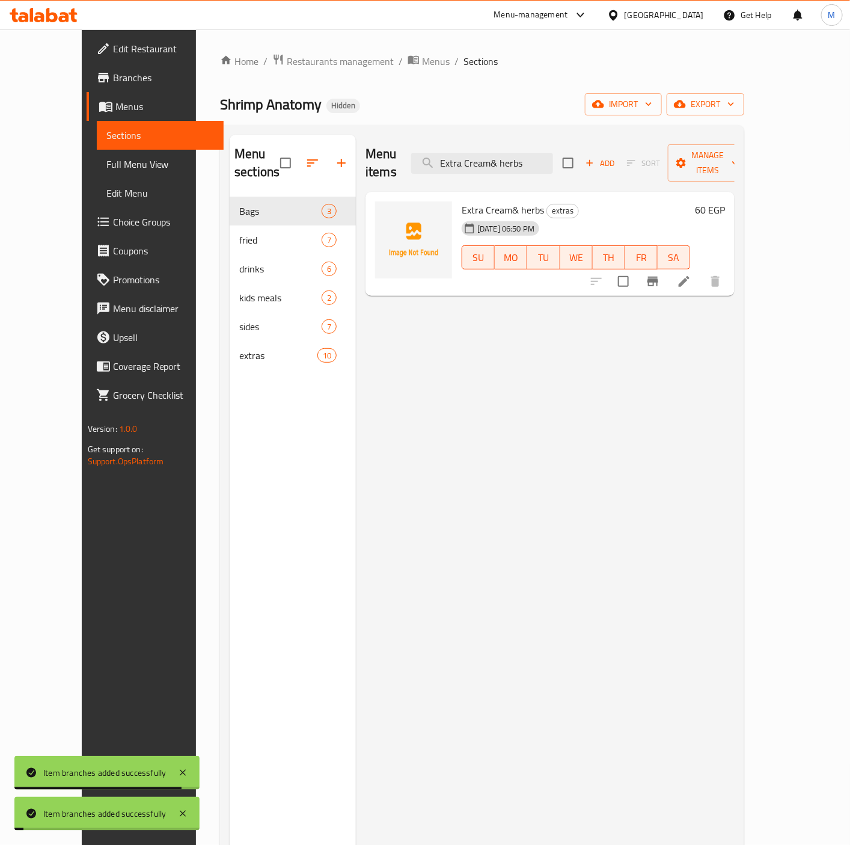
drag, startPoint x: 459, startPoint y: 533, endPoint x: 466, endPoint y: 489, distance: 43.9
click at [464, 513] on div "Menu items Extra Cream& herbs Add Sort Manage items Extra Cream& herbs extras […" at bounding box center [545, 557] width 379 height 845
click at [489, 154] on input "Extra Cream& herbs" at bounding box center [482, 163] width 142 height 21
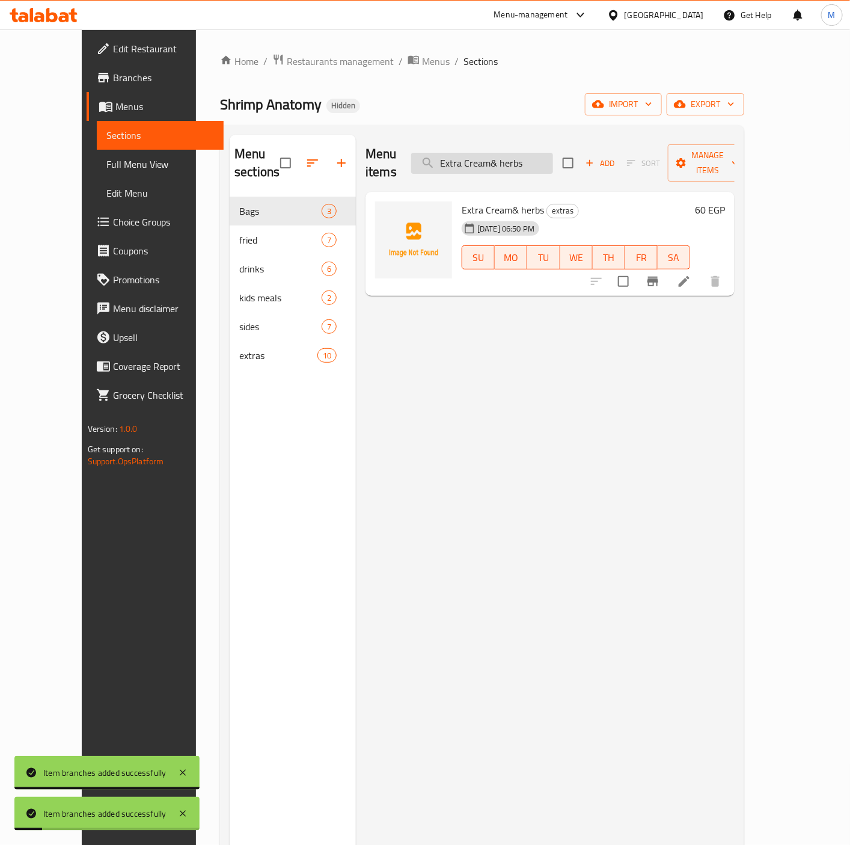
type input "v"
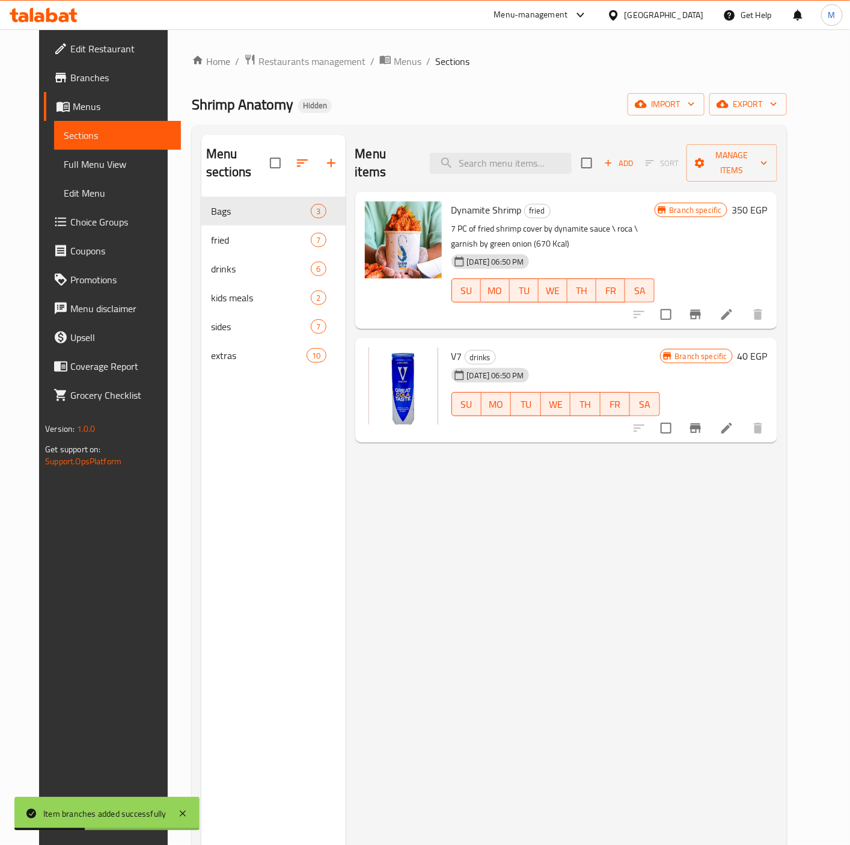
paste input "Extra cajun sauce"
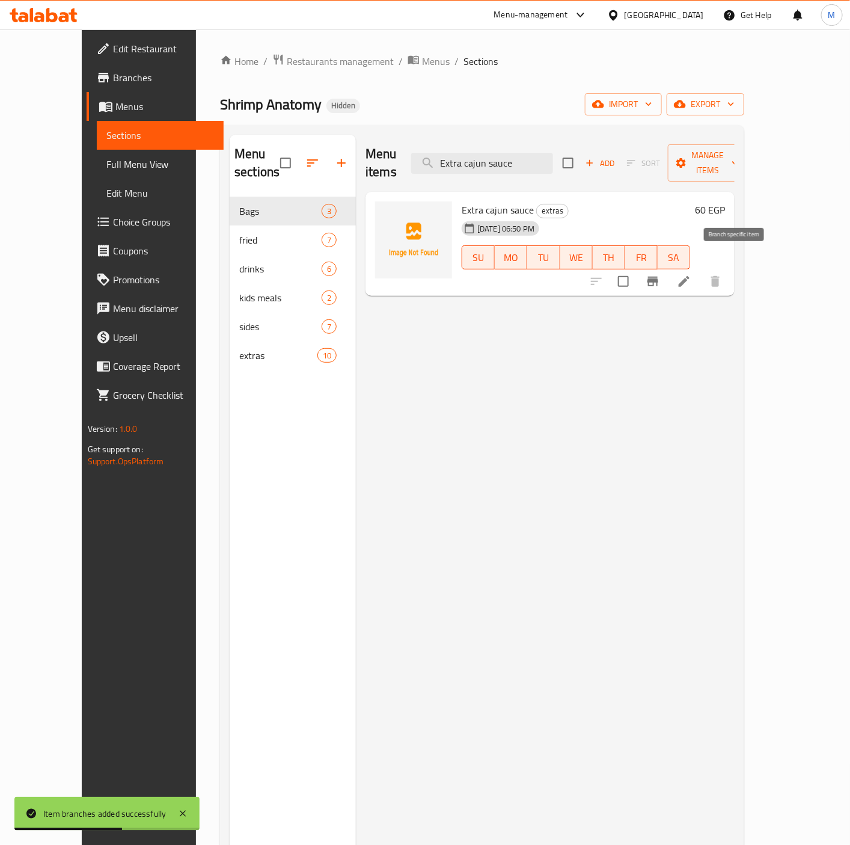
type input "Extra cajun sauce"
click at [660, 274] on icon "Branch-specific-item" at bounding box center [653, 281] width 14 height 14
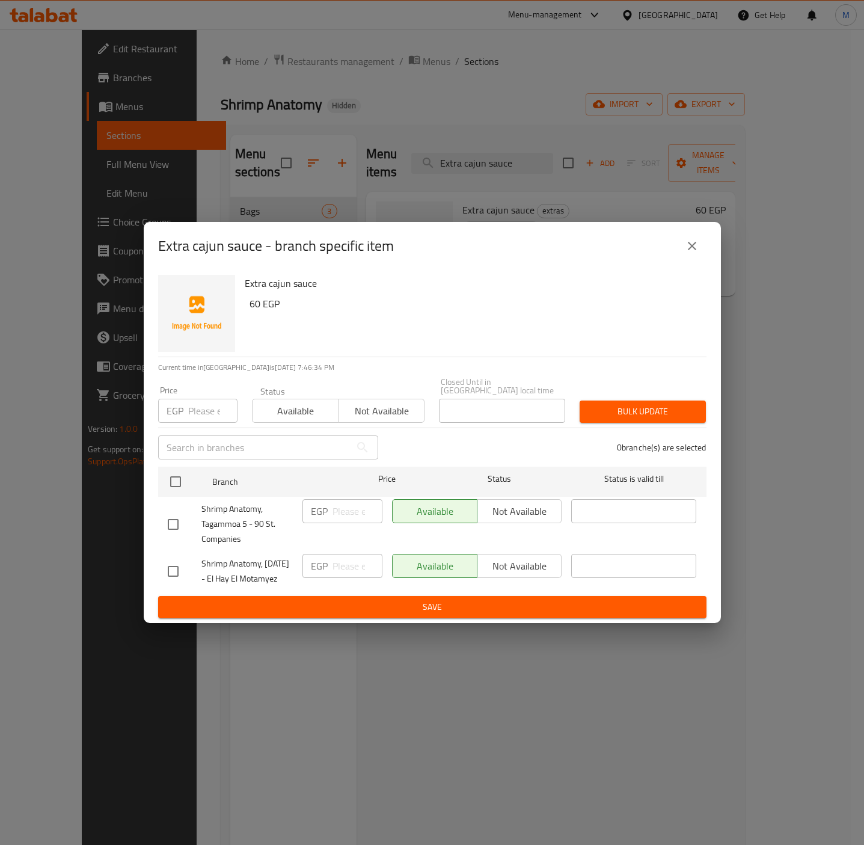
click at [176, 512] on input "checkbox" at bounding box center [173, 524] width 25 height 25
checkbox input "true"
click at [199, 401] on input "number" at bounding box center [212, 411] width 49 height 24
paste input "68.4"
type input "68.4"
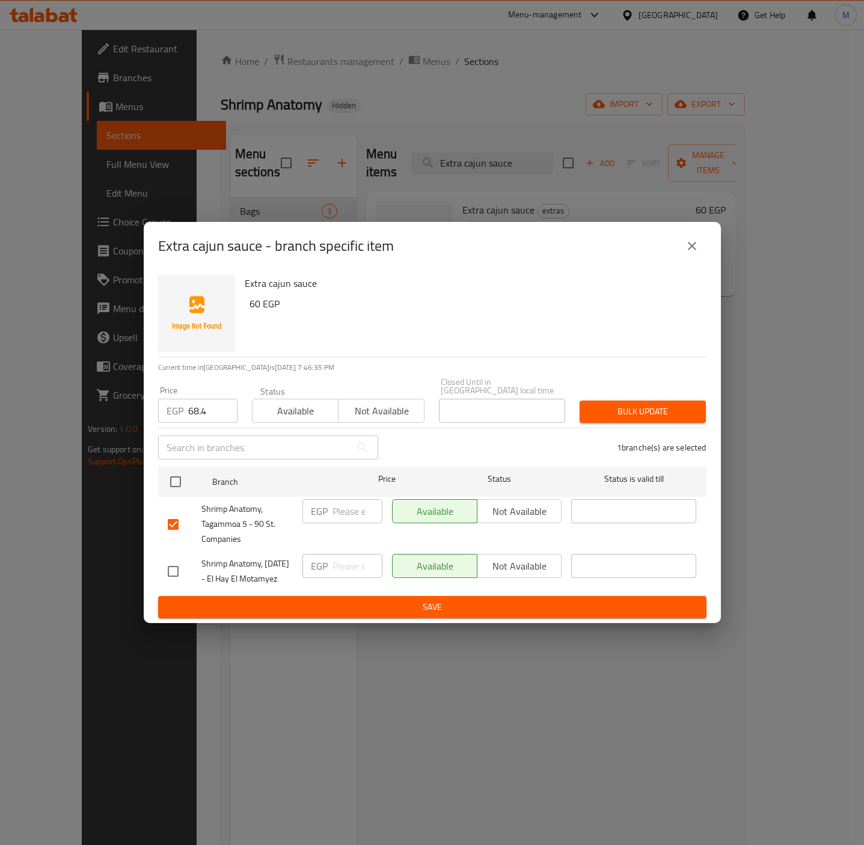
click at [390, 325] on div "Extra cajun sauce 60 EGP" at bounding box center [471, 313] width 462 height 87
click at [616, 400] on button "Bulk update" at bounding box center [643, 411] width 126 height 22
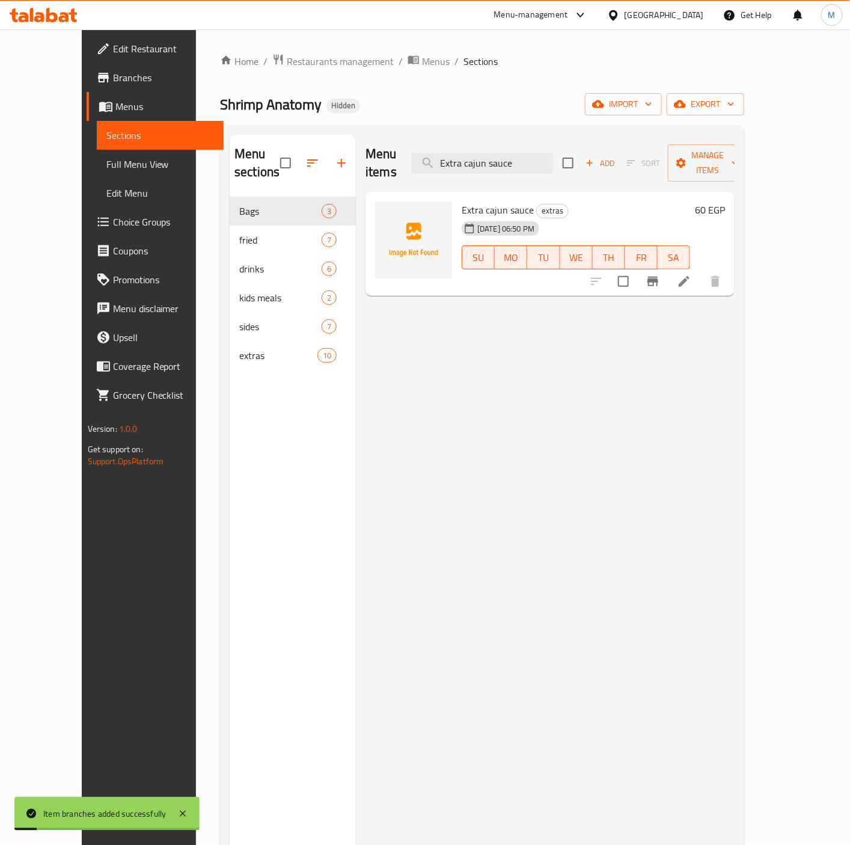
drag, startPoint x: 419, startPoint y: 572, endPoint x: 420, endPoint y: 533, distance: 39.1
click at [420, 547] on div "Menu items Extra cajun sauce Add Sort Manage items Extra cajun sauce extras [DA…" at bounding box center [545, 557] width 379 height 845
click at [491, 159] on input "Extra cajun sauce" at bounding box center [482, 163] width 142 height 21
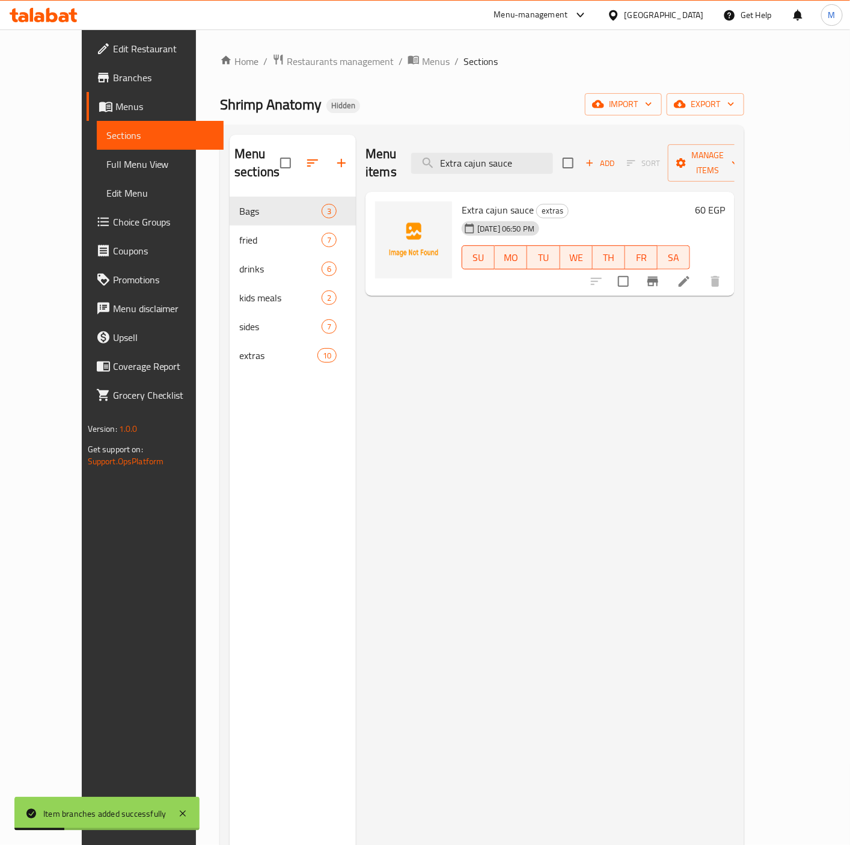
paste input "Lemon Pepper S"
type input "Extra Lemon Pepper Sauce"
click at [667, 267] on button "Branch-specific-item" at bounding box center [653, 281] width 29 height 29
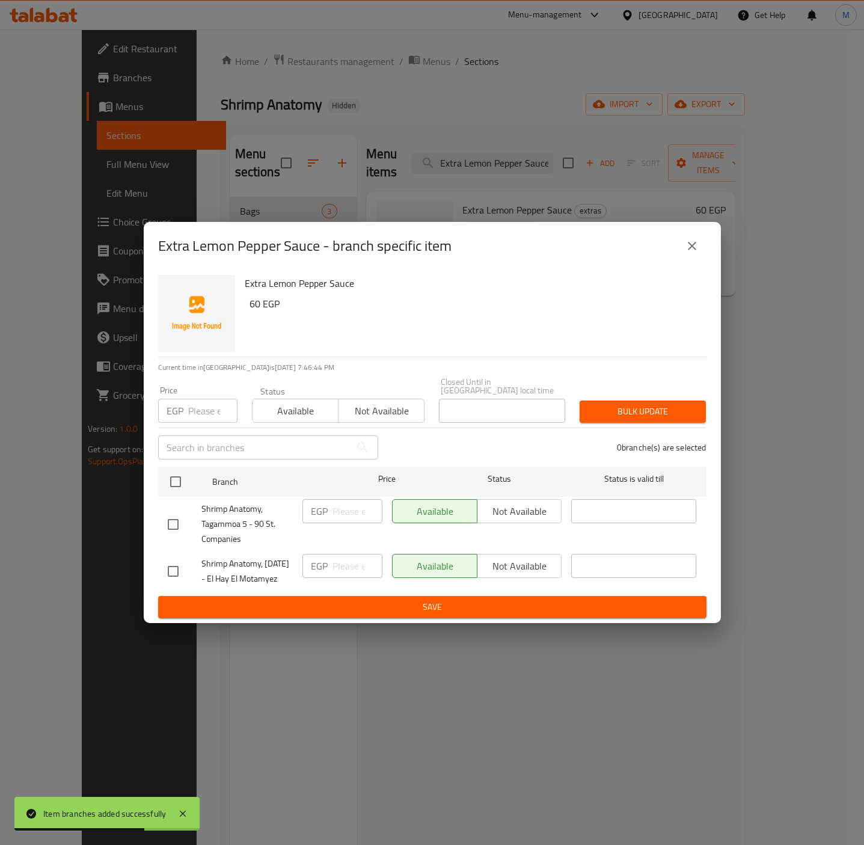
drag, startPoint x: 173, startPoint y: 516, endPoint x: 176, endPoint y: 505, distance: 11.7
click at [173, 516] on input "checkbox" at bounding box center [173, 524] width 25 height 25
checkbox input "true"
click at [204, 399] on input "number" at bounding box center [212, 411] width 49 height 24
paste input "68.4"
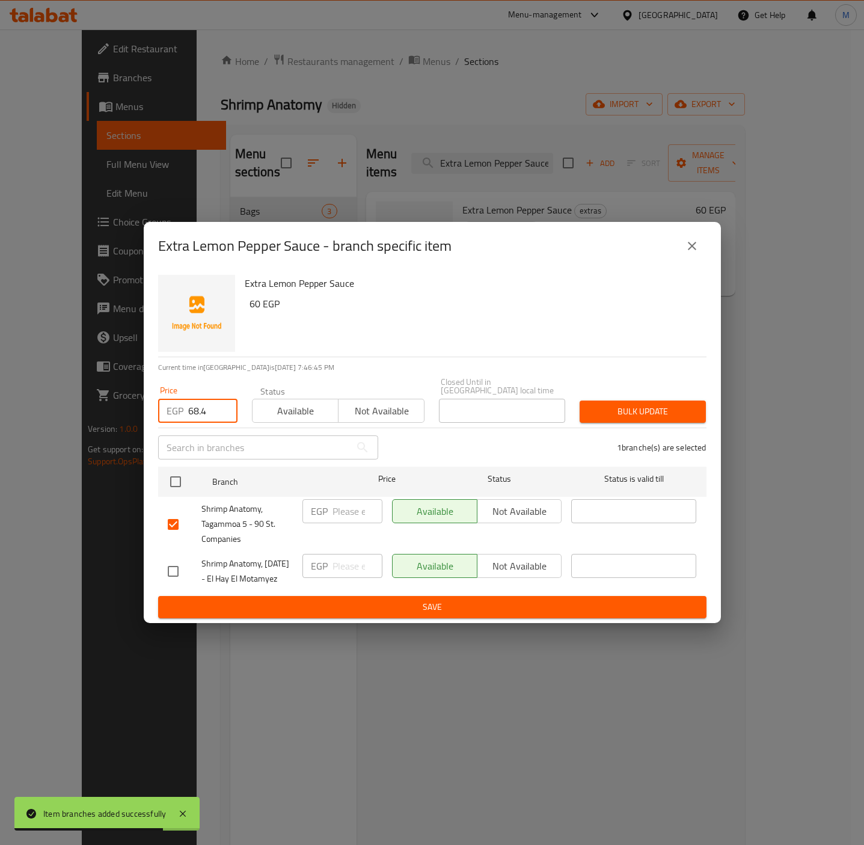
type input "68.4"
click at [449, 317] on div "Extra Lemon Pepper Sauce 60 EGP" at bounding box center [471, 313] width 462 height 87
click at [635, 404] on span "Bulk update" at bounding box center [642, 411] width 107 height 15
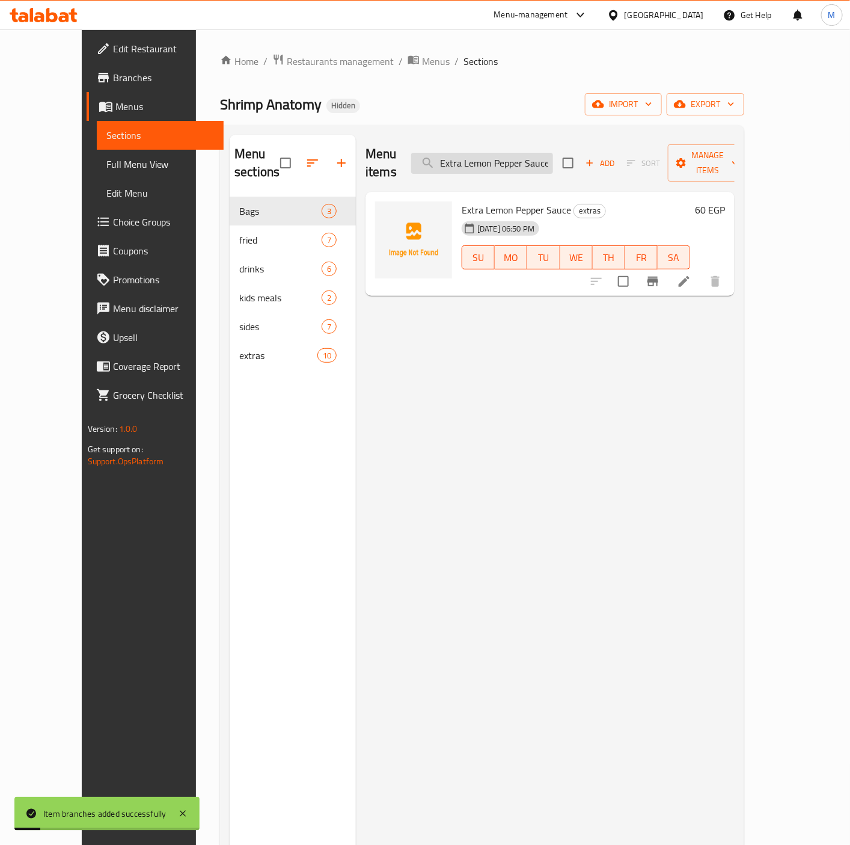
click at [504, 161] on input "Extra Lemon Pepper Sauce" at bounding box center [482, 163] width 142 height 21
paste input "garlic butter s"
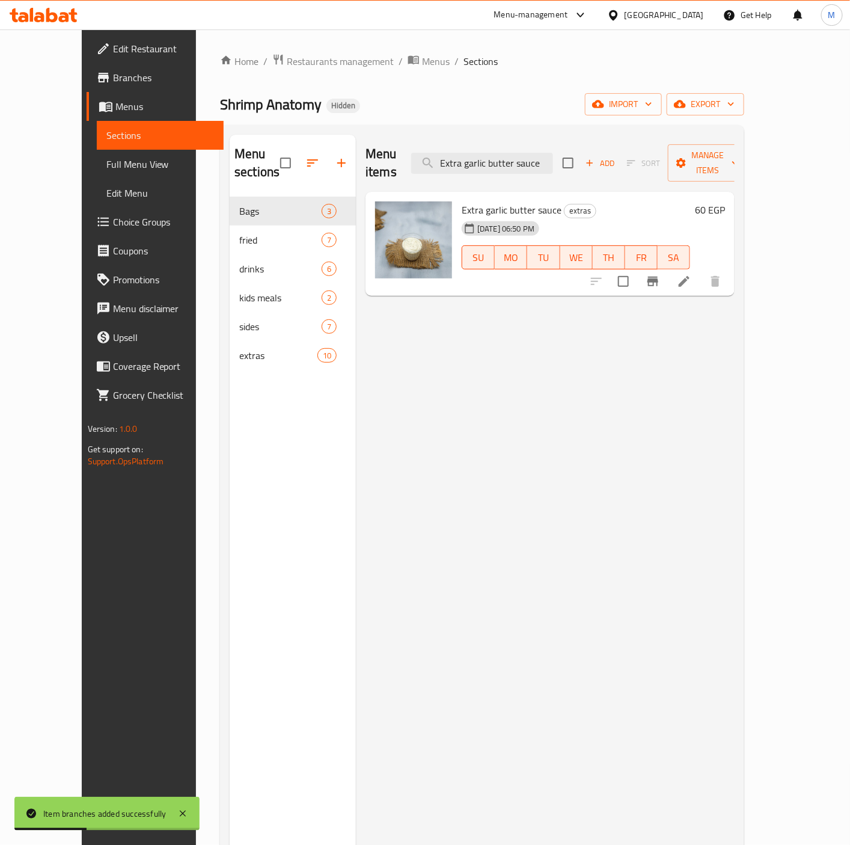
type input "Extra garlic butter sauce"
click at [667, 267] on button "Branch-specific-item" at bounding box center [653, 281] width 29 height 29
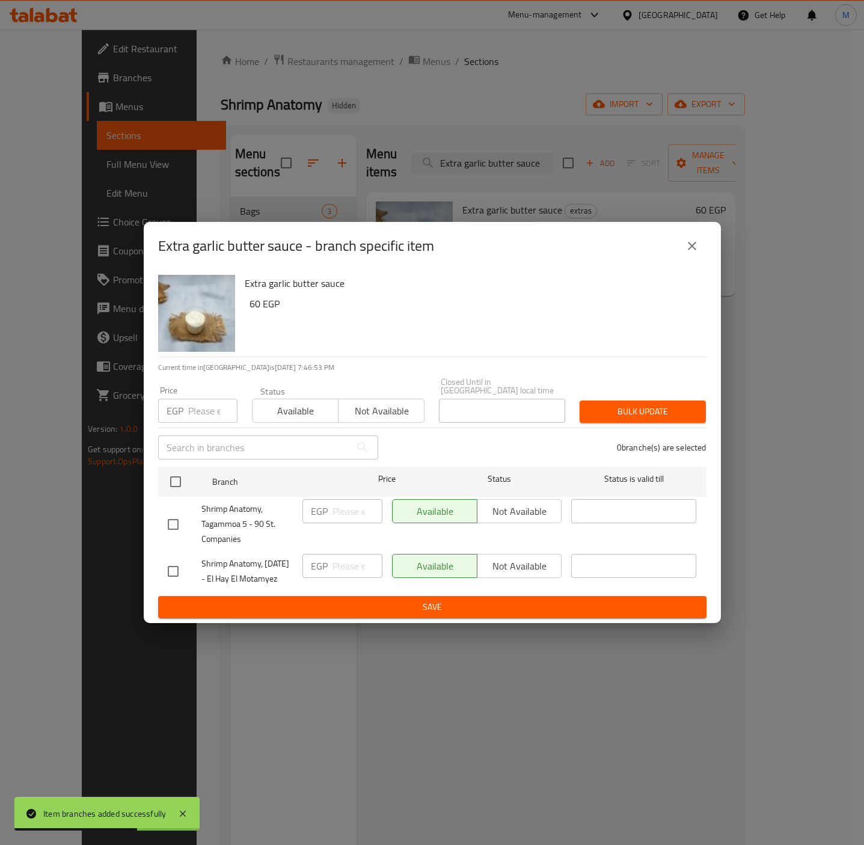
drag, startPoint x: 179, startPoint y: 513, endPoint x: 182, endPoint y: 489, distance: 23.7
click at [179, 512] on input "checkbox" at bounding box center [173, 524] width 25 height 25
checkbox input "true"
click at [194, 412] on div "Price EGP Price" at bounding box center [198, 404] width 94 height 51
click at [195, 408] on input "number" at bounding box center [212, 411] width 49 height 24
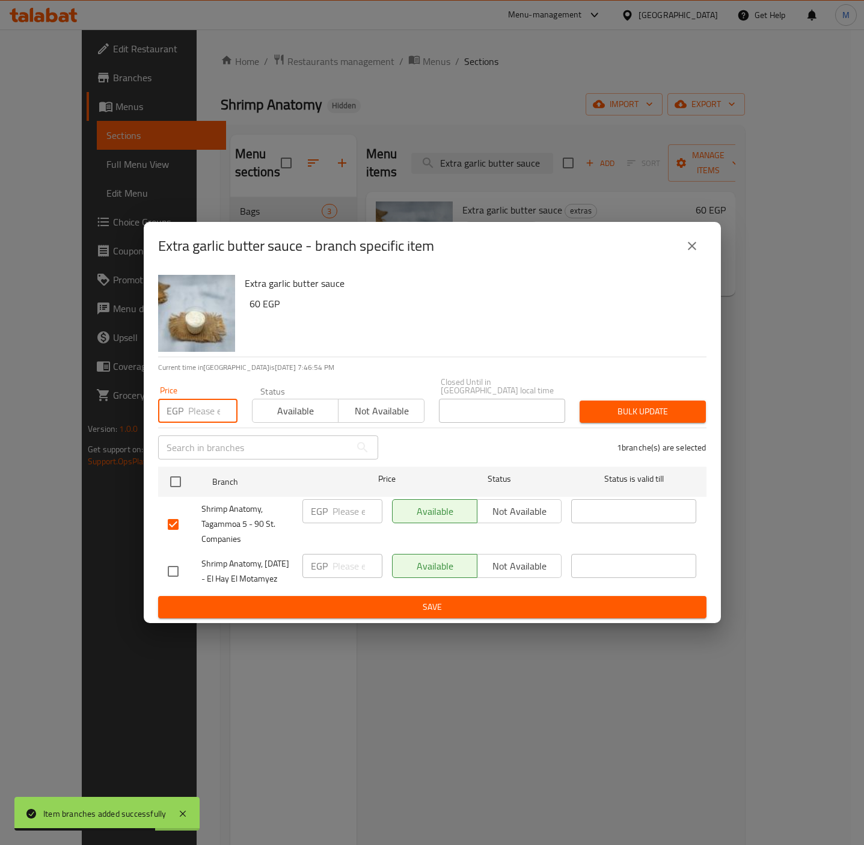
paste input "68.4"
type input "68.4"
click at [466, 302] on h6 "60 EGP" at bounding box center [473, 303] width 447 height 17
click at [623, 404] on span "Bulk update" at bounding box center [642, 411] width 107 height 15
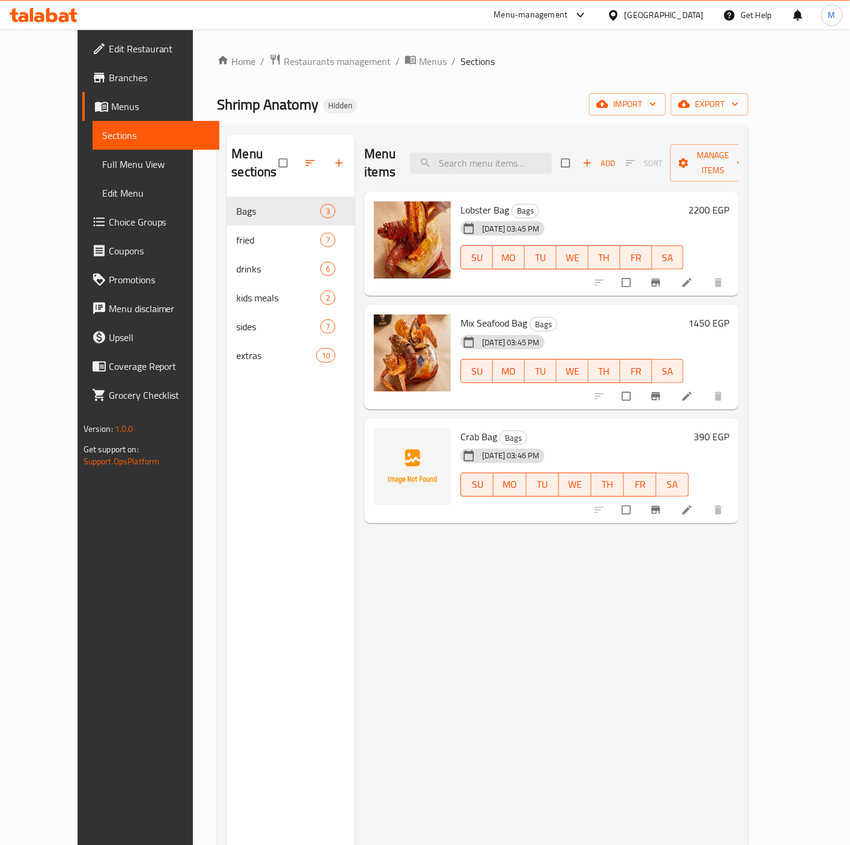
click at [109, 74] on span "Branches" at bounding box center [159, 77] width 101 height 14
